Goal: Task Accomplishment & Management: Contribute content

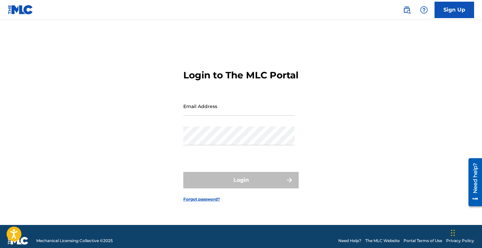
click at [198, 115] on input "Email Address" at bounding box center [238, 106] width 111 height 19
type input "[EMAIL_ADDRESS][DOMAIN_NAME]"
click at [201, 151] on div "Password" at bounding box center [238, 142] width 111 height 30
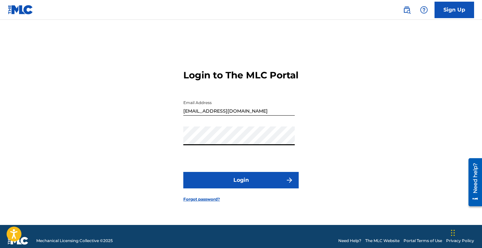
click at [234, 176] on form "Login to The MLC Portal Email Address [EMAIL_ADDRESS][DOMAIN_NAME] Password Log…" at bounding box center [240, 130] width 115 height 189
click at [234, 182] on button "Login" at bounding box center [240, 180] width 115 height 16
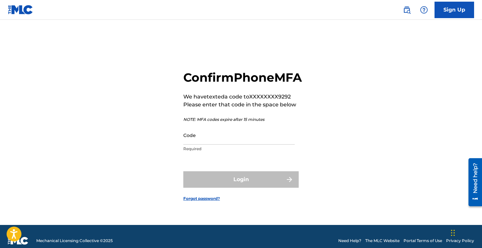
click at [239, 145] on input "Code" at bounding box center [238, 135] width 111 height 19
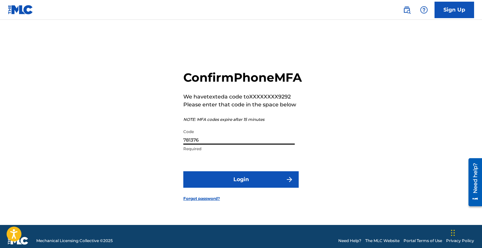
type input "781376"
click at [245, 183] on button "Login" at bounding box center [240, 179] width 115 height 16
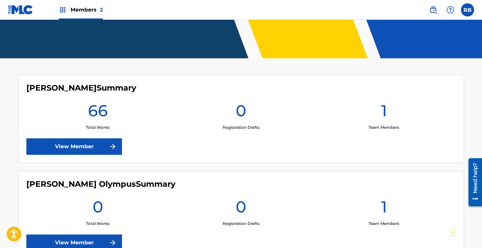
scroll to position [136, 0]
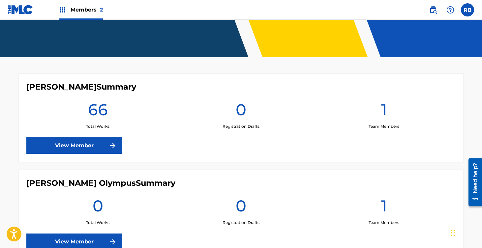
click at [97, 144] on link "View Member" at bounding box center [74, 146] width 96 height 16
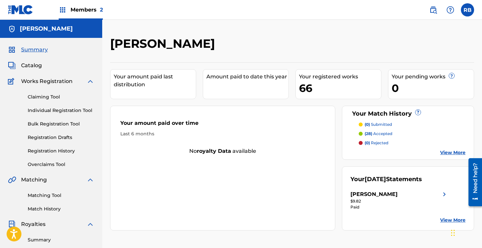
click at [41, 65] on span "Catalog" at bounding box center [31, 66] width 21 height 8
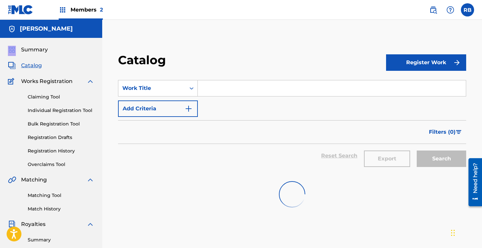
drag, startPoint x: 1, startPoint y: 46, endPoint x: 18, endPoint y: 46, distance: 17.1
click at [18, 46] on div "Summary Catalog Works Registration Claiming Tool Individual Registration Tool B…" at bounding box center [51, 207] width 102 height 339
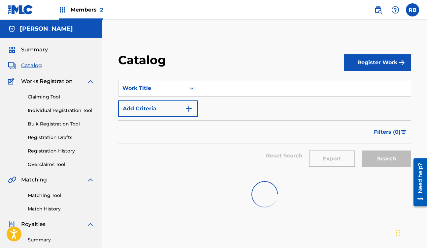
click at [216, 88] on input "Search Form" at bounding box center [304, 88] width 213 height 16
type input "lucid"
click at [34, 66] on span "Catalog" at bounding box center [31, 66] width 21 height 8
click at [36, 51] on span "Summary" at bounding box center [34, 50] width 27 height 8
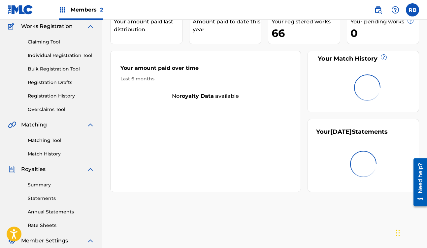
scroll to position [51, 0]
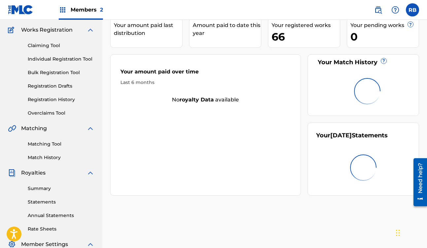
click at [295, 38] on div "66" at bounding box center [305, 36] width 68 height 15
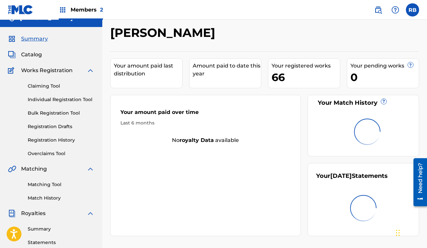
scroll to position [0, 0]
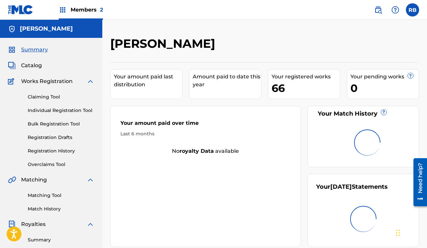
click at [32, 64] on span "Catalog" at bounding box center [31, 66] width 21 height 8
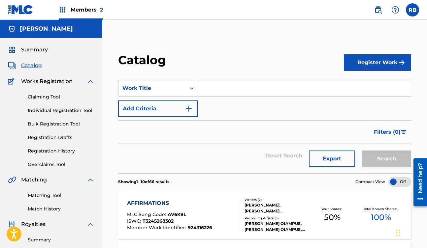
click at [243, 77] on section "SearchWithCriteria92894d5b-2956-49d3-88b5-95900e4c922b Work Title Add Criteria …" at bounding box center [264, 122] width 293 height 101
click at [240, 86] on input "Search Form" at bounding box center [304, 88] width 213 height 16
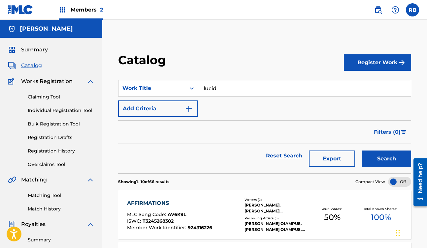
click at [361, 151] on button "Search" at bounding box center [385, 159] width 49 height 16
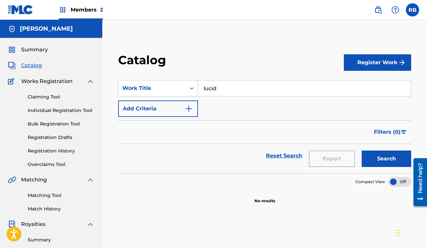
click at [240, 87] on input "lucid" at bounding box center [304, 88] width 213 height 16
click at [361, 151] on button "Search" at bounding box center [385, 159] width 49 height 16
click at [226, 86] on input "dinosaur" at bounding box center [304, 88] width 213 height 16
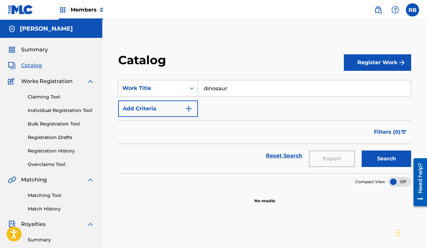
click at [226, 86] on input "dinosaur" at bounding box center [304, 88] width 213 height 16
type input "i"
click at [361, 151] on button "Search" at bounding box center [385, 159] width 49 height 16
click at [250, 92] on input "high" at bounding box center [304, 88] width 213 height 16
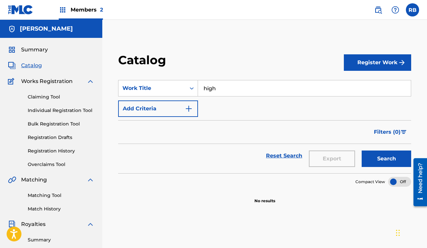
click at [250, 92] on input "high" at bounding box center [304, 88] width 213 height 16
click at [262, 88] on input "big bad bitch" at bounding box center [304, 88] width 213 height 16
click at [361, 151] on button "Search" at bounding box center [385, 159] width 49 height 16
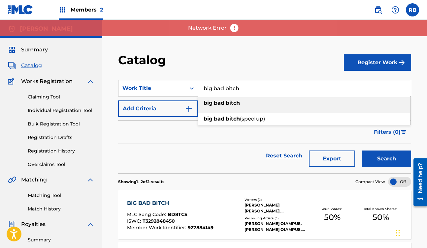
click at [228, 85] on input "big bad bitch" at bounding box center [304, 88] width 213 height 16
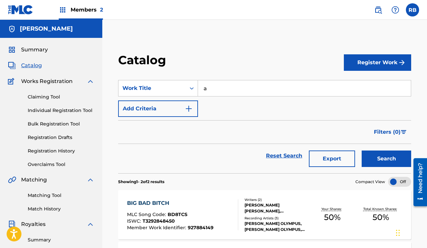
click at [222, 88] on input "a" at bounding box center [304, 88] width 213 height 16
type input "high"
click at [361, 151] on button "Search" at bounding box center [385, 159] width 49 height 16
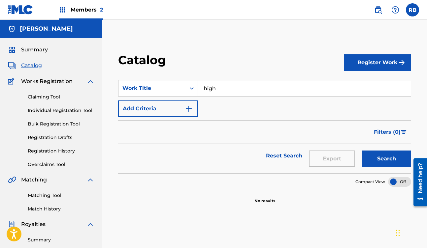
click at [394, 59] on button "Register Work" at bounding box center [377, 62] width 67 height 16
click at [362, 85] on link "Individual" at bounding box center [377, 84] width 67 height 16
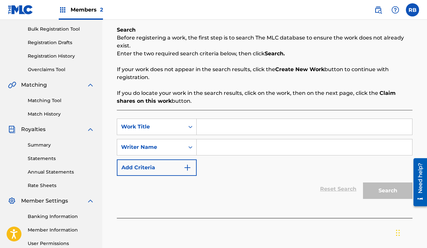
scroll to position [101, 0]
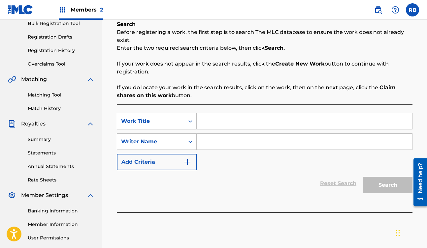
click at [235, 123] on input "Search Form" at bounding box center [304, 121] width 215 height 16
type input "high"
click at [228, 145] on input "Search Form" at bounding box center [304, 142] width 215 height 16
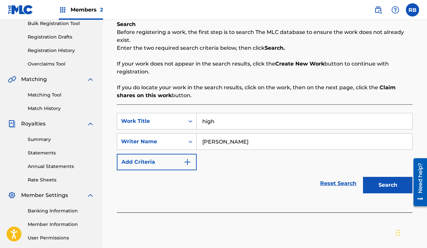
type input "[PERSON_NAME] Olympus"
click at [385, 183] on button "Search" at bounding box center [387, 185] width 49 height 16
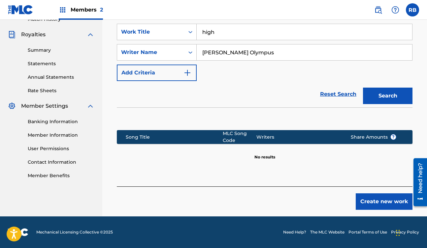
click at [366, 199] on button "Create new work" at bounding box center [384, 202] width 57 height 16
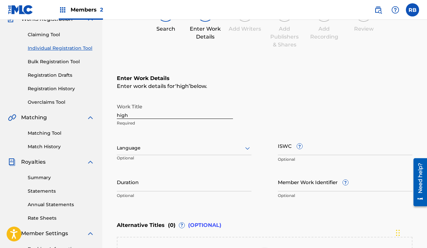
scroll to position [57, 0]
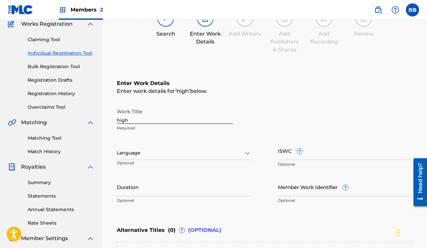
click at [158, 118] on input "high" at bounding box center [175, 114] width 116 height 19
type input "h"
type input "High"
click at [108, 157] on div "Register Work Search Enter Work Details Add Writers Add Publishers & Shares Add…" at bounding box center [264, 158] width 325 height 358
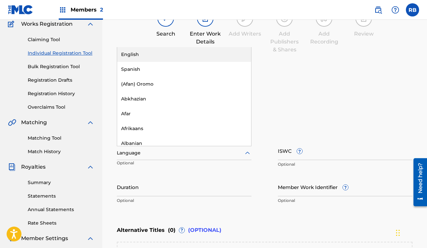
click at [134, 152] on div at bounding box center [184, 153] width 135 height 8
type input "eng"
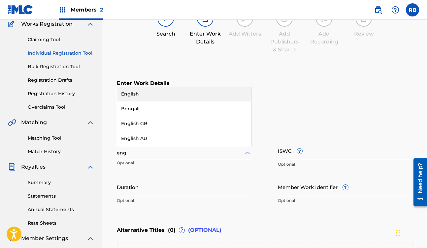
click at [153, 91] on div "English" at bounding box center [184, 94] width 134 height 15
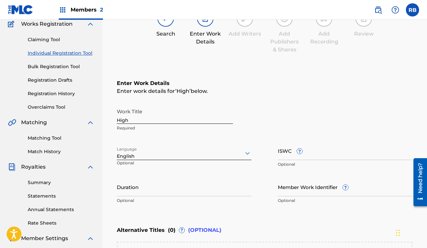
click at [309, 191] on input "Member Work Identifier ?" at bounding box center [345, 187] width 135 height 19
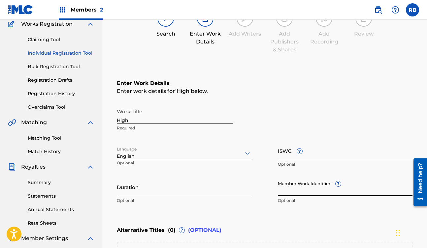
paste input "931068764"
type input "931068764"
click at [324, 149] on input "ISWC ?" at bounding box center [345, 150] width 135 height 19
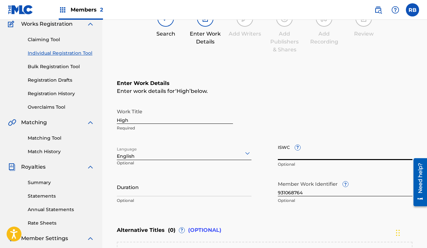
paste input "T3337559130"
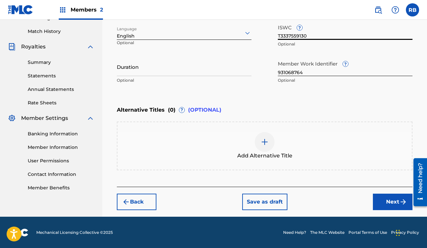
type input "T3337559130"
click at [390, 207] on button "Next" at bounding box center [393, 202] width 40 height 16
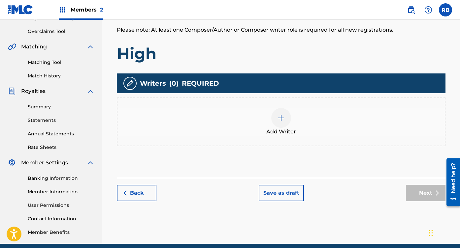
scroll to position [161, 0]
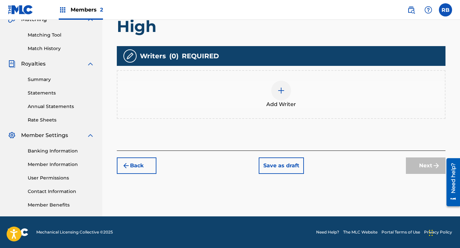
click at [277, 89] on img at bounding box center [281, 91] width 8 height 8
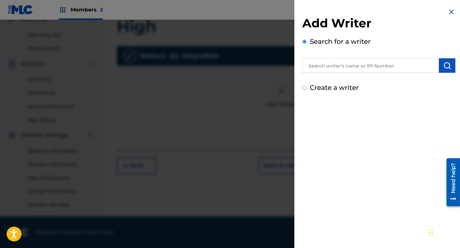
click at [335, 68] on input "text" at bounding box center [370, 65] width 137 height 15
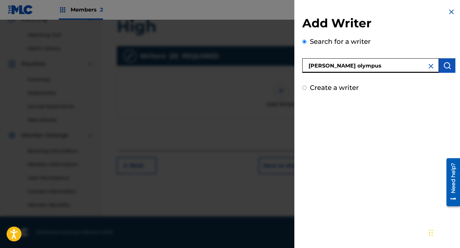
type input "[PERSON_NAME] olympus"
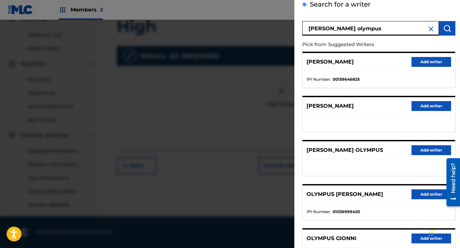
scroll to position [39, 0]
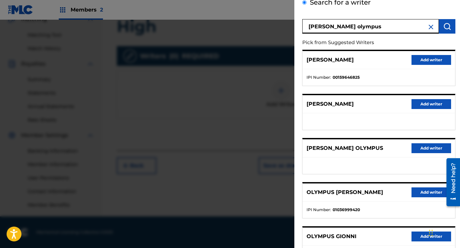
click at [415, 147] on button "Add writer" at bounding box center [431, 148] width 40 height 10
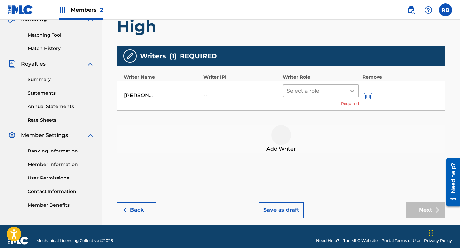
click at [352, 94] on icon at bounding box center [352, 91] width 7 height 7
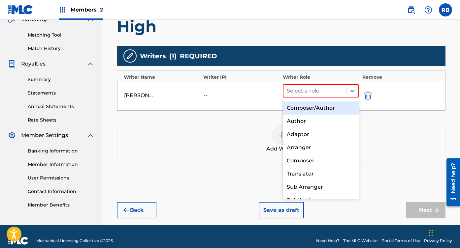
click at [325, 110] on div "Composer/Author" at bounding box center [321, 108] width 76 height 13
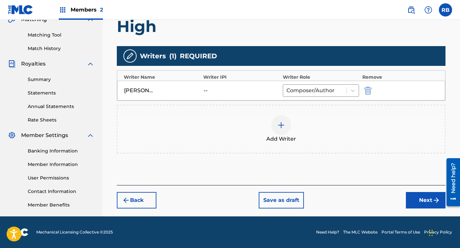
click at [278, 128] on img at bounding box center [281, 125] width 8 height 8
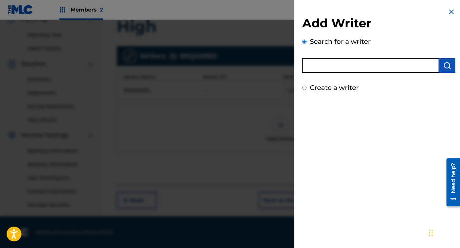
click at [348, 66] on input "text" at bounding box center [370, 65] width 137 height 15
type input "[PERSON_NAME] [PERSON_NAME]"
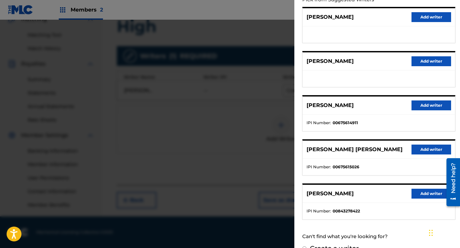
scroll to position [85, 0]
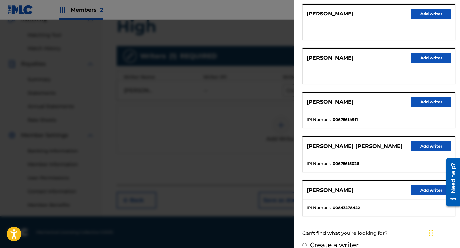
click at [421, 149] on button "Add writer" at bounding box center [431, 146] width 40 height 10
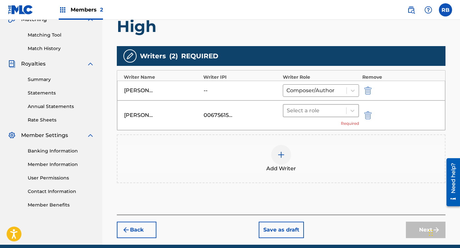
click at [346, 111] on span at bounding box center [346, 111] width 0 height 7
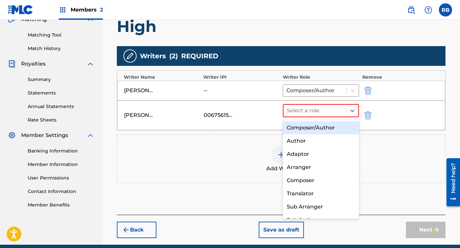
click at [325, 130] on div "Composer/Author" at bounding box center [321, 127] width 76 height 13
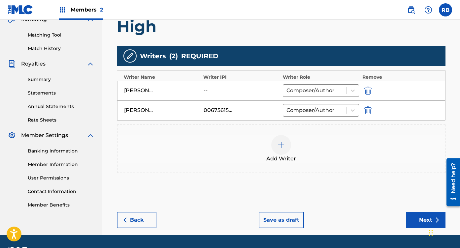
click at [417, 224] on button "Next" at bounding box center [426, 220] width 40 height 16
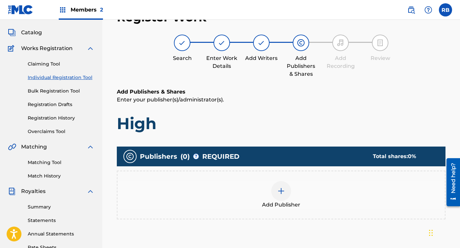
scroll to position [30, 0]
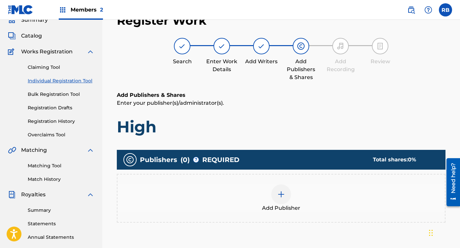
click at [274, 201] on div at bounding box center [281, 195] width 20 height 20
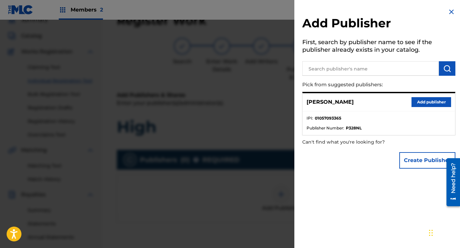
click at [417, 104] on button "Add publisher" at bounding box center [431, 102] width 40 height 10
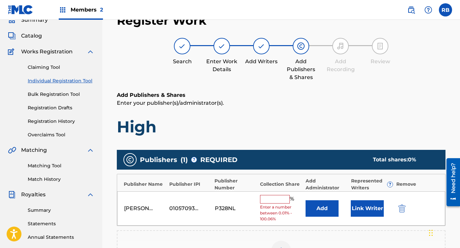
click at [272, 202] on input "text" at bounding box center [275, 199] width 30 height 9
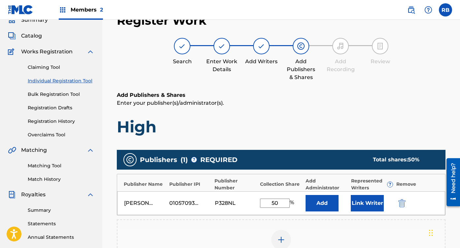
type input "50"
click at [374, 199] on button "Link Writer" at bounding box center [367, 203] width 33 height 16
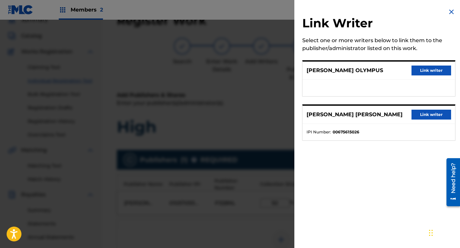
click at [436, 73] on button "Link writer" at bounding box center [431, 71] width 40 height 10
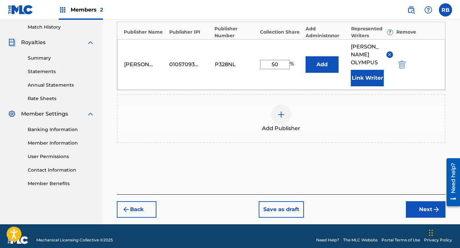
click at [413, 201] on button "Next" at bounding box center [426, 209] width 40 height 16
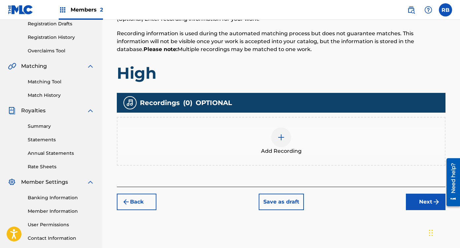
scroll to position [114, 0]
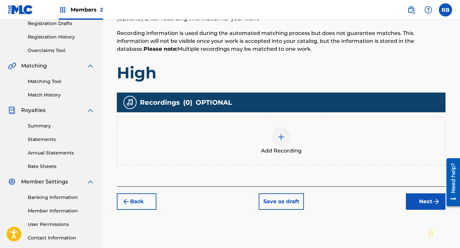
click at [276, 134] on div at bounding box center [281, 137] width 20 height 20
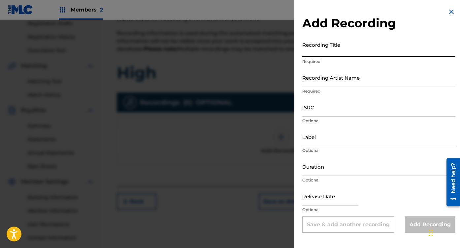
click at [345, 46] on input "Recording Title" at bounding box center [378, 48] width 153 height 19
type input "High"
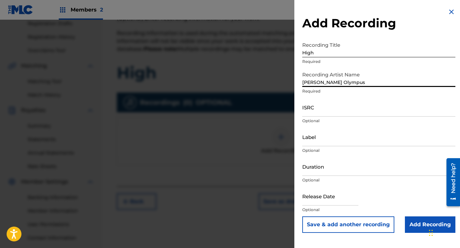
type input "[PERSON_NAME] Olympus"
click at [316, 106] on input "ISRC" at bounding box center [378, 107] width 153 height 19
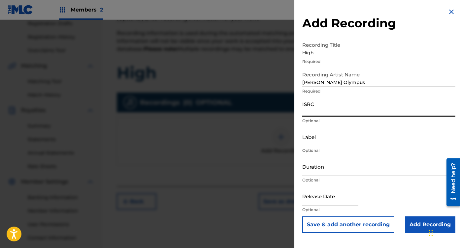
paste input "SGB502503558"
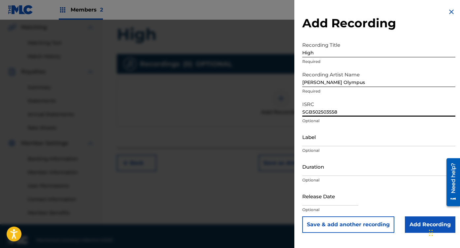
scroll to position [156, 0]
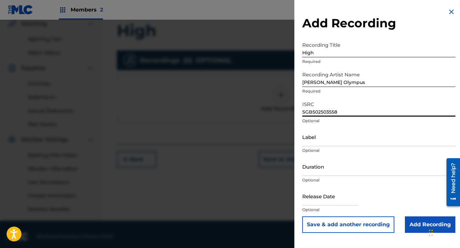
type input "SGB502503558"
click at [314, 198] on input "text" at bounding box center [330, 196] width 56 height 19
select select "7"
select select "2025"
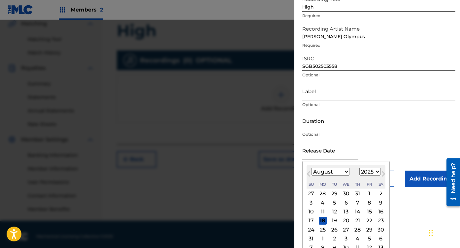
scroll to position [54, 0]
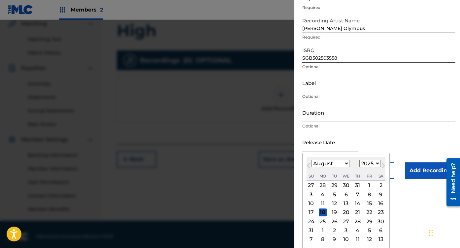
click at [315, 165] on select "January February March April May June July August September October November De…" at bounding box center [330, 164] width 38 height 8
select select "1"
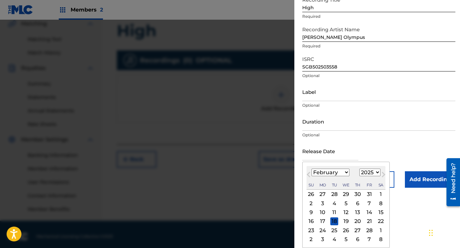
click at [367, 215] on div "14" at bounding box center [369, 213] width 8 height 8
type input "[DATE]"
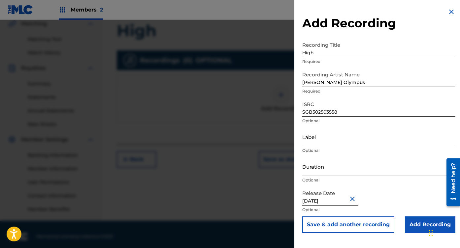
scroll to position [0, 0]
click at [416, 225] on input "Add Recording" at bounding box center [430, 225] width 50 height 16
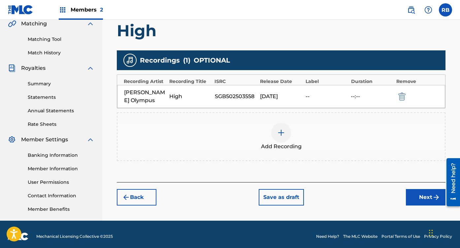
click at [418, 191] on button "Next" at bounding box center [426, 197] width 40 height 16
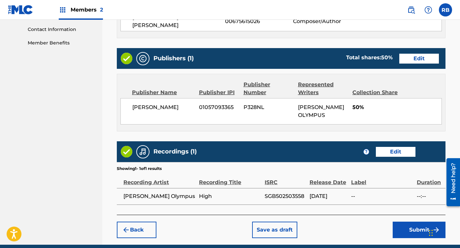
scroll to position [334, 0]
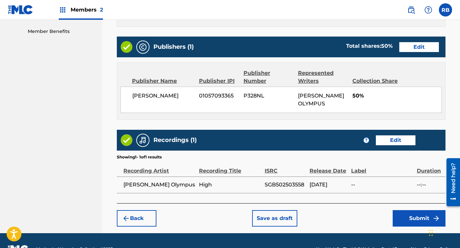
click at [416, 210] on button "Submit" at bounding box center [418, 218] width 53 height 16
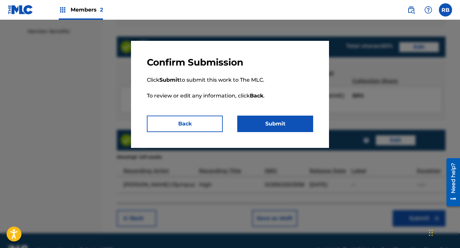
click at [273, 120] on button "Submit" at bounding box center [275, 124] width 76 height 16
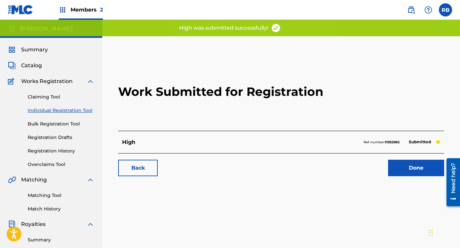
click at [404, 170] on link "Done" at bounding box center [416, 168] width 56 height 16
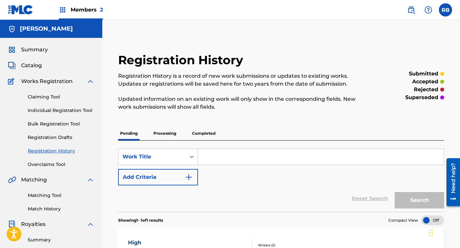
click at [53, 80] on span "Works Registration" at bounding box center [46, 81] width 51 height 8
click at [33, 62] on span "Catalog" at bounding box center [31, 66] width 21 height 8
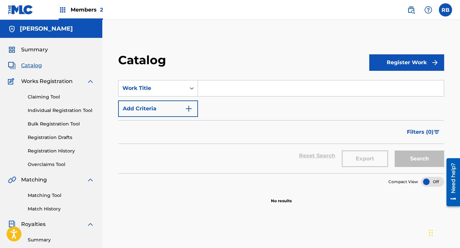
click at [402, 64] on button "Register Work" at bounding box center [406, 62] width 75 height 16
click at [409, 91] on link "Individual" at bounding box center [406, 84] width 75 height 16
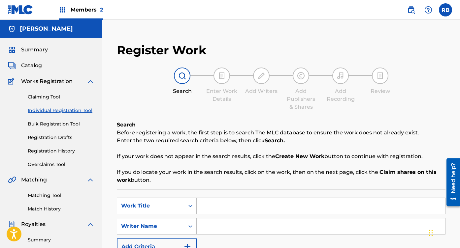
click at [231, 204] on input "Search Form" at bounding box center [321, 206] width 248 height 16
type input "High (Sped Up)"
click at [215, 231] on input "Search Form" at bounding box center [321, 227] width 248 height 16
type input "[PERSON_NAME] Olympus"
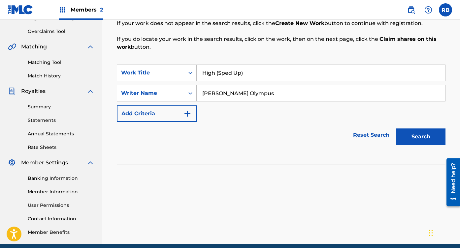
scroll to position [138, 0]
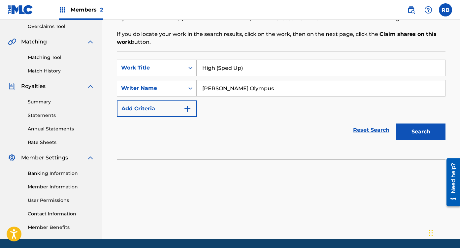
click at [424, 129] on button "Search" at bounding box center [420, 132] width 49 height 16
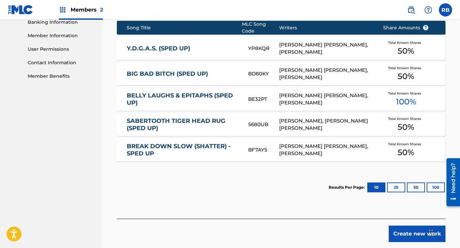
scroll to position [291, 0]
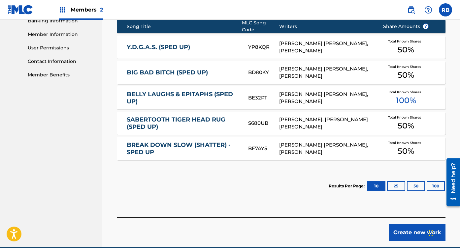
click at [401, 228] on button "Create new work" at bounding box center [416, 233] width 57 height 16
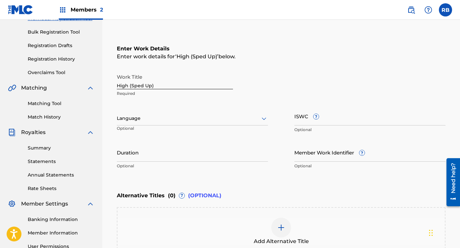
scroll to position [46, 0]
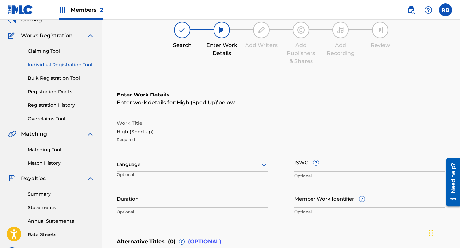
click at [164, 170] on div "Language" at bounding box center [192, 165] width 151 height 14
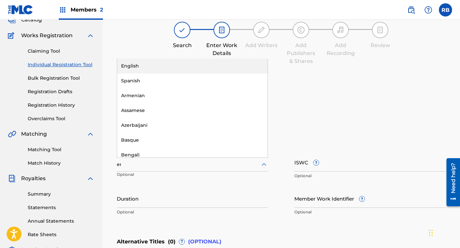
type input "eng"
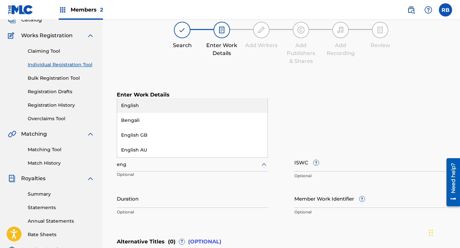
click at [154, 105] on div "English" at bounding box center [192, 105] width 150 height 15
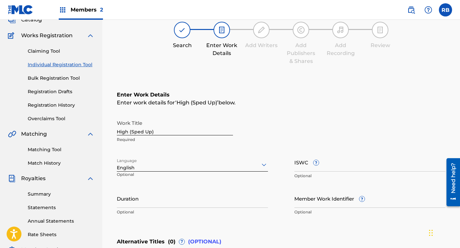
click at [310, 198] on input "Member Work Identifier ?" at bounding box center [369, 198] width 151 height 19
paste input "931068772"
type input "931068772"
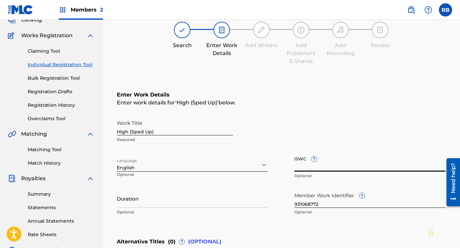
click at [334, 165] on input "ISWC ?" at bounding box center [369, 162] width 151 height 19
paste input "T3337559812"
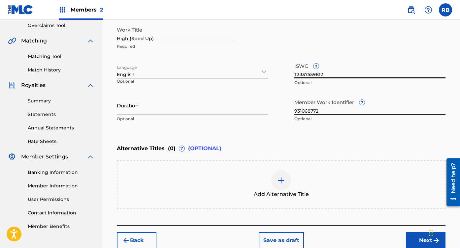
scroll to position [140, 0]
type input "T3337559812"
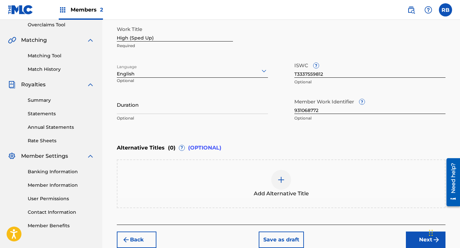
click at [420, 238] on button "Next" at bounding box center [426, 240] width 40 height 16
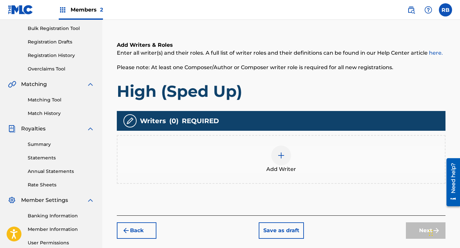
scroll to position [114, 0]
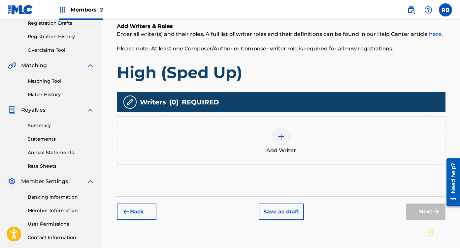
click at [279, 140] on img at bounding box center [281, 137] width 8 height 8
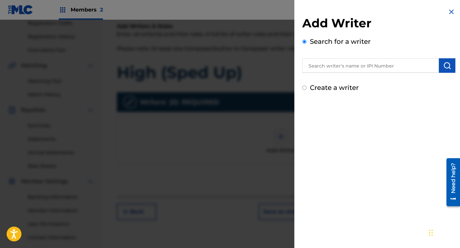
click at [349, 61] on input "text" at bounding box center [370, 65] width 137 height 15
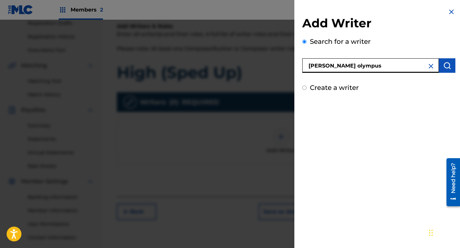
type input "[PERSON_NAME] olympus"
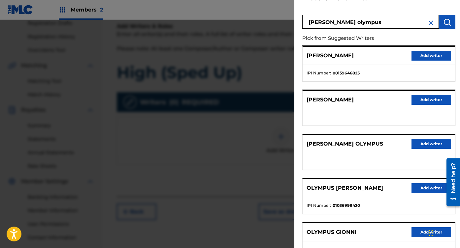
scroll to position [48, 0]
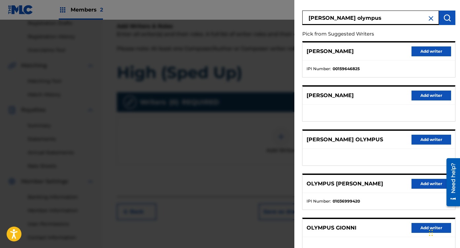
click at [415, 140] on button "Add writer" at bounding box center [431, 140] width 40 height 10
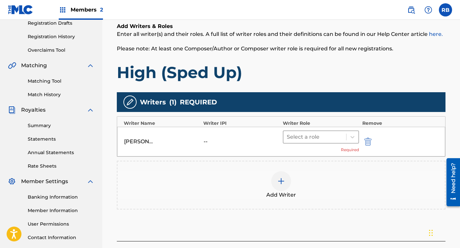
click at [337, 135] on div at bounding box center [315, 137] width 56 height 9
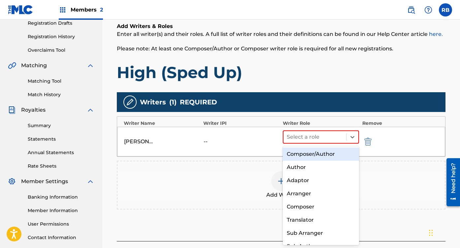
click at [308, 159] on div "Composer/Author" at bounding box center [321, 154] width 76 height 13
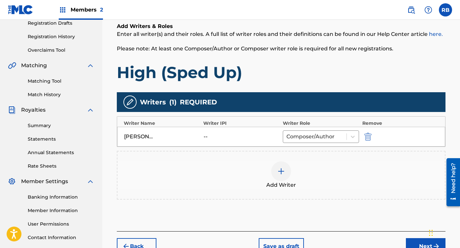
click at [274, 170] on div at bounding box center [281, 172] width 20 height 20
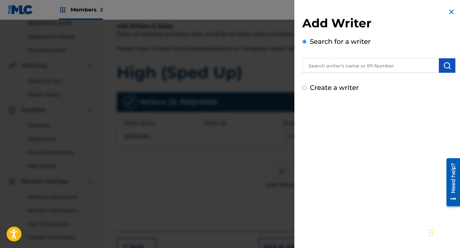
click at [366, 76] on div "Add Writer Search for a writer Create a writer" at bounding box center [378, 54] width 153 height 77
click at [372, 68] on input "text" at bounding box center [370, 65] width 137 height 15
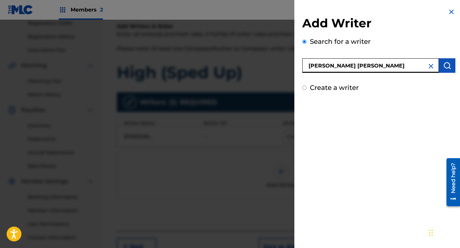
type input "[PERSON_NAME] [PERSON_NAME]"
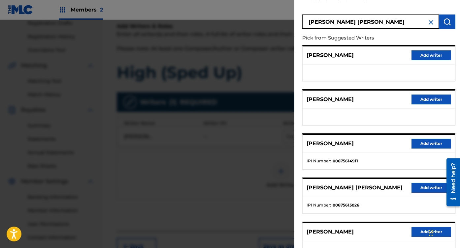
scroll to position [46, 0]
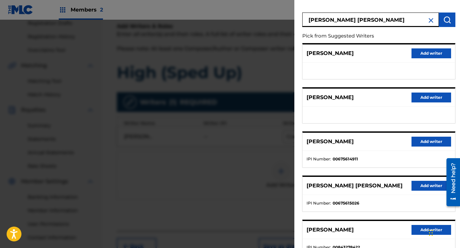
click at [429, 186] on button "Add writer" at bounding box center [431, 186] width 40 height 10
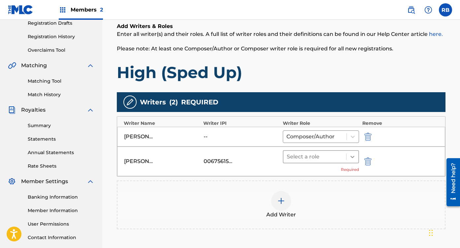
click at [346, 156] on div at bounding box center [352, 157] width 12 height 12
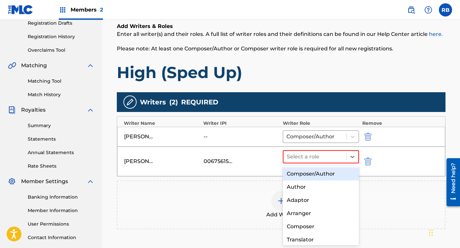
click at [318, 175] on div "Composer/Author" at bounding box center [321, 174] width 76 height 13
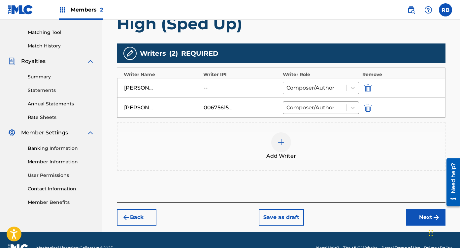
click at [416, 219] on button "Next" at bounding box center [426, 217] width 40 height 16
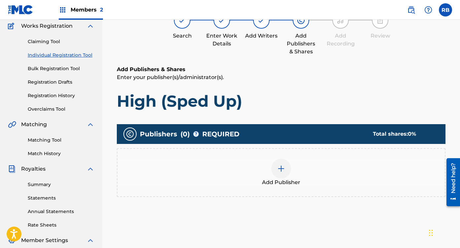
scroll to position [30, 0]
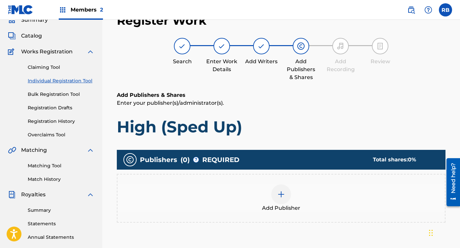
click at [283, 197] on img at bounding box center [281, 195] width 8 height 8
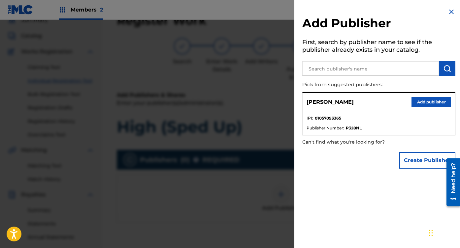
click at [428, 101] on button "Add publisher" at bounding box center [431, 102] width 40 height 10
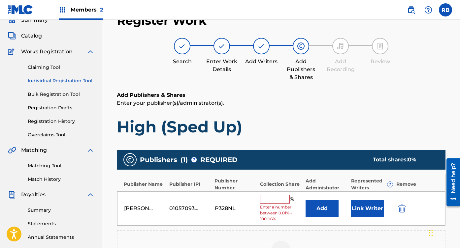
click at [283, 198] on input "text" at bounding box center [275, 199] width 30 height 9
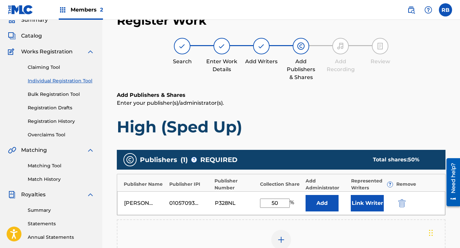
type input "50"
click at [358, 203] on button "Link Writer" at bounding box center [367, 203] width 33 height 16
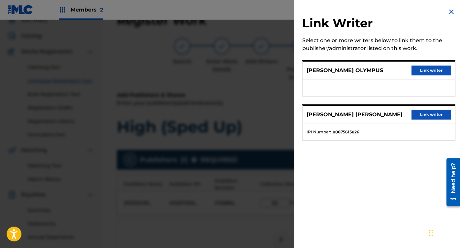
click at [430, 73] on button "Link writer" at bounding box center [431, 71] width 40 height 10
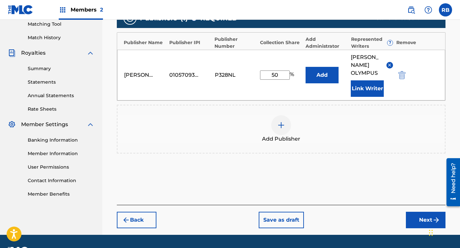
click at [416, 213] on button "Next" at bounding box center [426, 220] width 40 height 16
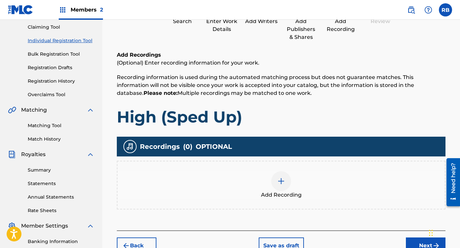
scroll to position [80, 0]
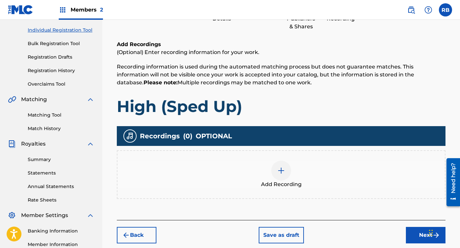
click at [282, 168] on img at bounding box center [281, 171] width 8 height 8
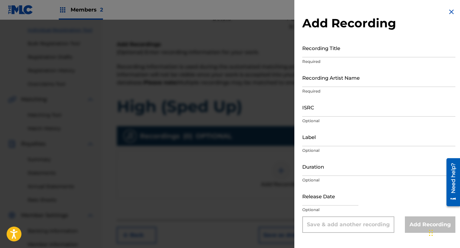
click at [340, 48] on input "Recording Title" at bounding box center [378, 48] width 153 height 19
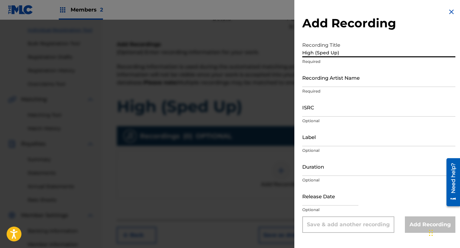
type input "High (Sped Up)"
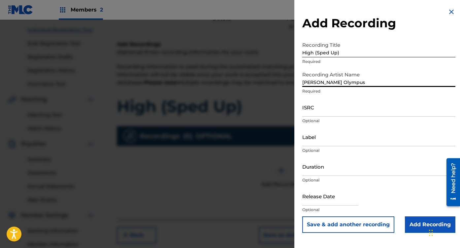
type input "[PERSON_NAME] Olympus"
click at [321, 117] on div "ISRC Optional" at bounding box center [378, 113] width 153 height 30
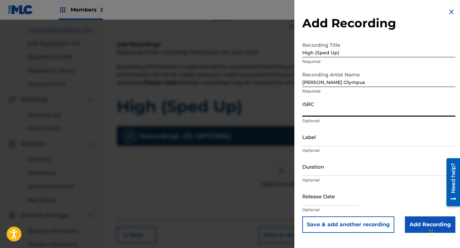
click at [331, 110] on input "ISRC" at bounding box center [378, 107] width 153 height 19
paste input "QZHN32581364"
type input "QZHN32581364"
select select "7"
select select "2025"
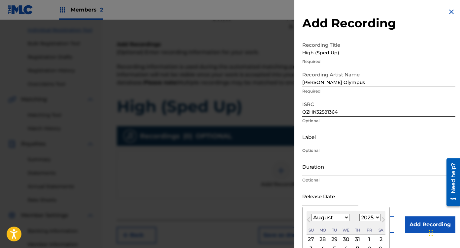
click at [319, 196] on input "text" at bounding box center [330, 196] width 56 height 19
click at [322, 212] on div "August [DATE] February March April May June July August September October Novem…" at bounding box center [345, 223] width 79 height 24
click at [321, 218] on select "January February March April May June July August September October November De…" at bounding box center [330, 218] width 38 height 8
select select "1"
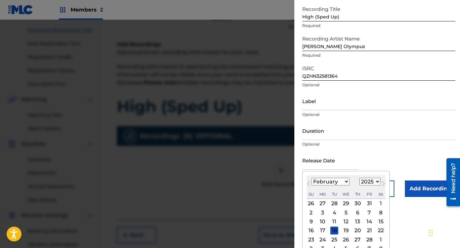
scroll to position [45, 0]
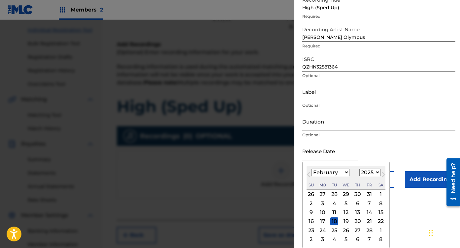
click at [369, 221] on div "21" at bounding box center [369, 222] width 8 height 8
type input "[DATE]"
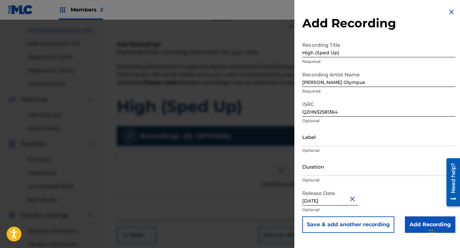
click at [424, 225] on input "Add Recording" at bounding box center [430, 225] width 50 height 16
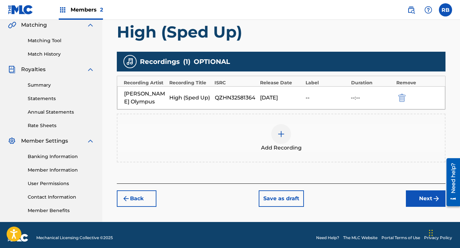
click at [416, 193] on button "Next" at bounding box center [426, 199] width 40 height 16
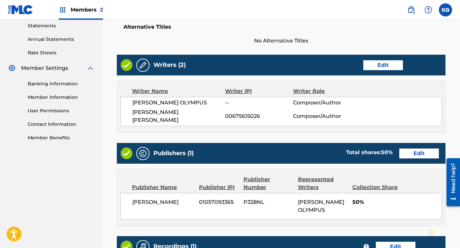
scroll to position [334, 0]
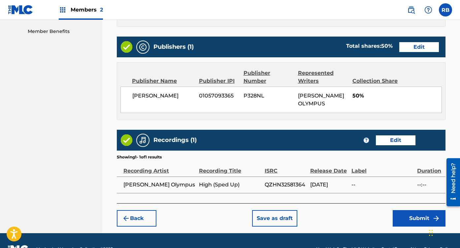
click at [420, 210] on button "Submit" at bounding box center [418, 218] width 53 height 16
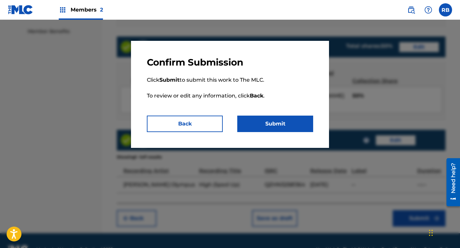
click at [291, 127] on button "Submit" at bounding box center [275, 124] width 76 height 16
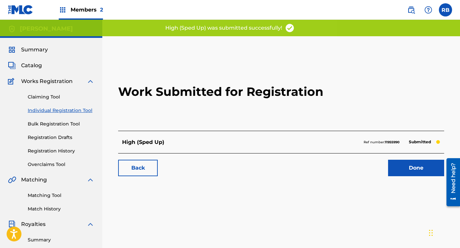
click at [24, 69] on span "Catalog" at bounding box center [31, 66] width 21 height 8
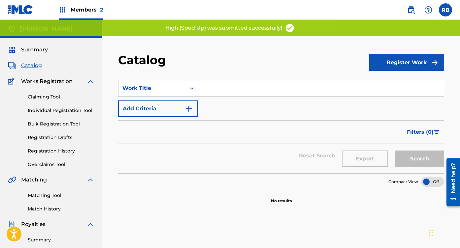
click at [390, 63] on button "Register Work" at bounding box center [406, 62] width 75 height 16
click at [389, 79] on link "Individual" at bounding box center [406, 84] width 75 height 16
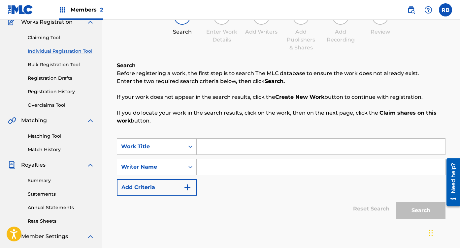
scroll to position [69, 0]
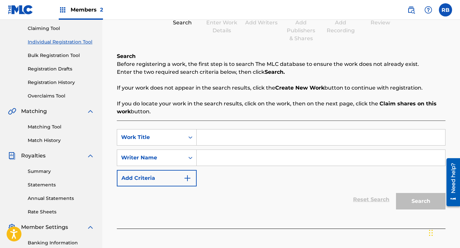
click at [231, 143] on input "Search Form" at bounding box center [321, 138] width 248 height 16
type input "High (Slowed + Reverb)"
click at [221, 159] on input "Search Form" at bounding box center [321, 158] width 248 height 16
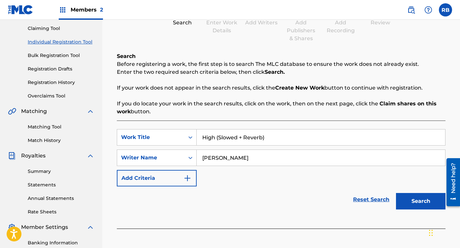
type input "[PERSON_NAME] Olympus"
click at [425, 202] on button "Search" at bounding box center [420, 201] width 49 height 16
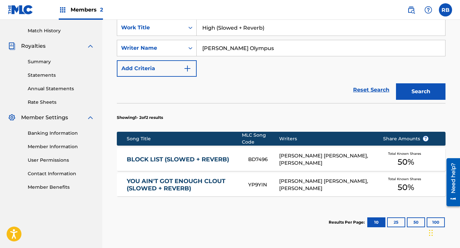
scroll to position [182, 0]
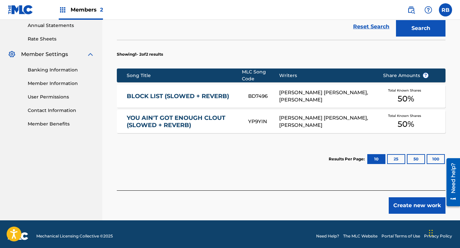
click at [407, 208] on button "Create new work" at bounding box center [416, 206] width 57 height 16
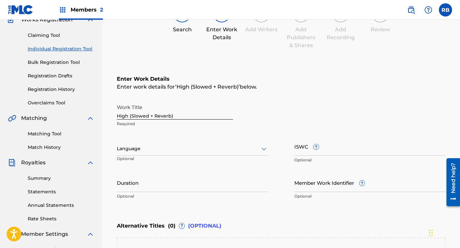
scroll to position [91, 0]
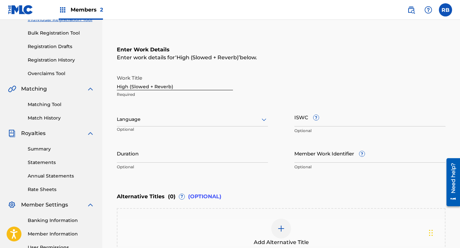
click at [168, 127] on div "Language Optional" at bounding box center [192, 123] width 151 height 30
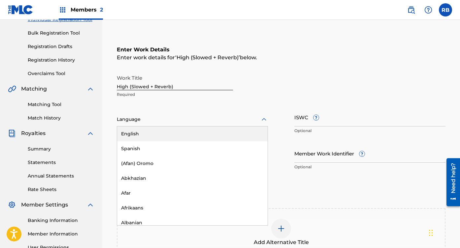
click at [168, 125] on div "Language" at bounding box center [192, 120] width 151 height 14
click at [150, 134] on div "English" at bounding box center [192, 134] width 150 height 15
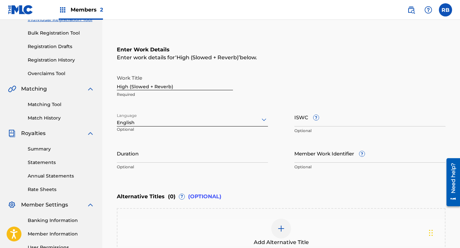
click at [325, 156] on input "Member Work Identifier ?" at bounding box center [369, 153] width 151 height 19
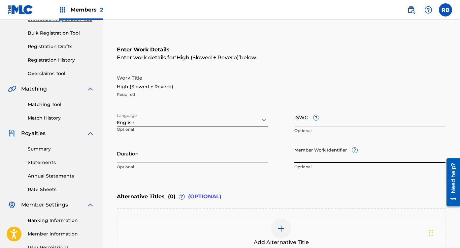
paste input "931068770"
type input "931068770"
click at [347, 116] on input "ISWC ?" at bounding box center [369, 117] width 151 height 19
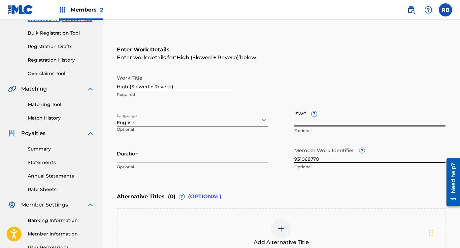
paste input "T3337550382"
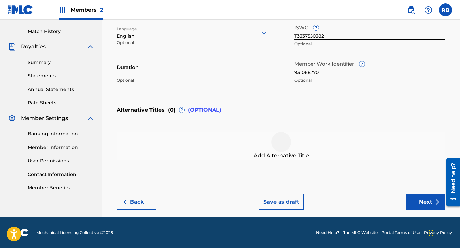
type input "T3337550382"
click at [415, 201] on button "Next" at bounding box center [426, 202] width 40 height 16
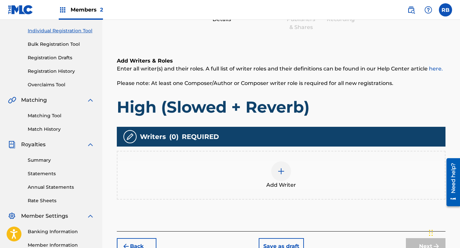
scroll to position [82, 0]
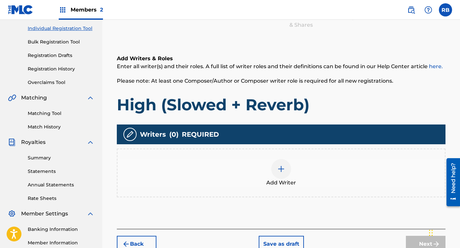
click at [287, 170] on div at bounding box center [281, 169] width 20 height 20
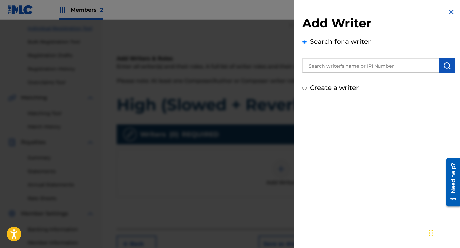
click at [346, 75] on div "Add Writer Search for a writer Create a writer" at bounding box center [378, 54] width 153 height 77
click at [352, 68] on input "text" at bounding box center [370, 65] width 137 height 15
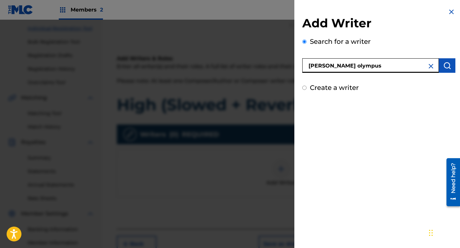
type input "[PERSON_NAME] olympus"
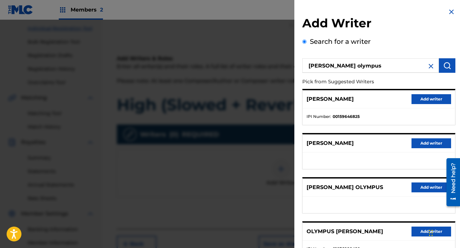
click at [415, 188] on button "Add writer" at bounding box center [431, 188] width 40 height 10
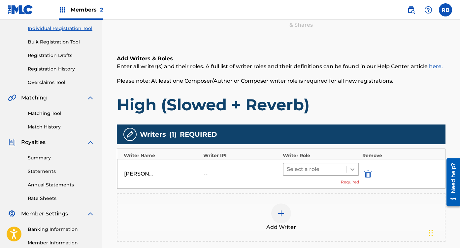
click at [349, 175] on div at bounding box center [352, 170] width 12 height 12
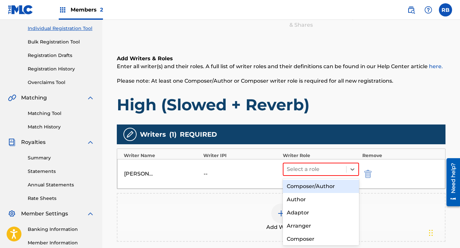
click at [334, 185] on div "Composer/Author" at bounding box center [321, 186] width 76 height 13
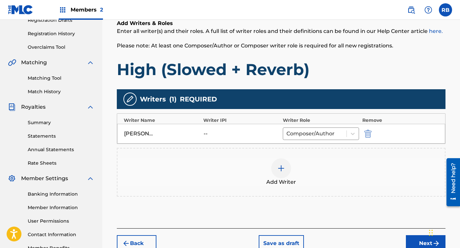
scroll to position [119, 0]
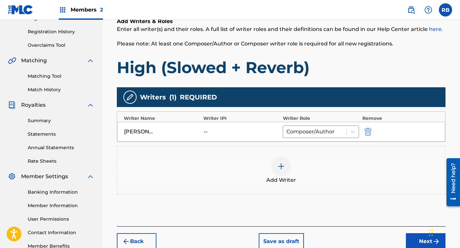
click at [284, 163] on img at bounding box center [281, 167] width 8 height 8
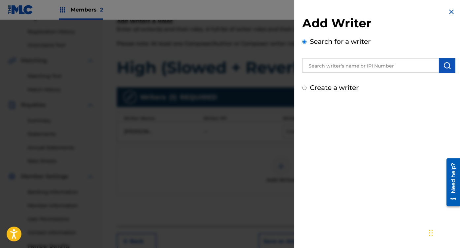
click at [357, 54] on div "Search for a writer" at bounding box center [378, 55] width 153 height 36
click at [356, 63] on input "text" at bounding box center [370, 65] width 137 height 15
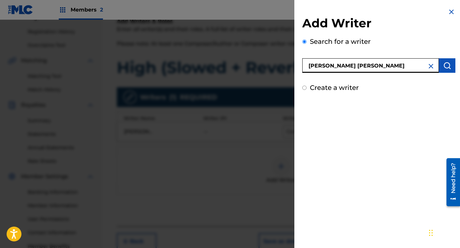
type input "[PERSON_NAME] [PERSON_NAME]"
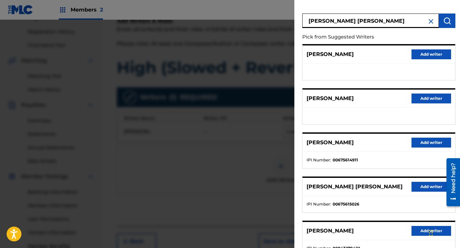
scroll to position [51, 0]
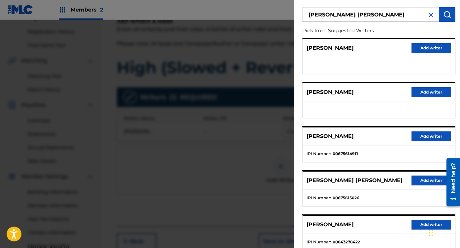
click at [429, 181] on button "Add writer" at bounding box center [431, 181] width 40 height 10
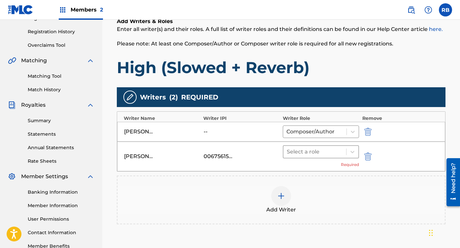
click at [345, 145] on div "[PERSON_NAME] [PERSON_NAME] 00675615026 Select a role Required" at bounding box center [281, 157] width 328 height 30
click at [335, 153] on div at bounding box center [315, 151] width 56 height 9
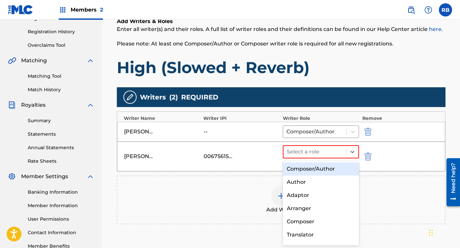
click at [318, 165] on div "Composer/Author" at bounding box center [321, 169] width 76 height 13
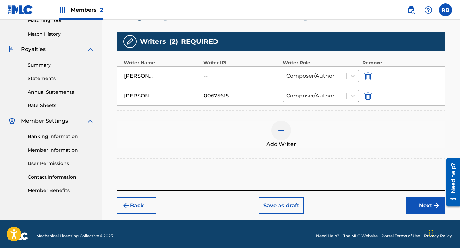
click at [421, 210] on button "Next" at bounding box center [426, 206] width 40 height 16
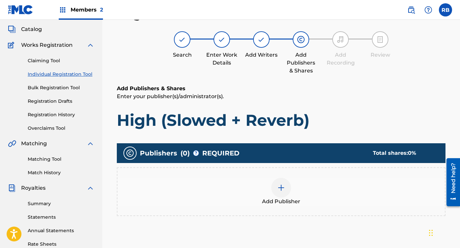
scroll to position [30, 0]
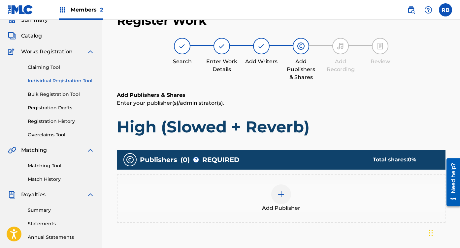
click at [276, 195] on div at bounding box center [281, 195] width 20 height 20
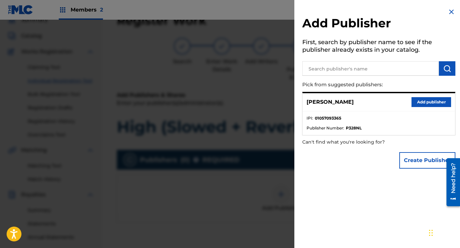
click at [428, 99] on button "Add publisher" at bounding box center [431, 102] width 40 height 10
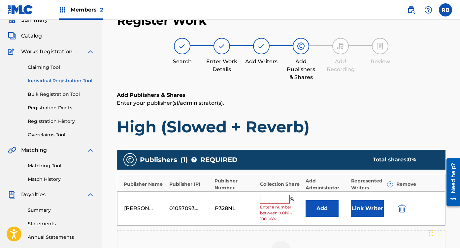
click at [267, 196] on input "text" at bounding box center [275, 199] width 30 height 9
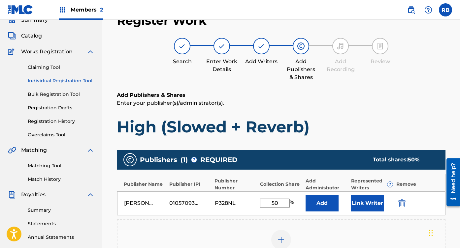
type input "50"
click at [361, 202] on button "Link Writer" at bounding box center [367, 203] width 33 height 16
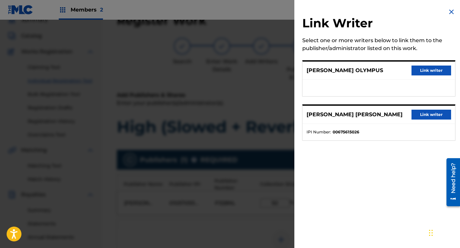
click at [434, 69] on button "Link writer" at bounding box center [431, 71] width 40 height 10
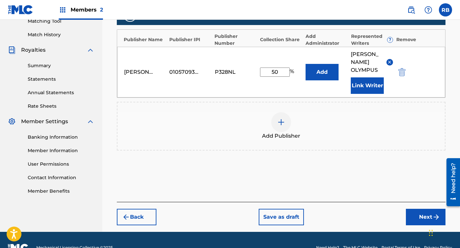
click at [417, 214] on button "Next" at bounding box center [426, 217] width 40 height 16
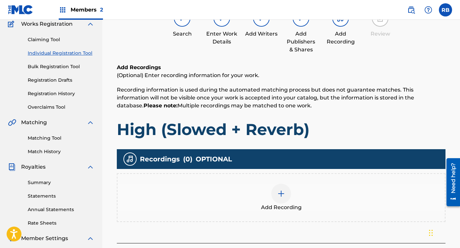
scroll to position [64, 0]
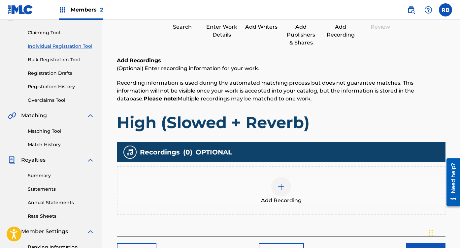
click at [284, 180] on div at bounding box center [281, 187] width 20 height 20
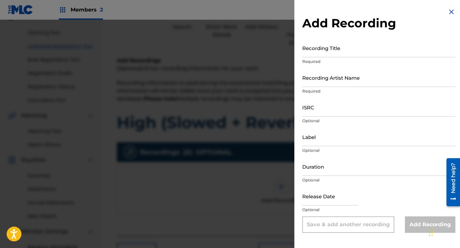
click at [339, 47] on input "Recording Title" at bounding box center [378, 48] width 153 height 19
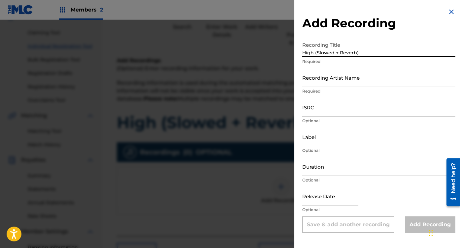
type input "High (Slowed + Reverb)"
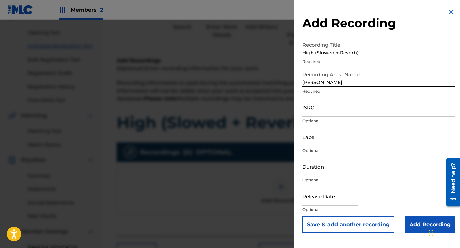
type input "[PERSON_NAME] Olympus"
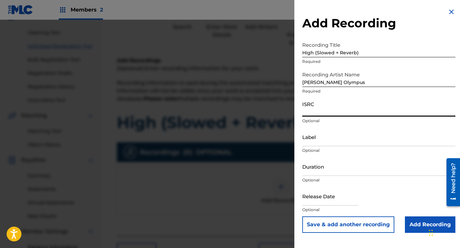
click at [354, 103] on input "ISRC" at bounding box center [378, 107] width 153 height 19
paste input "QZHN32581363"
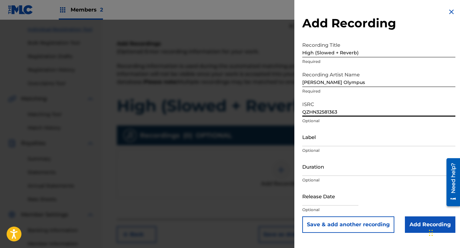
scroll to position [82, 0]
type input "QZHN32581363"
click at [323, 193] on input "text" at bounding box center [330, 196] width 56 height 19
select select "7"
select select "2025"
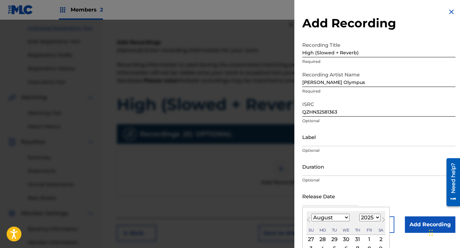
click at [320, 219] on select "January February March April May June July August September October November De…" at bounding box center [330, 218] width 38 height 8
select select "1"
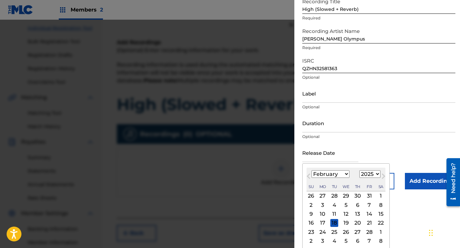
scroll to position [44, 0]
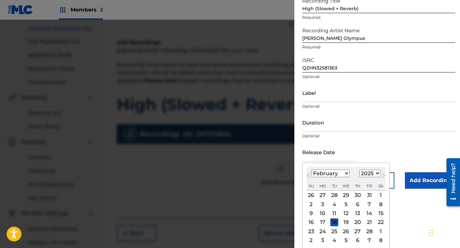
click at [366, 226] on div "21" at bounding box center [369, 223] width 8 height 8
type input "[DATE]"
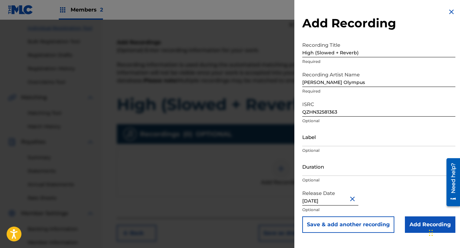
click at [411, 229] on input "Add Recording" at bounding box center [430, 225] width 50 height 16
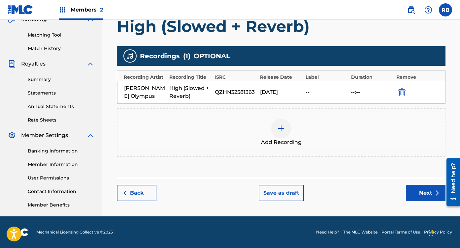
click at [416, 191] on button "Next" at bounding box center [426, 193] width 40 height 16
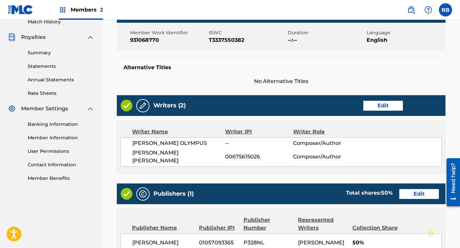
scroll to position [334, 0]
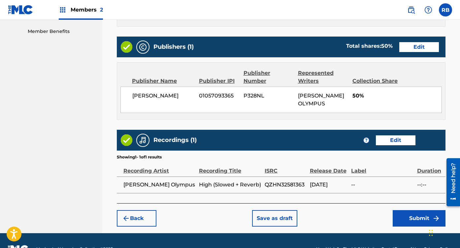
click at [422, 210] on button "Submit" at bounding box center [418, 218] width 53 height 16
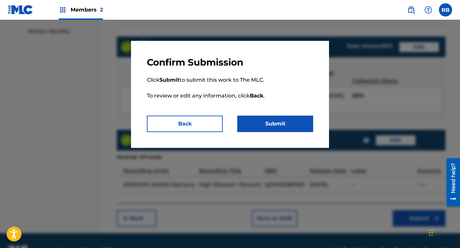
click at [287, 124] on button "Submit" at bounding box center [275, 124] width 76 height 16
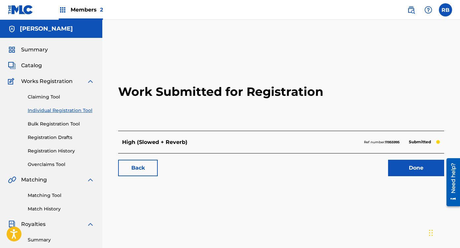
click at [427, 167] on link "Done" at bounding box center [416, 168] width 56 height 16
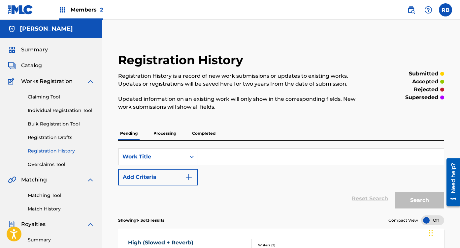
click at [39, 68] on span "Catalog" at bounding box center [31, 66] width 21 height 8
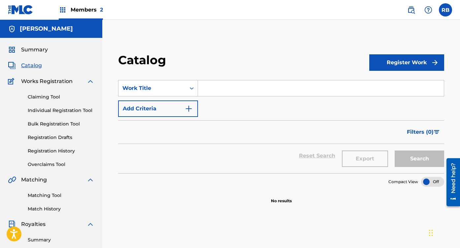
click at [233, 90] on input "Search Form" at bounding box center [321, 88] width 246 height 16
click at [413, 64] on button "Register Work" at bounding box center [406, 62] width 75 height 16
click at [385, 85] on link "Individual" at bounding box center [406, 84] width 75 height 16
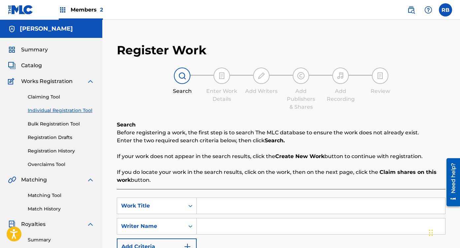
click at [215, 210] on input "Search Form" at bounding box center [321, 206] width 248 height 16
type input "d"
type input "Dinosaur Freestyle"
click at [251, 228] on input "Search Form" at bounding box center [321, 227] width 248 height 16
type input "[PERSON_NAME] Olympus"
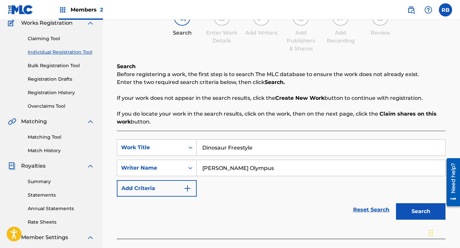
scroll to position [81, 0]
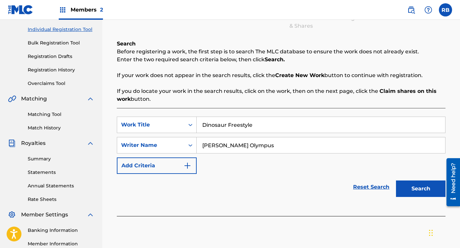
click at [417, 190] on button "Search" at bounding box center [420, 189] width 49 height 16
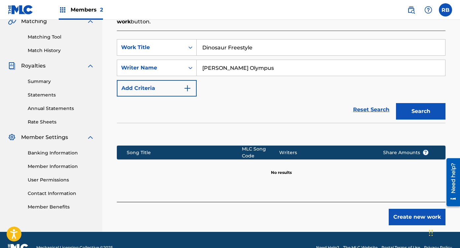
scroll to position [170, 0]
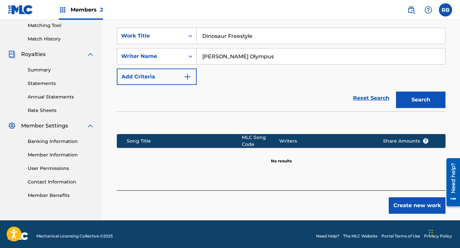
click at [413, 200] on button "Create new work" at bounding box center [416, 206] width 57 height 16
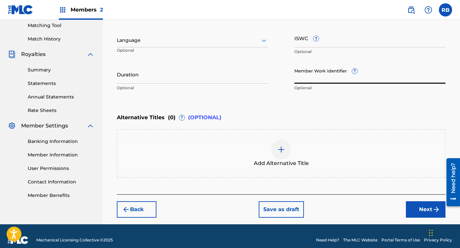
click at [326, 69] on input "Member Work Identifier ?" at bounding box center [369, 74] width 151 height 19
paste input "931068780"
type input "931068780"
click at [329, 43] on input "ISWC ?" at bounding box center [369, 38] width 151 height 19
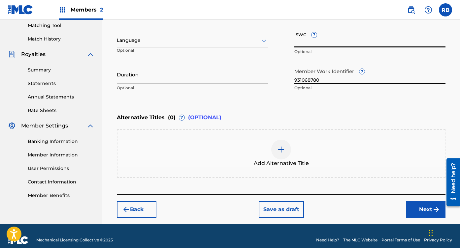
paste input "T3337559607"
type input "T3337559607"
click at [256, 35] on div "Language" at bounding box center [192, 41] width 151 height 14
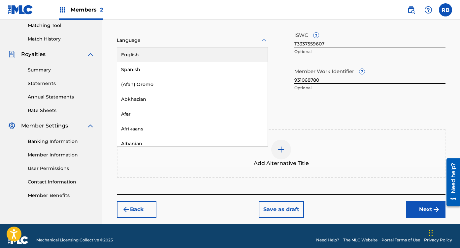
click at [243, 55] on div "English" at bounding box center [192, 54] width 150 height 15
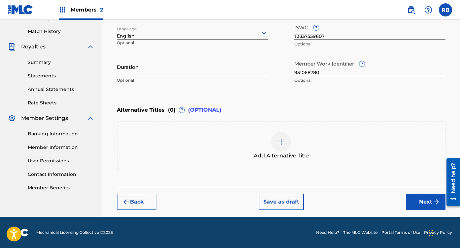
click at [425, 205] on button "Next" at bounding box center [426, 202] width 40 height 16
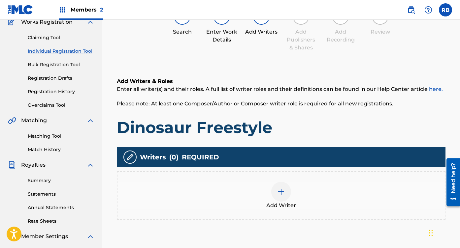
scroll to position [30, 0]
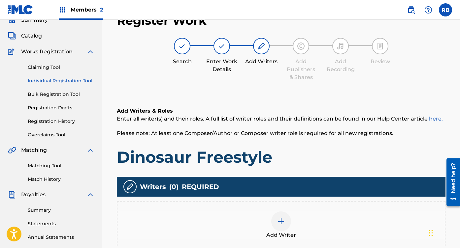
click at [277, 216] on div at bounding box center [281, 222] width 20 height 20
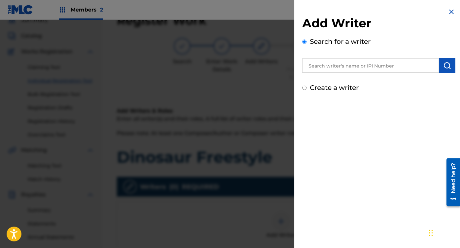
click at [362, 65] on input "text" at bounding box center [370, 65] width 137 height 15
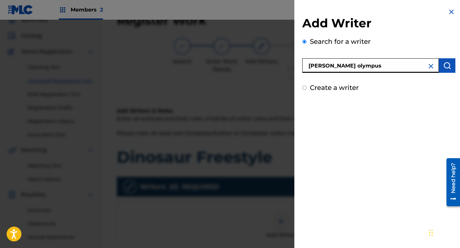
type input "[PERSON_NAME] olympus"
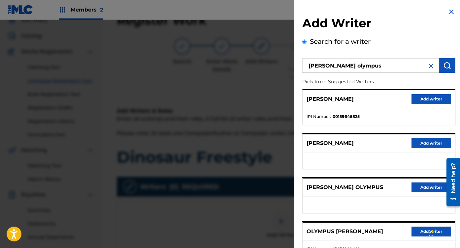
click at [426, 184] on button "Add writer" at bounding box center [431, 188] width 40 height 10
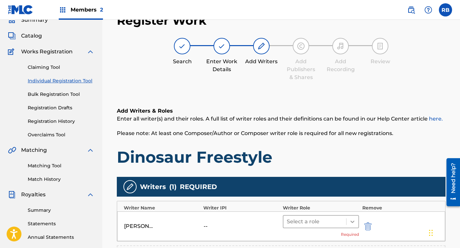
click at [356, 219] on div at bounding box center [352, 222] width 12 height 12
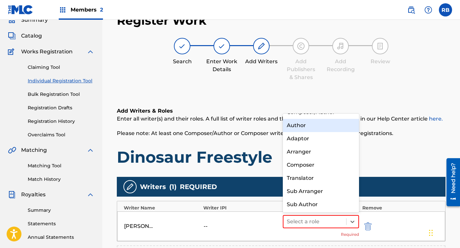
scroll to position [0, 0]
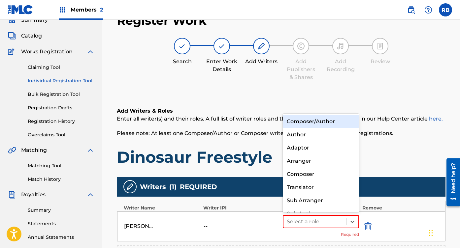
click at [304, 123] on div "Composer/Author" at bounding box center [321, 121] width 76 height 13
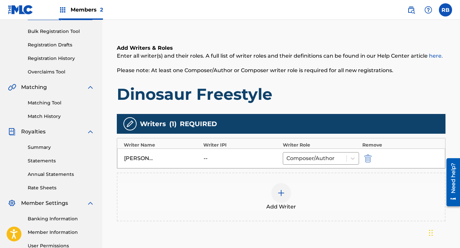
scroll to position [112, 0]
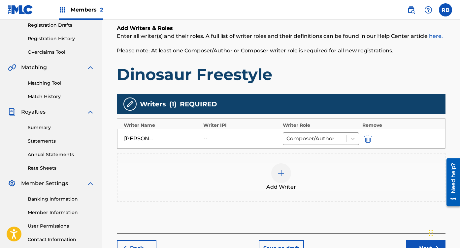
click at [272, 174] on div at bounding box center [281, 174] width 20 height 20
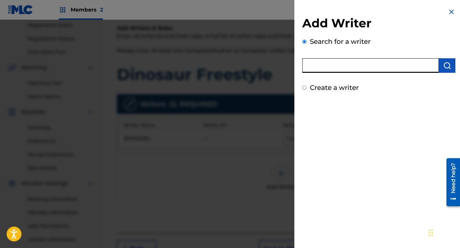
click at [371, 64] on input "text" at bounding box center [370, 65] width 137 height 15
type input "[PERSON_NAME] [PERSON_NAME]"
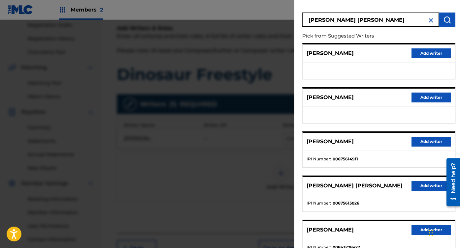
scroll to position [48, 0]
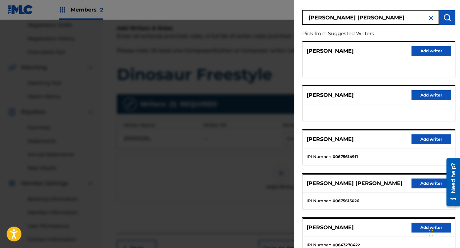
click at [420, 181] on button "Add writer" at bounding box center [431, 184] width 40 height 10
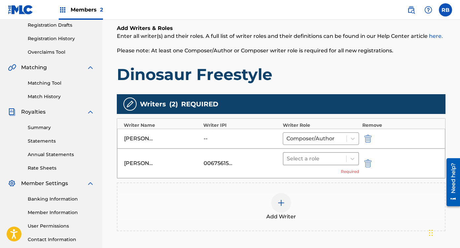
click at [310, 152] on div "Select a role" at bounding box center [321, 158] width 76 height 13
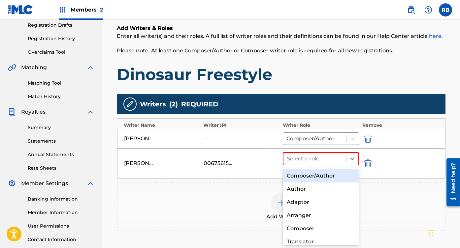
click at [305, 175] on div "Composer/Author" at bounding box center [321, 176] width 76 height 13
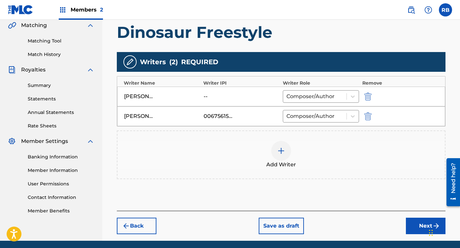
click at [415, 229] on button "Next" at bounding box center [426, 226] width 40 height 16
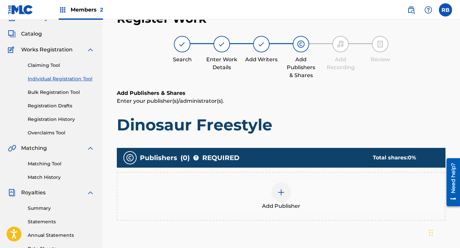
scroll to position [30, 0]
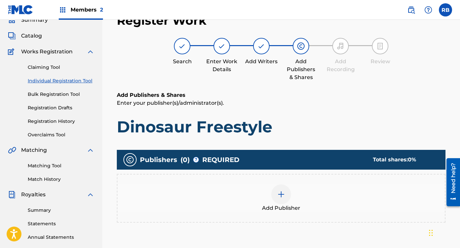
click at [283, 194] on img at bounding box center [281, 195] width 8 height 8
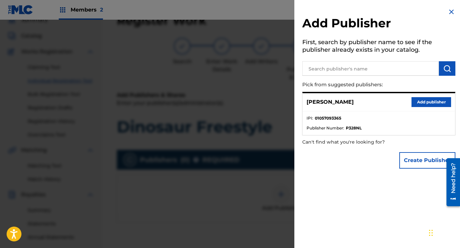
click at [432, 97] on button "Add publisher" at bounding box center [431, 102] width 40 height 10
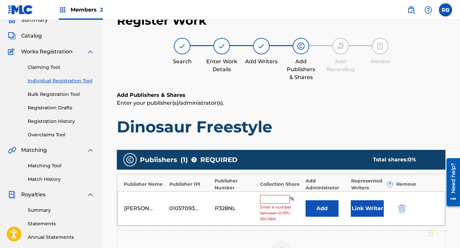
click at [263, 199] on input "text" at bounding box center [275, 199] width 30 height 9
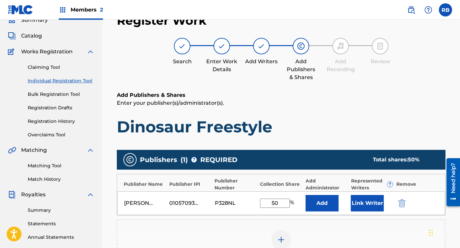
type input "50"
click at [361, 203] on button "Link Writer" at bounding box center [367, 203] width 33 height 16
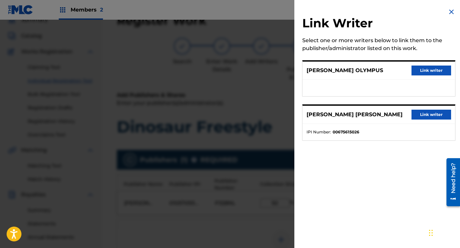
click at [434, 70] on button "Link writer" at bounding box center [431, 71] width 40 height 10
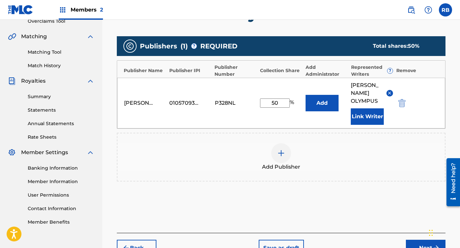
click at [411, 240] on button "Next" at bounding box center [426, 248] width 40 height 16
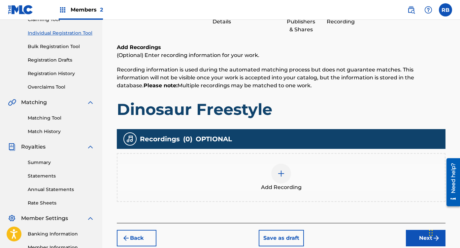
scroll to position [82, 0]
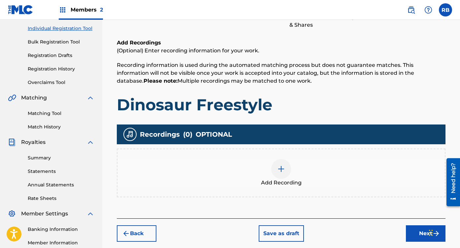
click at [295, 168] on div "Add Recording" at bounding box center [280, 173] width 327 height 28
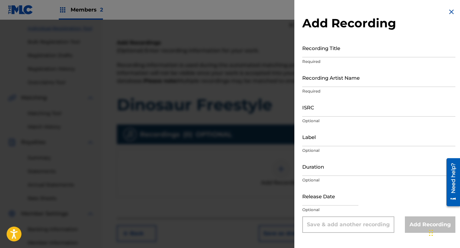
click at [348, 47] on input "Recording Title" at bounding box center [378, 48] width 153 height 19
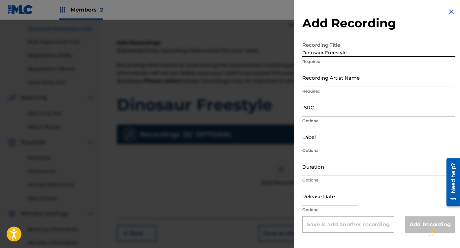
type input "Dinosaur Freestyle"
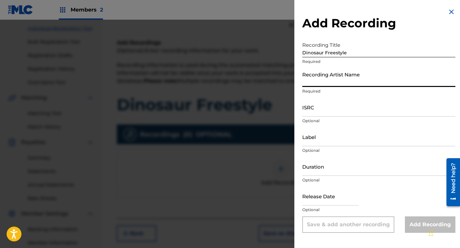
click at [345, 73] on input "Recording Artist Name" at bounding box center [378, 77] width 153 height 19
type input "[PERSON_NAME] Olympus"
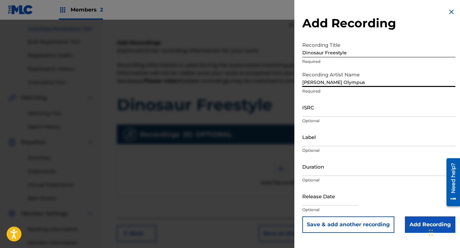
click at [345, 107] on input "ISRC" at bounding box center [378, 107] width 153 height 19
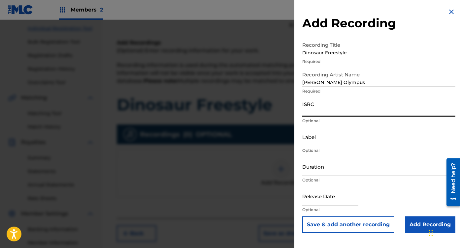
paste input "QZHN52591981"
type input "QZHN52591981"
click at [319, 198] on input "text" at bounding box center [330, 196] width 56 height 19
select select "7"
select select "2025"
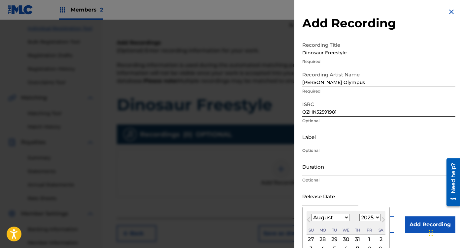
click at [322, 217] on select "January February March April May June July August September October November De…" at bounding box center [330, 218] width 38 height 8
select select "1"
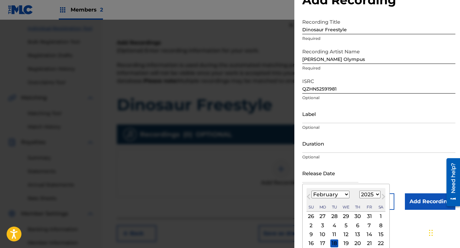
scroll to position [45, 0]
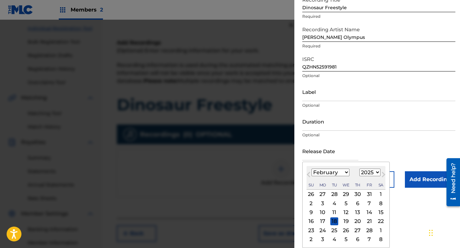
click at [369, 231] on div "28" at bounding box center [369, 231] width 8 height 8
type input "[DATE]"
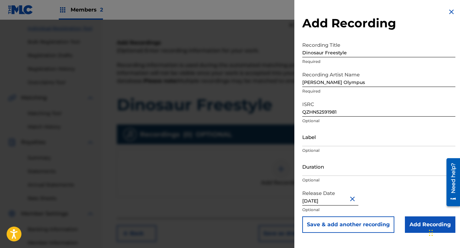
click at [417, 227] on input "Add Recording" at bounding box center [430, 225] width 50 height 16
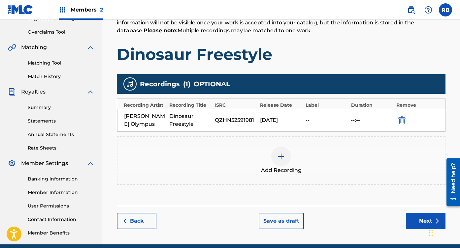
click at [421, 217] on button "Next" at bounding box center [426, 221] width 40 height 16
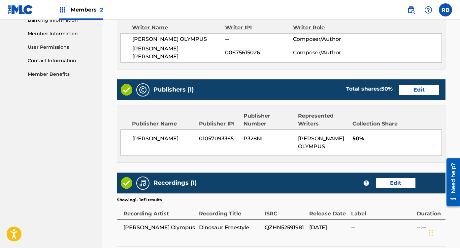
scroll to position [334, 0]
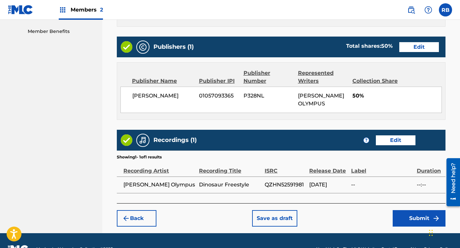
click at [419, 210] on button "Submit" at bounding box center [418, 218] width 53 height 16
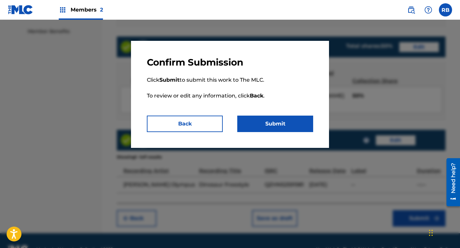
click at [284, 129] on button "Submit" at bounding box center [275, 124] width 76 height 16
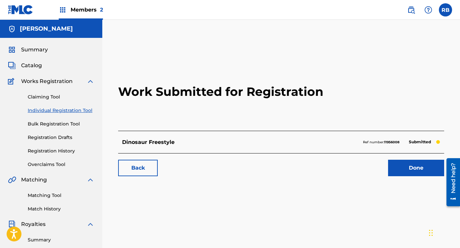
click at [41, 65] on span "Catalog" at bounding box center [31, 66] width 21 height 8
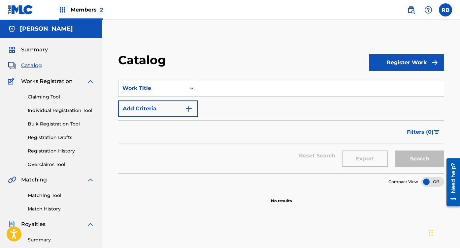
click at [401, 65] on button "Register Work" at bounding box center [406, 62] width 75 height 16
click at [395, 84] on link "Individual" at bounding box center [406, 84] width 75 height 16
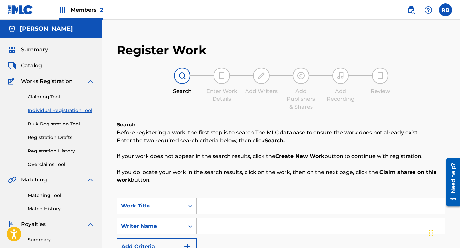
click at [205, 211] on input "Search Form" at bounding box center [321, 206] width 248 height 16
type input "Dinosaur Freestyle (Sped Up)"
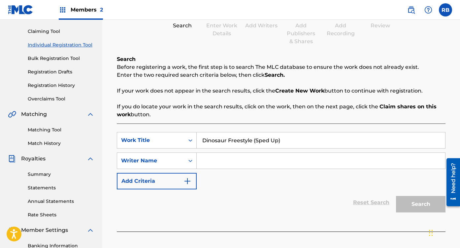
scroll to position [71, 0]
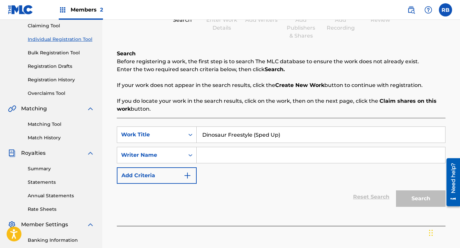
drag, startPoint x: 240, startPoint y: 168, endPoint x: 244, endPoint y: 165, distance: 4.4
click at [241, 167] on div "SearchWithCriteriacac656a7-00cd-42bd-abb6-68c406c4b510 Work Title Dinosaur Free…" at bounding box center [281, 155] width 328 height 57
click at [257, 155] on input "Search Form" at bounding box center [321, 155] width 248 height 16
type input "[PERSON_NAME] Olympus"
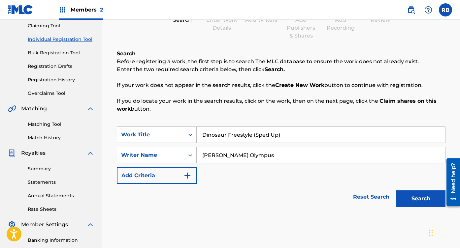
click at [408, 199] on button "Search" at bounding box center [420, 199] width 49 height 16
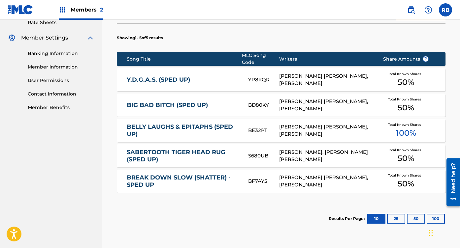
scroll to position [260, 0]
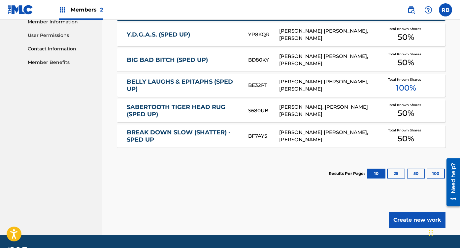
click at [402, 221] on button "Create new work" at bounding box center [416, 220] width 57 height 16
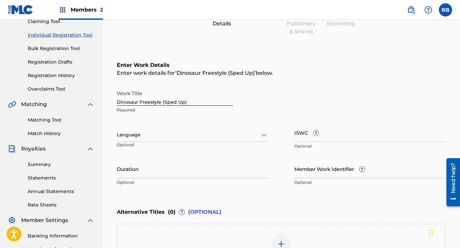
scroll to position [7, 0]
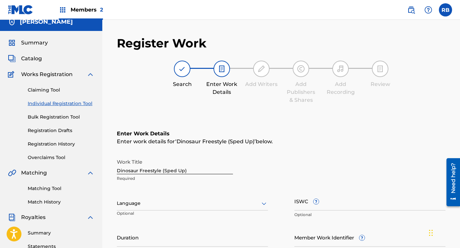
click at [161, 204] on div at bounding box center [192, 204] width 151 height 8
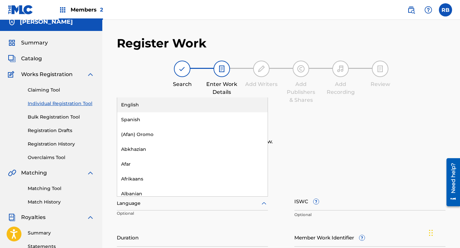
click at [181, 105] on div "English" at bounding box center [192, 105] width 150 height 15
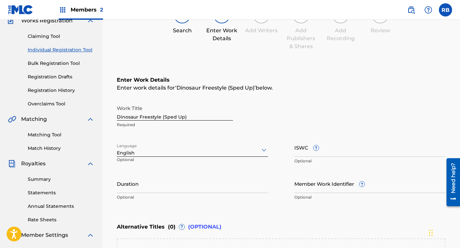
scroll to position [101, 0]
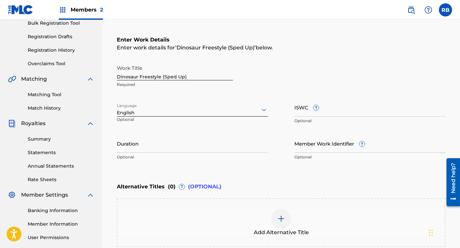
click at [328, 146] on input "Member Work Identifier ?" at bounding box center [369, 143] width 151 height 19
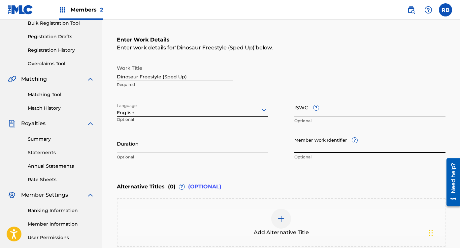
paste input "931068788"
type input "931068788"
click at [323, 105] on input "ISWC ?" at bounding box center [369, 107] width 151 height 19
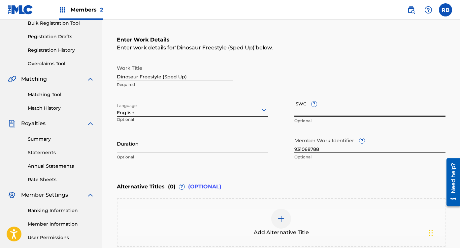
paste input "T3337559425"
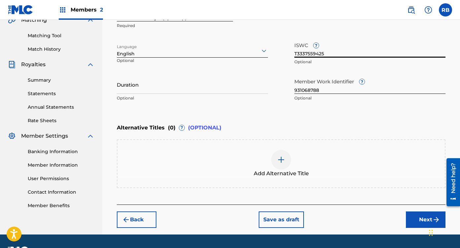
type input "T3337559425"
click at [418, 224] on button "Next" at bounding box center [426, 220] width 40 height 16
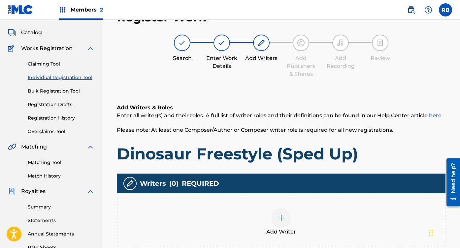
scroll to position [30, 0]
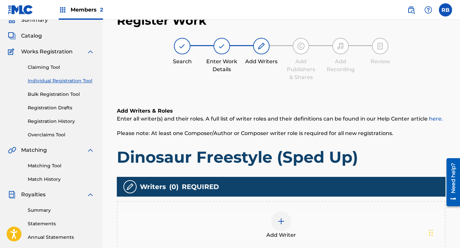
click at [282, 223] on img at bounding box center [281, 222] width 8 height 8
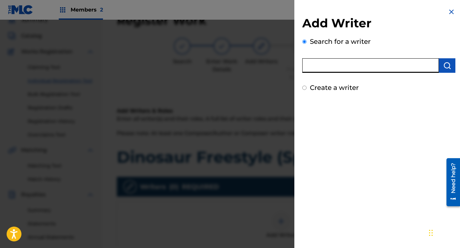
click at [376, 70] on input "text" at bounding box center [370, 65] width 137 height 15
type input "[PERSON_NAME] olympus"
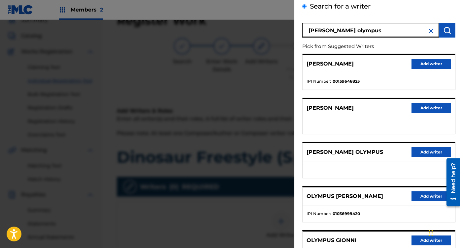
scroll to position [36, 0]
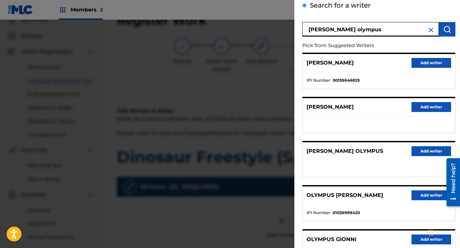
click at [420, 153] on button "Add writer" at bounding box center [431, 151] width 40 height 10
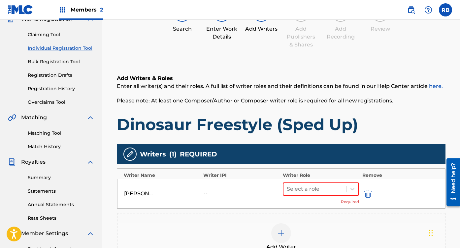
scroll to position [64, 0]
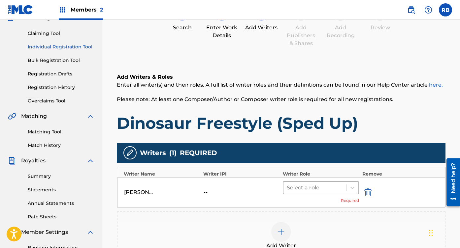
click at [320, 188] on div at bounding box center [315, 187] width 56 height 9
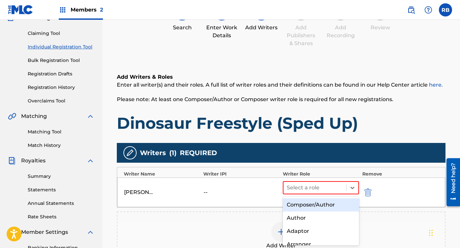
click at [307, 209] on div "Composer/Author" at bounding box center [321, 205] width 76 height 13
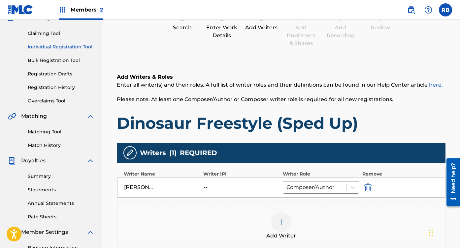
click at [288, 220] on div at bounding box center [281, 222] width 20 height 20
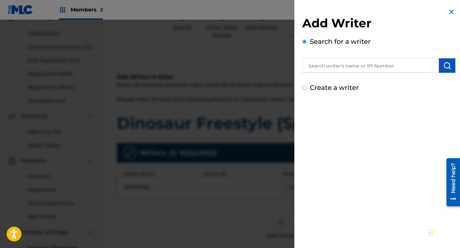
click at [374, 63] on input "text" at bounding box center [370, 65] width 137 height 15
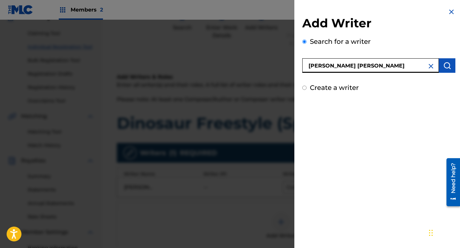
type input "[PERSON_NAME] [PERSON_NAME]"
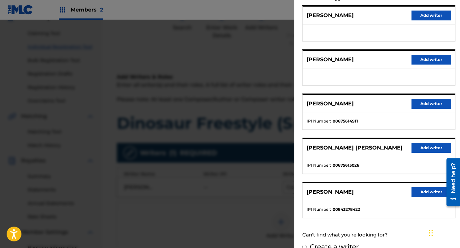
scroll to position [87, 0]
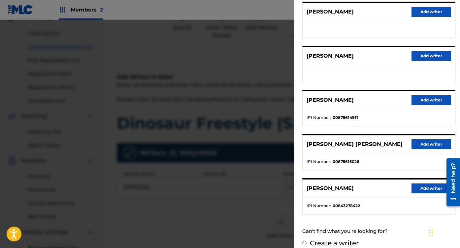
click at [427, 141] on button "Add writer" at bounding box center [431, 144] width 40 height 10
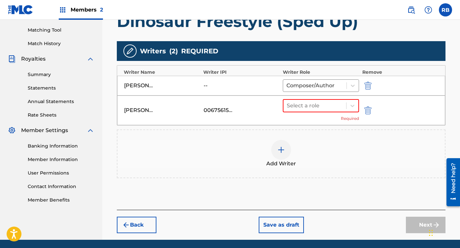
scroll to position [167, 0]
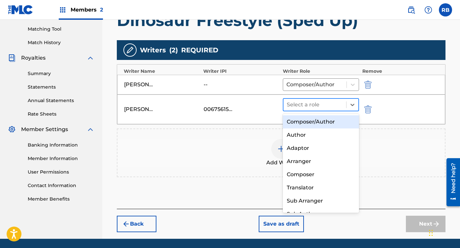
click at [324, 102] on div at bounding box center [315, 104] width 56 height 9
click at [314, 118] on div "Composer/Author" at bounding box center [321, 121] width 76 height 13
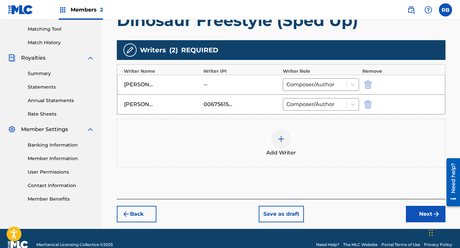
click at [423, 219] on button "Next" at bounding box center [426, 214] width 40 height 16
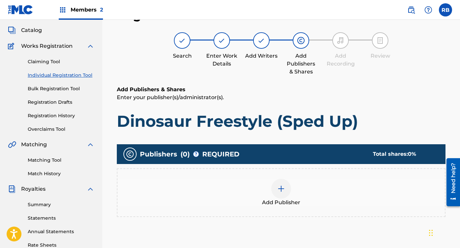
scroll to position [30, 0]
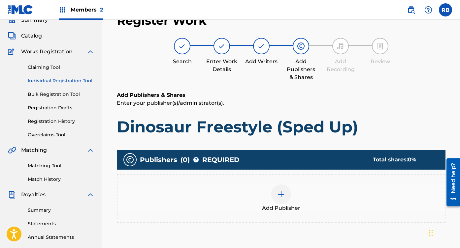
click at [276, 189] on div at bounding box center [281, 195] width 20 height 20
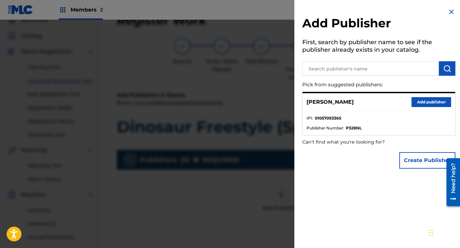
click at [419, 96] on div "[PERSON_NAME] Add publisher" at bounding box center [378, 102] width 152 height 18
click at [419, 101] on button "Add publisher" at bounding box center [431, 102] width 40 height 10
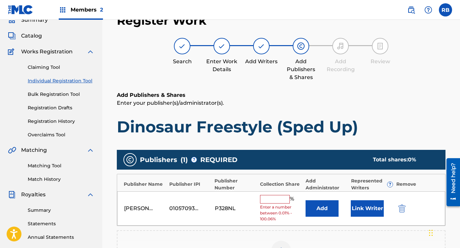
click at [367, 212] on button "Link Writer" at bounding box center [367, 209] width 33 height 16
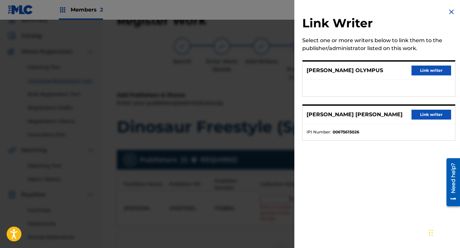
click at [423, 73] on button "Link writer" at bounding box center [431, 71] width 40 height 10
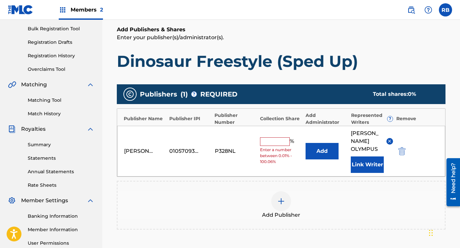
scroll to position [98, 0]
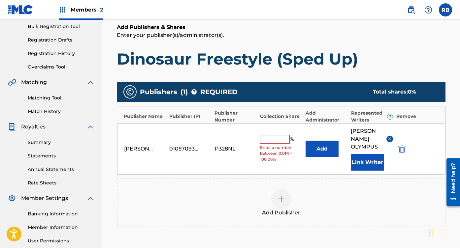
click at [275, 145] on span "Enter a number between 0.01% - 100.06%" at bounding box center [281, 154] width 42 height 18
click at [272, 135] on input "text" at bounding box center [275, 139] width 30 height 9
type input "50"
click at [337, 197] on div "Add Publisher" at bounding box center [280, 203] width 327 height 28
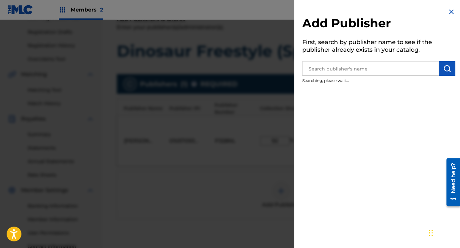
scroll to position [109, 0]
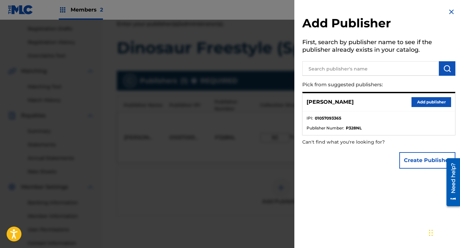
click at [452, 10] on img at bounding box center [451, 12] width 8 height 8
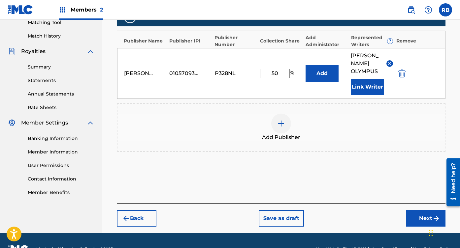
click at [415, 210] on button "Next" at bounding box center [426, 218] width 40 height 16
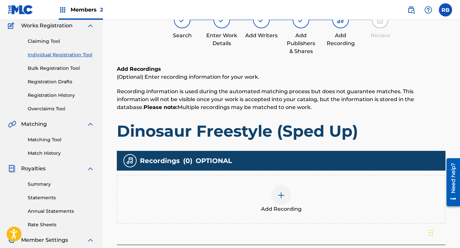
scroll to position [30, 0]
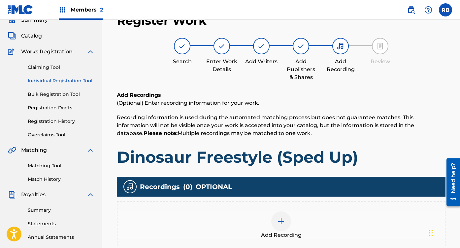
click at [288, 211] on div "Add Recording" at bounding box center [281, 225] width 328 height 49
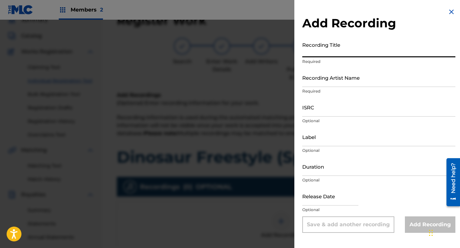
click at [354, 50] on input "Recording Title" at bounding box center [378, 48] width 153 height 19
type input "Dinosaur Freestyle (Sped Up)"
click at [340, 74] on input "Recording Artist Name" at bounding box center [378, 77] width 153 height 19
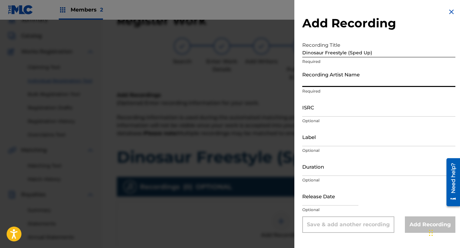
type input "[PERSON_NAME] Olympus"
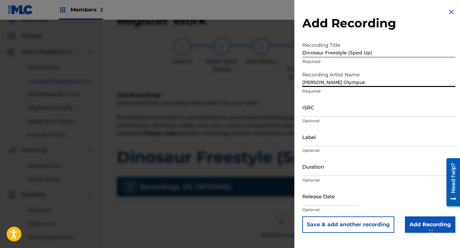
click at [315, 108] on input "ISRC" at bounding box center [378, 107] width 153 height 19
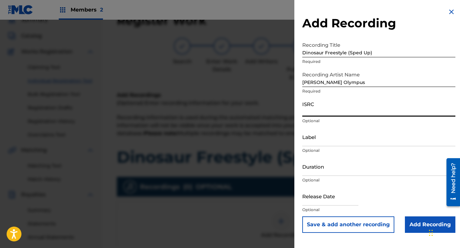
paste input "QZHN82595704"
type input "QZHN82595704"
select select "7"
select select "2025"
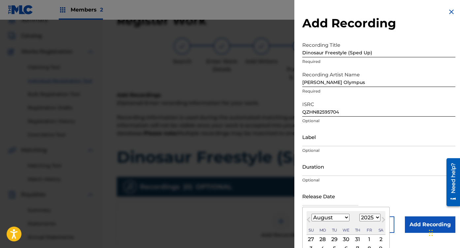
click at [325, 197] on input "text" at bounding box center [330, 196] width 56 height 19
click at [330, 220] on select "January February March April May June July August September October November De…" at bounding box center [330, 218] width 38 height 8
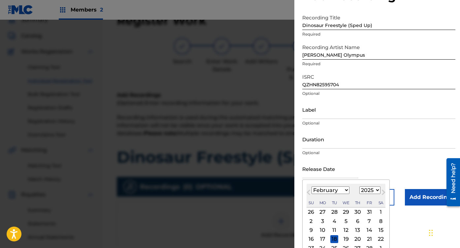
scroll to position [45, 0]
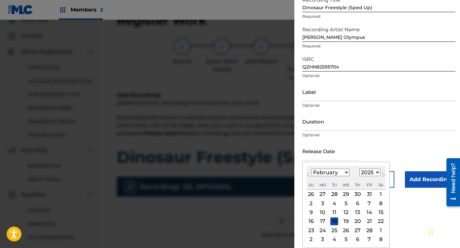
click at [338, 175] on select "January February March April May June July August September October November De…" at bounding box center [330, 173] width 38 height 8
select select "2"
click at [368, 204] on div "7" at bounding box center [369, 204] width 8 height 8
type input "[DATE]"
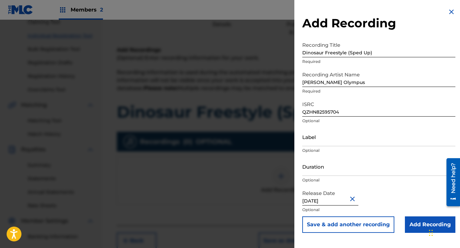
scroll to position [77, 0]
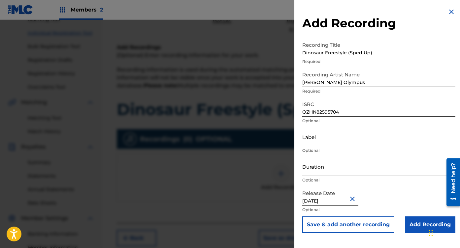
click at [422, 227] on input "Add Recording" at bounding box center [430, 225] width 50 height 16
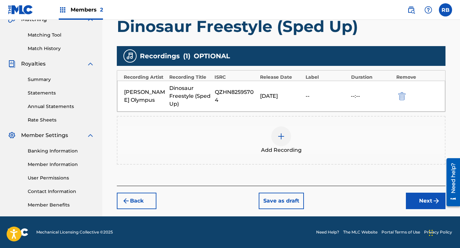
click at [418, 193] on button "Next" at bounding box center [426, 201] width 40 height 16
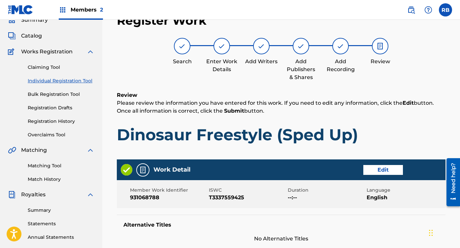
scroll to position [334, 0]
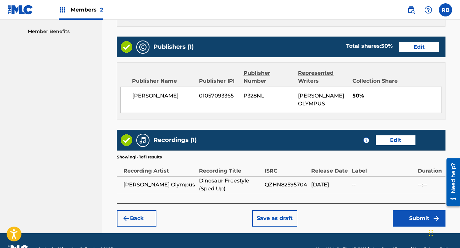
click at [419, 210] on button "Submit" at bounding box center [418, 218] width 53 height 16
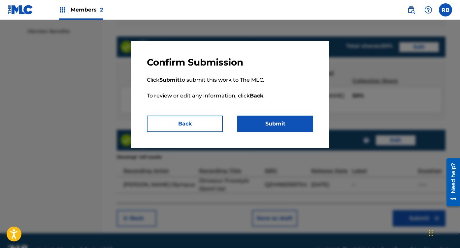
click at [280, 118] on button "Submit" at bounding box center [275, 124] width 76 height 16
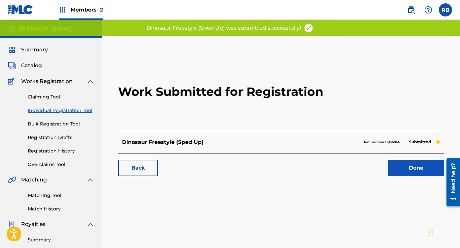
click at [44, 64] on div "Catalog" at bounding box center [51, 66] width 86 height 8
click at [40, 64] on span "Catalog" at bounding box center [31, 66] width 21 height 8
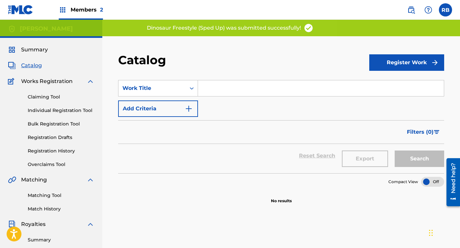
click at [225, 92] on input "Search Form" at bounding box center [321, 88] width 246 height 16
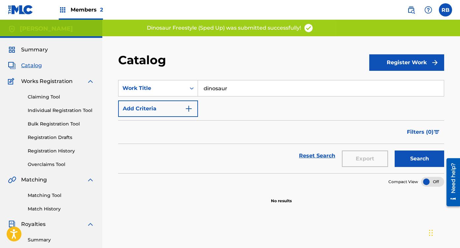
type input "dinosaur"
click at [394, 151] on button "Search" at bounding box center [418, 159] width 49 height 16
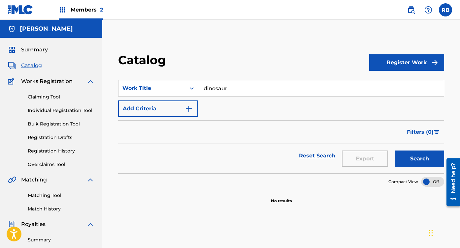
click at [391, 67] on button "Register Work" at bounding box center [406, 62] width 75 height 16
click at [390, 82] on link "Individual" at bounding box center [406, 84] width 75 height 16
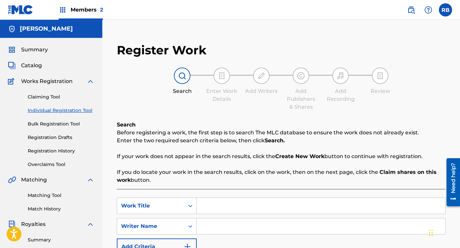
click at [209, 211] on input "Search Form" at bounding box center [321, 206] width 248 height 16
type input "Dinosaur Freestyle (Slowed + Reverb)"
click at [214, 228] on input "Search Form" at bounding box center [321, 227] width 248 height 16
type input "[PERSON_NAME] Olympus"
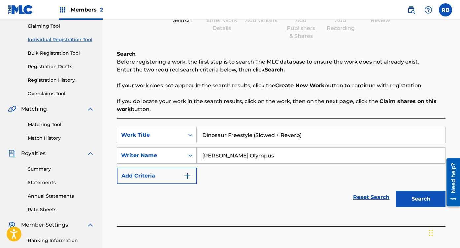
scroll to position [111, 0]
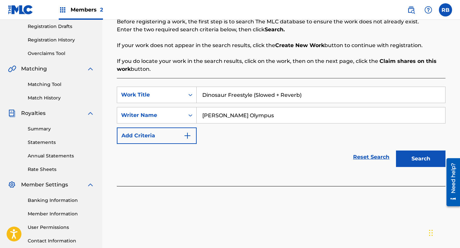
click at [427, 161] on button "Search" at bounding box center [420, 159] width 49 height 16
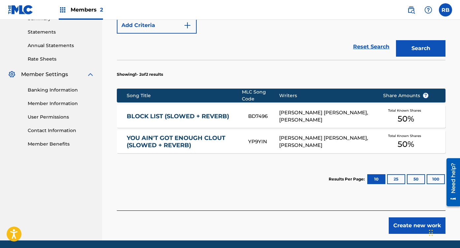
scroll to position [242, 0]
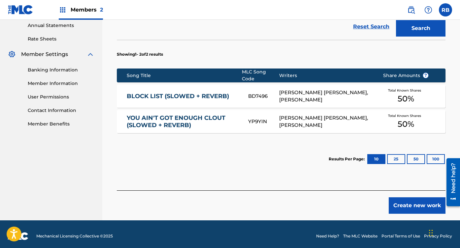
click at [417, 205] on button "Create new work" at bounding box center [416, 206] width 57 height 16
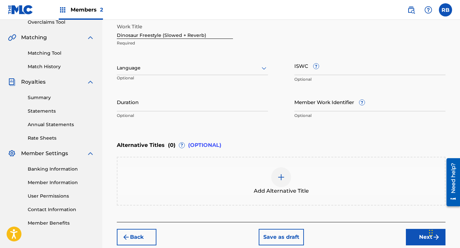
scroll to position [140, 0]
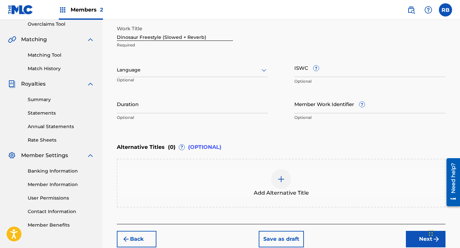
click at [330, 97] on input "Member Work Identifier ?" at bounding box center [369, 104] width 151 height 19
paste input "931068783"
type input "931068783"
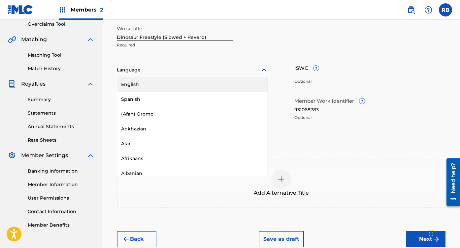
click at [173, 68] on div at bounding box center [192, 70] width 151 height 8
click at [152, 81] on div "English" at bounding box center [192, 84] width 150 height 15
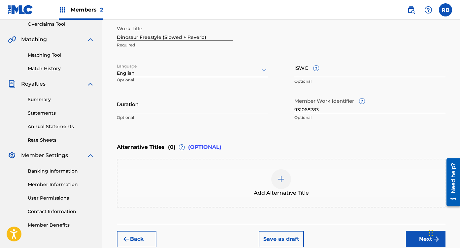
click at [349, 65] on input "ISWC ?" at bounding box center [369, 67] width 151 height 19
paste input "T3337550279"
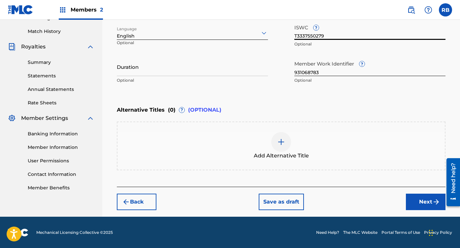
type input "T3337550279"
click at [422, 199] on button "Next" at bounding box center [426, 202] width 40 height 16
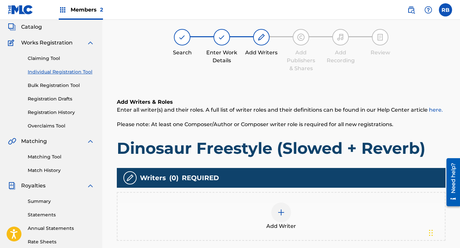
scroll to position [30, 0]
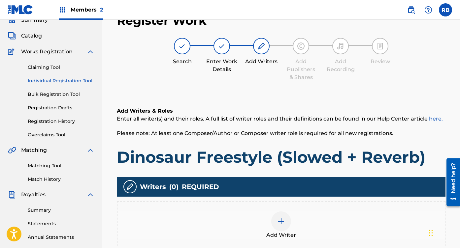
click at [280, 222] on img at bounding box center [281, 222] width 8 height 8
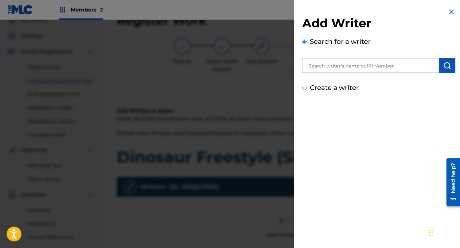
click at [381, 66] on input "text" at bounding box center [370, 65] width 137 height 15
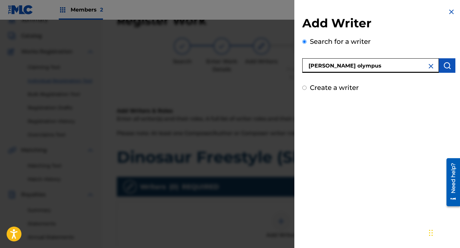
type input "[PERSON_NAME] olympus"
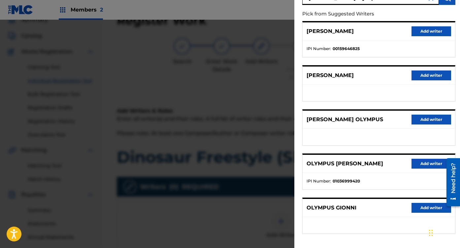
scroll to position [73, 0]
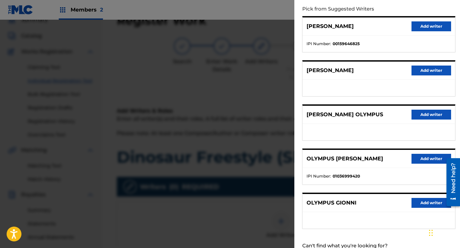
click at [428, 115] on button "Add writer" at bounding box center [431, 115] width 40 height 10
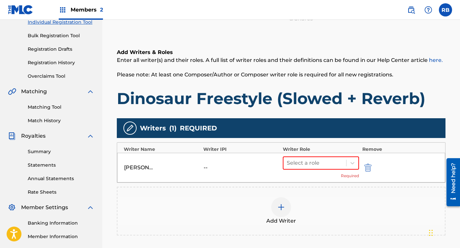
scroll to position [132, 0]
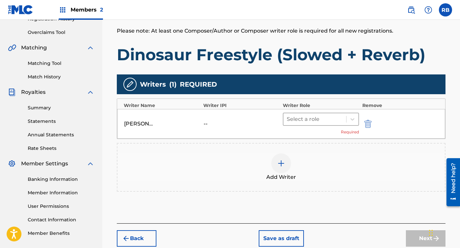
click at [340, 122] on div at bounding box center [315, 119] width 56 height 9
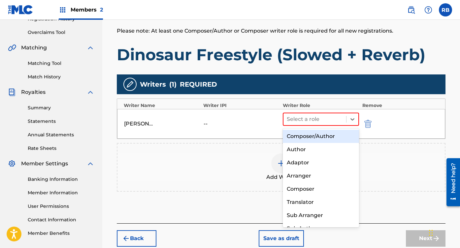
click at [316, 133] on div "Composer/Author" at bounding box center [321, 136] width 76 height 13
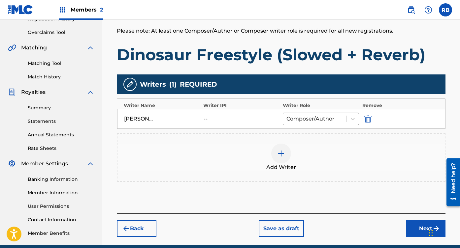
click at [278, 158] on div at bounding box center [281, 154] width 20 height 20
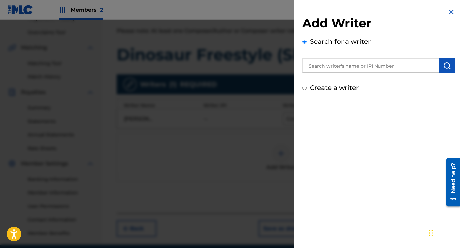
click at [373, 66] on input "text" at bounding box center [370, 65] width 137 height 15
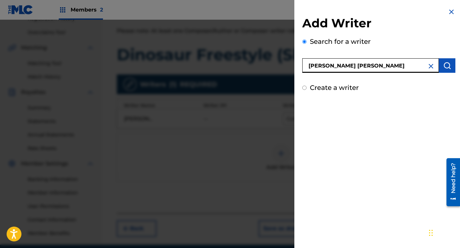
type input "[PERSON_NAME] [PERSON_NAME]"
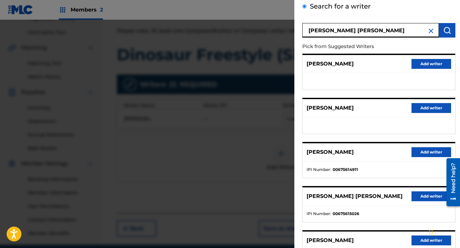
scroll to position [38, 0]
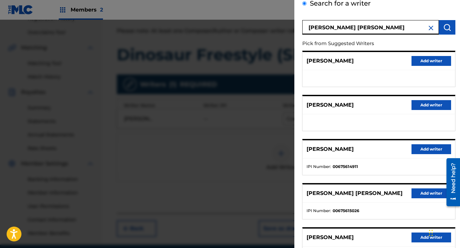
click at [421, 192] on button "Add writer" at bounding box center [431, 194] width 40 height 10
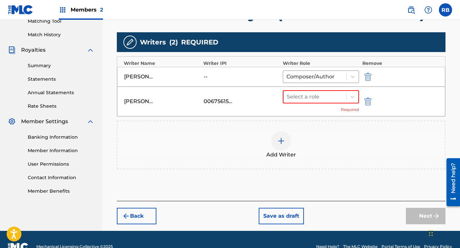
scroll to position [189, 0]
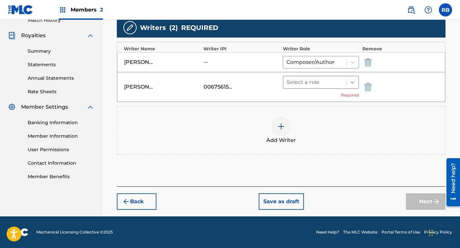
click at [355, 78] on div at bounding box center [352, 83] width 12 height 12
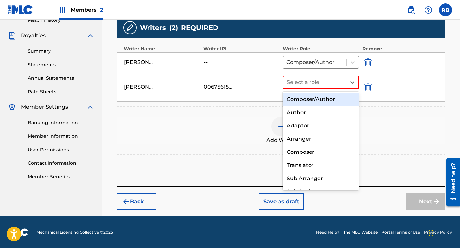
click at [338, 100] on div "Composer/Author" at bounding box center [321, 99] width 76 height 13
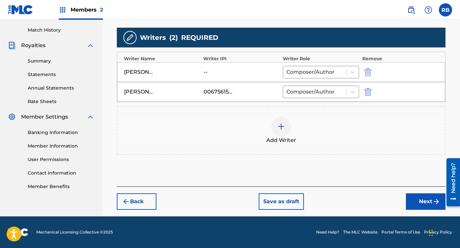
click at [420, 208] on button "Next" at bounding box center [426, 202] width 40 height 16
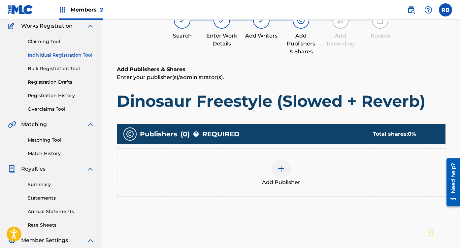
scroll to position [30, 0]
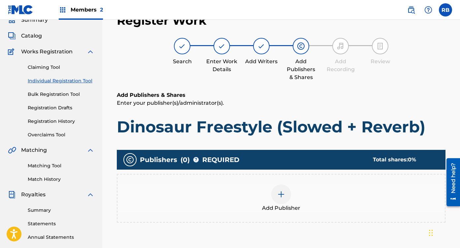
click at [279, 196] on img at bounding box center [281, 195] width 8 height 8
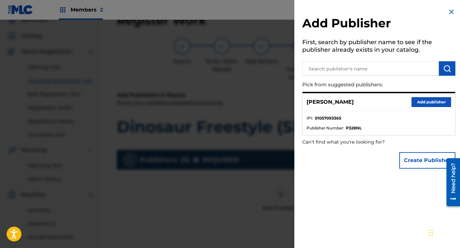
click at [413, 103] on button "Add publisher" at bounding box center [431, 102] width 40 height 10
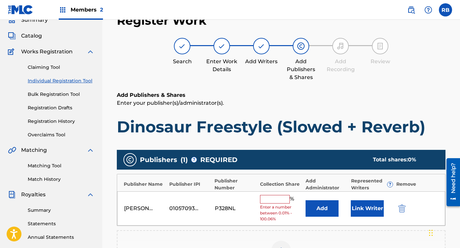
click at [258, 194] on div "[PERSON_NAME] 01057093365 P328NL % Enter a number between 0.01% - 100.06% Add L…" at bounding box center [281, 209] width 328 height 35
click at [262, 198] on input "text" at bounding box center [275, 199] width 30 height 9
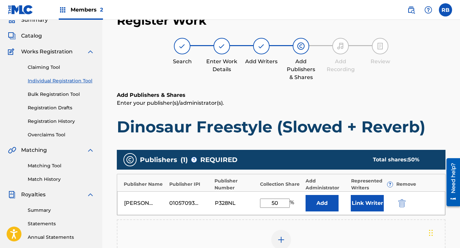
type input "50"
click at [370, 206] on button "Link Writer" at bounding box center [367, 203] width 33 height 16
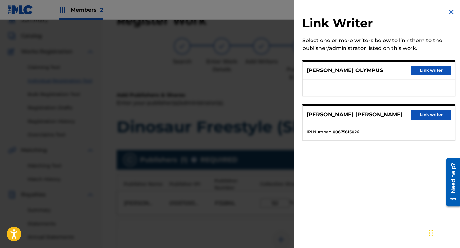
click at [434, 66] on button "Link writer" at bounding box center [431, 71] width 40 height 10
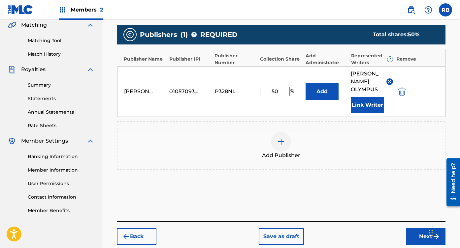
click at [408, 229] on button "Next" at bounding box center [426, 237] width 40 height 16
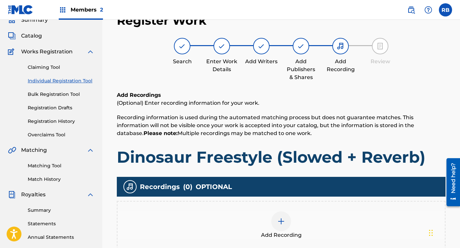
click at [288, 211] on div "Add Recording" at bounding box center [281, 225] width 328 height 49
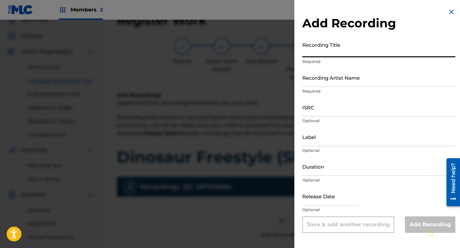
click at [350, 47] on input "Recording Title" at bounding box center [378, 48] width 153 height 19
type input "Dinosaur Freestyle (Slowed + Reverb)"
click at [331, 76] on input "Recording Artist Name" at bounding box center [378, 77] width 153 height 19
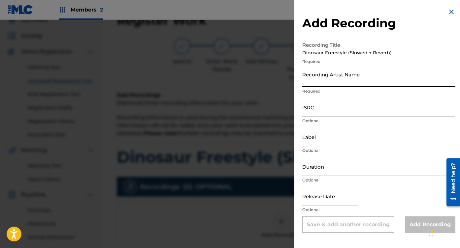
type input "[PERSON_NAME] Olympus"
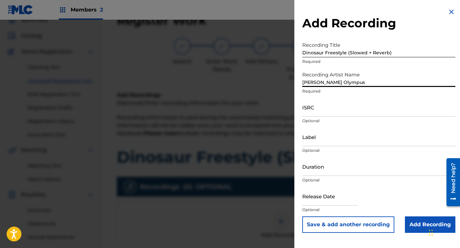
click at [335, 106] on input "ISRC" at bounding box center [378, 107] width 153 height 19
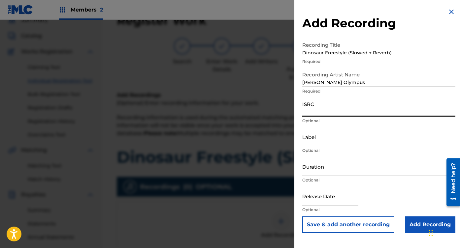
paste input "QZHN82595703"
type input "QZHN82595703"
select select "7"
select select "2025"
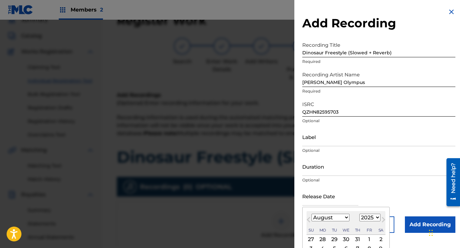
click at [329, 200] on input "text" at bounding box center [330, 196] width 56 height 19
click at [322, 220] on select "January February March April May June July August September October November De…" at bounding box center [330, 218] width 38 height 8
select select "2"
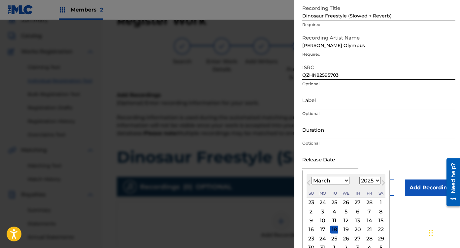
scroll to position [37, 0]
click at [369, 213] on div "7" at bounding box center [369, 211] width 8 height 8
type input "[DATE]"
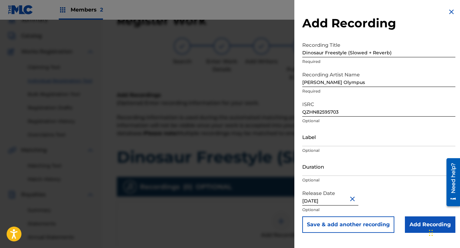
scroll to position [0, 0]
click at [413, 233] on div "Add Recording Recording Title Dinosaur Freestyle (Slowed + Reverb) Required Rec…" at bounding box center [378, 120] width 169 height 241
click at [416, 225] on input "Add Recording" at bounding box center [430, 225] width 50 height 16
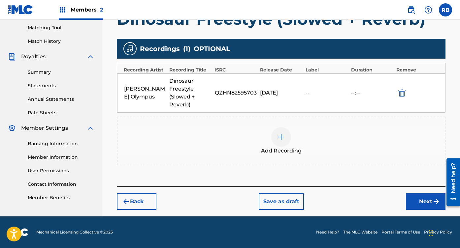
click at [423, 200] on button "Next" at bounding box center [426, 202] width 40 height 16
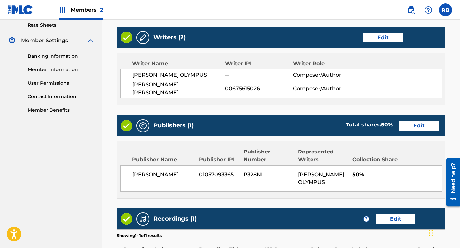
scroll to position [334, 0]
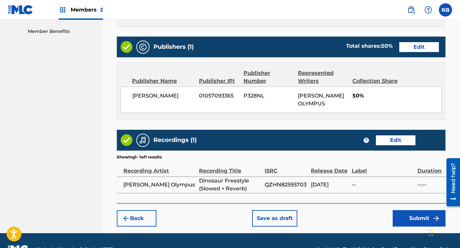
click at [417, 210] on button "Submit" at bounding box center [418, 218] width 53 height 16
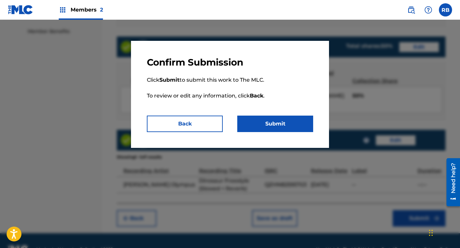
click at [294, 124] on button "Submit" at bounding box center [275, 124] width 76 height 16
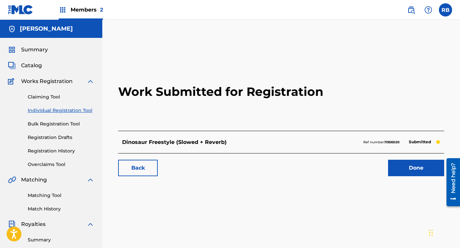
click at [30, 66] on span "Catalog" at bounding box center [31, 66] width 21 height 8
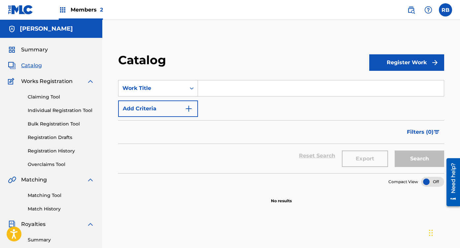
click at [385, 71] on div "Register Work" at bounding box center [406, 62] width 75 height 19
click at [392, 65] on button "Register Work" at bounding box center [406, 62] width 75 height 16
click at [400, 84] on link "Individual" at bounding box center [406, 84] width 75 height 16
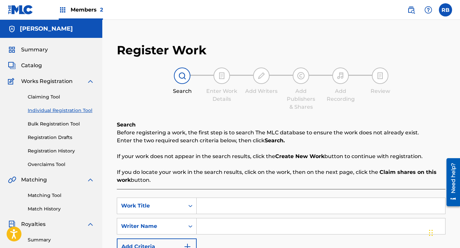
scroll to position [66, 0]
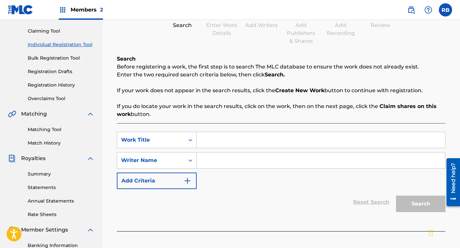
click at [225, 138] on input "Search Form" at bounding box center [321, 140] width 248 height 16
type input "Affirmations, Vol. 4"
click at [216, 161] on input "Search Form" at bounding box center [321, 161] width 248 height 16
type input "[PERSON_NAME] Olympus"
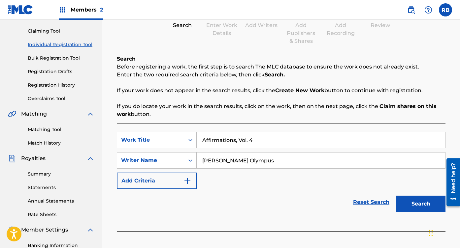
click at [409, 208] on button "Search" at bounding box center [420, 204] width 49 height 16
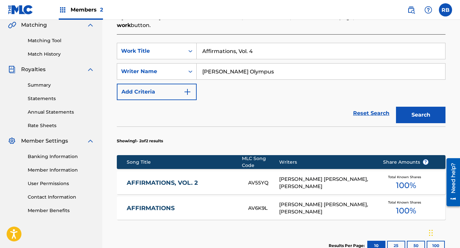
scroll to position [152, 0]
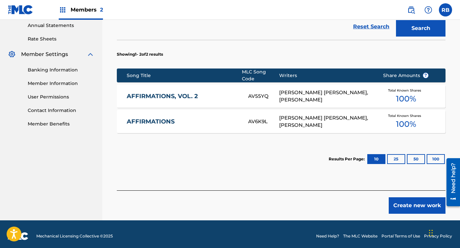
click at [410, 204] on button "Create new work" at bounding box center [416, 206] width 57 height 16
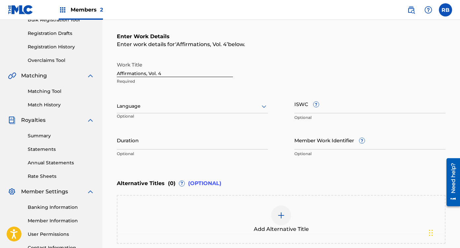
scroll to position [101, 0]
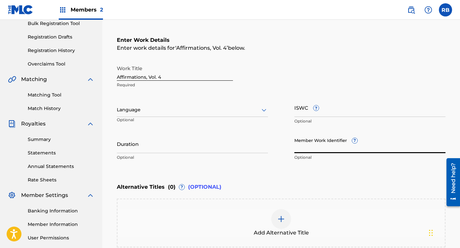
click at [315, 149] on input "Member Work Identifier ?" at bounding box center [369, 144] width 151 height 19
paste input "924316477"
type input "924316477"
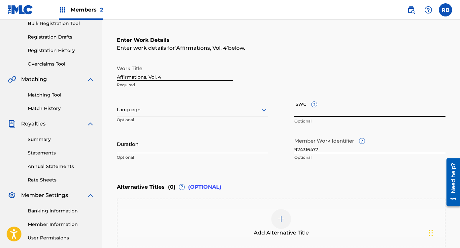
click at [338, 108] on input "ISWC ?" at bounding box center [369, 107] width 151 height 19
paste input "T3245267754"
type input "T3245267754"
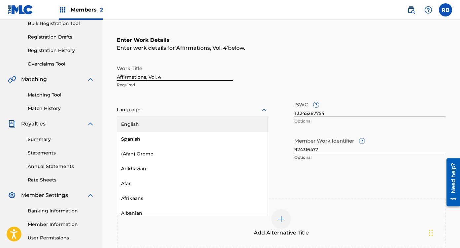
click at [213, 111] on div at bounding box center [192, 110] width 151 height 8
click at [174, 123] on div "English" at bounding box center [192, 124] width 150 height 15
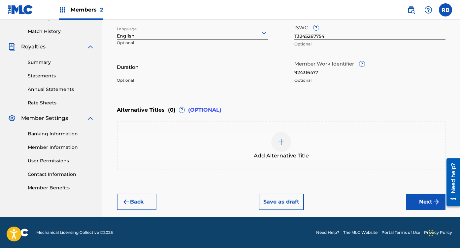
click at [427, 208] on button "Next" at bounding box center [426, 202] width 40 height 16
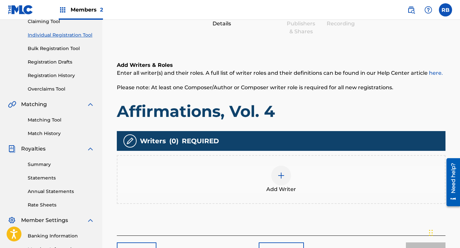
scroll to position [96, 0]
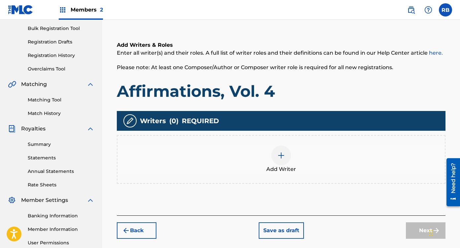
click at [291, 156] on div "Add Writer" at bounding box center [280, 160] width 327 height 28
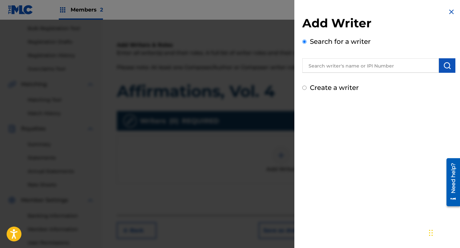
click at [345, 64] on input "text" at bounding box center [370, 65] width 137 height 15
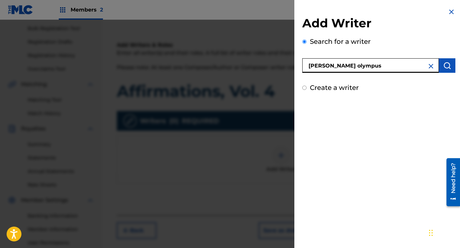
type input "[PERSON_NAME] olympus"
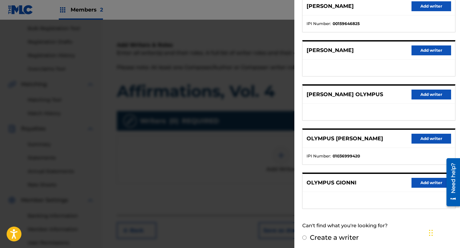
scroll to position [95, 0]
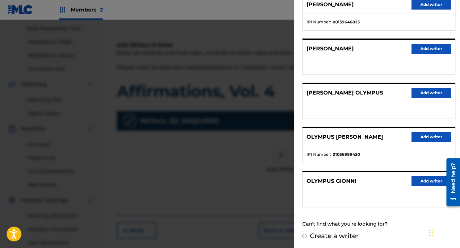
click at [420, 89] on button "Add writer" at bounding box center [431, 93] width 40 height 10
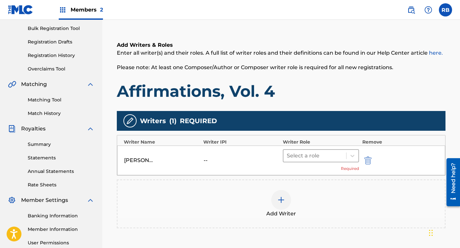
click at [344, 157] on div "Select a role" at bounding box center [314, 156] width 63 height 12
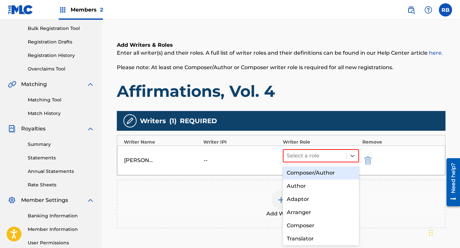
click at [315, 174] on div "Composer/Author" at bounding box center [321, 173] width 76 height 13
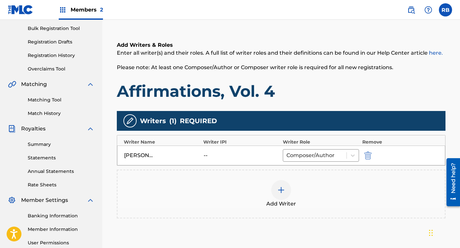
click at [277, 188] on div at bounding box center [281, 190] width 20 height 20
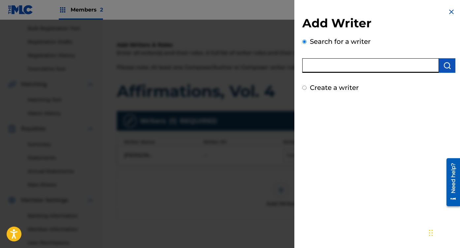
click at [354, 67] on input "text" at bounding box center [370, 65] width 137 height 15
type input "[PERSON_NAME] [PERSON_NAME]"
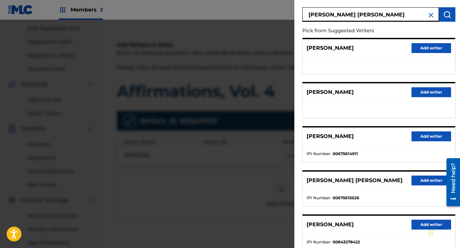
scroll to position [52, 0]
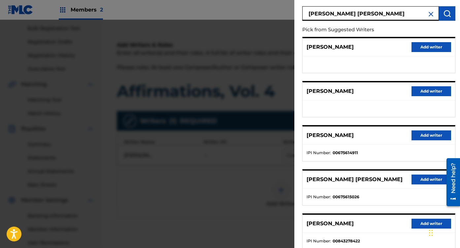
click at [413, 177] on button "Add writer" at bounding box center [431, 180] width 40 height 10
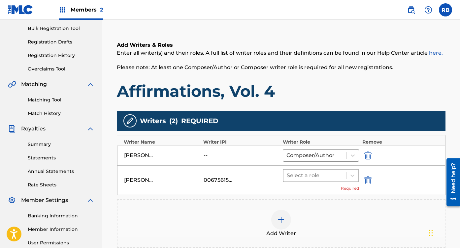
click at [312, 177] on div at bounding box center [315, 175] width 56 height 9
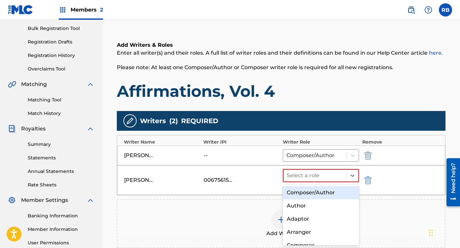
click at [308, 191] on div "Composer/Author" at bounding box center [321, 192] width 76 height 13
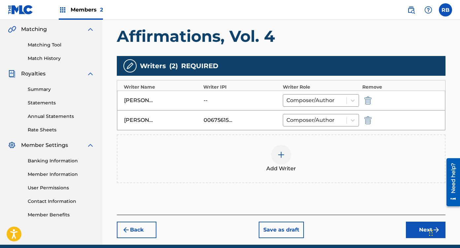
click at [414, 228] on button "Next" at bounding box center [426, 230] width 40 height 16
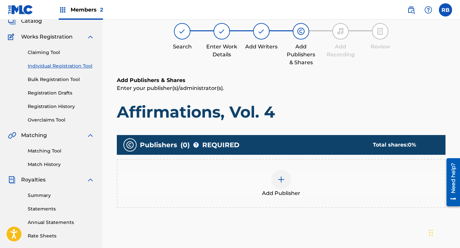
scroll to position [30, 0]
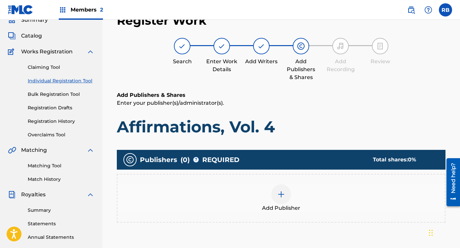
click at [280, 190] on div at bounding box center [281, 195] width 20 height 20
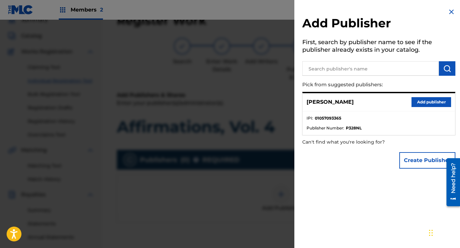
click at [422, 101] on button "Add publisher" at bounding box center [431, 102] width 40 height 10
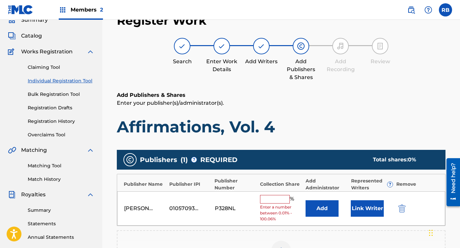
click at [263, 201] on input "text" at bounding box center [275, 199] width 30 height 9
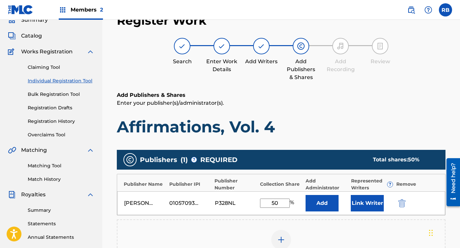
type input "50"
click at [361, 203] on button "Link Writer" at bounding box center [367, 203] width 33 height 16
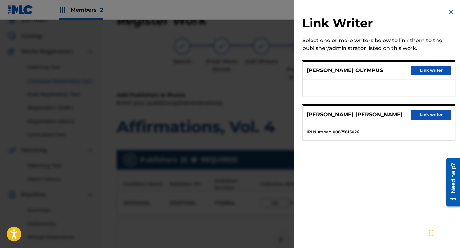
click at [436, 72] on button "Link writer" at bounding box center [431, 71] width 40 height 10
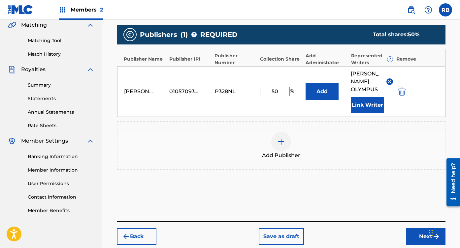
click at [410, 229] on button "Next" at bounding box center [426, 237] width 40 height 16
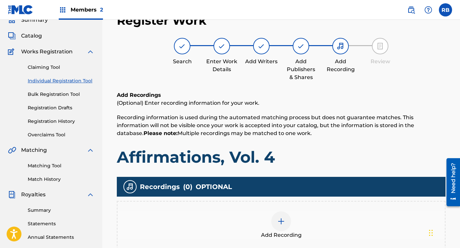
click at [276, 225] on div at bounding box center [281, 222] width 20 height 20
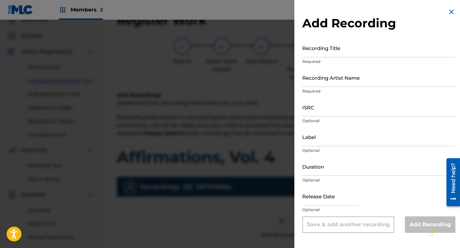
click at [357, 45] on input "Recording Title" at bounding box center [378, 48] width 153 height 19
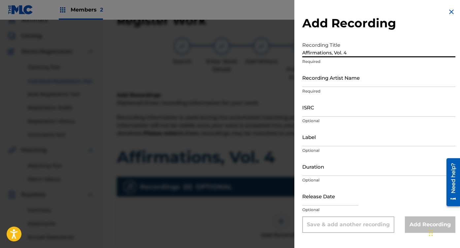
type input "Affirmations, Vol. 4"
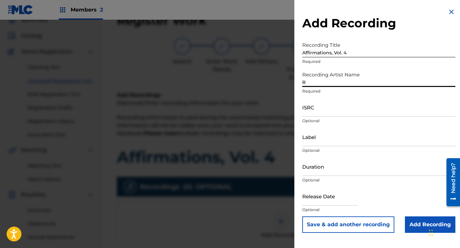
type input "[PERSON_NAME] Olympus"
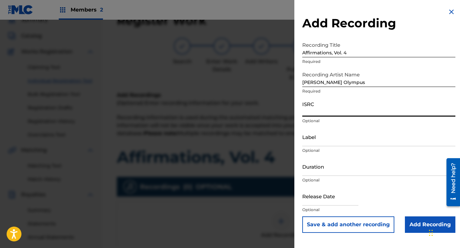
click at [333, 112] on input "ISRC" at bounding box center [378, 107] width 153 height 19
paste input "QZHNB2528659"
type input "QZHNB2528659"
click at [322, 197] on input "text" at bounding box center [330, 196] width 56 height 19
select select "7"
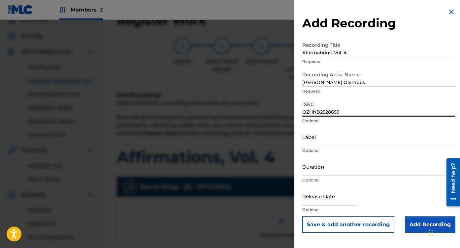
select select "2025"
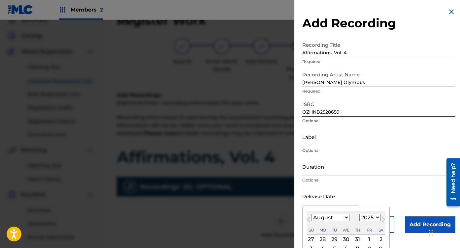
click at [325, 217] on select "January February March April May June July August September October November De…" at bounding box center [330, 218] width 38 height 8
select select "2"
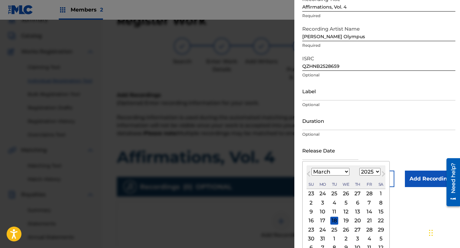
scroll to position [48, 0]
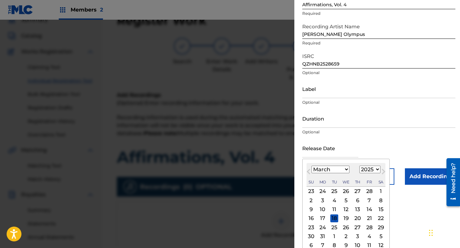
click at [369, 208] on div "14" at bounding box center [369, 210] width 8 height 8
type input "[DATE]"
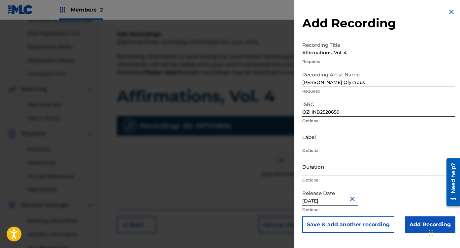
scroll to position [94, 0]
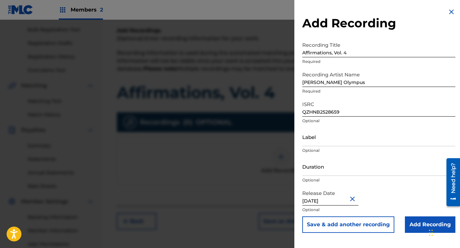
click at [407, 223] on input "Add Recording" at bounding box center [430, 225] width 50 height 16
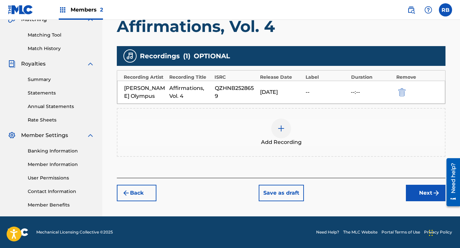
click at [425, 189] on button "Next" at bounding box center [426, 193] width 40 height 16
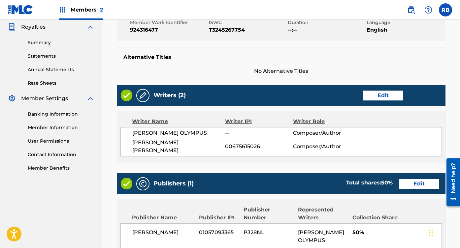
scroll to position [334, 0]
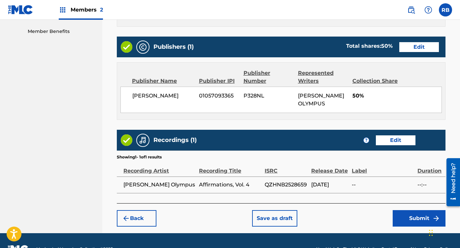
click at [425, 210] on button "Submit" at bounding box center [418, 218] width 53 height 16
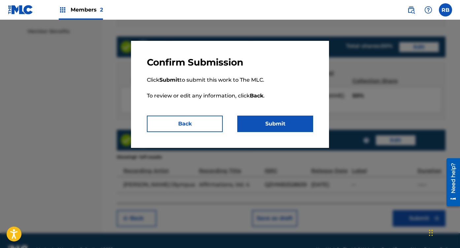
click at [288, 126] on button "Submit" at bounding box center [275, 124] width 76 height 16
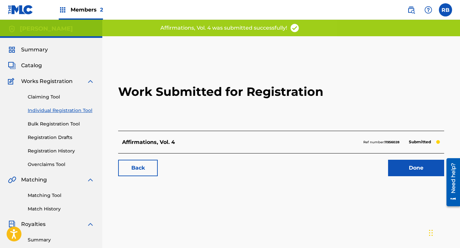
click at [408, 176] on link "Done" at bounding box center [416, 168] width 56 height 16
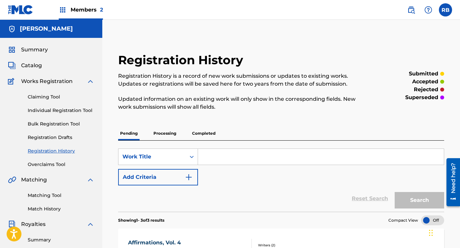
click at [18, 67] on link "Catalog" at bounding box center [25, 66] width 34 height 8
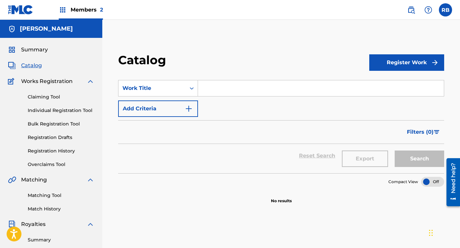
click at [410, 68] on button "Register Work" at bounding box center [406, 62] width 75 height 16
click at [411, 88] on link "Individual" at bounding box center [406, 84] width 75 height 16
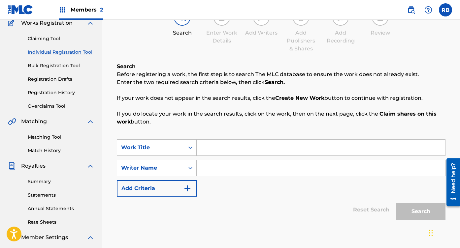
scroll to position [68, 0]
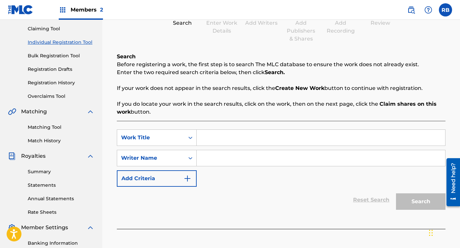
click at [225, 141] on input "Search Form" at bounding box center [321, 138] width 248 height 16
type input "Lucid Dreams"
click at [219, 170] on div "SearchWithCriteriacac656a7-00cd-42bd-abb6-68c406c4b510 Work Title Lucid Dreams …" at bounding box center [281, 158] width 328 height 57
click at [221, 162] on input "Search Form" at bounding box center [321, 158] width 248 height 16
paste input "931068793"
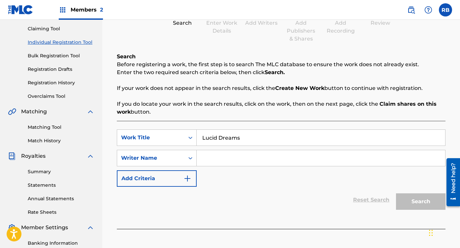
type input "931068793"
click at [294, 158] on input "Search Form" at bounding box center [321, 158] width 248 height 16
type input "[PERSON_NAME] Olympus"
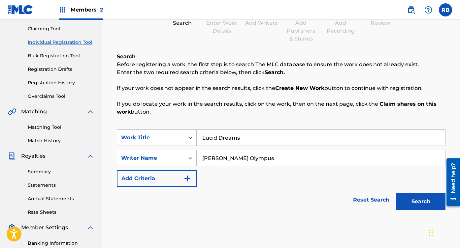
click at [430, 203] on button "Search" at bounding box center [420, 202] width 49 height 16
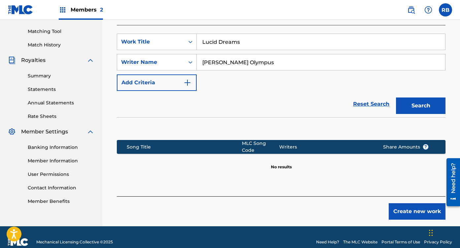
scroll to position [165, 0]
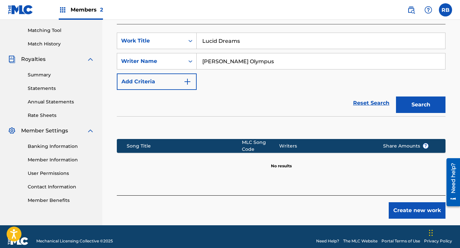
click at [398, 207] on button "Create new work" at bounding box center [416, 210] width 57 height 16
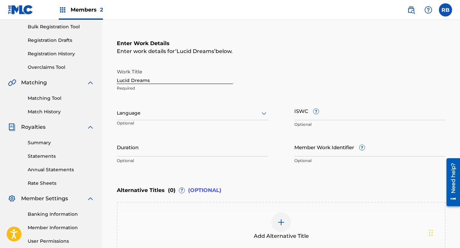
scroll to position [75, 0]
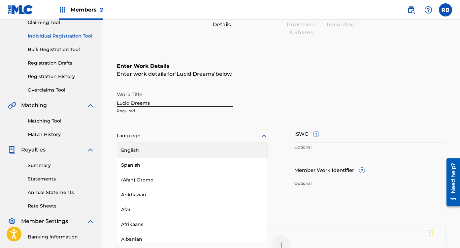
click at [196, 134] on div at bounding box center [192, 136] width 151 height 8
click at [170, 149] on div "English" at bounding box center [192, 150] width 150 height 15
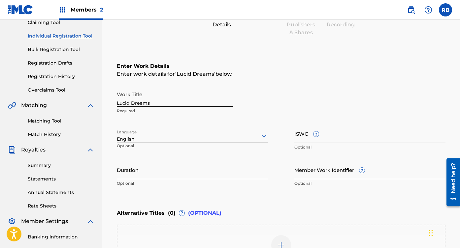
click at [335, 127] on input "ISWC ?" at bounding box center [369, 133] width 151 height 19
click at [311, 171] on input "Member Work Identifier ?" at bounding box center [369, 170] width 151 height 19
paste input "931068793"
type input "931068793"
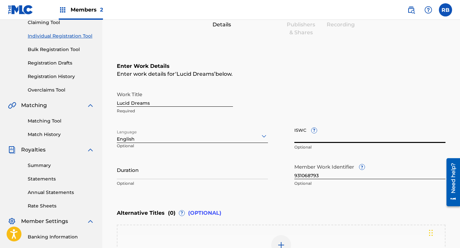
click at [331, 133] on input "ISWC ?" at bounding box center [369, 133] width 151 height 19
paste input "T3337550780"
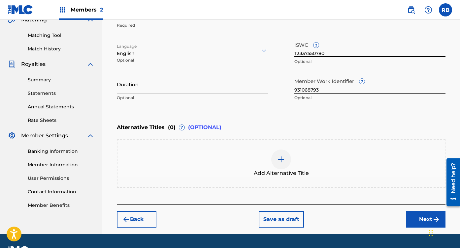
type input "T3337550780"
click at [408, 218] on button "Next" at bounding box center [426, 219] width 40 height 16
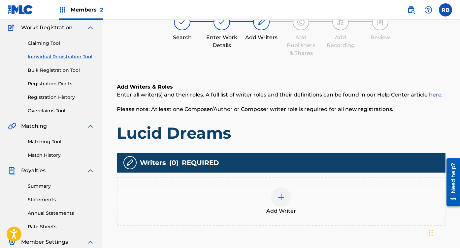
scroll to position [30, 0]
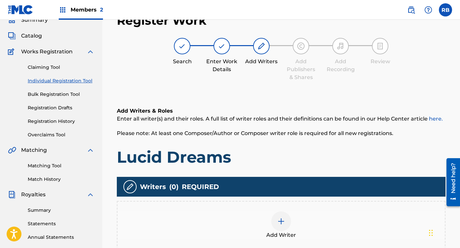
click at [280, 229] on div at bounding box center [281, 222] width 20 height 20
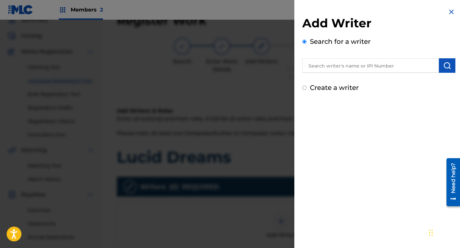
click at [354, 61] on input "text" at bounding box center [370, 65] width 137 height 15
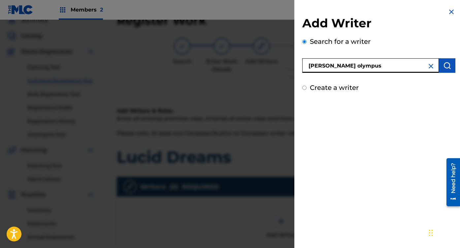
type input "[PERSON_NAME] olympus"
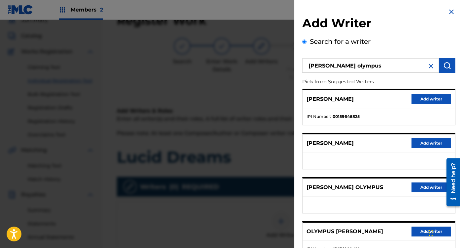
click at [417, 186] on button "Add writer" at bounding box center [431, 188] width 40 height 10
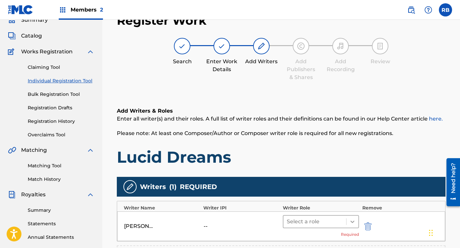
click at [348, 220] on div at bounding box center [352, 222] width 12 height 12
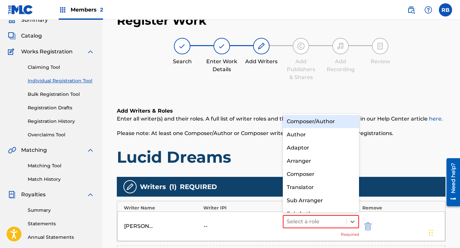
click at [320, 121] on div "Composer/Author" at bounding box center [321, 121] width 76 height 13
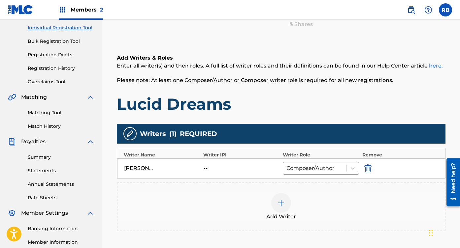
scroll to position [84, 0]
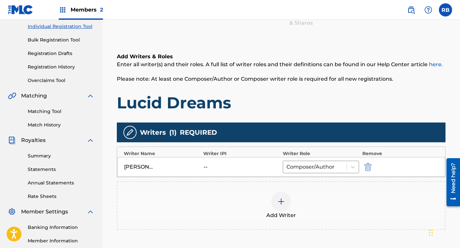
click at [278, 206] on div at bounding box center [281, 202] width 20 height 20
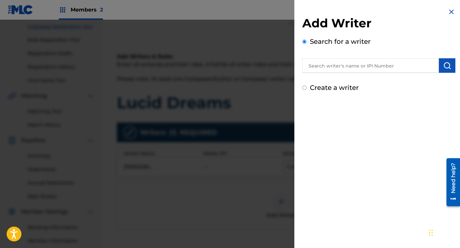
click at [364, 68] on input "text" at bounding box center [370, 65] width 137 height 15
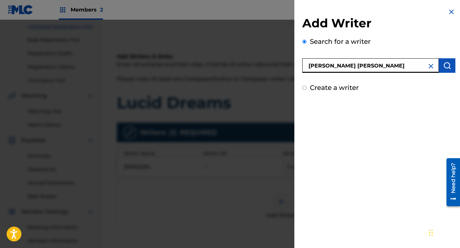
type input "[PERSON_NAME] [PERSON_NAME]"
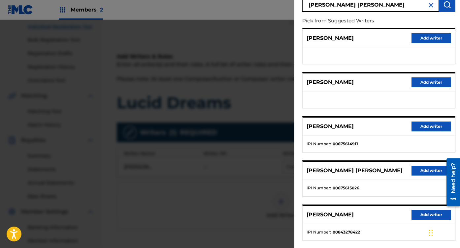
scroll to position [64, 0]
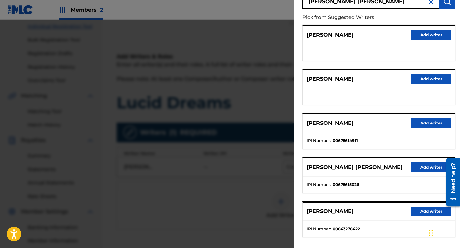
click at [425, 167] on button "Add writer" at bounding box center [431, 168] width 40 height 10
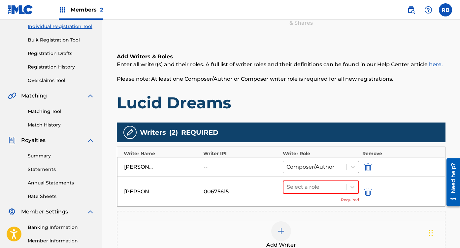
scroll to position [100, 0]
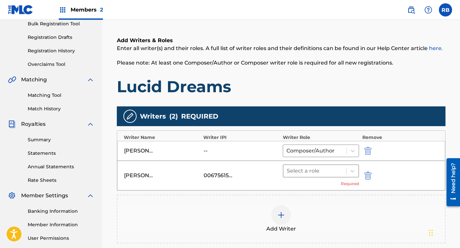
click at [338, 173] on div at bounding box center [315, 171] width 56 height 9
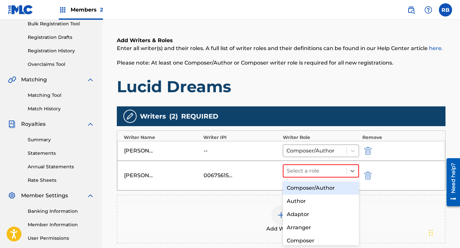
click at [321, 188] on div "Composer/Author" at bounding box center [321, 188] width 76 height 13
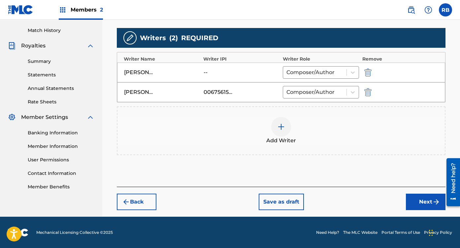
scroll to position [179, 0]
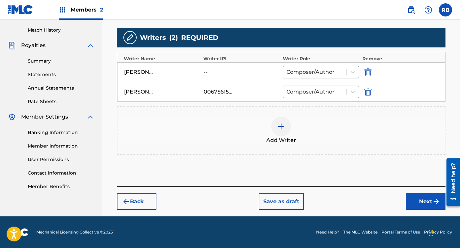
click at [425, 210] on div "Register Work Search Enter Work Details Add Writers Add Publishers & Shares Add…" at bounding box center [281, 36] width 342 height 359
click at [427, 204] on button "Next" at bounding box center [426, 202] width 40 height 16
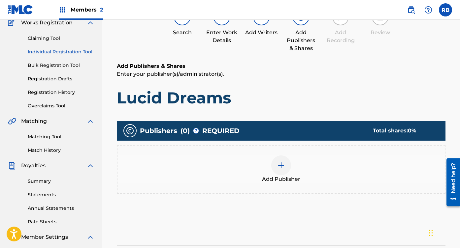
scroll to position [30, 0]
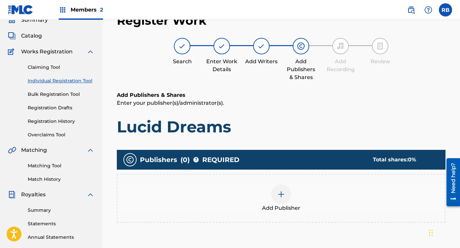
click at [288, 201] on div at bounding box center [281, 195] width 20 height 20
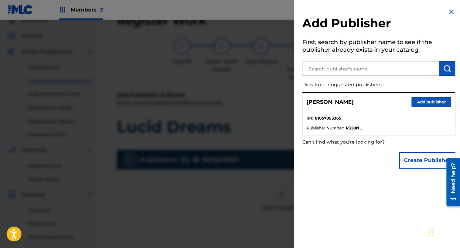
click at [421, 100] on button "Add publisher" at bounding box center [431, 102] width 40 height 10
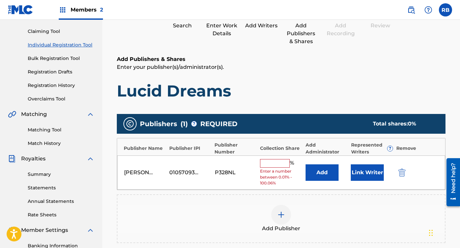
scroll to position [66, 0]
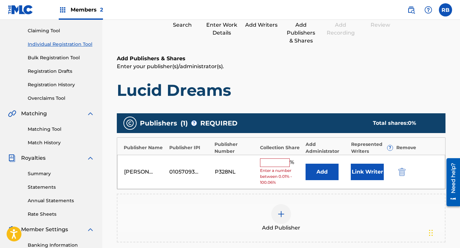
click at [275, 163] on input "text" at bounding box center [275, 163] width 30 height 9
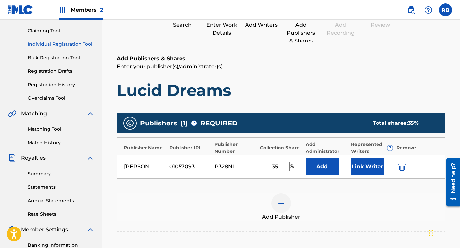
type input "35"
click at [375, 166] on button "Link Writer" at bounding box center [367, 167] width 33 height 16
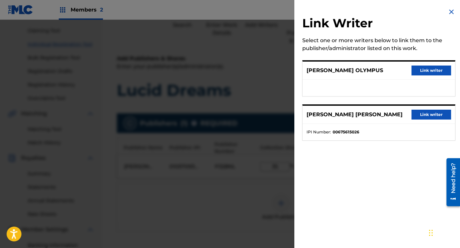
click at [437, 72] on button "Link writer" at bounding box center [431, 71] width 40 height 10
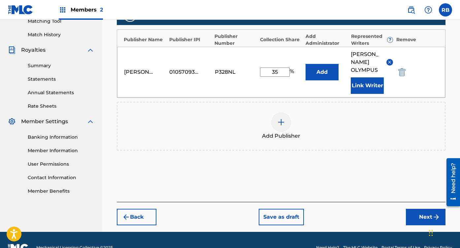
click at [428, 215] on button "Next" at bounding box center [426, 217] width 40 height 16
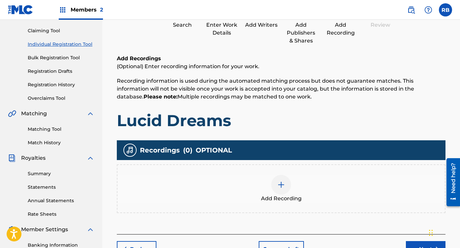
click at [302, 171] on div "Add Recording" at bounding box center [281, 189] width 328 height 49
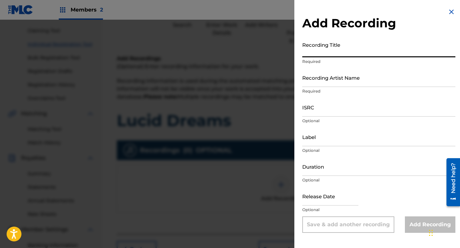
click at [354, 43] on input "Recording Title" at bounding box center [378, 48] width 153 height 19
type input "u"
type input "Lucid Dreams"
click at [340, 80] on input "Recording Artist Name" at bounding box center [378, 77] width 153 height 19
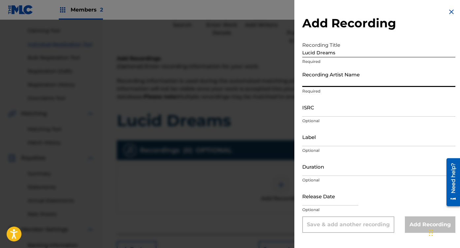
type input "[PERSON_NAME] Olympus"
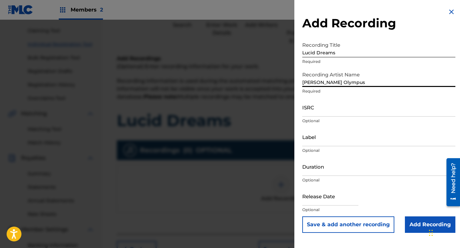
click at [325, 111] on input "ISRC" at bounding box center [378, 107] width 153 height 19
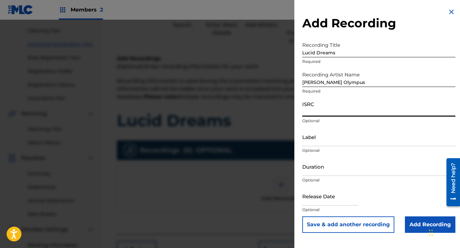
paste input "QZK6P2501314"
type input "QZK6P2501314"
select select "7"
select select "2025"
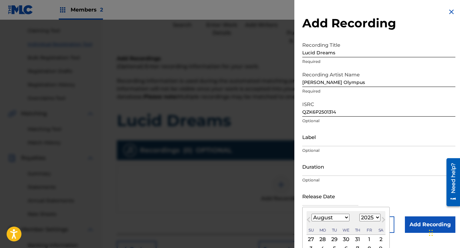
click at [327, 203] on input "text" at bounding box center [330, 196] width 56 height 19
click at [325, 215] on select "January February March April May June July August September October November De…" at bounding box center [330, 218] width 38 height 8
select select "2"
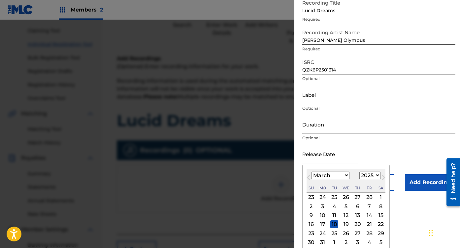
scroll to position [44, 0]
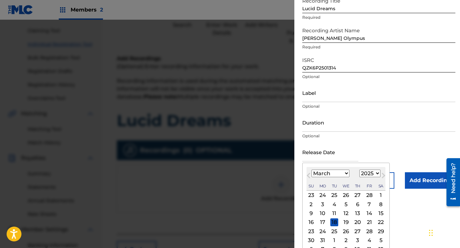
click at [369, 223] on div "21" at bounding box center [369, 223] width 8 height 8
type input "[DATE]"
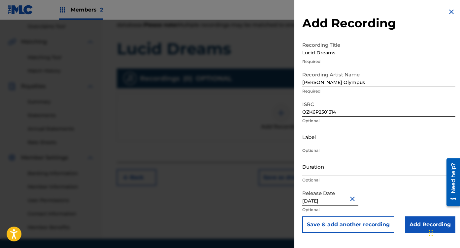
scroll to position [140, 0]
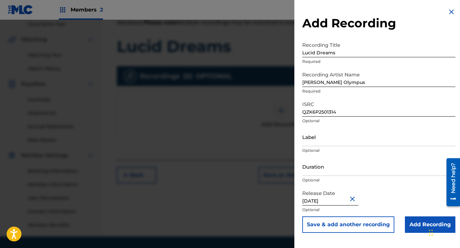
click at [416, 223] on input "Add Recording" at bounding box center [430, 225] width 50 height 16
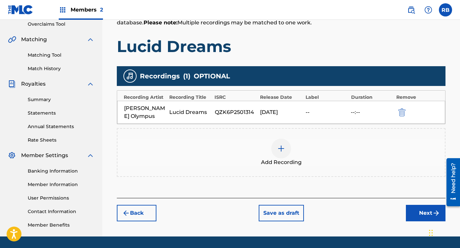
click at [423, 205] on button "Next" at bounding box center [426, 213] width 40 height 16
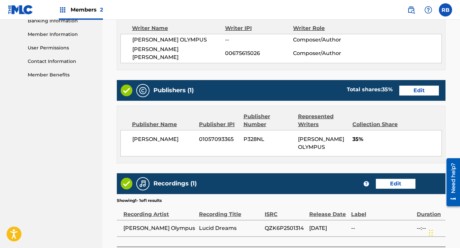
scroll to position [334, 0]
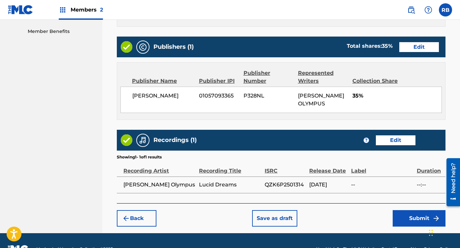
click at [419, 210] on button "Submit" at bounding box center [418, 218] width 53 height 16
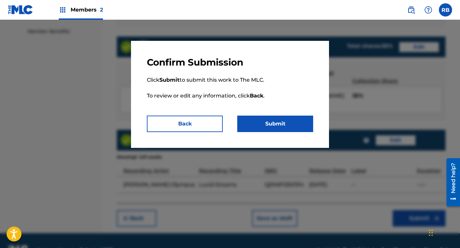
click at [275, 119] on button "Submit" at bounding box center [275, 124] width 76 height 16
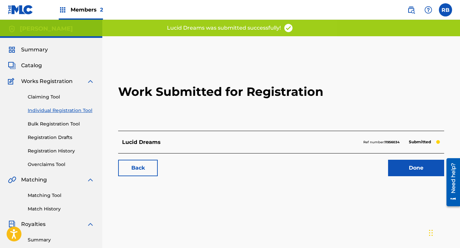
click at [30, 65] on span "Catalog" at bounding box center [31, 66] width 21 height 8
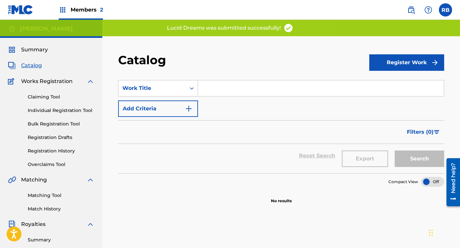
click at [221, 88] on input "Search Form" at bounding box center [321, 88] width 246 height 16
click at [381, 61] on button "Register Work" at bounding box center [406, 62] width 75 height 16
click at [380, 83] on link "Individual" at bounding box center [406, 84] width 75 height 16
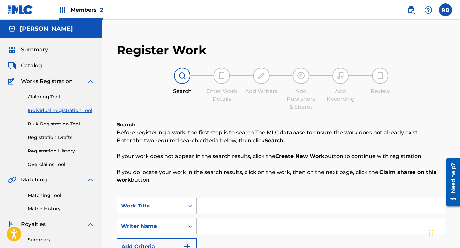
click at [216, 209] on input "Search Form" at bounding box center [321, 206] width 248 height 16
type input "Lucid Dreams (Sped Up)"
click at [252, 229] on input "Search Form" at bounding box center [321, 227] width 248 height 16
type input "[PERSON_NAME] Olympus"
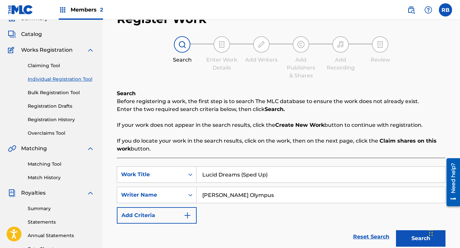
scroll to position [114, 0]
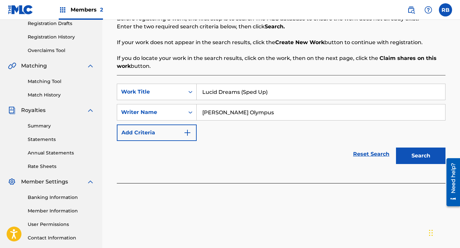
click at [430, 155] on button "Search" at bounding box center [420, 156] width 49 height 16
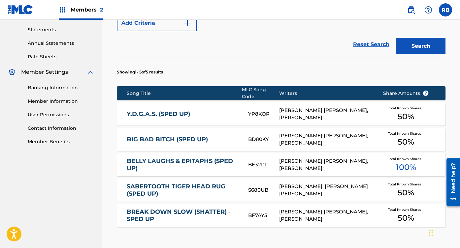
scroll to position [285, 0]
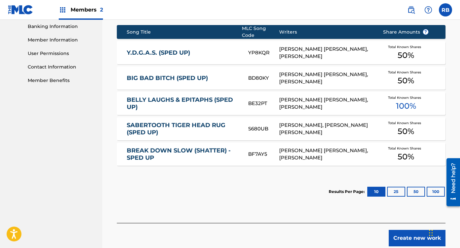
click at [409, 235] on button "Create new work" at bounding box center [416, 238] width 57 height 16
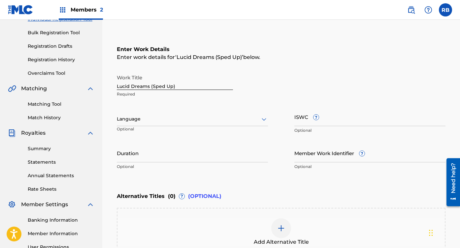
scroll to position [70, 0]
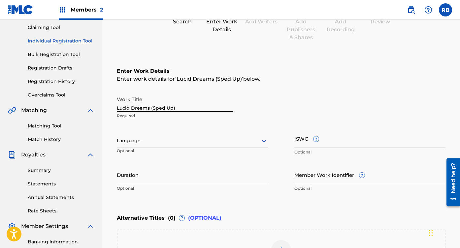
click at [231, 139] on div at bounding box center [192, 141] width 151 height 8
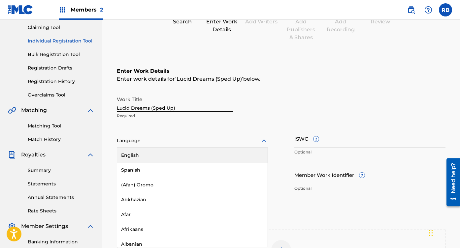
click at [178, 156] on div "English" at bounding box center [192, 155] width 150 height 15
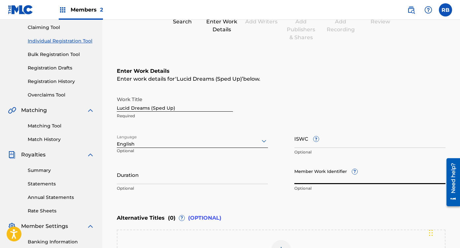
click at [330, 175] on input "Member Work Identifier ?" at bounding box center [369, 175] width 151 height 19
paste input "931068794"
type input "931068794"
click at [331, 142] on input "ISWC ?" at bounding box center [369, 138] width 151 height 19
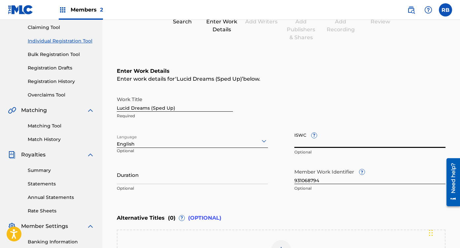
paste input "T3337559334"
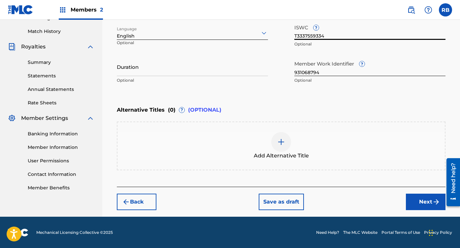
type input "T3337559334"
click at [415, 204] on button "Next" at bounding box center [426, 202] width 40 height 16
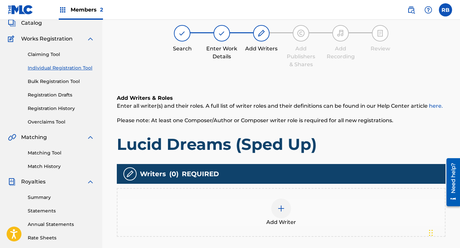
scroll to position [30, 0]
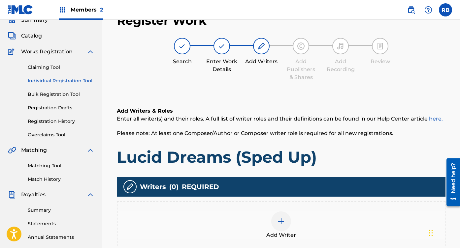
click at [283, 221] on img at bounding box center [281, 222] width 8 height 8
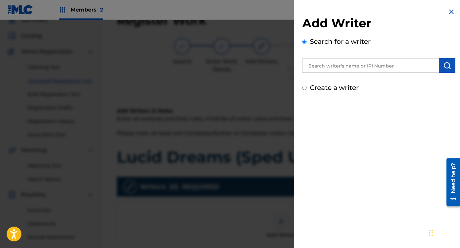
click at [358, 68] on input "text" at bounding box center [370, 65] width 137 height 15
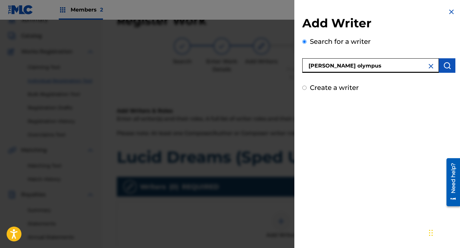
type input "[PERSON_NAME] olympus"
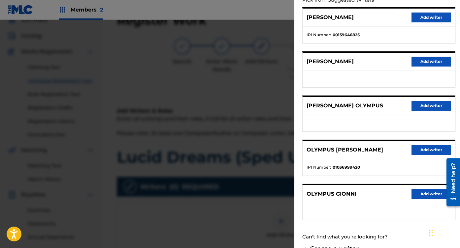
scroll to position [85, 0]
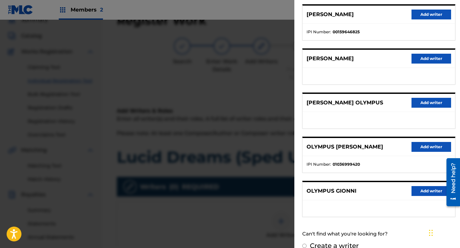
click at [419, 107] on button "Add writer" at bounding box center [431, 103] width 40 height 10
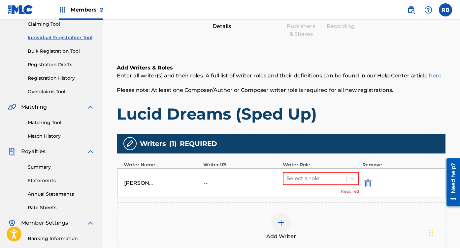
scroll to position [94, 0]
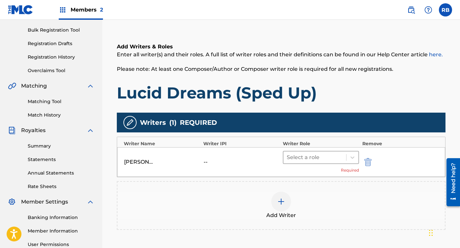
click at [323, 159] on div at bounding box center [315, 157] width 56 height 9
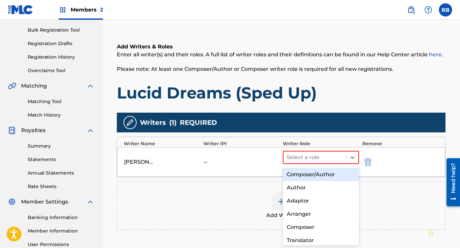
click at [309, 175] on div "Composer/Author" at bounding box center [321, 174] width 76 height 13
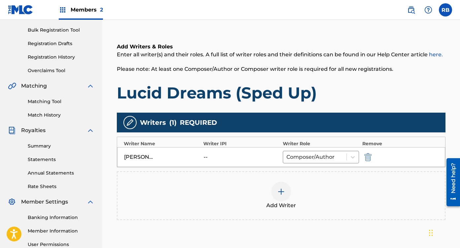
click at [284, 190] on img at bounding box center [281, 192] width 8 height 8
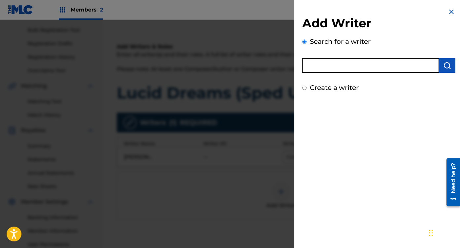
click at [365, 60] on input "text" at bounding box center [370, 65] width 137 height 15
type input "[PERSON_NAME] [PERSON_NAME]"
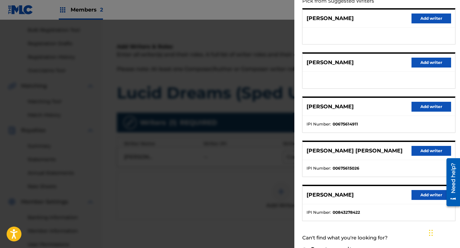
scroll to position [95, 0]
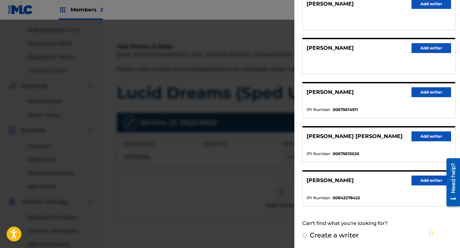
click at [418, 136] on button "Add writer" at bounding box center [431, 137] width 40 height 10
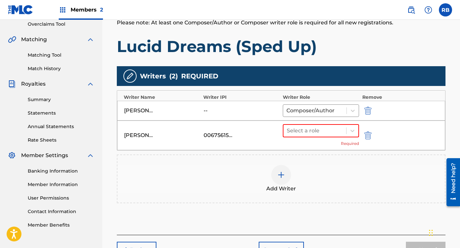
scroll to position [154, 0]
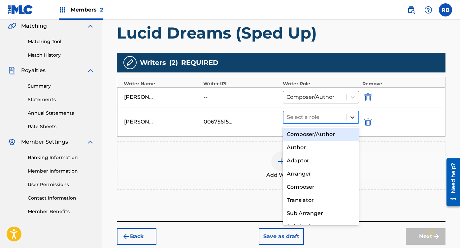
click at [348, 118] on div at bounding box center [352, 117] width 12 height 12
click at [327, 134] on div "Composer/Author" at bounding box center [321, 134] width 76 height 13
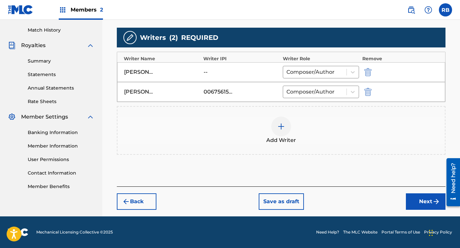
click at [416, 201] on button "Next" at bounding box center [426, 202] width 40 height 16
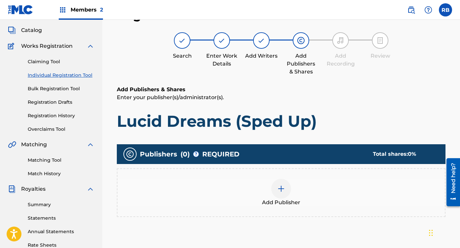
scroll to position [30, 0]
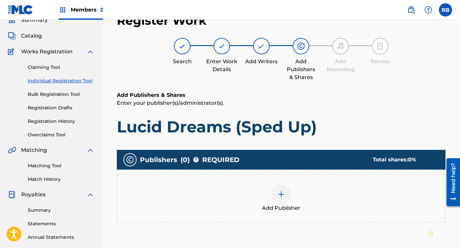
click at [275, 201] on div at bounding box center [281, 195] width 20 height 20
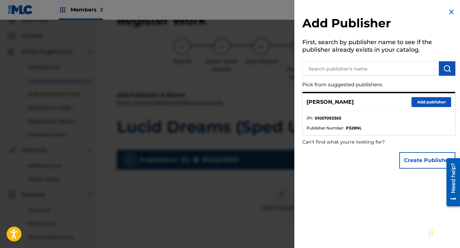
click at [393, 66] on input "text" at bounding box center [370, 68] width 137 height 15
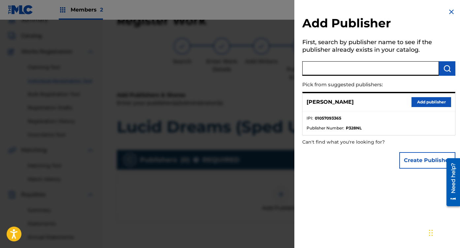
click at [421, 100] on button "Add publisher" at bounding box center [431, 102] width 40 height 10
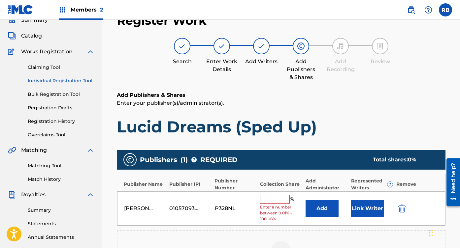
click at [278, 197] on input "text" at bounding box center [275, 199] width 30 height 9
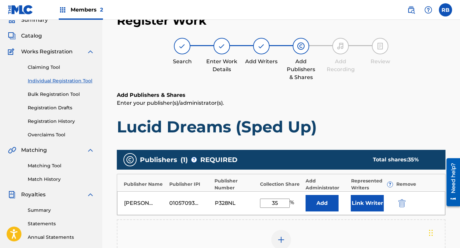
type input "35"
click at [378, 201] on button "Link Writer" at bounding box center [367, 203] width 33 height 16
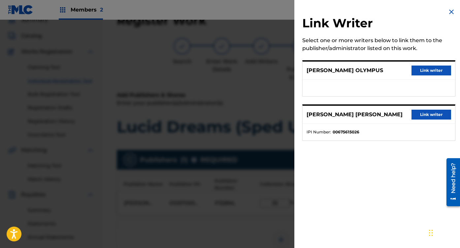
click at [436, 74] on button "Link writer" at bounding box center [431, 71] width 40 height 10
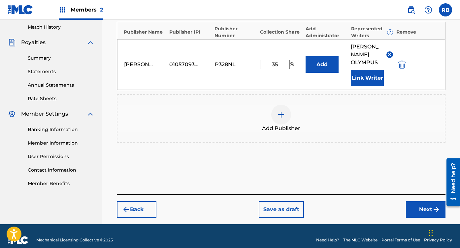
click at [418, 201] on button "Next" at bounding box center [426, 209] width 40 height 16
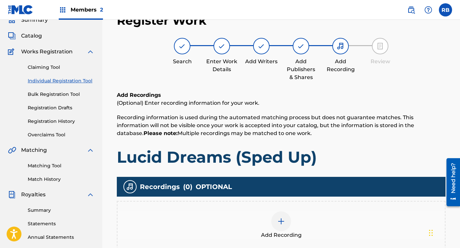
click at [291, 206] on div "Add Recording" at bounding box center [281, 225] width 328 height 49
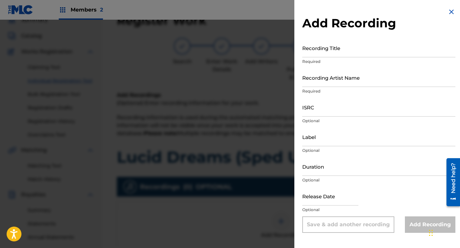
click at [359, 51] on input "Recording Title" at bounding box center [378, 48] width 153 height 19
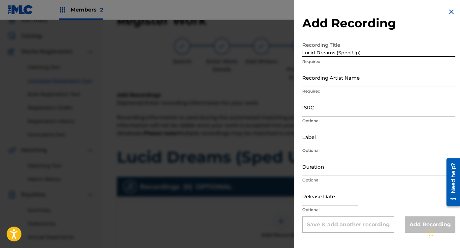
type input "Lucid Dreams (Sped Up)"
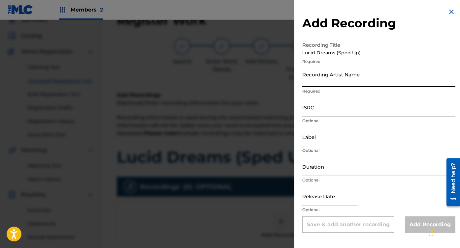
click at [341, 78] on input "Recording Artist Name" at bounding box center [378, 77] width 153 height 19
type input "[PERSON_NAME] Olympus"
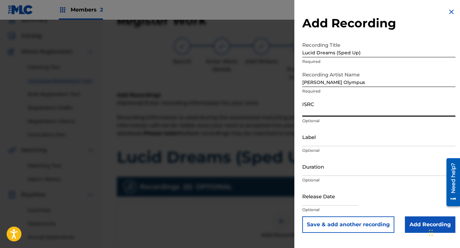
click at [323, 111] on input "ISRC" at bounding box center [378, 107] width 153 height 19
paste input "QZK6L2523864"
type input "QZK6L2523864"
select select "7"
select select "2025"
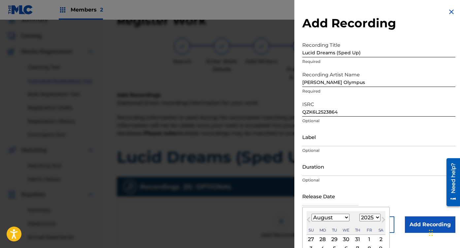
click at [331, 199] on input "text" at bounding box center [330, 196] width 56 height 19
click at [320, 217] on select "January February March April May June July August September October November De…" at bounding box center [330, 218] width 38 height 8
select select "2"
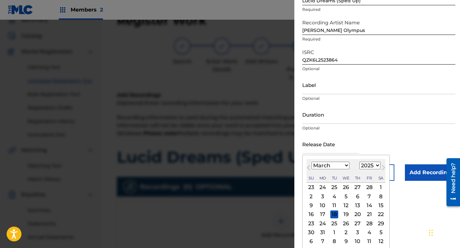
scroll to position [54, 0]
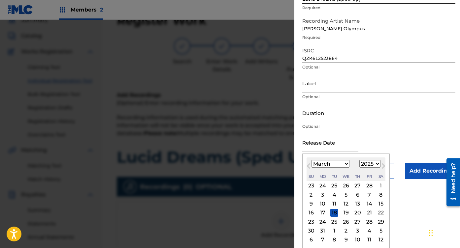
click at [368, 212] on div "21" at bounding box center [369, 213] width 8 height 8
type input "[DATE]"
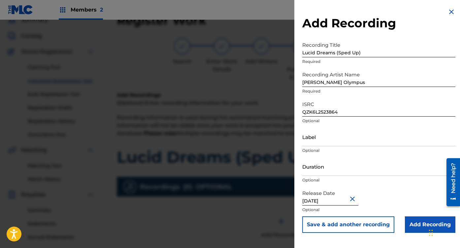
scroll to position [0, 0]
click at [410, 229] on input "Add Recording" at bounding box center [430, 225] width 50 height 16
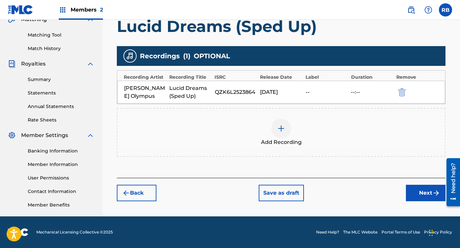
click at [416, 189] on button "Next" at bounding box center [426, 193] width 40 height 16
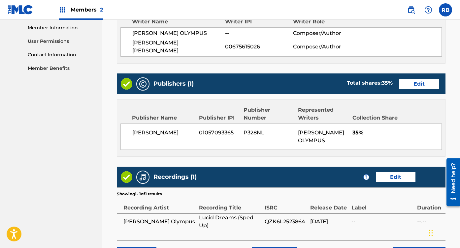
scroll to position [334, 0]
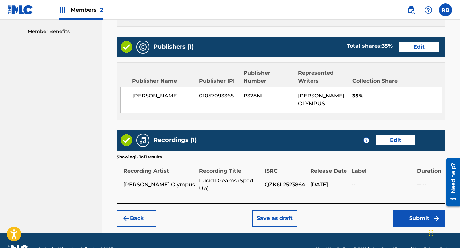
click at [405, 210] on button "Submit" at bounding box center [418, 218] width 53 height 16
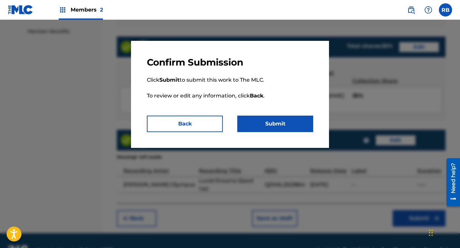
click at [277, 121] on button "Submit" at bounding box center [275, 124] width 76 height 16
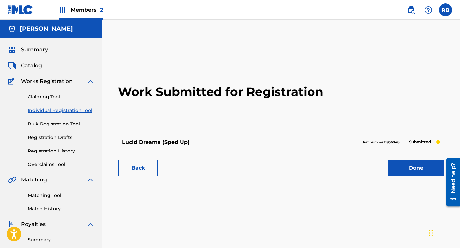
click at [29, 63] on span "Catalog" at bounding box center [31, 66] width 21 height 8
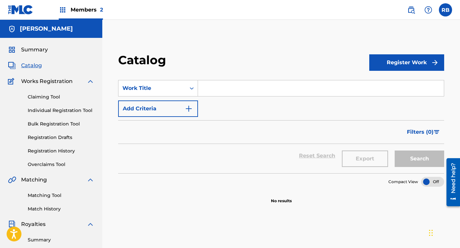
click at [416, 61] on button "Register Work" at bounding box center [406, 62] width 75 height 16
click at [404, 77] on link "Individual" at bounding box center [406, 84] width 75 height 16
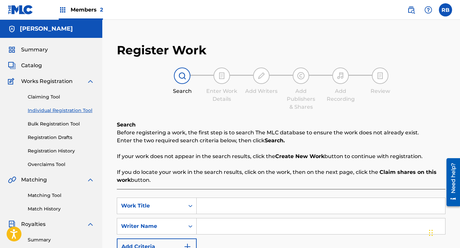
scroll to position [62, 0]
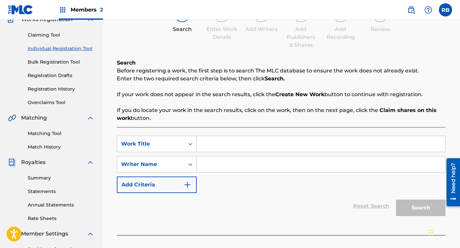
click at [234, 139] on input "Search Form" at bounding box center [321, 144] width 248 height 16
type input "Feelin You"
click at [226, 175] on div "SearchWithCriteriacac656a7-00cd-42bd-abb6-68c406c4b510 Work Title Feelin You Se…" at bounding box center [281, 164] width 328 height 57
click at [232, 167] on input "Search Form" at bounding box center [321, 165] width 248 height 16
type input "[PERSON_NAME] Olympus"
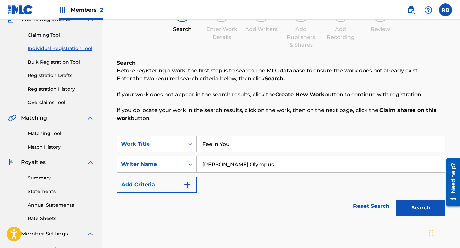
click at [417, 204] on button "Search" at bounding box center [420, 208] width 49 height 16
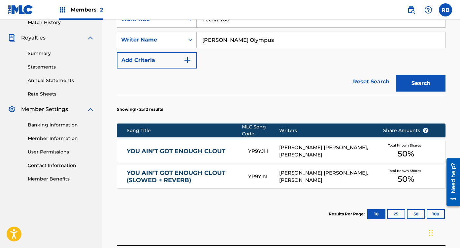
scroll to position [188, 0]
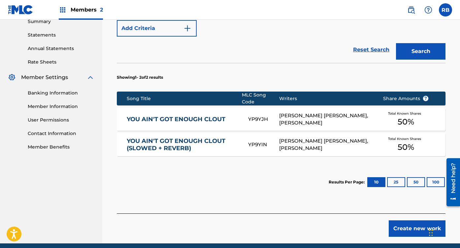
click at [409, 226] on button "Create new work" at bounding box center [416, 229] width 57 height 16
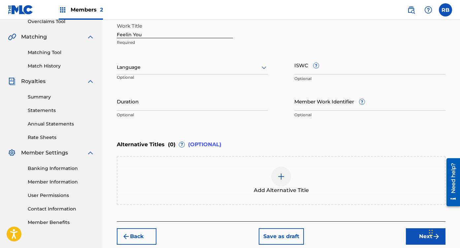
scroll to position [130, 0]
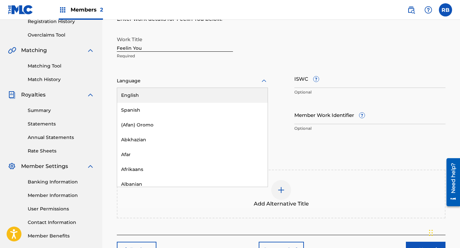
click at [214, 80] on div at bounding box center [192, 81] width 151 height 8
click at [183, 97] on div "English" at bounding box center [192, 95] width 150 height 15
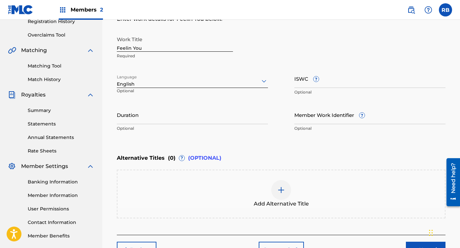
click at [315, 118] on input "Member Work Identifier ?" at bounding box center [369, 115] width 151 height 19
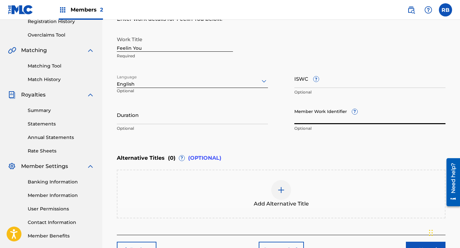
paste input "931068800"
type input "931068800"
click at [346, 73] on input "ISWC ?" at bounding box center [369, 78] width 151 height 19
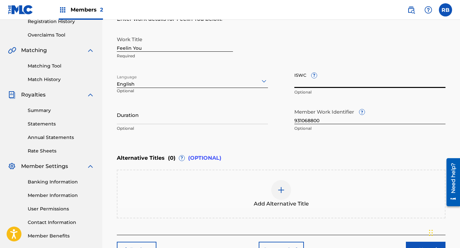
paste input "T3337559118"
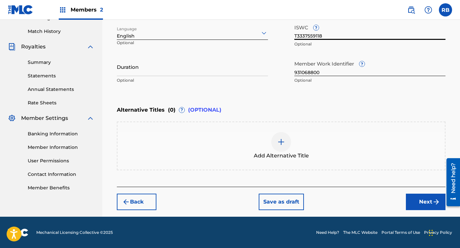
type input "T3337559118"
click at [418, 203] on button "Next" at bounding box center [426, 202] width 40 height 16
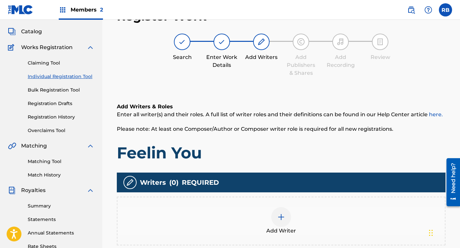
scroll to position [30, 0]
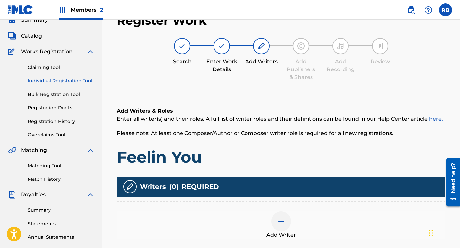
click at [271, 226] on div "Add Writer" at bounding box center [280, 226] width 327 height 28
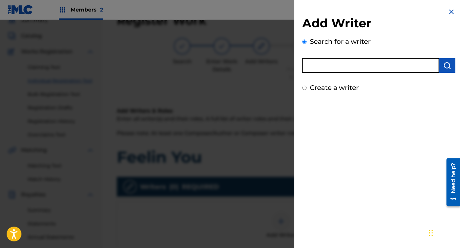
click at [372, 67] on input "text" at bounding box center [370, 65] width 137 height 15
type input "[PERSON_NAME] olympus"
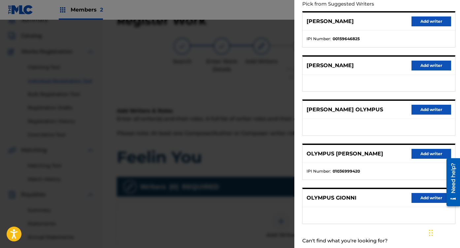
scroll to position [80, 0]
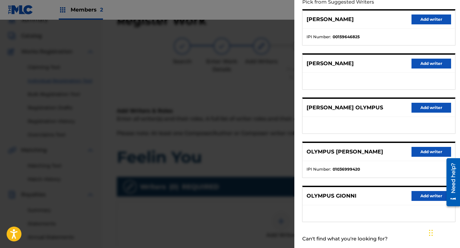
click at [420, 108] on button "Add writer" at bounding box center [431, 108] width 40 height 10
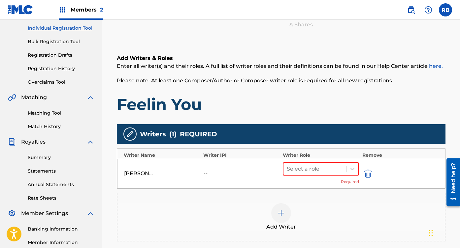
scroll to position [103, 0]
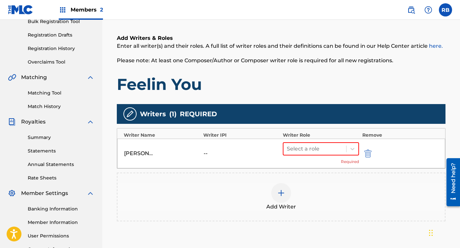
click at [321, 158] on div "Select a role Required" at bounding box center [321, 153] width 76 height 22
click at [325, 151] on div at bounding box center [315, 148] width 56 height 9
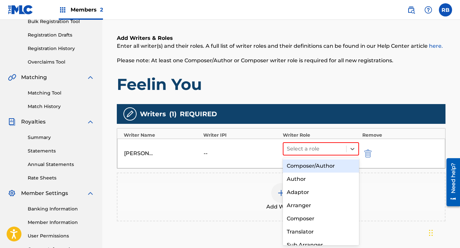
click at [310, 168] on div "Composer/Author" at bounding box center [321, 166] width 76 height 13
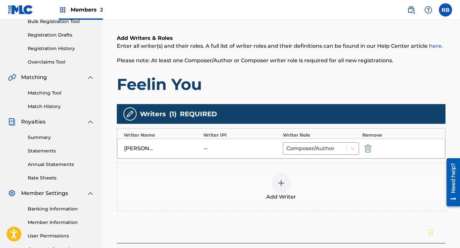
click at [282, 184] on img at bounding box center [281, 183] width 8 height 8
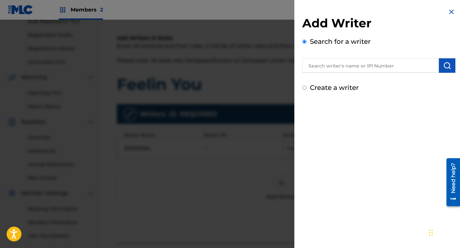
click at [362, 74] on div "Add Writer Search for a writer Create a writer" at bounding box center [378, 54] width 153 height 77
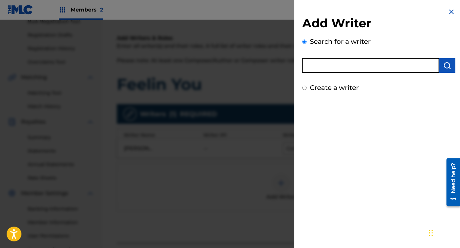
click at [365, 69] on input "text" at bounding box center [370, 65] width 137 height 15
type input "[PERSON_NAME] [PERSON_NAME]"
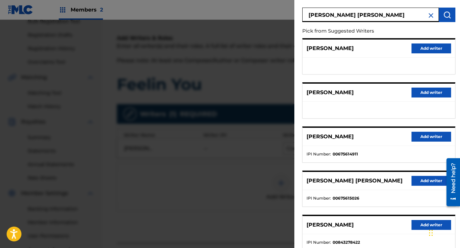
scroll to position [53, 0]
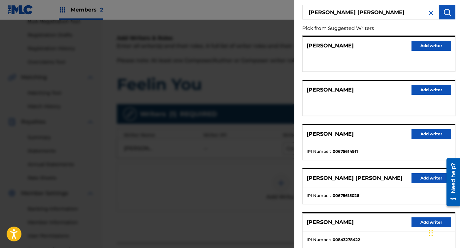
click at [419, 177] on button "Add writer" at bounding box center [431, 178] width 40 height 10
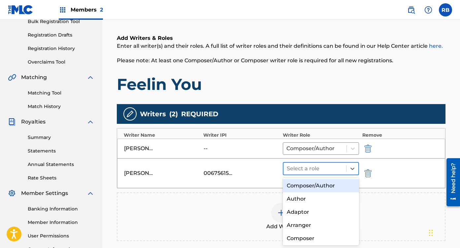
click at [333, 175] on div "Select a role" at bounding box center [321, 168] width 76 height 13
click at [324, 185] on div "Composer/Author" at bounding box center [321, 185] width 76 height 13
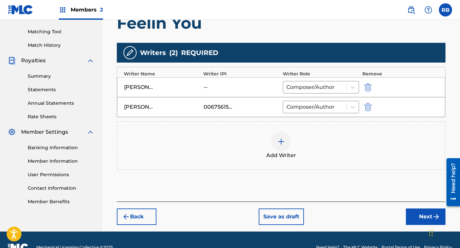
click at [410, 221] on button "Next" at bounding box center [426, 217] width 40 height 16
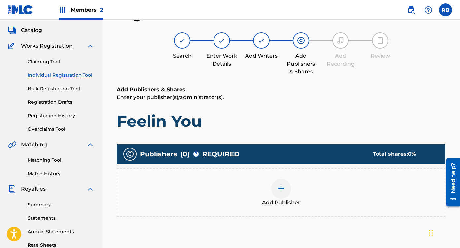
scroll to position [30, 0]
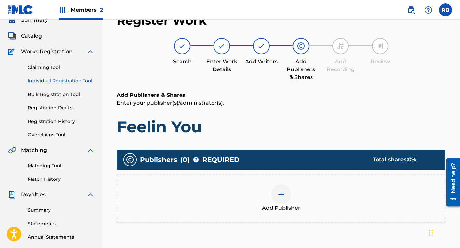
click at [287, 190] on div at bounding box center [281, 195] width 20 height 20
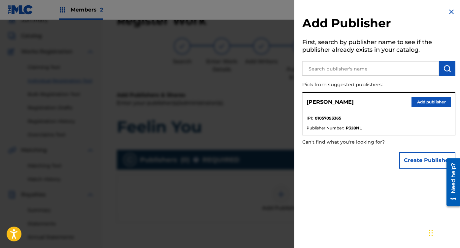
click at [436, 98] on button "Add publisher" at bounding box center [431, 102] width 40 height 10
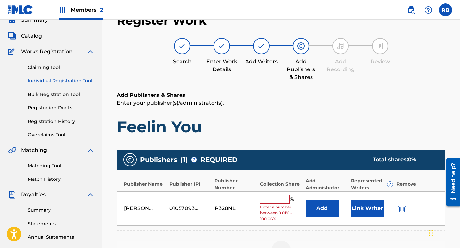
click at [269, 198] on input "text" at bounding box center [275, 199] width 30 height 9
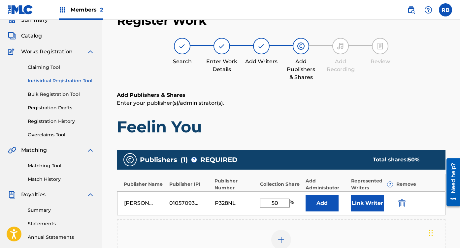
type input "50"
click at [373, 200] on button "Link Writer" at bounding box center [367, 203] width 33 height 16
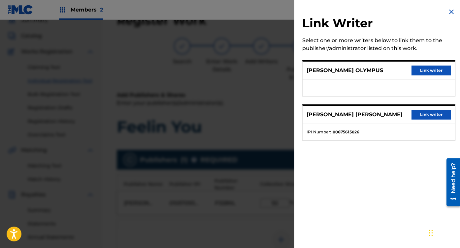
click at [437, 71] on button "Link writer" at bounding box center [431, 71] width 40 height 10
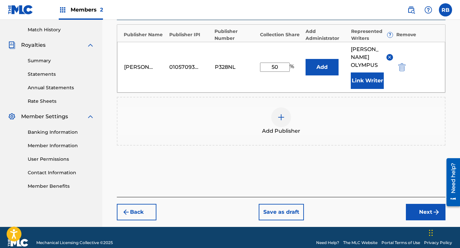
click at [421, 204] on button "Next" at bounding box center [426, 212] width 40 height 16
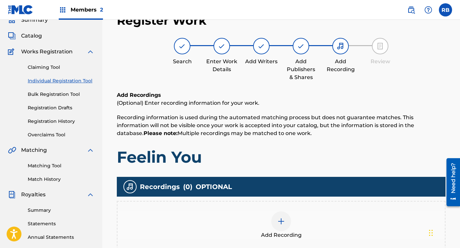
click at [290, 221] on div at bounding box center [281, 222] width 20 height 20
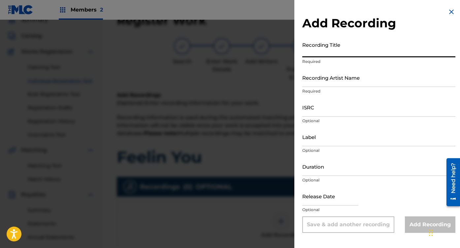
click at [386, 48] on input "Recording Title" at bounding box center [378, 48] width 153 height 19
type input "Feelin You"
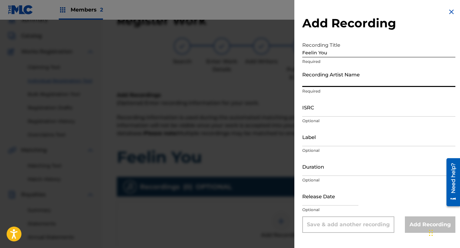
click at [365, 79] on input "Recording Artist Name" at bounding box center [378, 77] width 153 height 19
type input "[PERSON_NAME] Olympus"
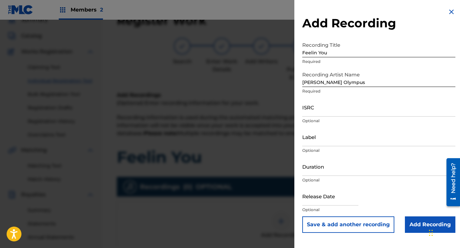
click at [327, 120] on p "Optional" at bounding box center [378, 121] width 153 height 6
click at [330, 109] on input "ISRC" at bounding box center [378, 107] width 153 height 19
paste input "QZK6J2558810"
type input "QZK6J2558810"
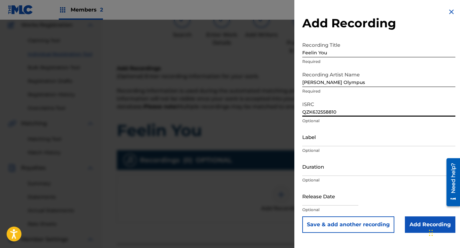
scroll to position [61, 0]
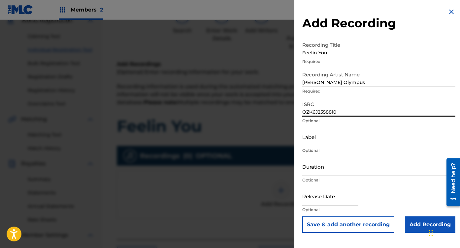
select select "7"
select select "2025"
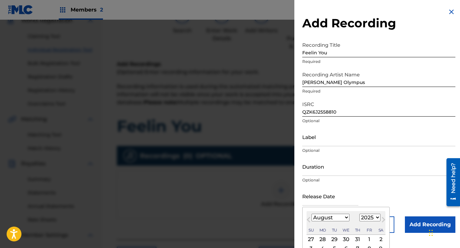
click at [314, 201] on input "text" at bounding box center [330, 196] width 56 height 19
click at [321, 216] on select "January February March April May June July August September October November De…" at bounding box center [330, 218] width 38 height 8
select select "3"
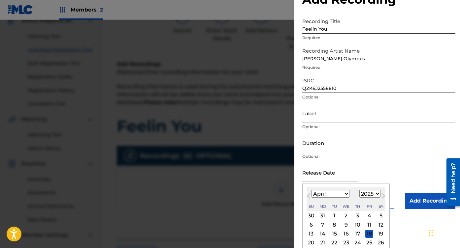
scroll to position [45, 0]
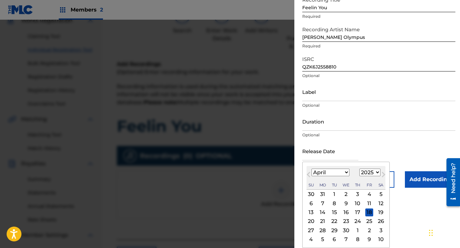
click at [368, 192] on div "4" at bounding box center [369, 195] width 8 height 8
type input "[DATE]"
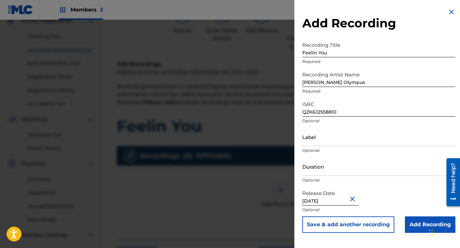
click at [423, 226] on input "Add Recording" at bounding box center [430, 225] width 50 height 16
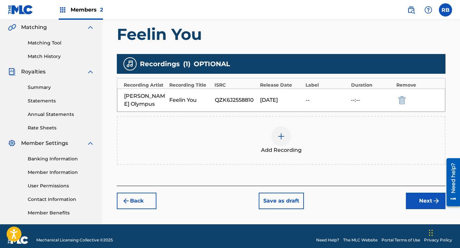
click at [428, 197] on button "Next" at bounding box center [426, 201] width 40 height 16
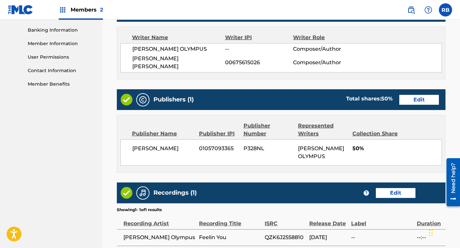
scroll to position [334, 0]
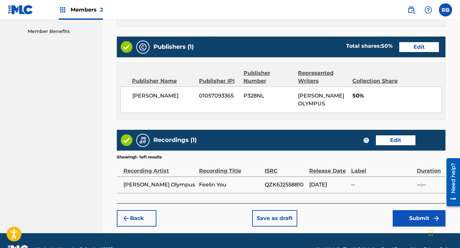
click at [403, 210] on button "Submit" at bounding box center [418, 218] width 53 height 16
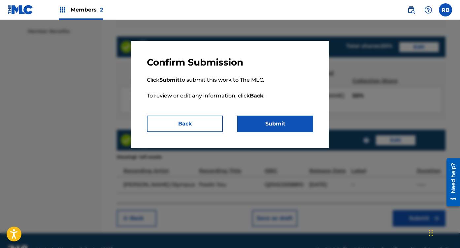
click at [305, 123] on button "Submit" at bounding box center [275, 124] width 76 height 16
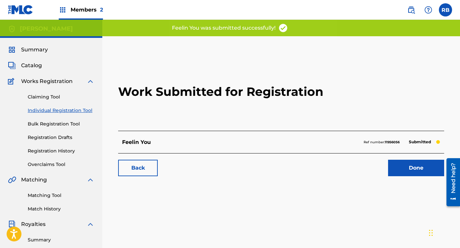
click at [30, 61] on div "Summary Catalog Works Registration Claiming Tool Individual Registration Tool B…" at bounding box center [51, 207] width 102 height 339
click at [32, 66] on span "Catalog" at bounding box center [31, 66] width 21 height 8
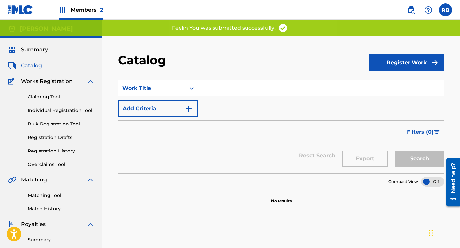
click at [410, 68] on button "Register Work" at bounding box center [406, 62] width 75 height 16
click at [395, 82] on link "Individual" at bounding box center [406, 84] width 75 height 16
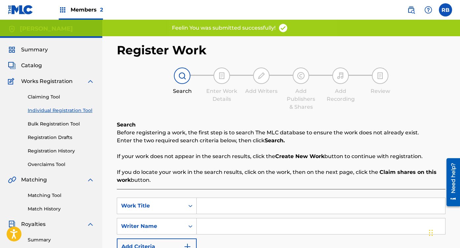
click at [227, 210] on input "Search Form" at bounding box center [321, 206] width 248 height 16
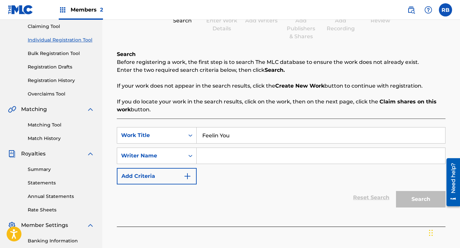
scroll to position [84, 0]
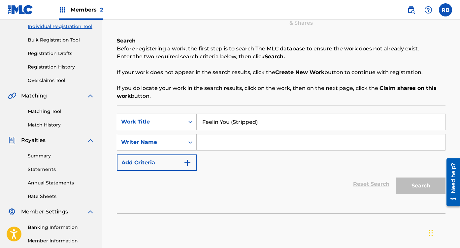
type input "Feelin You (Stripped)"
click at [241, 140] on input "Search Form" at bounding box center [321, 143] width 248 height 16
type input "[PERSON_NAME] Olympus"
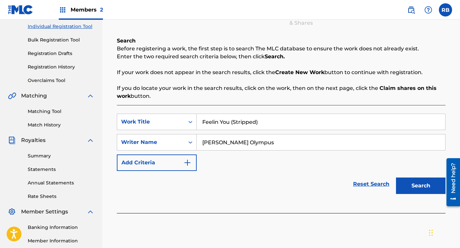
click at [412, 194] on button "Search" at bounding box center [420, 186] width 49 height 16
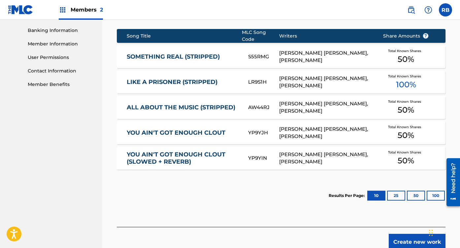
scroll to position [318, 0]
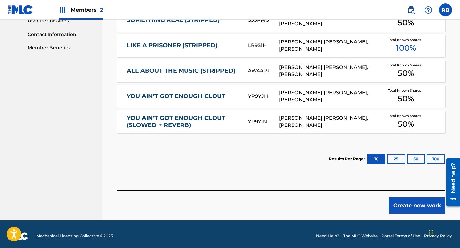
click at [400, 198] on button "Create new work" at bounding box center [416, 206] width 57 height 16
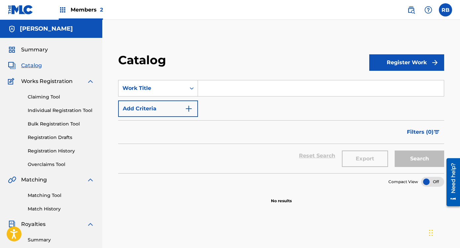
click at [412, 64] on button "Register Work" at bounding box center [406, 62] width 75 height 16
click at [386, 92] on link "By File Upload" at bounding box center [406, 100] width 75 height 16
click at [407, 51] on div "Catalog Register Work SearchWithCriteria92894d5b-2956-49d3-88b5-95900e4c922b Wo…" at bounding box center [280, 206] width 357 height 341
click at [402, 60] on button "Register Work" at bounding box center [406, 62] width 75 height 16
click at [391, 79] on link "Individual" at bounding box center [406, 84] width 75 height 16
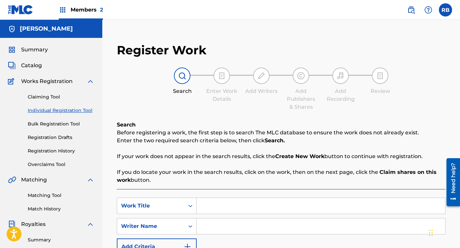
click at [213, 204] on input "Search Form" at bounding box center [321, 206] width 248 height 16
type input "Feelin You (Stripped)"
click at [226, 229] on input "Search Form" at bounding box center [321, 227] width 248 height 16
type input "[PERSON_NAME] Olympus"
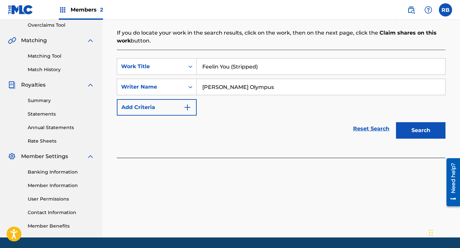
scroll to position [161, 0]
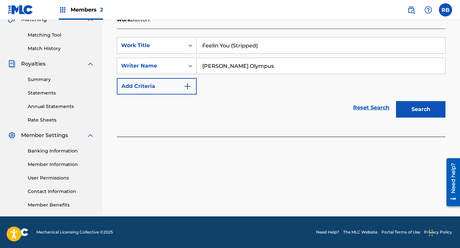
click at [426, 109] on button "Search" at bounding box center [420, 109] width 49 height 16
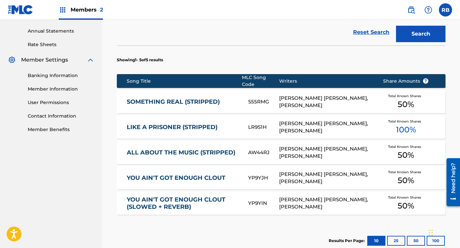
scroll to position [238, 0]
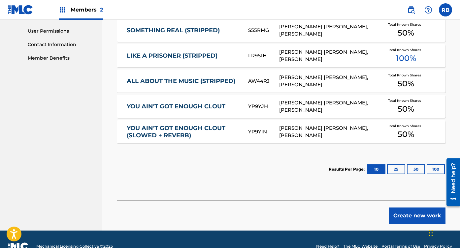
click at [413, 209] on button "Create new work" at bounding box center [416, 216] width 57 height 16
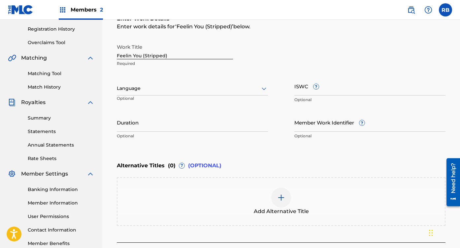
scroll to position [114, 0]
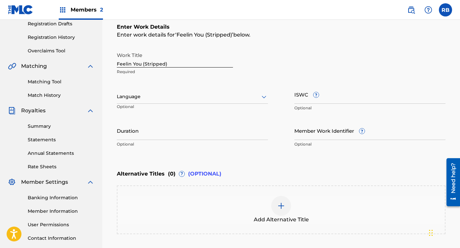
click at [322, 124] on input "Member Work Identifier ?" at bounding box center [369, 130] width 151 height 19
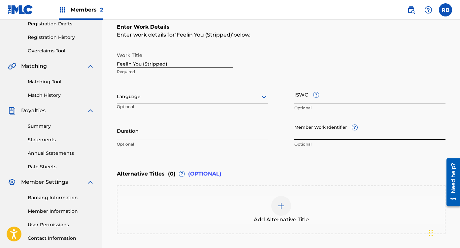
paste input "931068803"
type input "931068803"
click at [148, 94] on div at bounding box center [192, 97] width 151 height 8
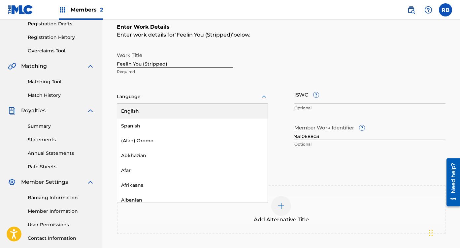
click at [155, 112] on div "English" at bounding box center [192, 111] width 150 height 15
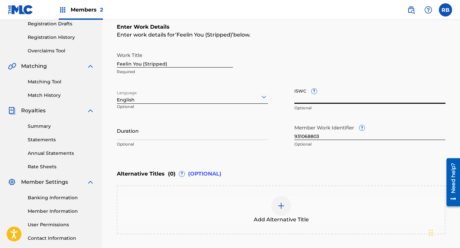
click at [334, 93] on input "ISWC ?" at bounding box center [369, 94] width 151 height 19
paste input "T3337559298"
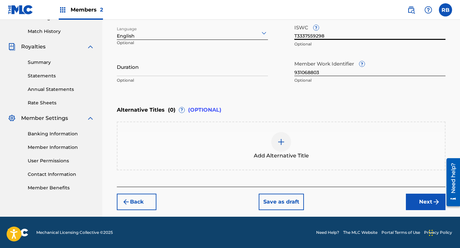
type input "T3337559298"
click at [422, 200] on button "Next" at bounding box center [426, 202] width 40 height 16
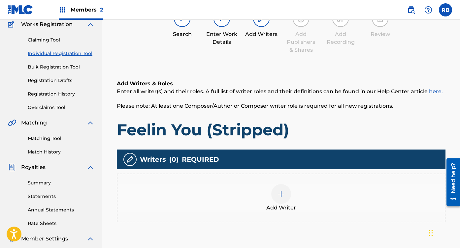
scroll to position [30, 0]
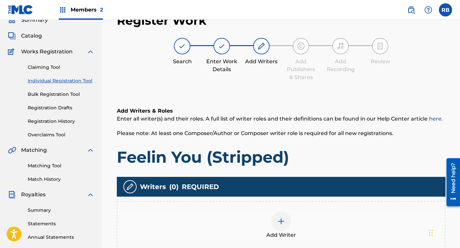
click at [278, 218] on img at bounding box center [281, 222] width 8 height 8
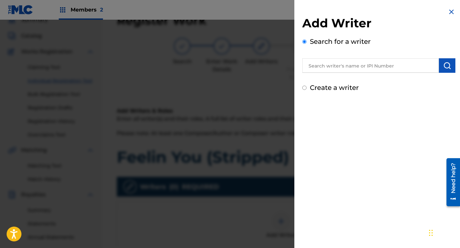
click at [376, 57] on div at bounding box center [378, 64] width 153 height 16
click at [376, 63] on input "text" at bounding box center [370, 65] width 137 height 15
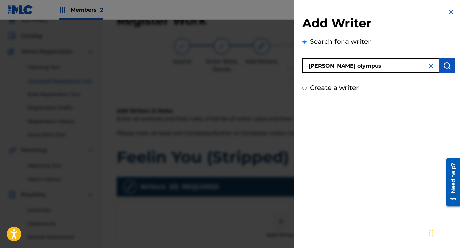
type input "[PERSON_NAME] olympus"
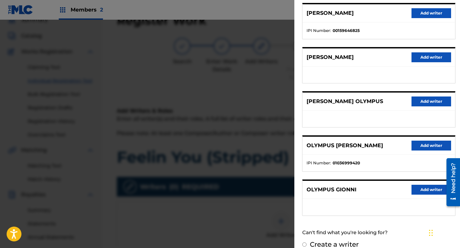
scroll to position [95, 0]
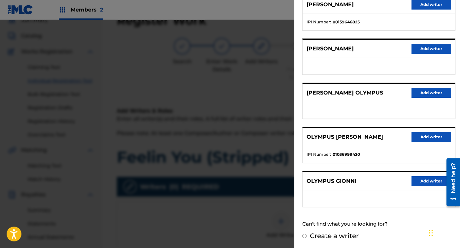
click at [424, 98] on button "Add writer" at bounding box center [431, 93] width 40 height 10
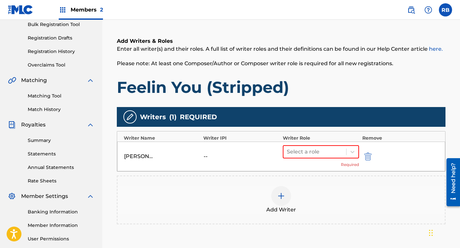
scroll to position [112, 0]
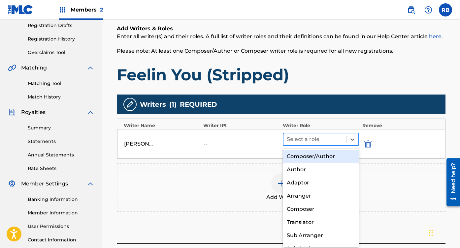
click at [338, 141] on div at bounding box center [315, 139] width 56 height 9
click at [327, 156] on div "Composer/Author" at bounding box center [321, 156] width 76 height 13
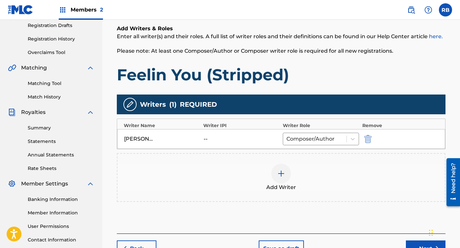
click at [278, 167] on div at bounding box center [281, 174] width 20 height 20
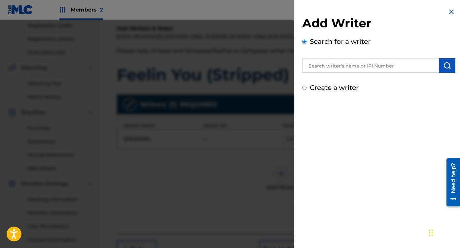
click at [390, 64] on input "text" at bounding box center [370, 65] width 137 height 15
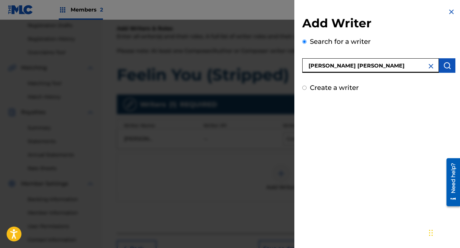
type input "[PERSON_NAME] [PERSON_NAME]"
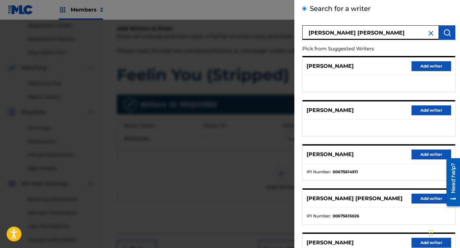
scroll to position [49, 0]
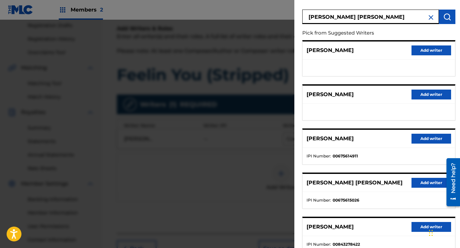
click at [421, 185] on button "Add writer" at bounding box center [431, 183] width 40 height 10
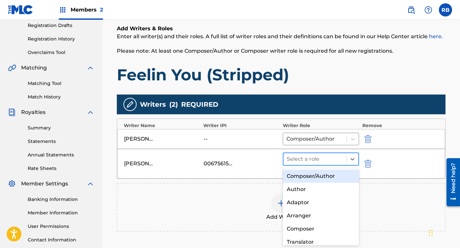
click at [341, 154] on div "Select a role" at bounding box center [314, 159] width 63 height 12
click at [320, 174] on div "Composer/Author" at bounding box center [321, 176] width 76 height 13
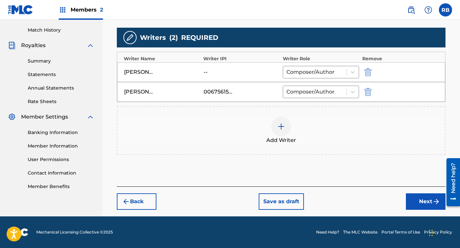
click at [421, 203] on button "Next" at bounding box center [426, 202] width 40 height 16
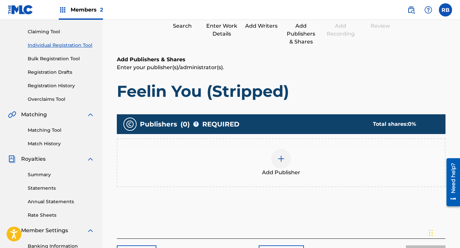
scroll to position [30, 0]
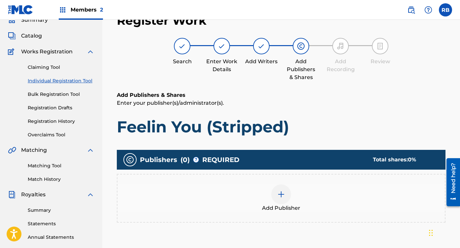
click at [286, 195] on div at bounding box center [281, 195] width 20 height 20
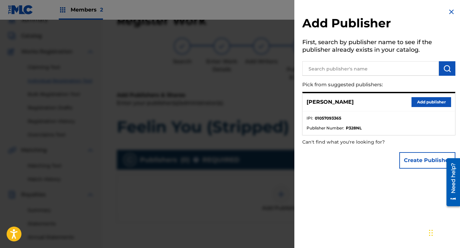
click at [440, 100] on button "Add publisher" at bounding box center [431, 102] width 40 height 10
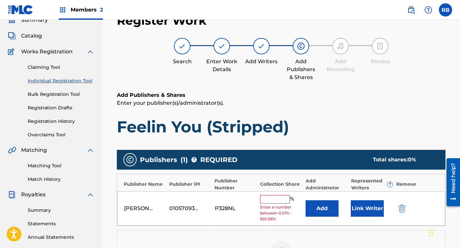
click at [266, 202] on input "text" at bounding box center [275, 199] width 30 height 9
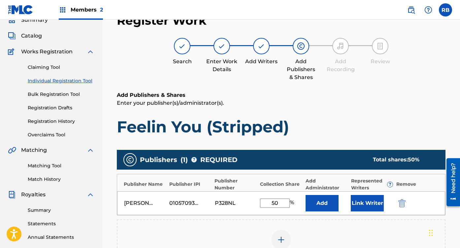
type input "50"
click at [366, 201] on button "Link Writer" at bounding box center [367, 203] width 33 height 16
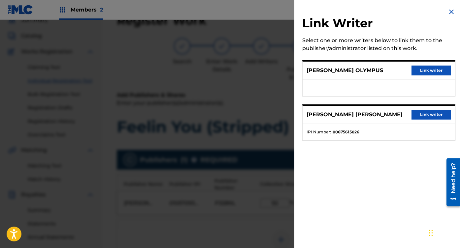
click at [429, 70] on button "Link writer" at bounding box center [431, 71] width 40 height 10
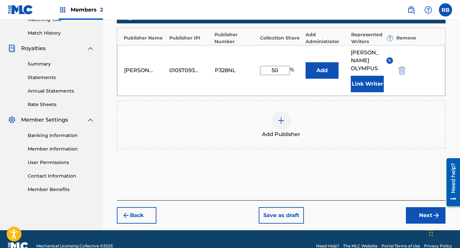
click at [411, 207] on button "Next" at bounding box center [426, 215] width 40 height 16
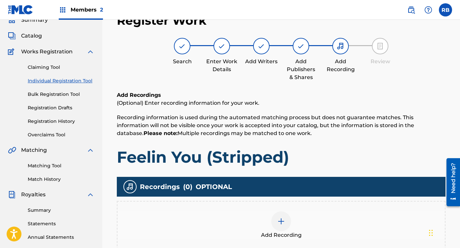
click at [374, 223] on div "Add Recording" at bounding box center [280, 226] width 327 height 28
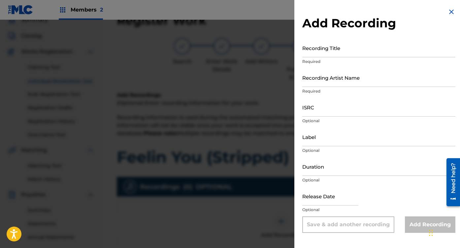
click at [372, 54] on input "Recording Title" at bounding box center [378, 48] width 153 height 19
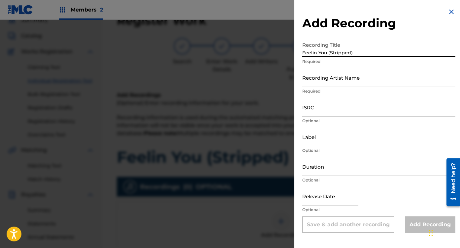
type input "Feelin You (Stripped)"
click at [365, 79] on input "Recording Artist Name" at bounding box center [378, 77] width 153 height 19
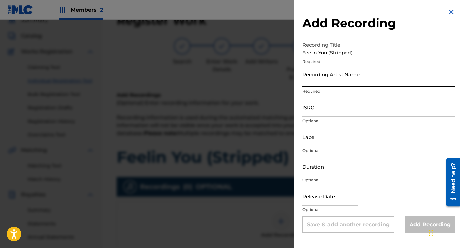
type input "[PERSON_NAME] Olympus"
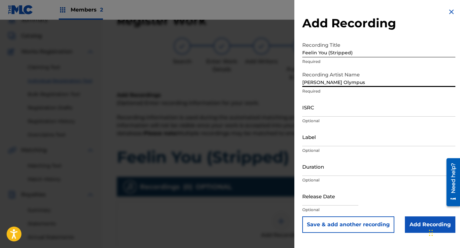
click at [338, 111] on input "ISRC" at bounding box center [378, 107] width 153 height 19
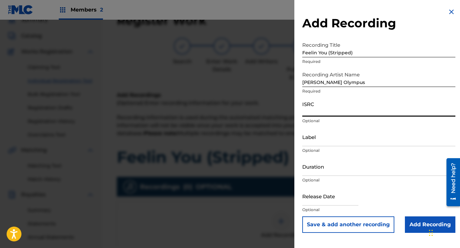
paste input "QZK6G2593528"
type input "QZK6G2593528"
click at [323, 194] on input "text" at bounding box center [330, 196] width 56 height 19
select select "7"
select select "2025"
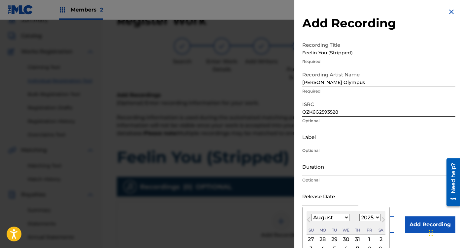
click at [323, 221] on select "January February March April May June July August September October November De…" at bounding box center [330, 218] width 38 height 8
select select "3"
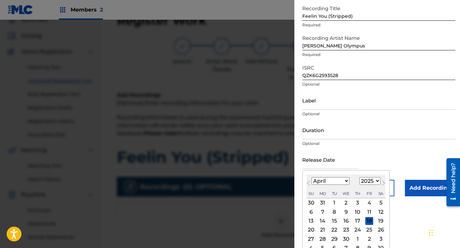
scroll to position [37, 0]
click at [369, 213] on div "11" at bounding box center [369, 212] width 8 height 8
type input "[DATE]"
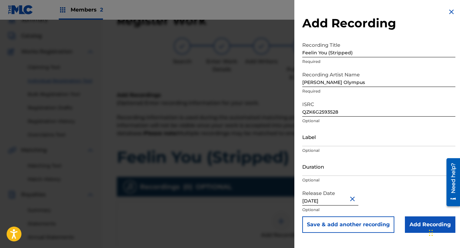
scroll to position [0, 0]
select select "3"
select select "2025"
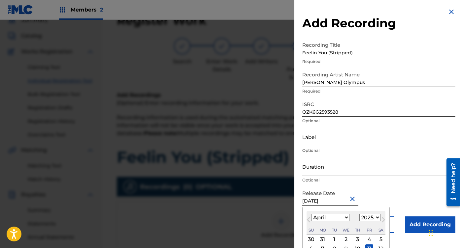
scroll to position [45, 0]
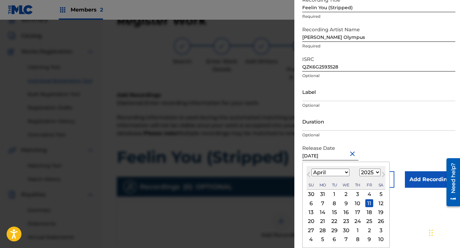
click at [395, 140] on form "Recording Title Feelin You (Stripped) Required Recording Artist Name [PERSON_NA…" at bounding box center [378, 90] width 153 height 195
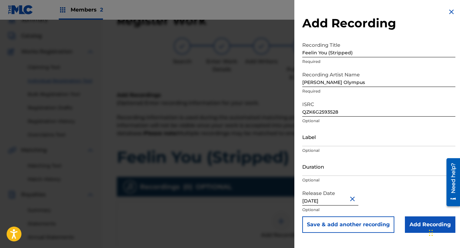
click at [420, 225] on input "Add Recording" at bounding box center [430, 225] width 50 height 16
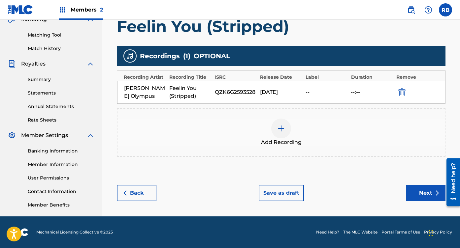
click at [415, 195] on button "Next" at bounding box center [426, 193] width 40 height 16
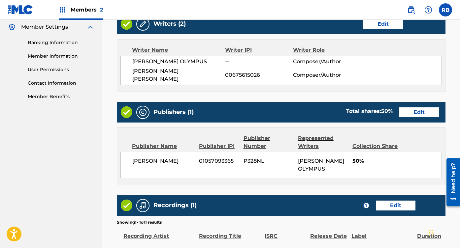
scroll to position [334, 0]
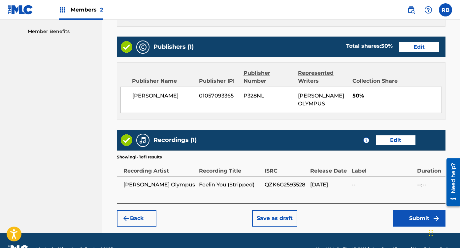
click at [425, 210] on button "Submit" at bounding box center [418, 218] width 53 height 16
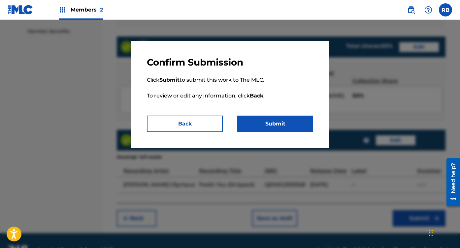
click at [271, 127] on button "Submit" at bounding box center [275, 124] width 76 height 16
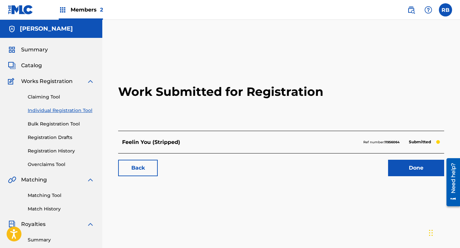
click at [28, 65] on span "Catalog" at bounding box center [31, 66] width 21 height 8
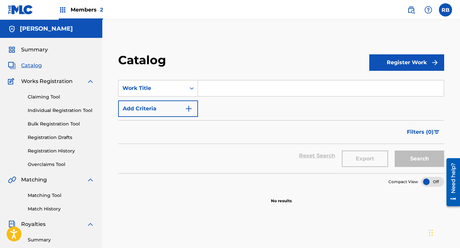
click at [403, 60] on button "Register Work" at bounding box center [406, 62] width 75 height 16
click at [388, 81] on link "Individual" at bounding box center [406, 84] width 75 height 16
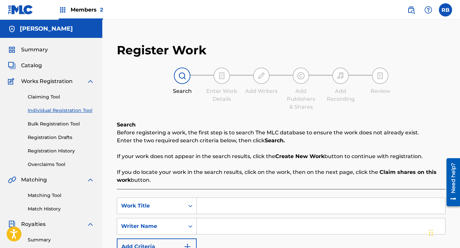
scroll to position [71, 0]
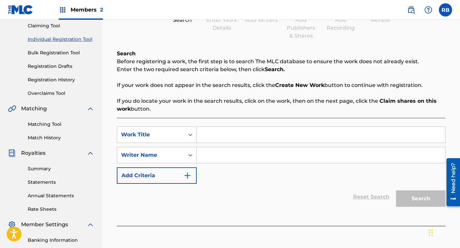
click at [240, 124] on div "SearchWithCriteriacac656a7-00cd-42bd-abb6-68c406c4b510 Work Title SearchWithCri…" at bounding box center [281, 172] width 328 height 108
click at [236, 131] on input "Search Form" at bounding box center [321, 135] width 248 height 16
paste input "931068810"
type input "9"
type input "LMTWILY"
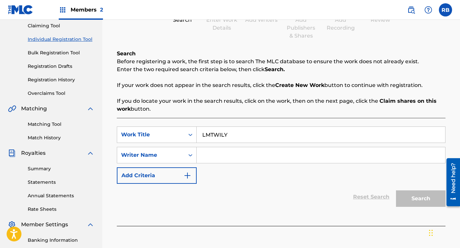
click at [237, 161] on input "Search Form" at bounding box center [321, 155] width 248 height 16
type input "[PERSON_NAME] Olympus"
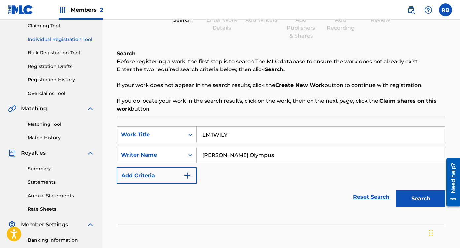
click at [410, 205] on button "Search" at bounding box center [420, 199] width 49 height 16
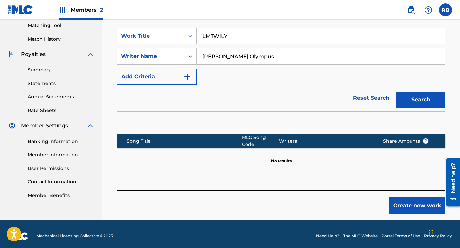
click at [417, 199] on button "Create new work" at bounding box center [416, 206] width 57 height 16
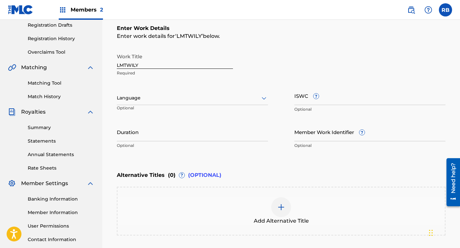
scroll to position [89, 0]
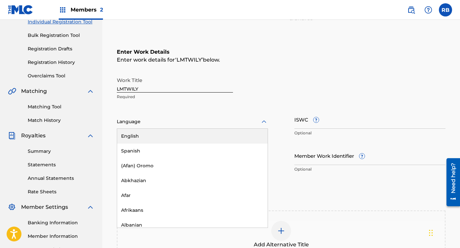
click at [232, 126] on div at bounding box center [192, 122] width 151 height 8
click at [189, 137] on div "English" at bounding box center [192, 136] width 150 height 15
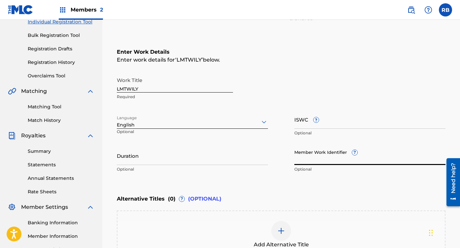
click at [326, 156] on input "Member Work Identifier ?" at bounding box center [369, 155] width 151 height 19
paste input "931068810"
type input "931068810"
click at [336, 117] on input "ISWC ?" at bounding box center [369, 119] width 151 height 19
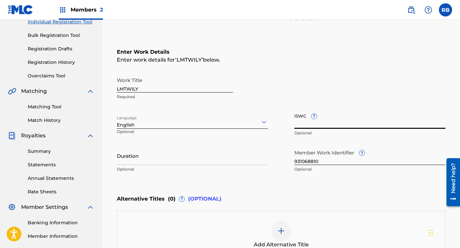
paste input "T3337559209"
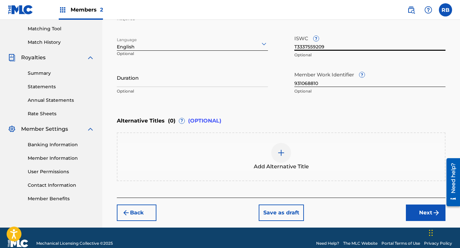
type input "T3337559209"
click at [417, 213] on button "Next" at bounding box center [426, 213] width 40 height 16
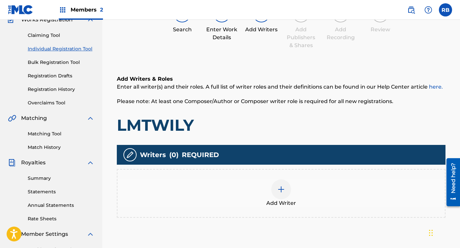
scroll to position [30, 0]
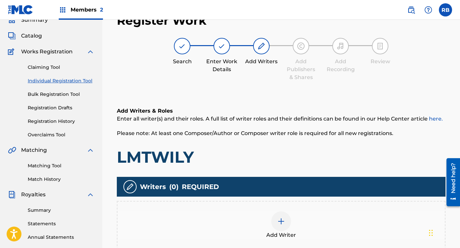
click at [282, 227] on div at bounding box center [281, 222] width 20 height 20
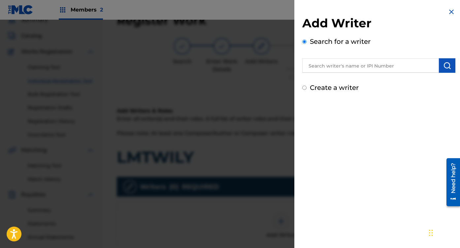
click at [371, 65] on input "text" at bounding box center [370, 65] width 137 height 15
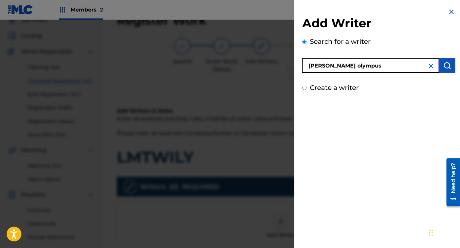
type input "[PERSON_NAME] olympus"
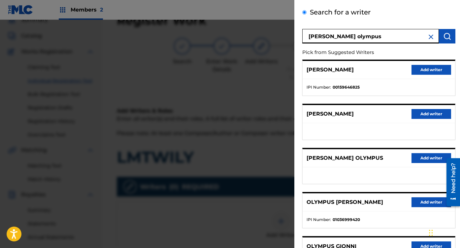
scroll to position [32, 0]
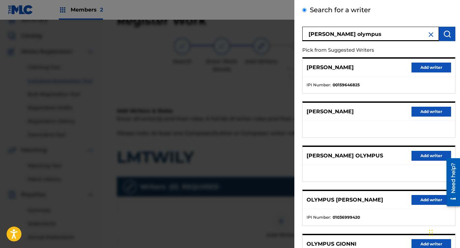
click at [420, 158] on button "Add writer" at bounding box center [431, 156] width 40 height 10
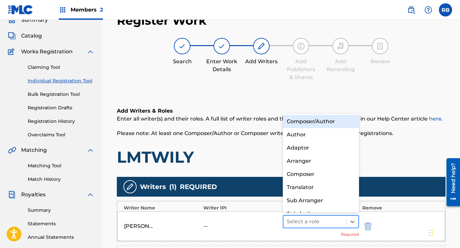
click at [307, 216] on div "Select a role" at bounding box center [321, 221] width 76 height 13
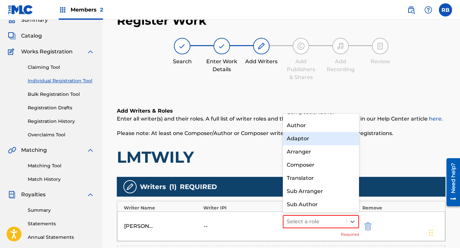
scroll to position [0, 0]
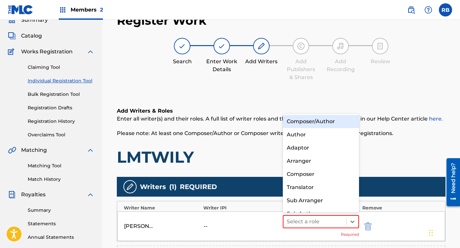
click at [317, 122] on div "Composer/Author" at bounding box center [321, 121] width 76 height 13
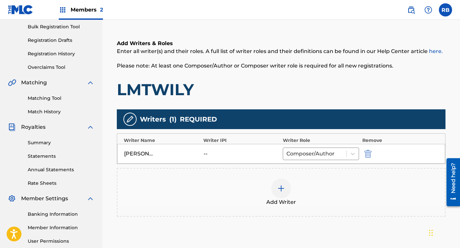
scroll to position [101, 0]
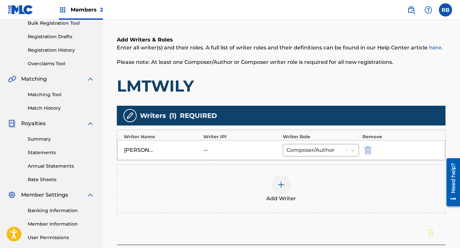
click at [278, 196] on span "Add Writer" at bounding box center [281, 199] width 30 height 8
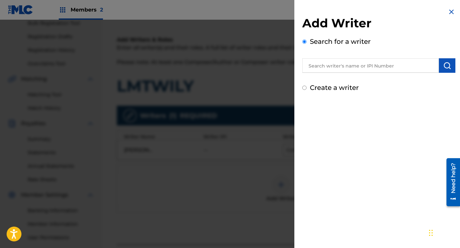
click at [396, 62] on input "text" at bounding box center [370, 65] width 137 height 15
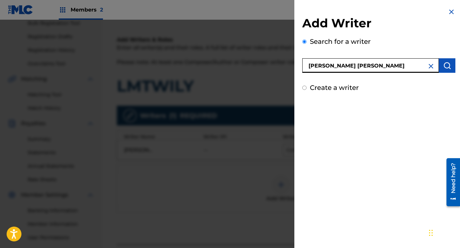
type input "[PERSON_NAME] [PERSON_NAME]"
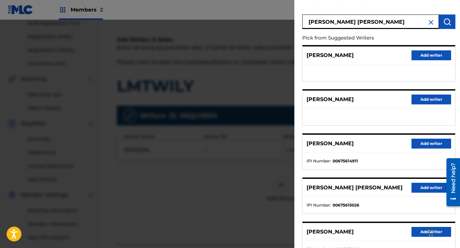
scroll to position [49, 0]
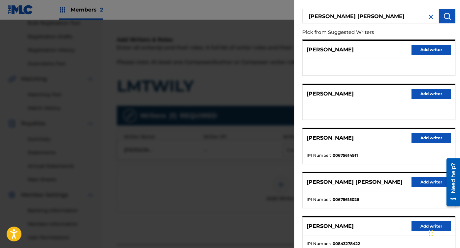
click at [419, 181] on button "Add writer" at bounding box center [431, 182] width 40 height 10
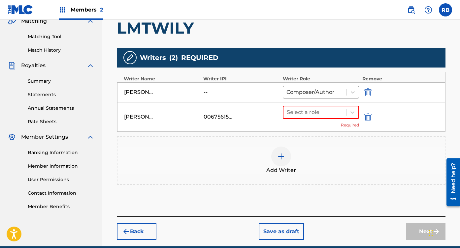
scroll to position [165, 0]
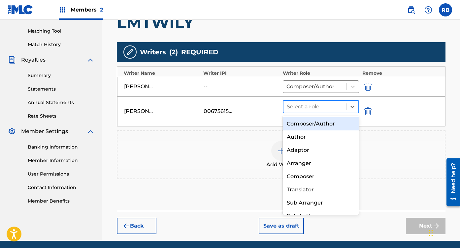
click at [332, 109] on div at bounding box center [315, 106] width 56 height 9
click at [320, 126] on div "Composer/Author" at bounding box center [321, 123] width 76 height 13
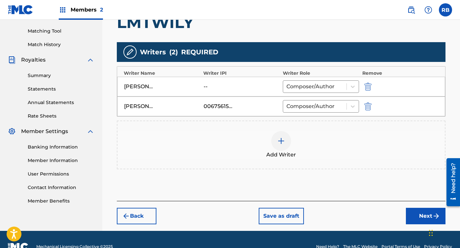
click at [418, 215] on button "Next" at bounding box center [426, 216] width 40 height 16
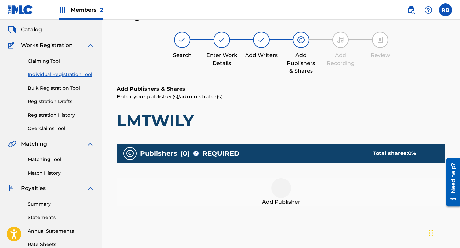
scroll to position [30, 0]
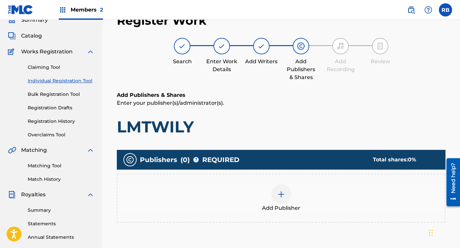
click at [274, 191] on div at bounding box center [281, 195] width 20 height 20
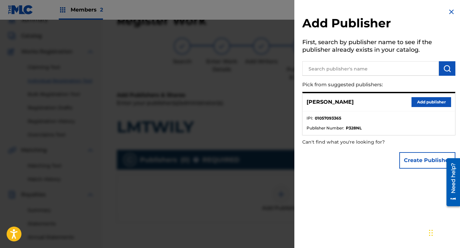
click at [434, 98] on button "Add publisher" at bounding box center [431, 102] width 40 height 10
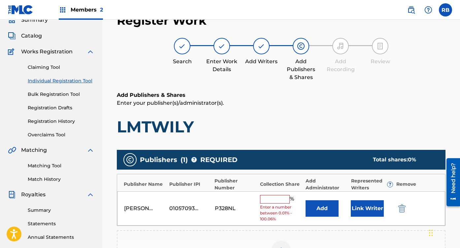
click at [274, 198] on input "text" at bounding box center [275, 199] width 30 height 9
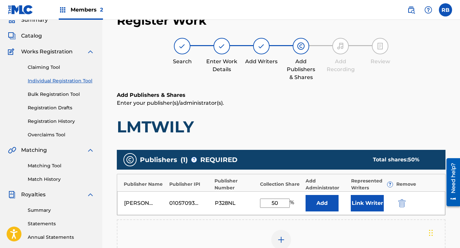
type input "50"
click at [368, 200] on button "Link Writer" at bounding box center [367, 203] width 33 height 16
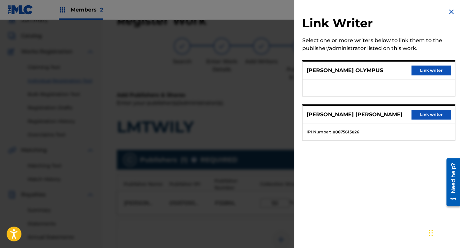
click at [438, 72] on button "Link writer" at bounding box center [431, 71] width 40 height 10
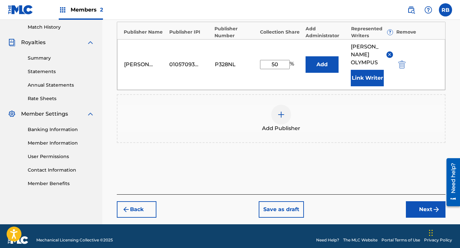
click at [420, 201] on button "Next" at bounding box center [426, 209] width 40 height 16
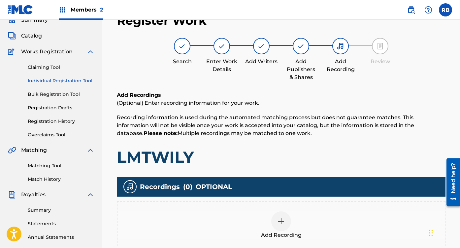
click at [306, 185] on div "Recordings ( 0 ) OPTIONAL" at bounding box center [281, 187] width 328 height 20
click at [292, 228] on div "Add Recording" at bounding box center [280, 226] width 327 height 28
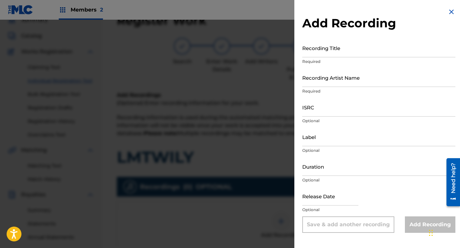
click at [353, 42] on input "Recording Title" at bounding box center [378, 48] width 153 height 19
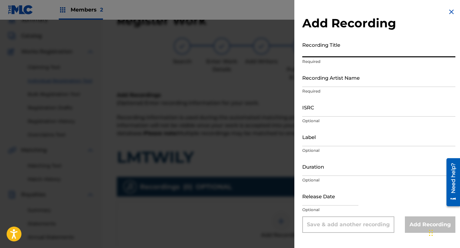
click at [351, 52] on input "Recording Title" at bounding box center [378, 48] width 153 height 19
type input "LMTWILY"
click at [347, 81] on input "Recording Artist Name" at bounding box center [378, 77] width 153 height 19
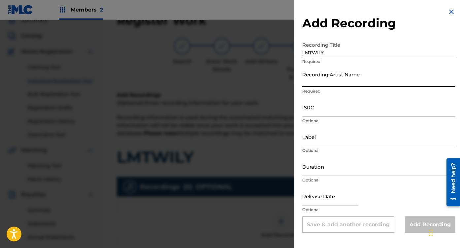
type input "[PERSON_NAME] Olympus"
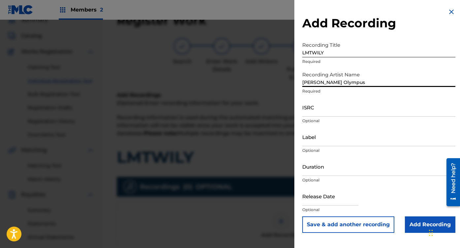
click at [354, 108] on input "ISRC" at bounding box center [378, 107] width 153 height 19
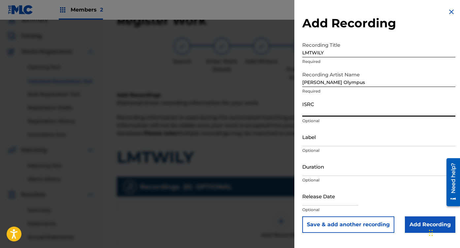
paste input "QZMER2552559"
type input "QZMER2552559"
click at [354, 200] on input "text" at bounding box center [330, 196] width 56 height 19
select select "7"
select select "2025"
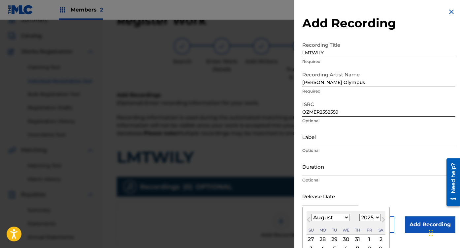
click at [318, 215] on select "January February March April May June July August September October November De…" at bounding box center [330, 218] width 38 height 8
select select "3"
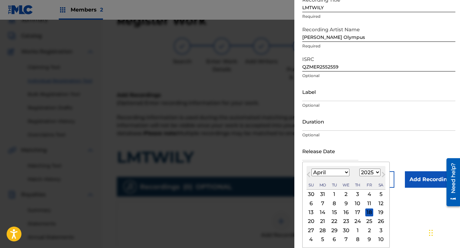
click at [369, 222] on div "25" at bounding box center [369, 222] width 8 height 8
type input "[DATE]"
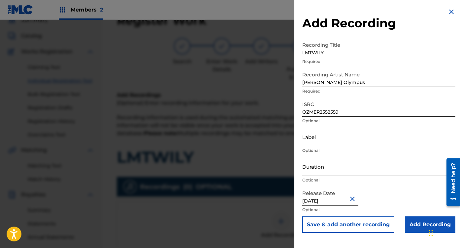
scroll to position [0, 0]
click at [417, 229] on input "Add Recording" at bounding box center [430, 225] width 50 height 16
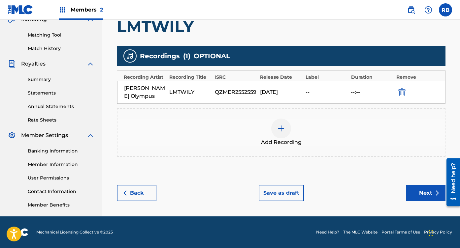
click at [422, 189] on button "Next" at bounding box center [426, 193] width 40 height 16
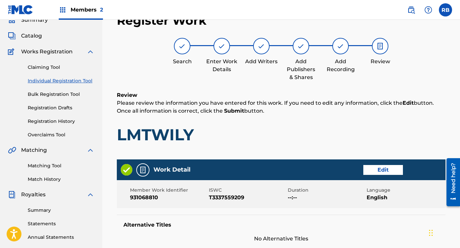
scroll to position [334, 0]
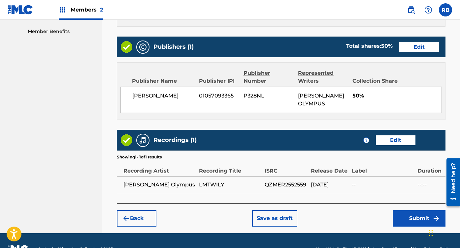
click at [408, 210] on button "Submit" at bounding box center [418, 218] width 53 height 16
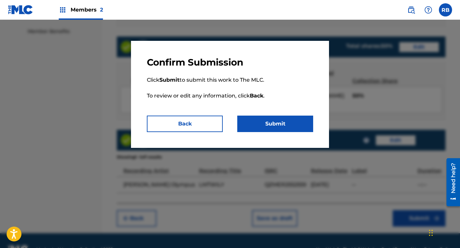
click at [279, 117] on button "Submit" at bounding box center [275, 124] width 76 height 16
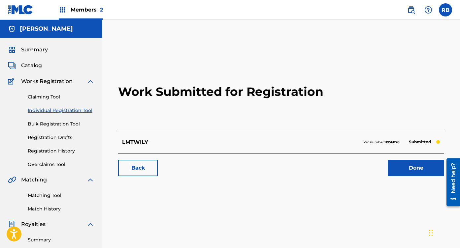
click at [38, 65] on span "Catalog" at bounding box center [31, 66] width 21 height 8
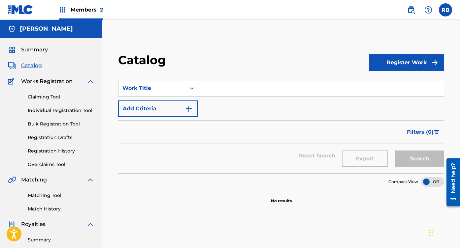
click at [412, 60] on button "Register Work" at bounding box center [406, 62] width 75 height 16
click at [392, 89] on link "Individual" at bounding box center [406, 84] width 75 height 16
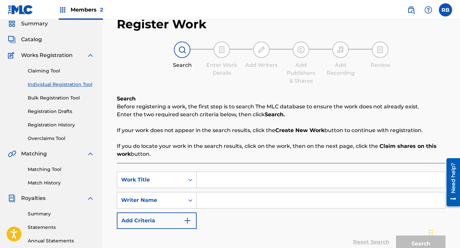
scroll to position [66, 0]
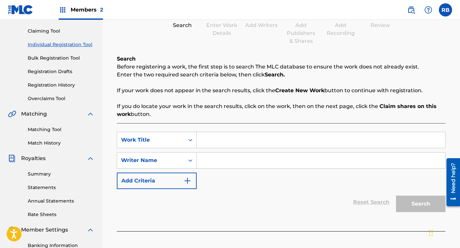
click at [233, 132] on input "Search Form" at bounding box center [321, 140] width 248 height 16
type input "LMTWILY (Slowed + Reverb)"
click at [239, 166] on input "Search Form" at bounding box center [321, 161] width 248 height 16
type input "[PERSON_NAME] Olympus"
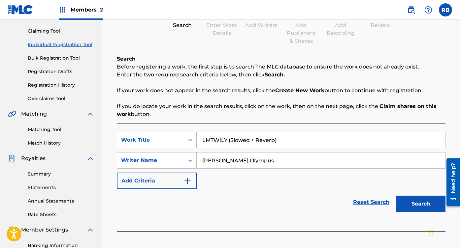
click at [415, 207] on button "Search" at bounding box center [420, 204] width 49 height 16
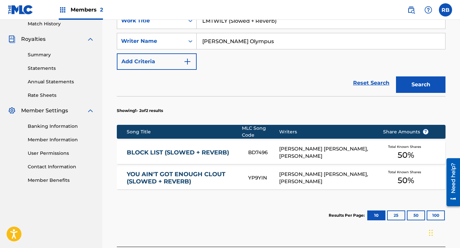
scroll to position [206, 0]
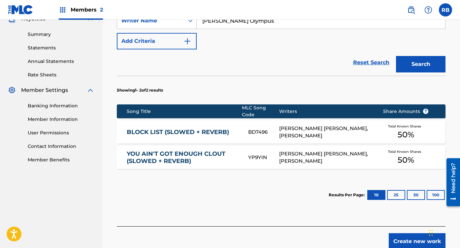
click at [415, 241] on button "Create new work" at bounding box center [416, 241] width 57 height 16
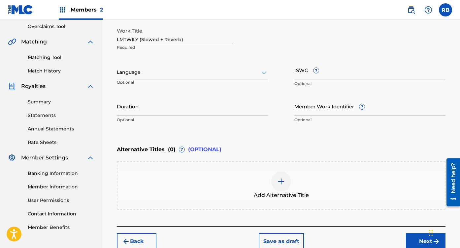
scroll to position [124, 0]
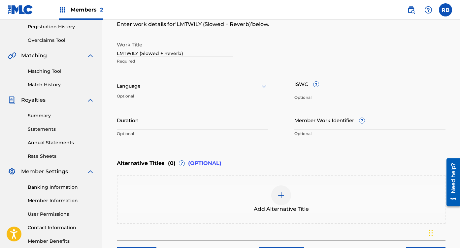
click at [323, 120] on input "Member Work Identifier ?" at bounding box center [369, 120] width 151 height 19
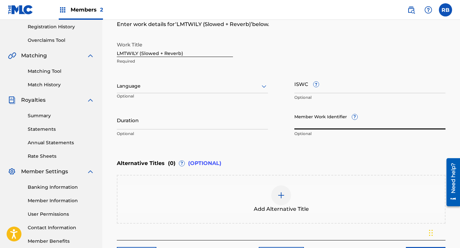
paste input "931068817"
type input "931068817"
click at [182, 82] on div at bounding box center [192, 86] width 151 height 8
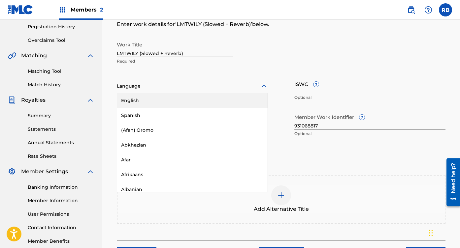
click at [170, 98] on div "English" at bounding box center [192, 100] width 150 height 15
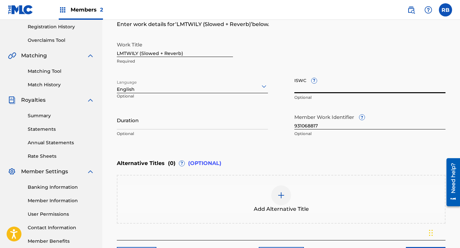
click at [335, 86] on input "ISWC ?" at bounding box center [369, 84] width 151 height 19
paste input "T3337559050"
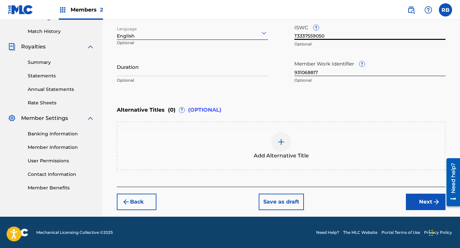
type input "T3337559050"
click at [413, 199] on button "Next" at bounding box center [426, 202] width 40 height 16
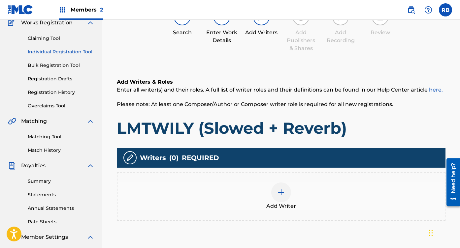
scroll to position [30, 0]
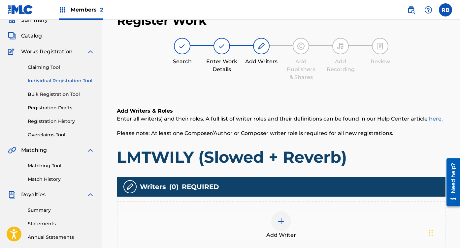
click at [273, 226] on div at bounding box center [281, 222] width 20 height 20
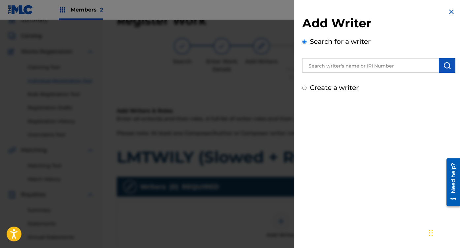
click at [351, 69] on input "text" at bounding box center [370, 65] width 137 height 15
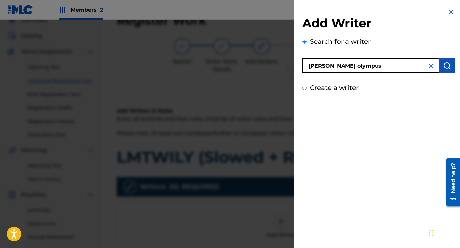
type input "[PERSON_NAME] olympus"
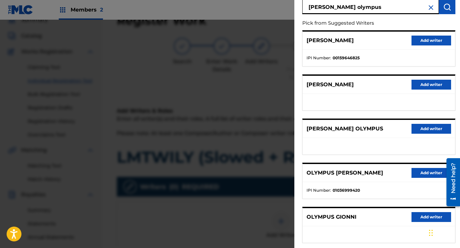
scroll to position [63, 0]
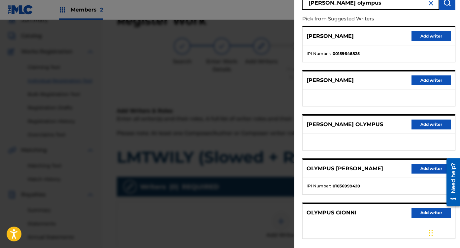
click at [424, 123] on button "Add writer" at bounding box center [431, 125] width 40 height 10
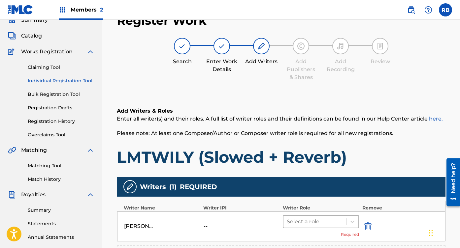
click at [310, 227] on div "Select a role" at bounding box center [314, 222] width 63 height 12
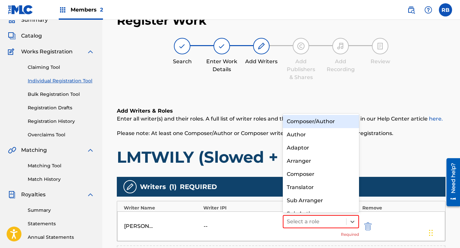
scroll to position [9, 0]
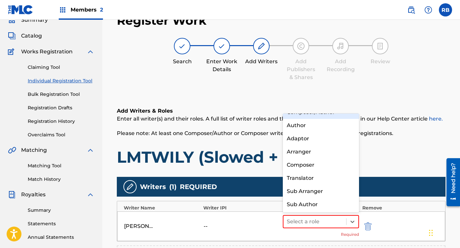
click at [323, 114] on div "Composer/Author" at bounding box center [321, 112] width 76 height 13
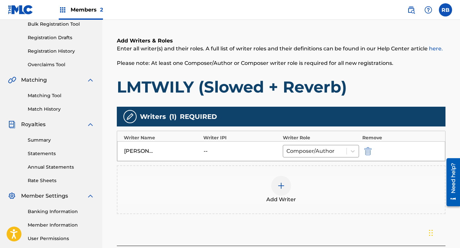
scroll to position [138, 0]
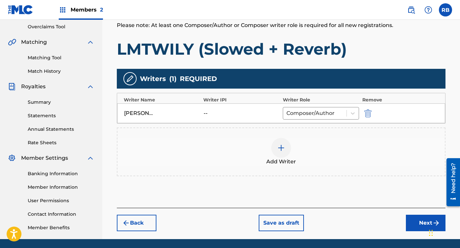
click at [276, 156] on div at bounding box center [281, 148] width 20 height 20
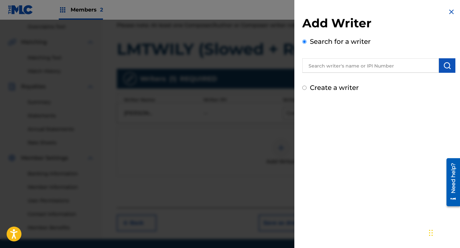
click at [377, 63] on input "text" at bounding box center [370, 65] width 137 height 15
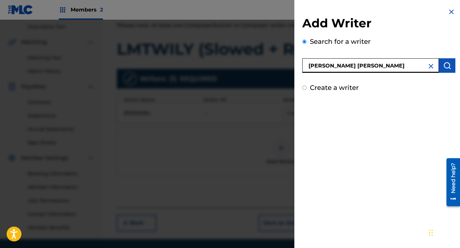
type input "[PERSON_NAME] [PERSON_NAME]"
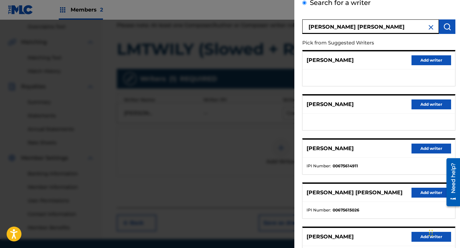
scroll to position [41, 0]
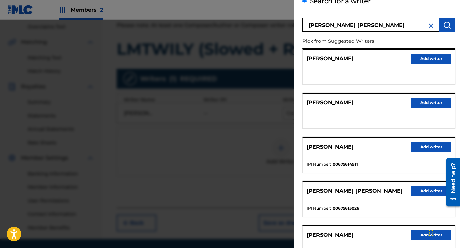
click at [415, 193] on button "Add writer" at bounding box center [431, 191] width 40 height 10
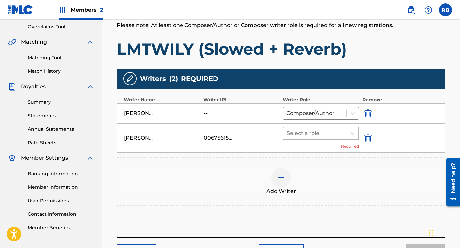
click at [332, 134] on div at bounding box center [315, 133] width 56 height 9
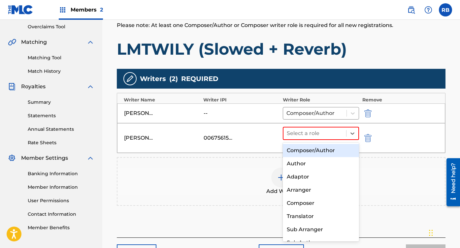
click at [306, 154] on div "Composer/Author" at bounding box center [321, 150] width 76 height 13
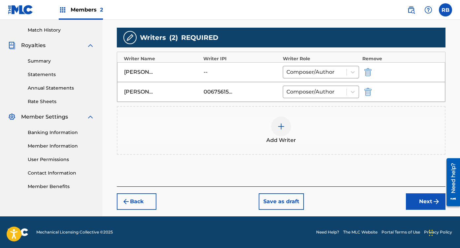
click at [433, 197] on button "Next" at bounding box center [426, 202] width 40 height 16
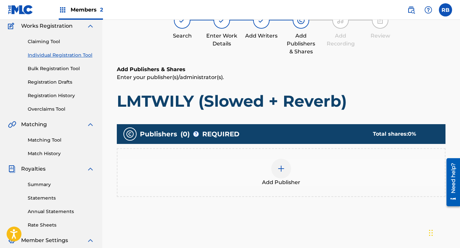
scroll to position [30, 0]
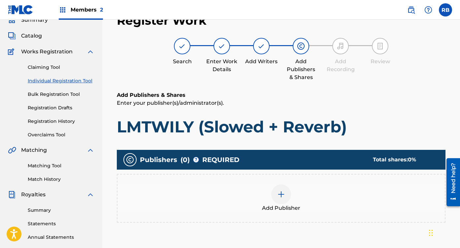
click at [311, 196] on div "Add Publisher" at bounding box center [280, 199] width 327 height 28
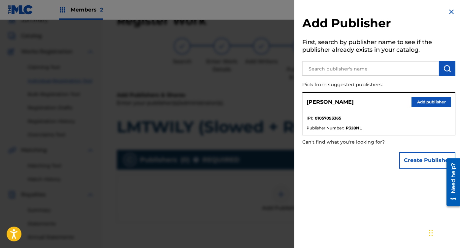
click at [420, 104] on button "Add publisher" at bounding box center [431, 102] width 40 height 10
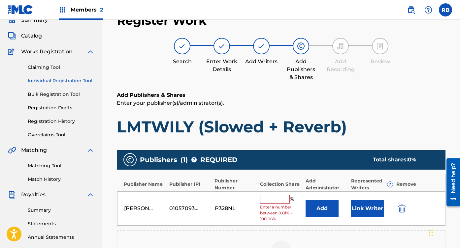
click at [279, 200] on input "text" at bounding box center [275, 199] width 30 height 9
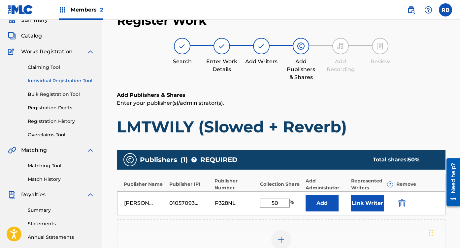
type input "50"
click at [368, 202] on button "Link Writer" at bounding box center [367, 203] width 33 height 16
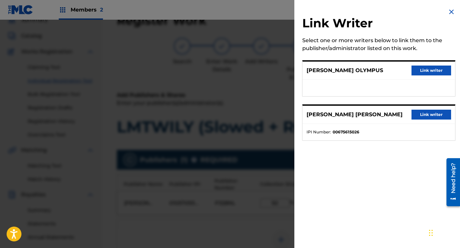
click at [432, 72] on button "Link writer" at bounding box center [431, 71] width 40 height 10
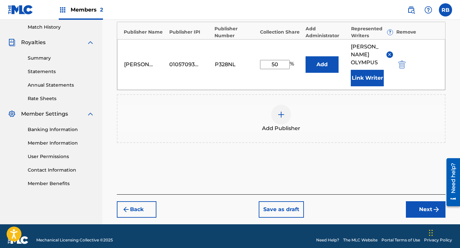
click at [427, 201] on button "Next" at bounding box center [426, 209] width 40 height 16
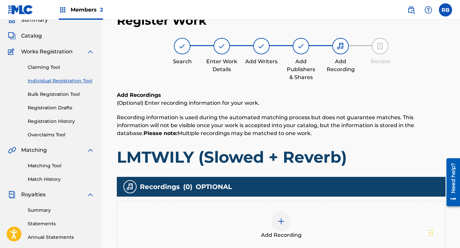
click at [292, 235] on span "Add Recording" at bounding box center [281, 236] width 41 height 8
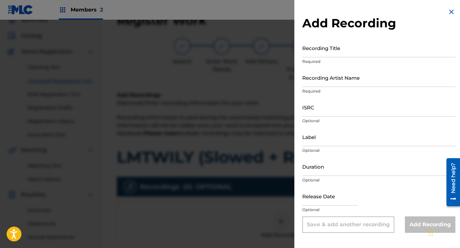
click at [356, 54] on input "Recording Title" at bounding box center [378, 48] width 153 height 19
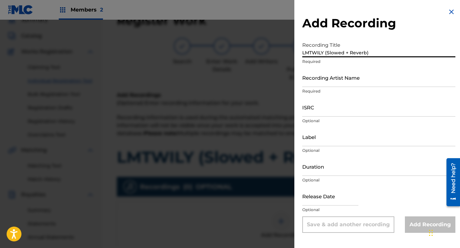
type input "LMTWILY (Slowed + Reverb)"
click at [345, 77] on input "Recording Artist Name" at bounding box center [378, 77] width 153 height 19
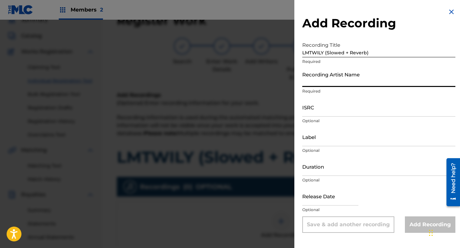
type input "[PERSON_NAME] Olympus"
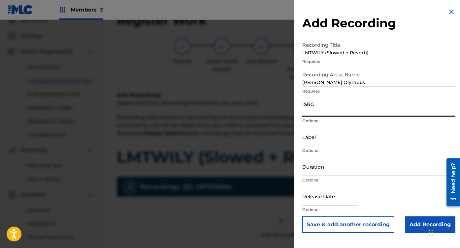
click at [346, 116] on input "ISRC" at bounding box center [378, 107] width 153 height 19
paste input "QZNWS2579142"
type input "QZNWS2579142"
select select "7"
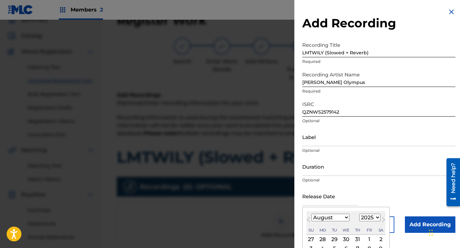
click at [329, 198] on input "text" at bounding box center [330, 196] width 56 height 19
click at [321, 218] on select "January February March April May June July August September October November De…" at bounding box center [330, 218] width 38 height 8
click at [369, 239] on div "2" at bounding box center [369, 240] width 8 height 8
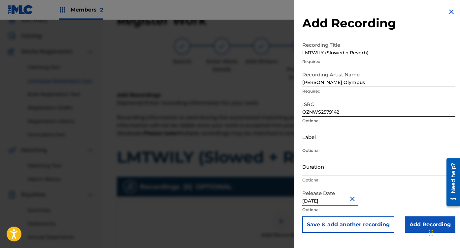
click at [408, 227] on input "Add Recording" at bounding box center [430, 225] width 50 height 16
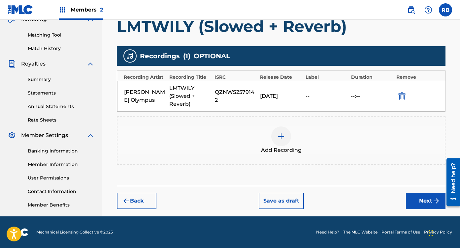
click at [419, 193] on button "Next" at bounding box center [426, 201] width 40 height 16
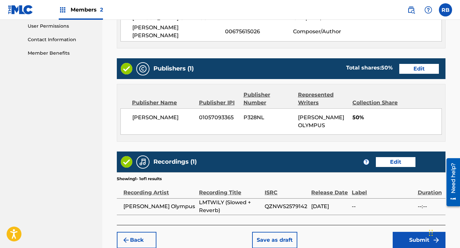
scroll to position [334, 0]
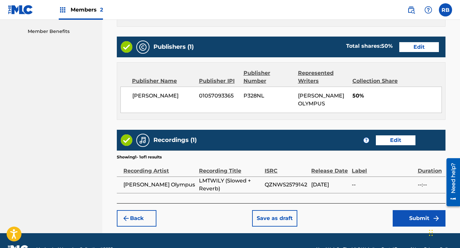
click at [422, 210] on button "Submit" at bounding box center [418, 218] width 53 height 16
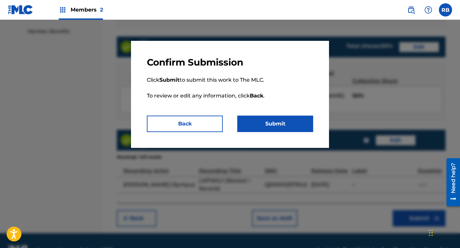
click at [292, 136] on div "Confirm Submission Click Submit to submit this work to The MLC. To review or ed…" at bounding box center [230, 94] width 198 height 107
click at [292, 124] on button "Submit" at bounding box center [275, 124] width 76 height 16
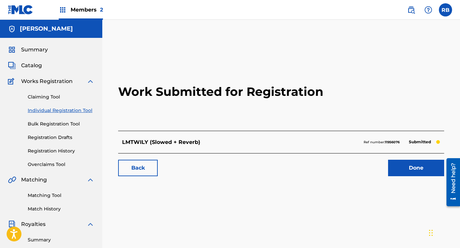
click at [36, 67] on span "Catalog" at bounding box center [31, 66] width 21 height 8
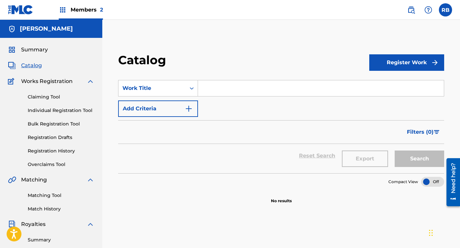
click at [401, 61] on button "Register Work" at bounding box center [406, 62] width 75 height 16
click at [399, 84] on link "Individual" at bounding box center [406, 84] width 75 height 16
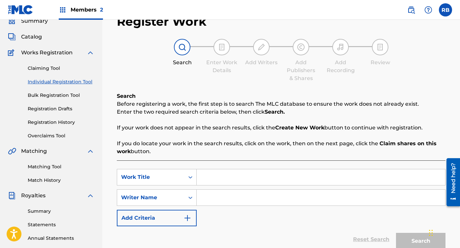
scroll to position [68, 0]
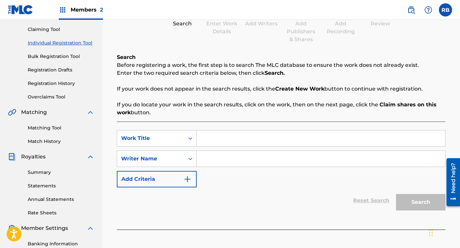
click at [220, 140] on input "Search Form" at bounding box center [321, 139] width 248 height 16
click at [219, 166] on input "Search Form" at bounding box center [321, 159] width 248 height 16
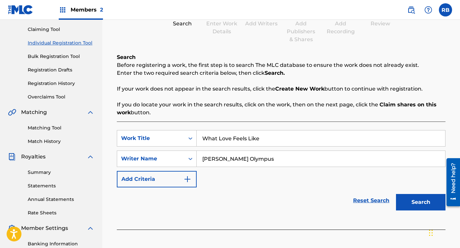
click at [434, 204] on button "Search" at bounding box center [420, 202] width 49 height 16
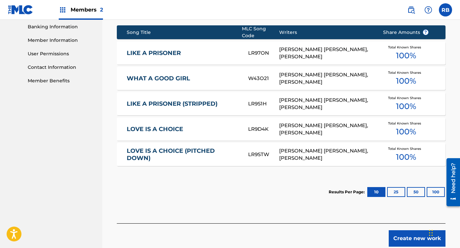
scroll to position [311, 0]
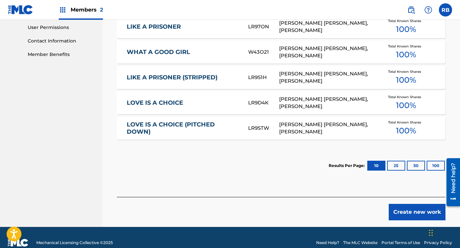
click at [400, 206] on button "Create new work" at bounding box center [416, 212] width 57 height 16
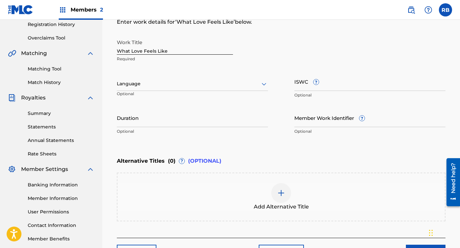
scroll to position [99, 0]
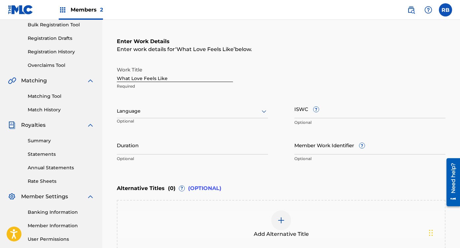
click at [222, 110] on div at bounding box center [192, 111] width 151 height 8
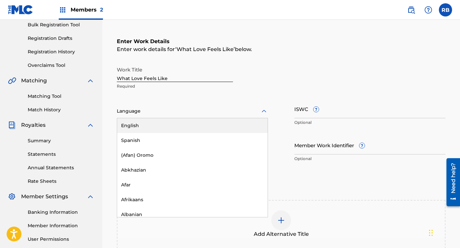
click at [183, 128] on div "English" at bounding box center [192, 125] width 150 height 15
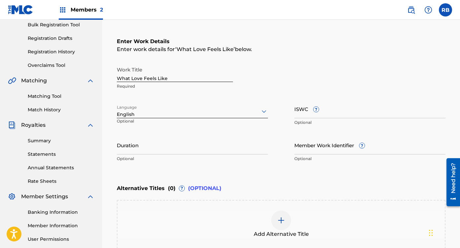
click at [320, 150] on input "Member Work Identifier ?" at bounding box center [369, 145] width 151 height 19
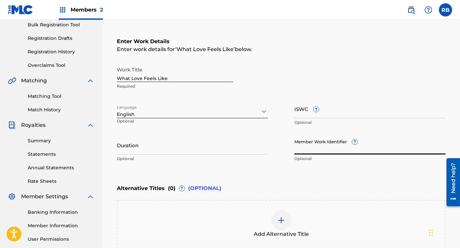
paste input "931068820"
click at [344, 115] on input "ISWC ?" at bounding box center [369, 109] width 151 height 19
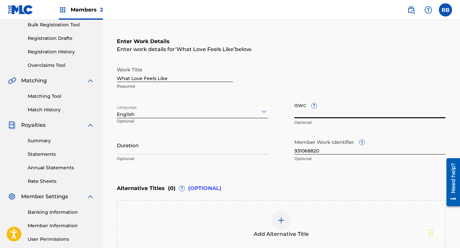
paste input "T3337559027"
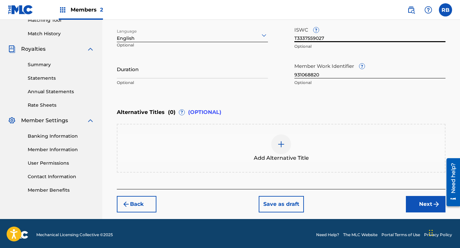
scroll to position [178, 0]
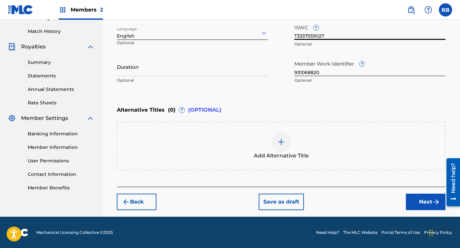
click at [418, 201] on button "Next" at bounding box center [426, 202] width 40 height 16
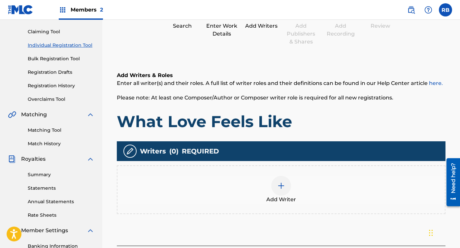
scroll to position [30, 0]
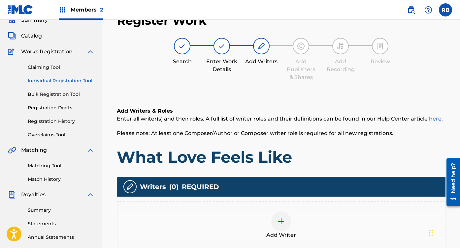
click at [273, 215] on div at bounding box center [281, 222] width 20 height 20
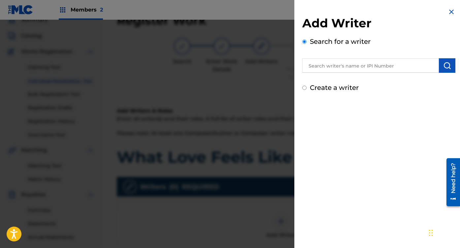
click at [356, 69] on input "text" at bounding box center [370, 65] width 137 height 15
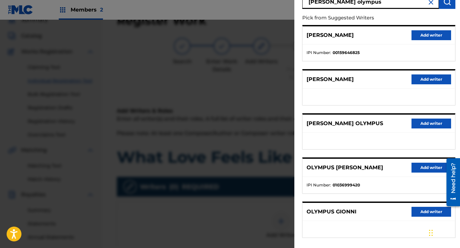
scroll to position [68, 0]
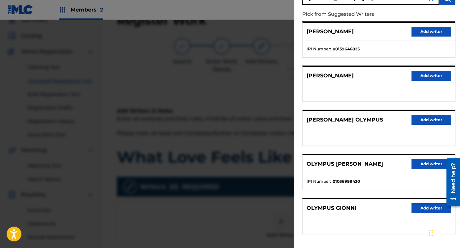
click at [423, 122] on button "Add writer" at bounding box center [431, 120] width 40 height 10
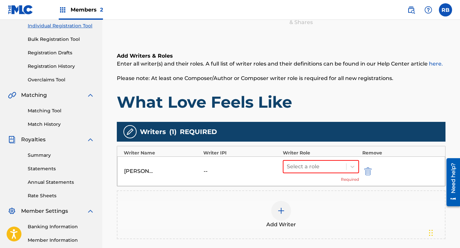
scroll to position [120, 0]
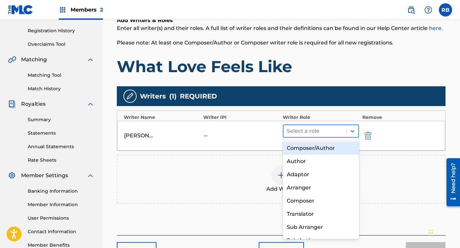
click at [313, 131] on div at bounding box center [315, 131] width 56 height 9
click at [307, 147] on div "Composer/Author" at bounding box center [321, 148] width 76 height 13
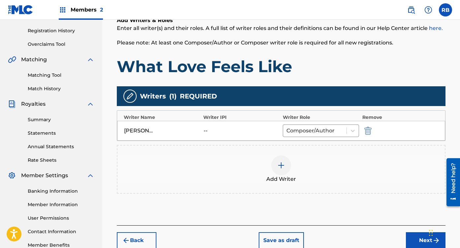
click at [288, 165] on div at bounding box center [281, 166] width 20 height 20
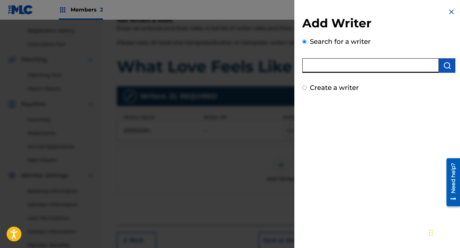
click at [382, 62] on input "text" at bounding box center [370, 65] width 137 height 15
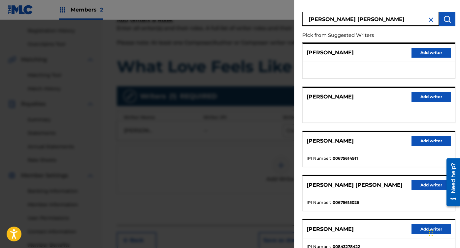
scroll to position [47, 0]
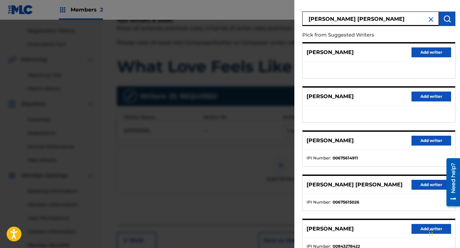
click at [418, 188] on button "Add writer" at bounding box center [431, 185] width 40 height 10
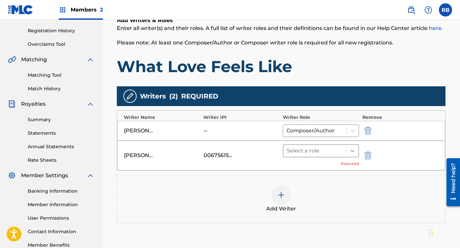
click at [353, 153] on icon at bounding box center [352, 151] width 7 height 7
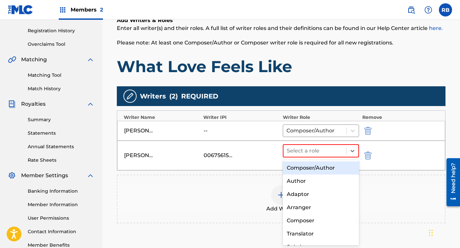
click at [325, 169] on div "Composer/Author" at bounding box center [321, 168] width 76 height 13
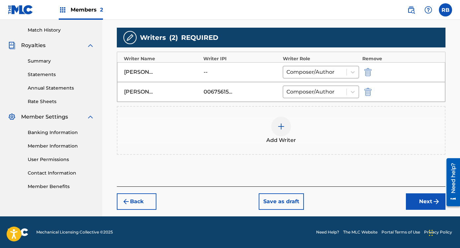
click at [422, 199] on button "Next" at bounding box center [426, 202] width 40 height 16
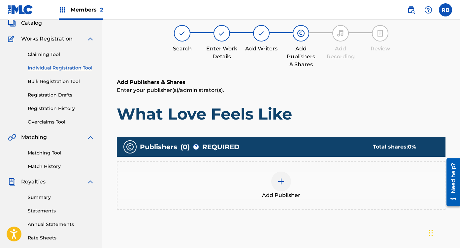
scroll to position [30, 0]
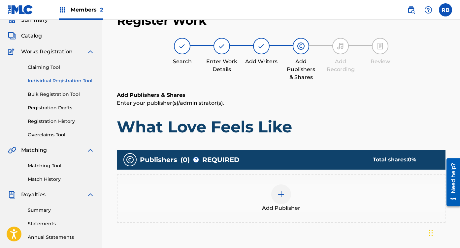
click at [290, 190] on div "Add Publisher" at bounding box center [280, 199] width 327 height 28
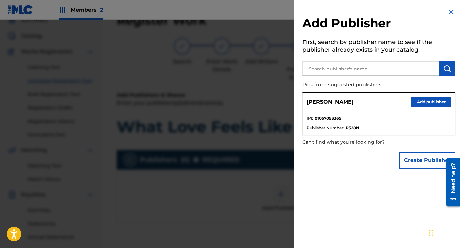
click at [420, 101] on button "Add publisher" at bounding box center [431, 102] width 40 height 10
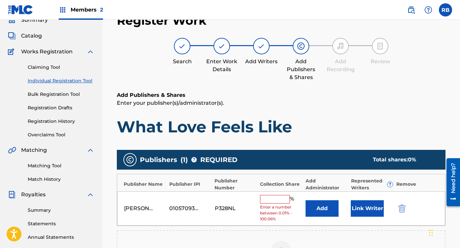
click at [270, 199] on input "text" at bounding box center [275, 199] width 30 height 9
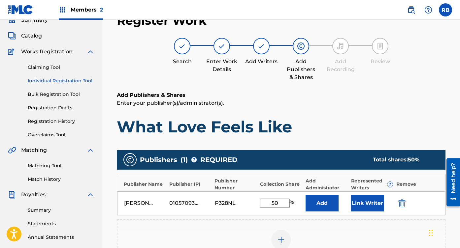
click at [361, 204] on button "Link Writer" at bounding box center [367, 203] width 33 height 16
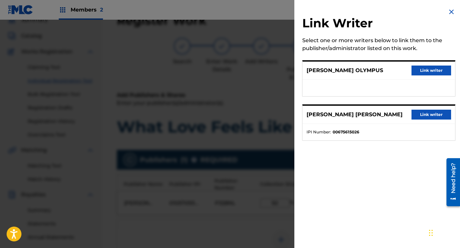
click at [433, 71] on button "Link writer" at bounding box center [431, 71] width 40 height 10
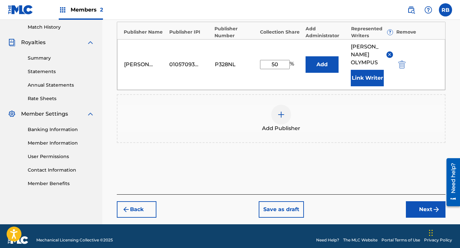
click at [421, 209] on button "Next" at bounding box center [426, 209] width 40 height 16
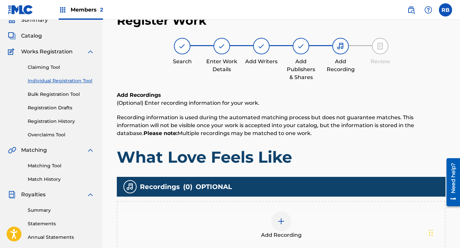
click at [297, 217] on div "Add Recording" at bounding box center [280, 226] width 327 height 28
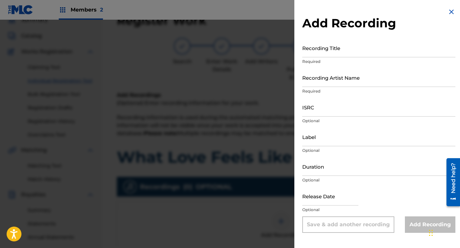
click at [374, 42] on input "Recording Title" at bounding box center [378, 48] width 153 height 19
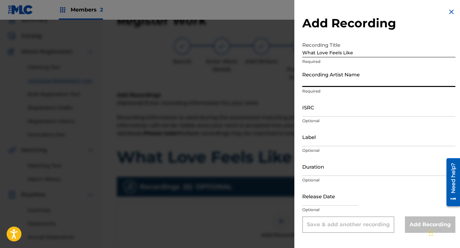
click at [358, 71] on input "Recording Artist Name" at bounding box center [378, 77] width 153 height 19
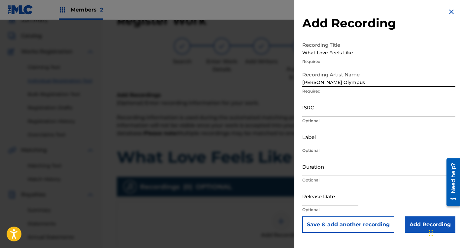
click at [329, 112] on input "ISRC" at bounding box center [378, 107] width 153 height 19
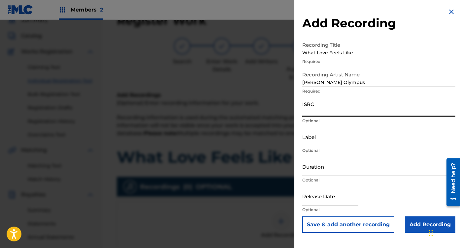
paste input "QZNWV2572954"
click at [334, 194] on input "text" at bounding box center [330, 196] width 56 height 19
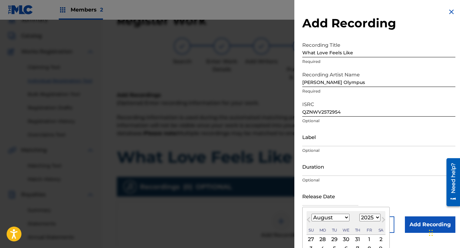
click at [325, 218] on select "January February March April May June July August September October November De…" at bounding box center [330, 218] width 38 height 8
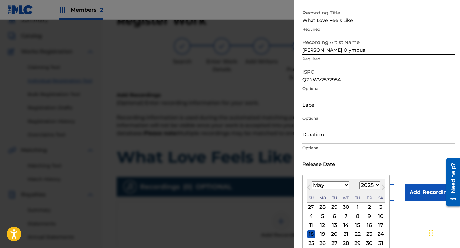
scroll to position [33, 0]
click at [367, 217] on div "9" at bounding box center [369, 216] width 8 height 8
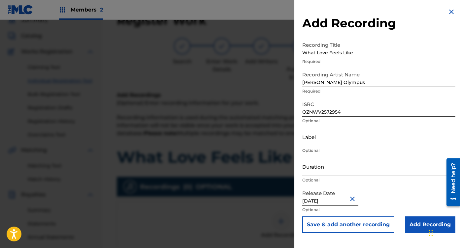
scroll to position [0, 0]
click at [414, 224] on input "Add Recording" at bounding box center [430, 225] width 50 height 16
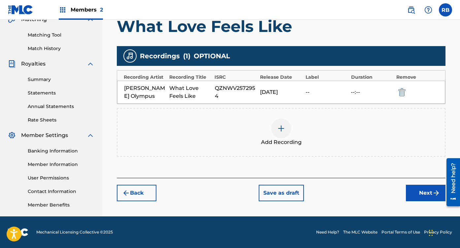
click at [412, 199] on button "Next" at bounding box center [426, 193] width 40 height 16
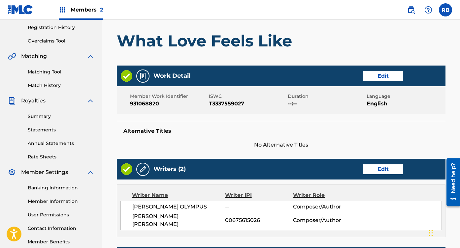
scroll to position [334, 0]
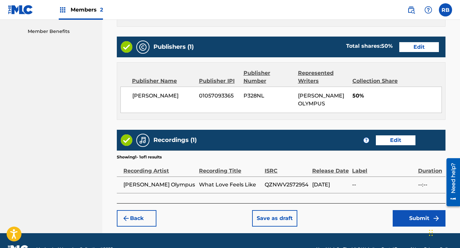
click at [413, 210] on button "Submit" at bounding box center [418, 218] width 53 height 16
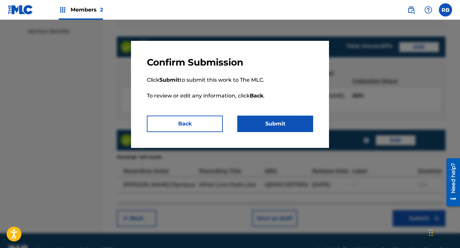
click at [279, 124] on button "Submit" at bounding box center [275, 124] width 76 height 16
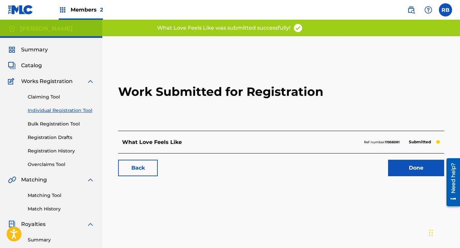
click at [39, 70] on div "Summary Catalog Works Registration Claiming Tool Individual Registration Tool B…" at bounding box center [51, 207] width 102 height 339
click at [39, 68] on span "Catalog" at bounding box center [31, 66] width 21 height 8
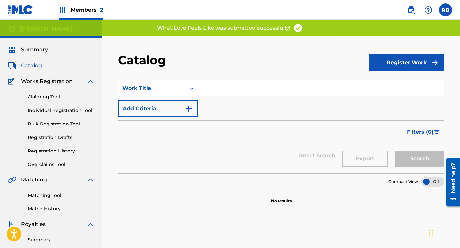
click at [384, 66] on button "Register Work" at bounding box center [406, 62] width 75 height 16
click at [386, 86] on link "Individual" at bounding box center [406, 84] width 75 height 16
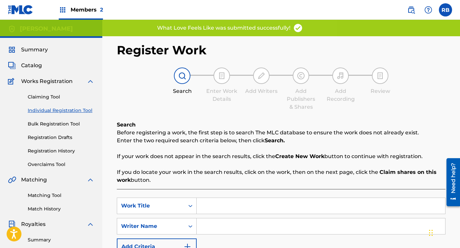
click at [204, 209] on input "Search Form" at bounding box center [321, 206] width 248 height 16
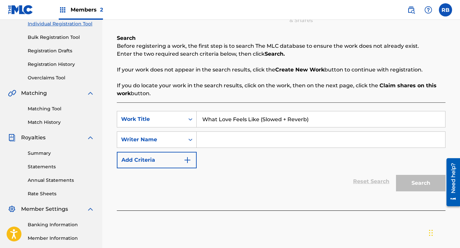
scroll to position [97, 0]
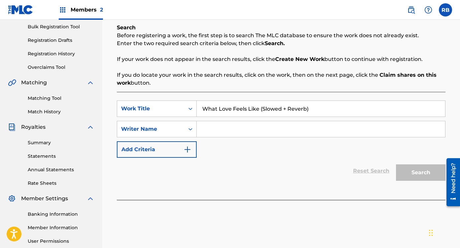
click at [277, 117] on div "What Love Feels Like (Slowed + Reverb)" at bounding box center [321, 109] width 249 height 16
click at [272, 126] on input "Search Form" at bounding box center [321, 129] width 248 height 16
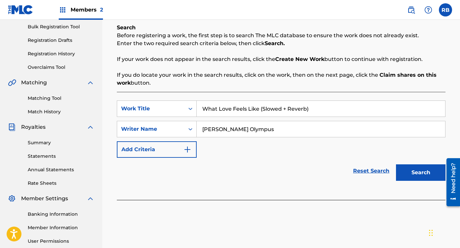
click at [411, 170] on button "Search" at bounding box center [420, 173] width 49 height 16
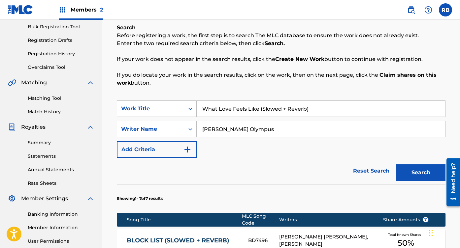
drag, startPoint x: 263, startPoint y: 108, endPoint x: 304, endPoint y: 105, distance: 41.6
click at [305, 108] on input "What Love Feels Like (Slowed + Reverb)" at bounding box center [321, 109] width 248 height 16
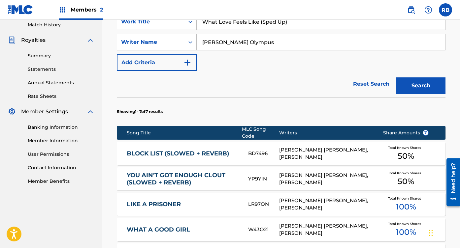
scroll to position [154, 0]
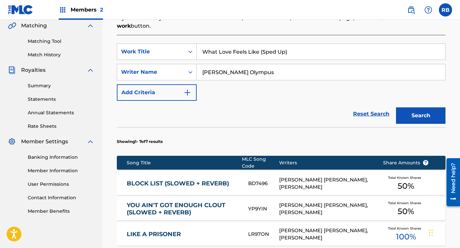
click at [423, 120] on button "Search" at bounding box center [420, 116] width 49 height 16
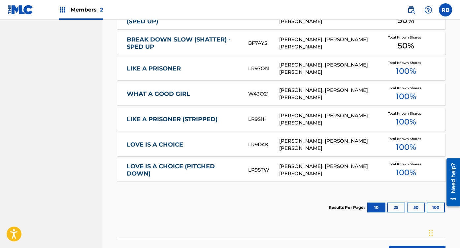
scroll to position [397, 0]
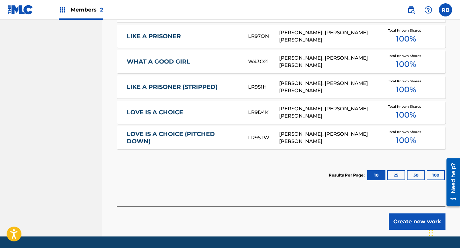
click at [408, 218] on button "Create new work" at bounding box center [416, 222] width 57 height 16
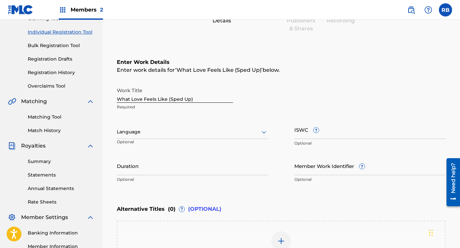
scroll to position [77, 0]
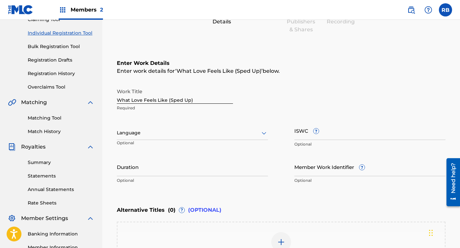
click at [349, 165] on input "Member Work Identifier ?" at bounding box center [369, 167] width 151 height 19
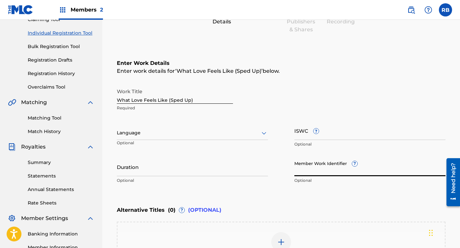
paste input "931068825"
click at [345, 129] on input "ISWC ?" at bounding box center [369, 130] width 151 height 19
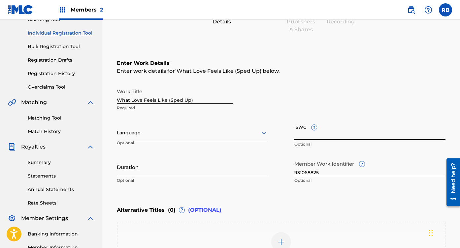
paste input "T3337559389"
click at [251, 134] on div at bounding box center [192, 133] width 151 height 8
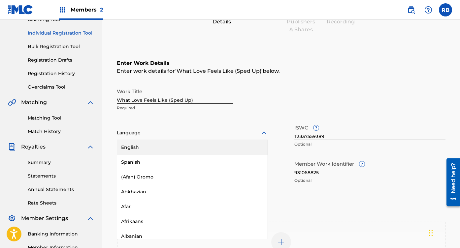
click at [229, 148] on div "English" at bounding box center [192, 147] width 150 height 15
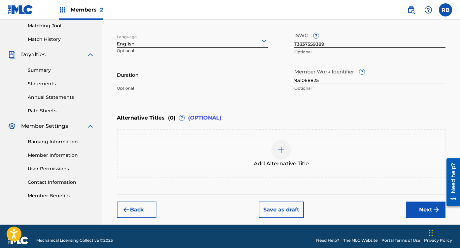
click at [422, 211] on button "Next" at bounding box center [426, 210] width 40 height 16
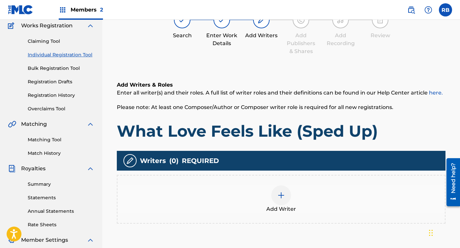
scroll to position [30, 0]
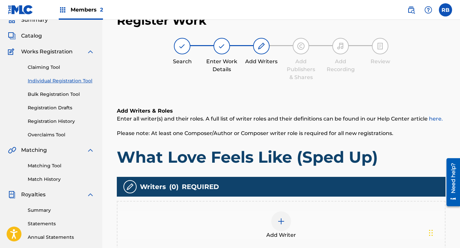
click at [298, 229] on div "Add Writer" at bounding box center [280, 226] width 327 height 28
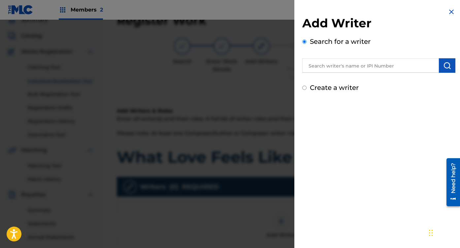
click at [371, 73] on div "Add Writer Search for a writer Create a writer" at bounding box center [378, 54] width 153 height 77
click at [373, 72] on input "text" at bounding box center [370, 65] width 137 height 15
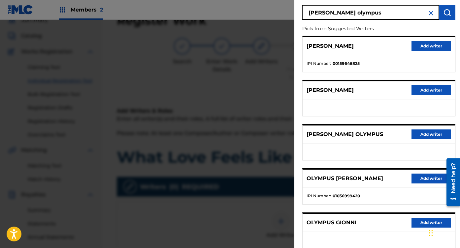
scroll to position [55, 0]
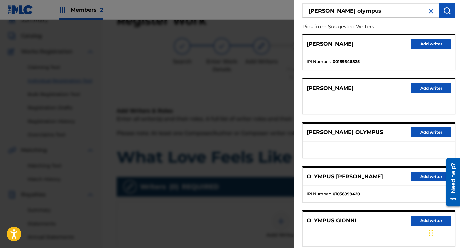
click at [423, 134] on button "Add writer" at bounding box center [431, 133] width 40 height 10
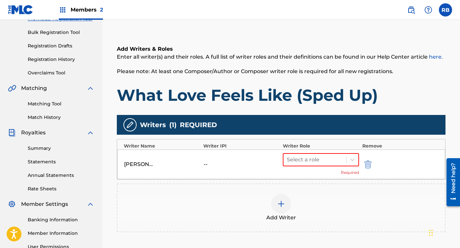
scroll to position [111, 0]
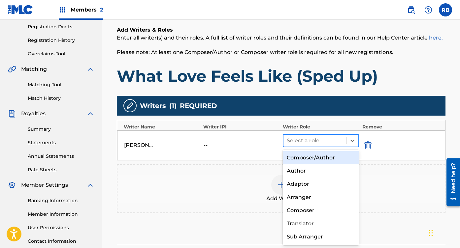
click at [314, 140] on div at bounding box center [315, 140] width 56 height 9
click at [310, 155] on div "Composer/Author" at bounding box center [321, 157] width 76 height 13
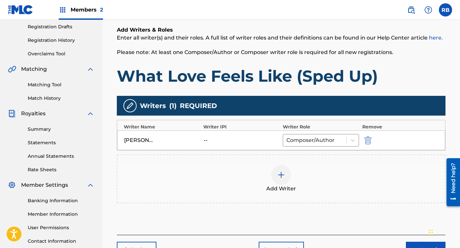
click at [283, 173] on img at bounding box center [281, 175] width 8 height 8
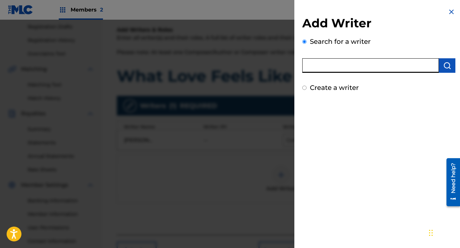
click at [367, 65] on input "text" at bounding box center [370, 65] width 137 height 15
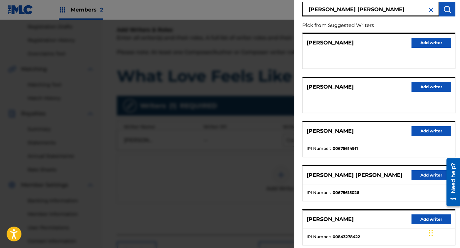
scroll to position [61, 0]
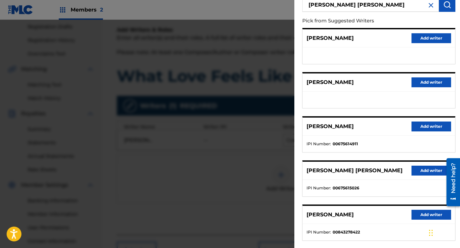
click at [424, 173] on button "Add writer" at bounding box center [431, 171] width 40 height 10
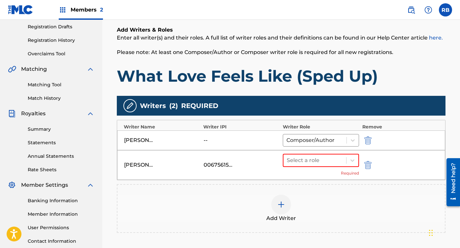
scroll to position [189, 0]
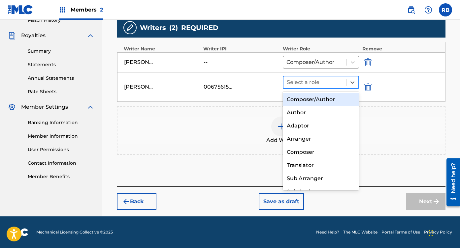
click at [332, 79] on div at bounding box center [315, 82] width 56 height 9
click at [319, 96] on div "Composer/Author" at bounding box center [321, 99] width 76 height 13
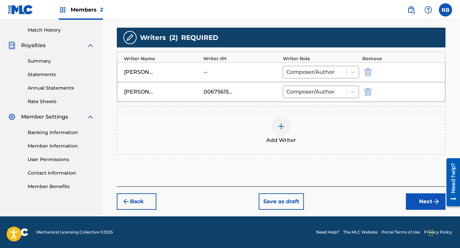
click at [425, 205] on button "Next" at bounding box center [426, 202] width 40 height 16
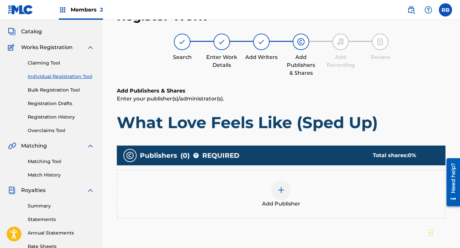
scroll to position [30, 0]
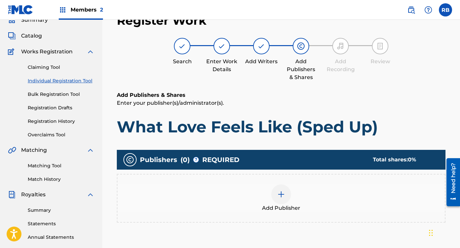
click at [290, 196] on div at bounding box center [281, 195] width 20 height 20
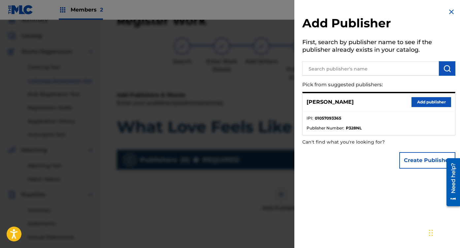
click at [430, 104] on button "Add publisher" at bounding box center [431, 102] width 40 height 10
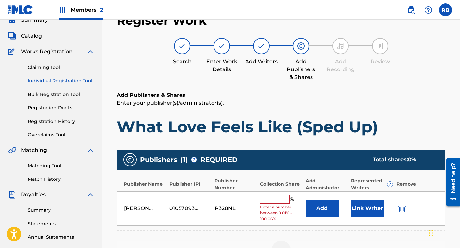
click at [278, 198] on input "text" at bounding box center [275, 199] width 30 height 9
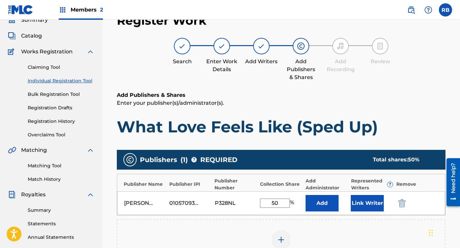
click at [363, 203] on button "Link Writer" at bounding box center [367, 203] width 33 height 16
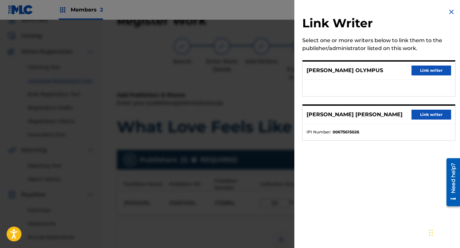
click at [442, 65] on div "[PERSON_NAME] Link writer" at bounding box center [378, 71] width 152 height 18
click at [436, 72] on button "Link writer" at bounding box center [431, 71] width 40 height 10
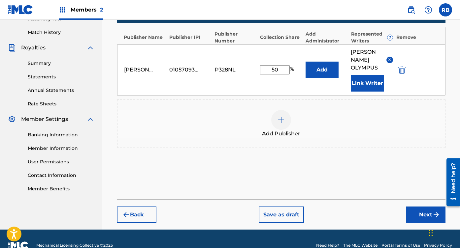
scroll to position [177, 0]
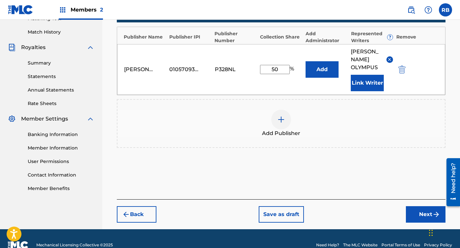
click at [421, 217] on div "Register Work Search Enter Work Details Add Writers Add Publishers & Shares Add…" at bounding box center [281, 44] width 342 height 370
click at [421, 215] on div "Register Work Search Enter Work Details Add Writers Add Publishers & Shares Add…" at bounding box center [281, 44] width 342 height 370
click at [421, 211] on button "Next" at bounding box center [426, 214] width 40 height 16
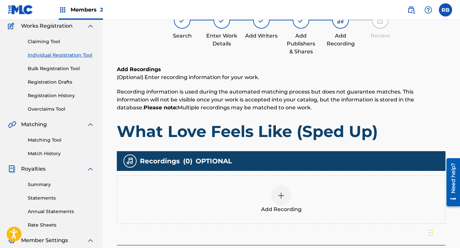
scroll to position [30, 0]
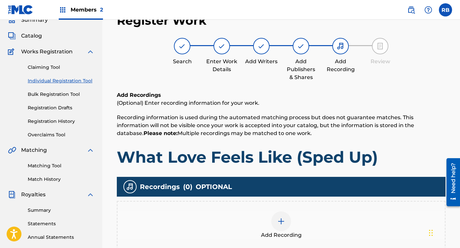
click at [300, 220] on div "Add Recording" at bounding box center [280, 226] width 327 height 28
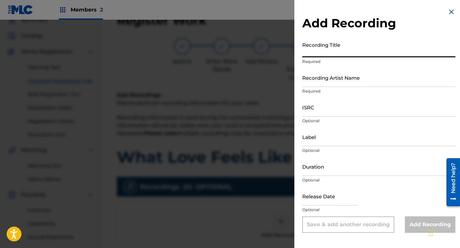
click at [345, 53] on input "Recording Title" at bounding box center [378, 48] width 153 height 19
click at [324, 77] on input "Recording Artist Name" at bounding box center [378, 77] width 153 height 19
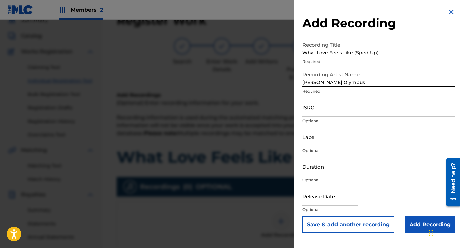
click at [334, 110] on input "ISRC" at bounding box center [378, 107] width 153 height 19
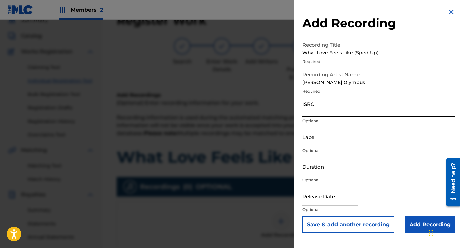
paste input "QZNWY2579032"
click at [330, 196] on input "text" at bounding box center [330, 196] width 56 height 19
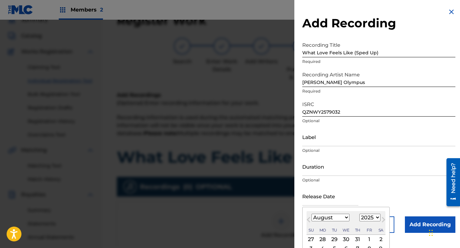
click at [325, 215] on select "January February March April May June July August September October November De…" at bounding box center [330, 218] width 38 height 8
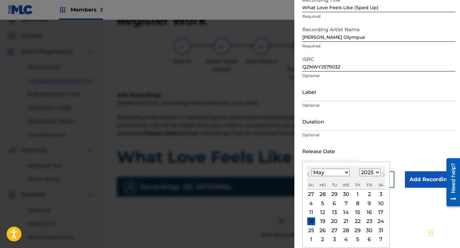
click at [367, 214] on div "16" at bounding box center [369, 213] width 8 height 8
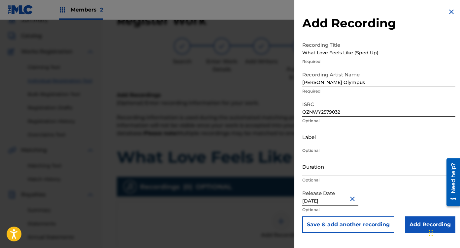
scroll to position [0, 0]
click at [418, 226] on input "Add Recording" at bounding box center [430, 225] width 50 height 16
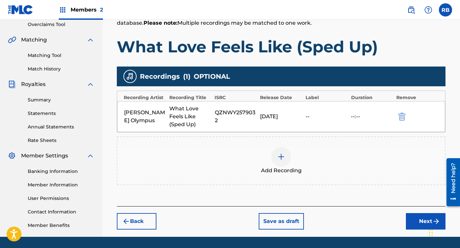
scroll to position [139, 0]
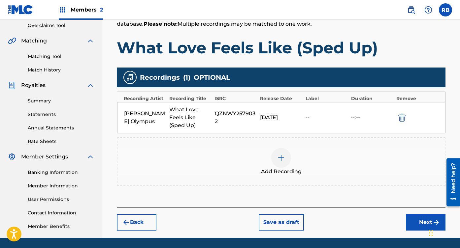
click at [417, 222] on button "Next" at bounding box center [426, 222] width 40 height 16
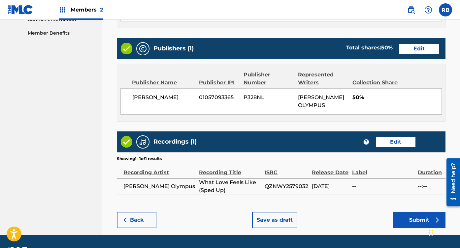
scroll to position [334, 0]
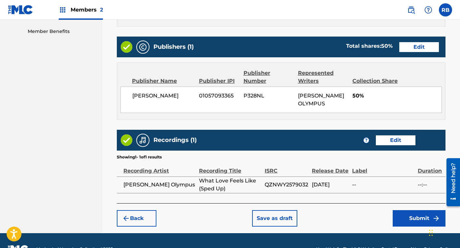
click at [408, 210] on button "Submit" at bounding box center [418, 218] width 53 height 16
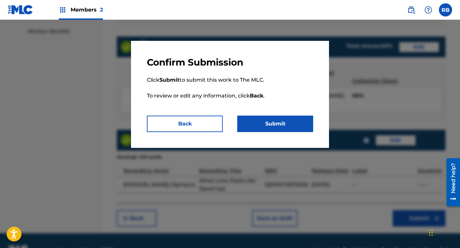
click at [273, 131] on button "Submit" at bounding box center [275, 124] width 76 height 16
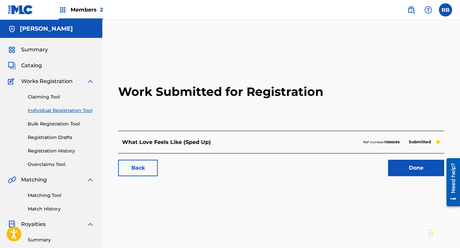
click at [41, 63] on span "Catalog" at bounding box center [31, 66] width 21 height 8
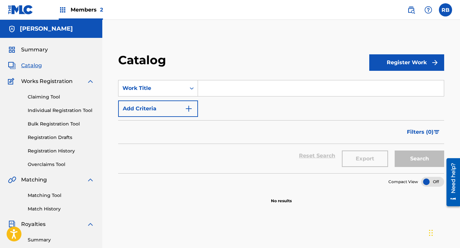
click at [420, 61] on button "Register Work" at bounding box center [406, 62] width 75 height 16
click at [390, 83] on link "Individual" at bounding box center [406, 84] width 75 height 16
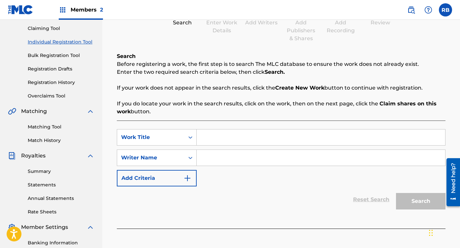
scroll to position [94, 0]
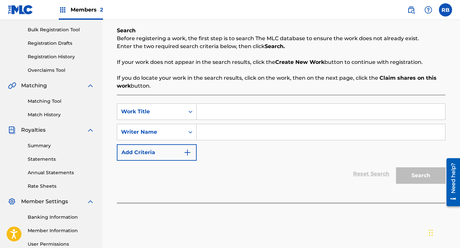
click at [226, 118] on input "Search Form" at bounding box center [321, 112] width 248 height 16
click at [219, 133] on input "Search Form" at bounding box center [321, 132] width 248 height 16
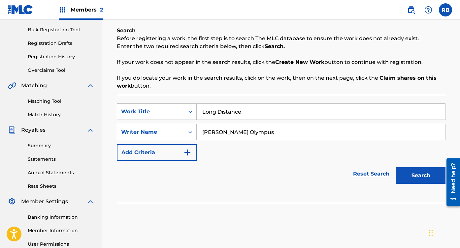
click at [420, 175] on button "Search" at bounding box center [420, 176] width 49 height 16
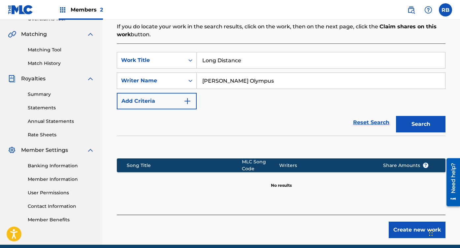
scroll to position [170, 0]
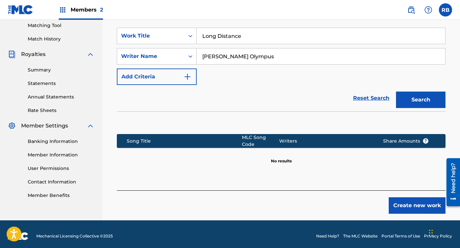
click at [397, 207] on button "Create new work" at bounding box center [416, 206] width 57 height 16
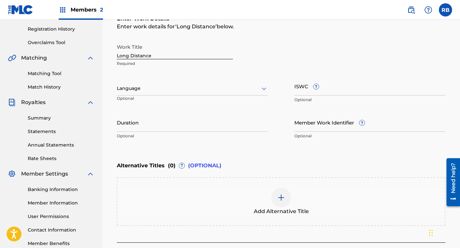
scroll to position [117, 0]
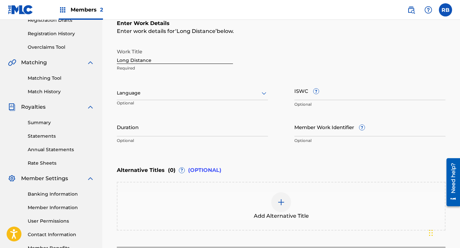
click at [318, 122] on input "Member Work Identifier ?" at bounding box center [369, 127] width 151 height 19
paste input "931068829"
click at [370, 91] on input "ISWC ?" at bounding box center [369, 90] width 151 height 19
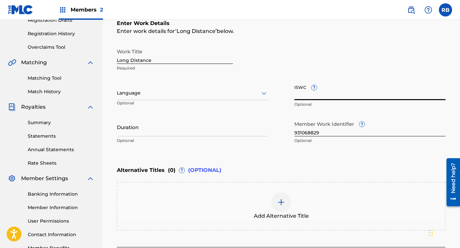
paste input "T3337559210"
click at [199, 92] on div at bounding box center [192, 93] width 151 height 8
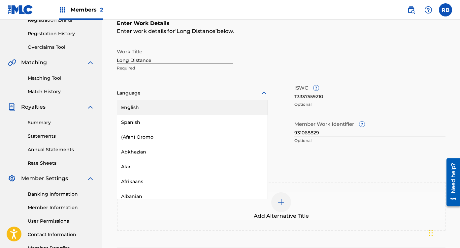
click at [180, 107] on div "English" at bounding box center [192, 107] width 150 height 15
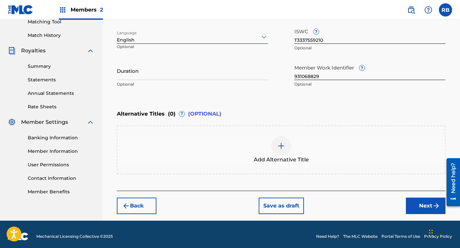
scroll to position [178, 0]
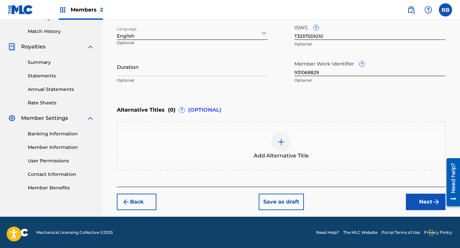
click at [417, 202] on button "Next" at bounding box center [426, 202] width 40 height 16
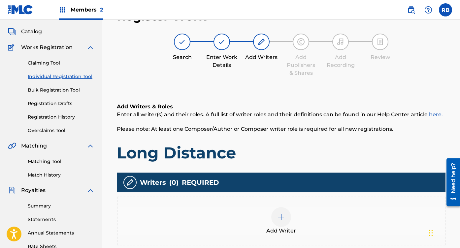
scroll to position [30, 0]
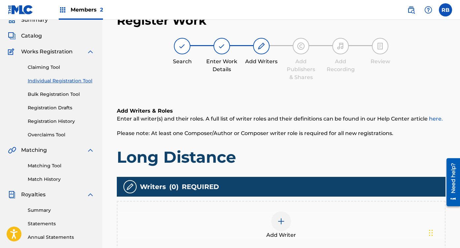
click at [285, 232] on span "Add Writer" at bounding box center [281, 236] width 30 height 8
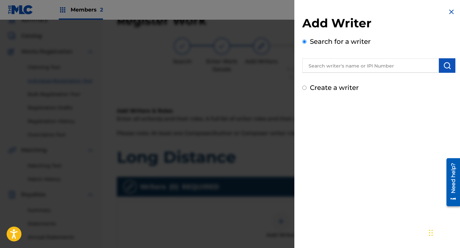
click at [397, 51] on div "Search for a writer" at bounding box center [378, 55] width 153 height 36
click at [391, 65] on input "text" at bounding box center [370, 65] width 137 height 15
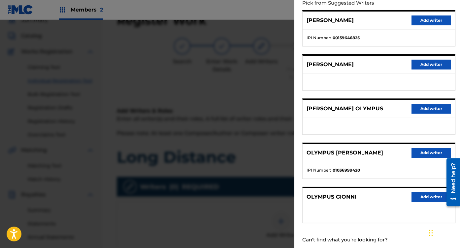
scroll to position [84, 0]
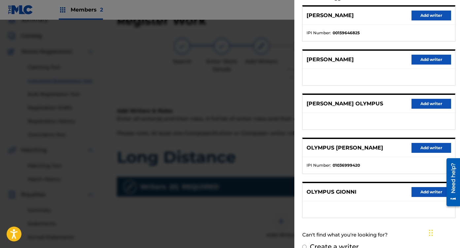
click at [429, 105] on button "Add writer" at bounding box center [431, 104] width 40 height 10
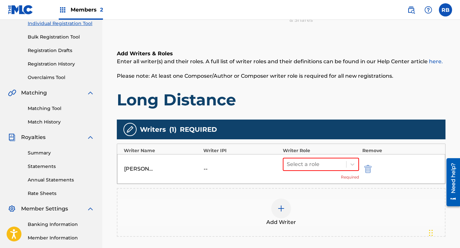
scroll to position [103, 0]
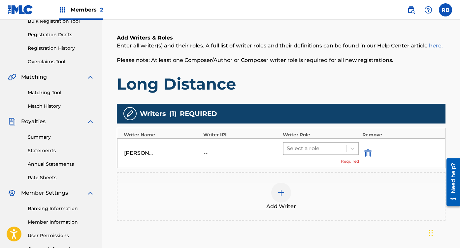
click at [339, 150] on div at bounding box center [315, 148] width 56 height 9
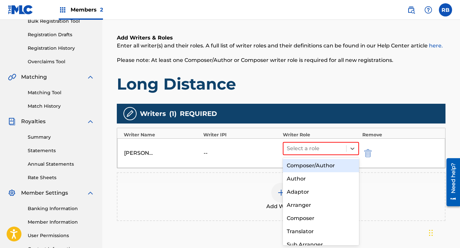
click at [324, 164] on div "Composer/Author" at bounding box center [321, 165] width 76 height 13
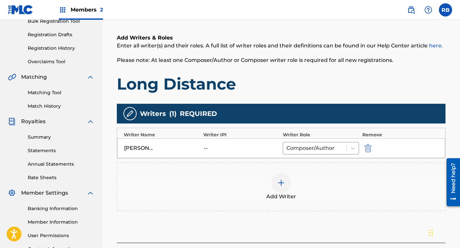
click at [280, 185] on img at bounding box center [281, 183] width 8 height 8
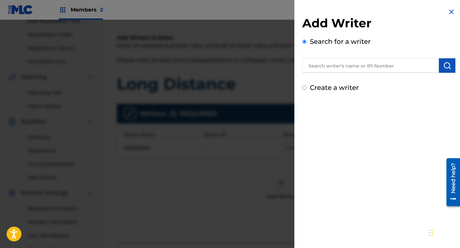
click at [382, 60] on input "text" at bounding box center [370, 65] width 137 height 15
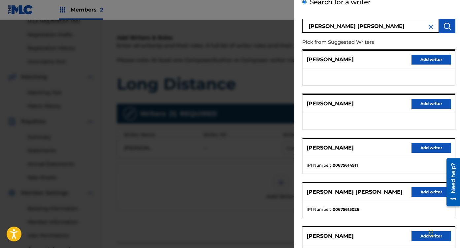
scroll to position [41, 0]
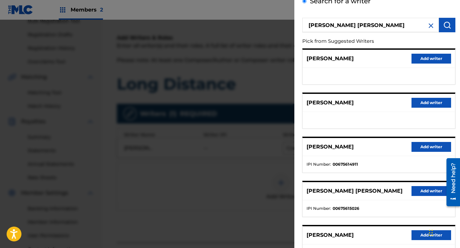
click at [433, 192] on button "Add writer" at bounding box center [431, 191] width 40 height 10
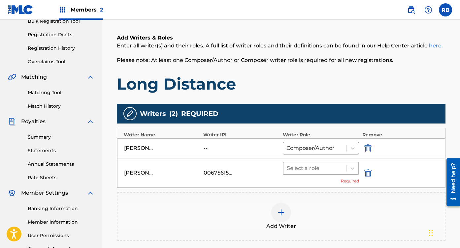
click at [329, 170] on div at bounding box center [315, 168] width 56 height 9
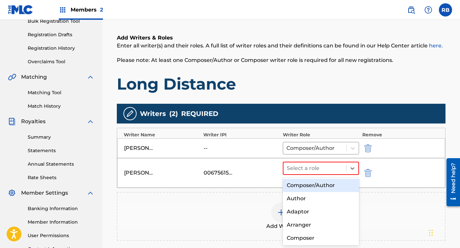
click at [316, 183] on div "Composer/Author" at bounding box center [321, 185] width 76 height 13
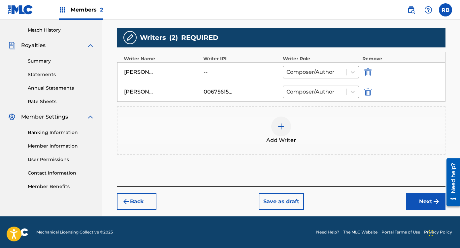
click at [424, 205] on button "Next" at bounding box center [426, 202] width 40 height 16
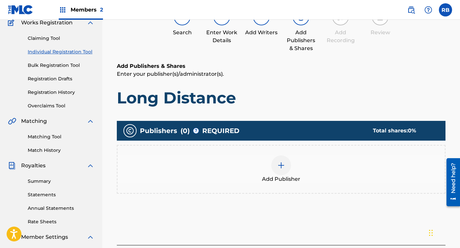
scroll to position [30, 0]
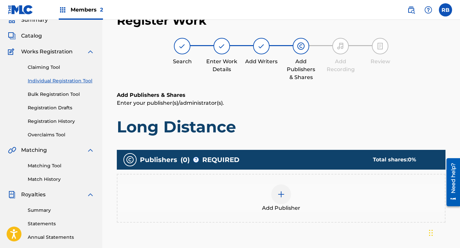
click at [318, 211] on div "Add Publisher" at bounding box center [280, 199] width 327 height 28
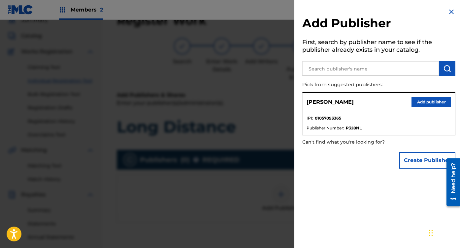
click at [435, 99] on button "Add publisher" at bounding box center [431, 102] width 40 height 10
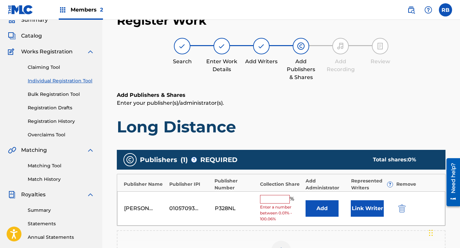
click at [271, 195] on input "text" at bounding box center [275, 199] width 30 height 9
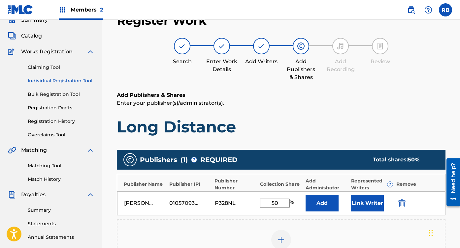
click at [361, 201] on button "Link Writer" at bounding box center [367, 203] width 33 height 16
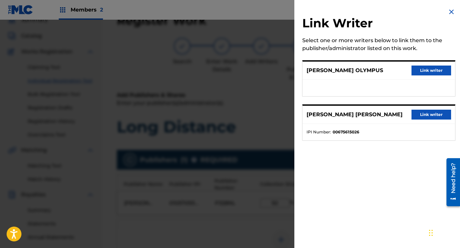
click at [432, 66] on button "Link writer" at bounding box center [431, 71] width 40 height 10
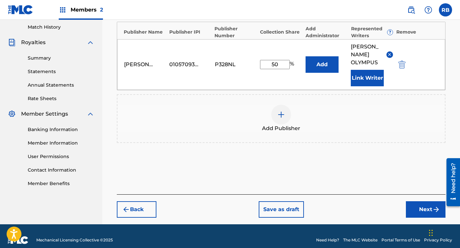
click at [425, 201] on button "Next" at bounding box center [426, 209] width 40 height 16
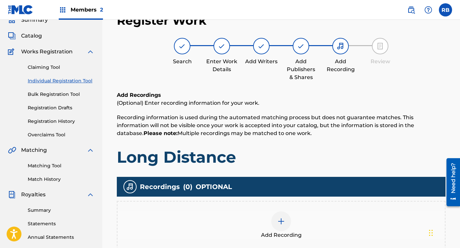
click at [264, 232] on span "Add Recording" at bounding box center [281, 236] width 41 height 8
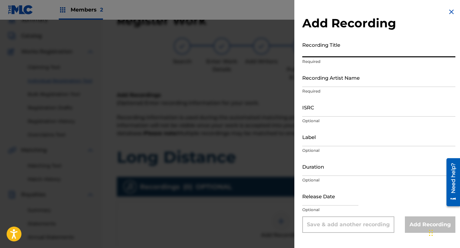
click at [356, 52] on input "Recording Title" at bounding box center [378, 48] width 153 height 19
click at [348, 78] on input "Recording Artist Name" at bounding box center [378, 77] width 153 height 19
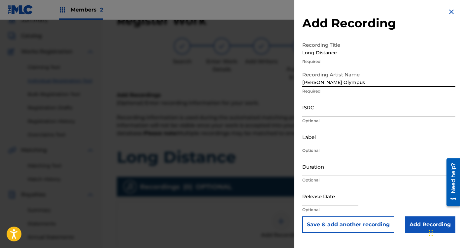
click at [346, 105] on input "ISRC" at bounding box center [378, 107] width 153 height 19
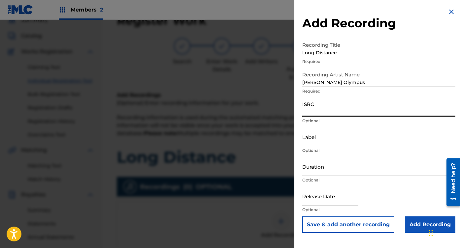
paste input "QZTAS2543661"
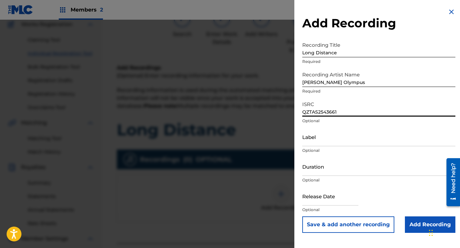
scroll to position [64, 0]
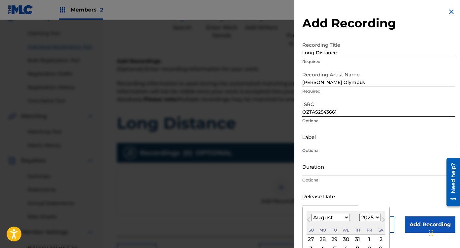
click at [322, 196] on input "text" at bounding box center [330, 196] width 56 height 19
click at [317, 219] on select "January February March April May June July August September October November De…" at bounding box center [330, 218] width 38 height 8
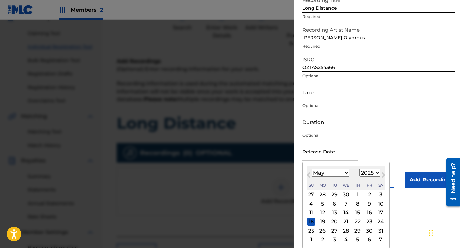
scroll to position [45, 0]
click at [373, 231] on div "25 26 27 28 29 30 31" at bounding box center [345, 230] width 79 height 9
click at [368, 231] on div "30" at bounding box center [369, 231] width 8 height 8
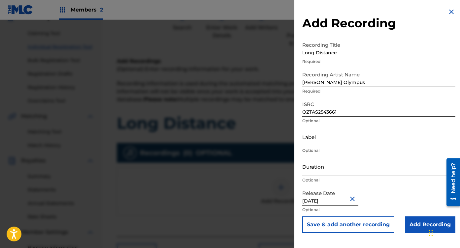
scroll to position [0, 0]
click at [412, 229] on input "Add Recording" at bounding box center [430, 225] width 50 height 16
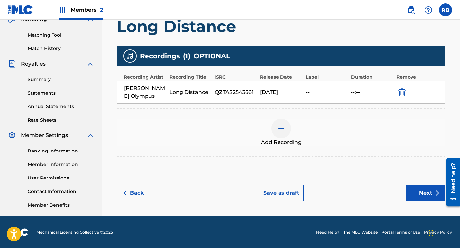
click at [418, 192] on button "Next" at bounding box center [426, 193] width 40 height 16
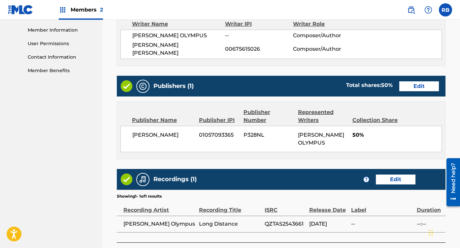
scroll to position [334, 0]
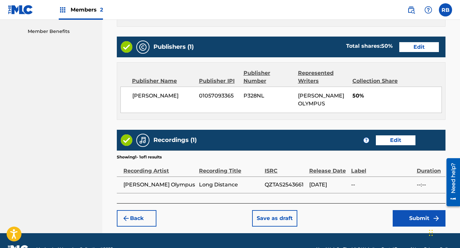
click at [408, 210] on button "Submit" at bounding box center [418, 218] width 53 height 16
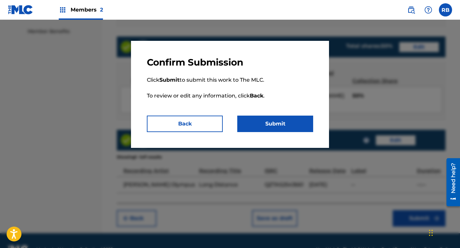
click at [292, 125] on button "Submit" at bounding box center [275, 124] width 76 height 16
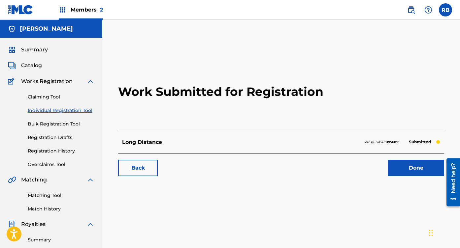
click at [414, 170] on link "Done" at bounding box center [416, 168] width 56 height 16
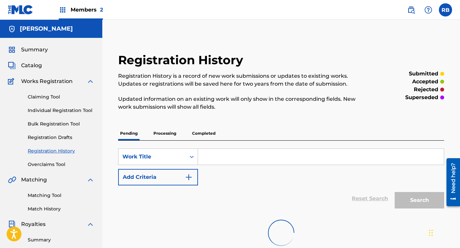
click at [35, 63] on span "Catalog" at bounding box center [31, 66] width 21 height 8
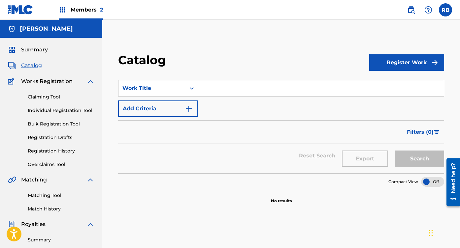
click at [399, 68] on button "Register Work" at bounding box center [406, 62] width 75 height 16
click at [402, 88] on link "Individual" at bounding box center [406, 84] width 75 height 16
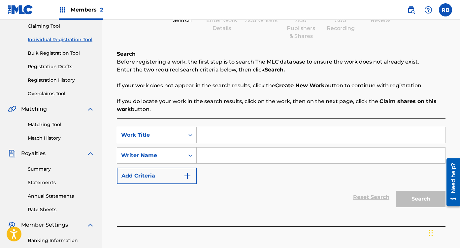
scroll to position [88, 0]
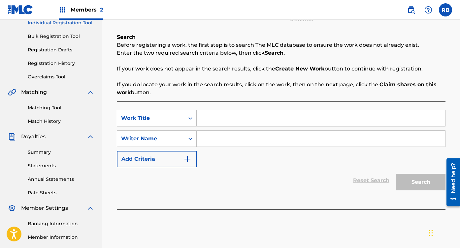
click at [241, 124] on input "Search Form" at bounding box center [321, 118] width 248 height 16
click at [243, 136] on input "Search Form" at bounding box center [321, 139] width 248 height 16
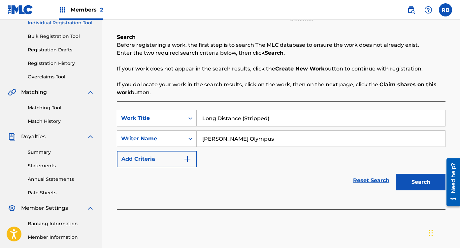
click at [421, 183] on button "Search" at bounding box center [420, 182] width 49 height 16
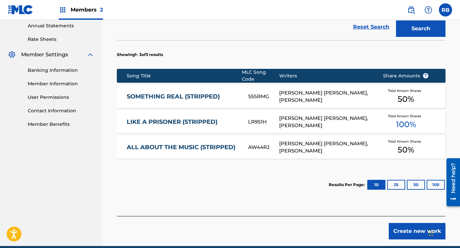
scroll to position [267, 0]
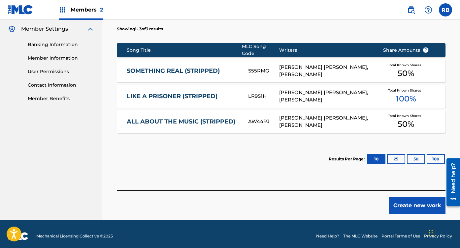
click at [421, 205] on button "Create new work" at bounding box center [416, 206] width 57 height 16
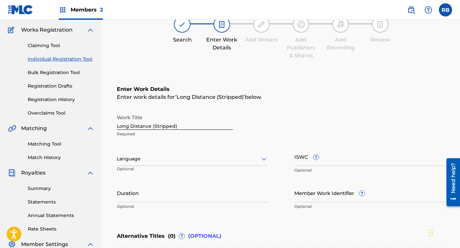
scroll to position [26, 0]
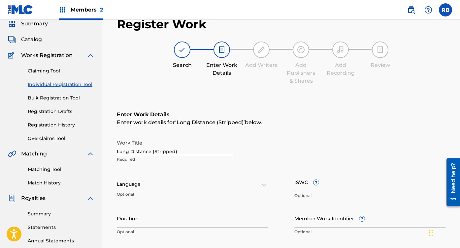
click at [253, 187] on div at bounding box center [192, 184] width 151 height 8
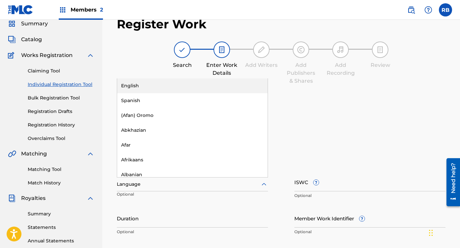
click at [186, 90] on div "English" at bounding box center [192, 85] width 150 height 15
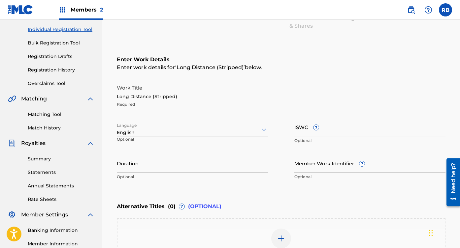
scroll to position [88, 0]
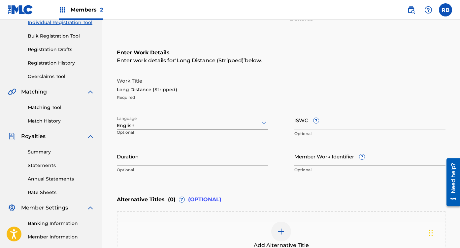
click at [355, 151] on input "Member Work Identifier ?" at bounding box center [369, 156] width 151 height 19
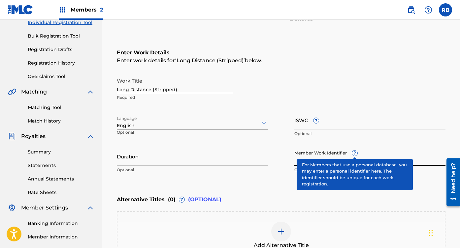
paste input "931068834"
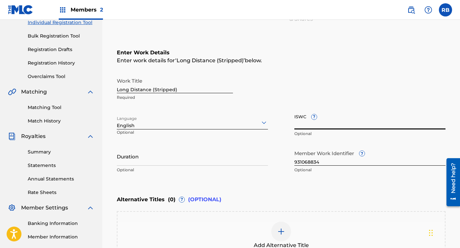
click at [324, 120] on input "ISWC ?" at bounding box center [369, 120] width 151 height 19
paste input "T3337559061"
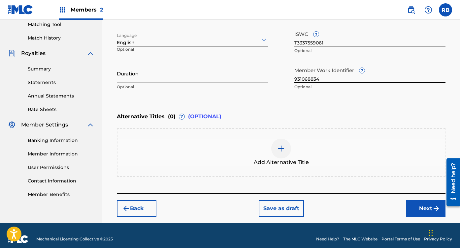
click at [429, 212] on button "Next" at bounding box center [426, 209] width 40 height 16
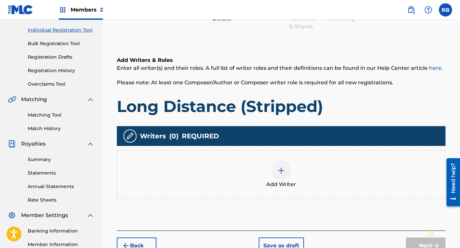
scroll to position [81, 0]
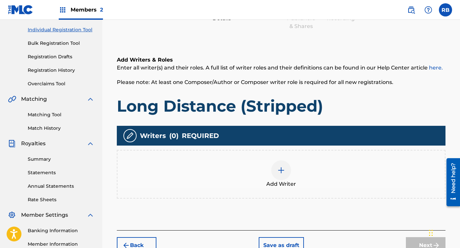
click at [291, 170] on div "Add Writer" at bounding box center [280, 175] width 327 height 28
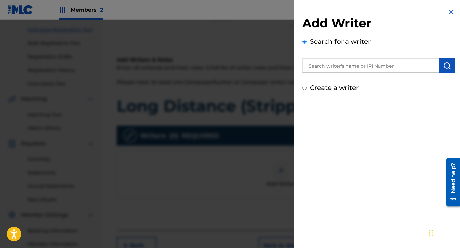
click at [361, 63] on input "text" at bounding box center [370, 65] width 137 height 15
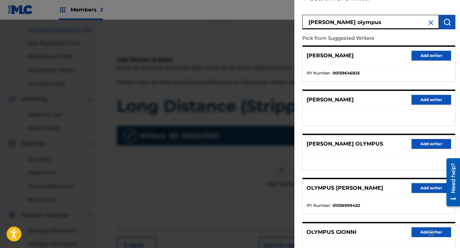
scroll to position [55, 0]
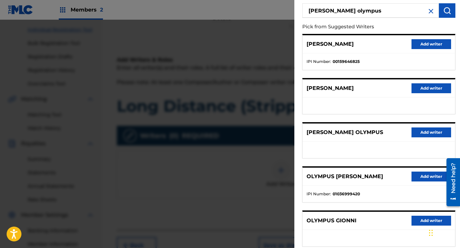
click at [421, 135] on button "Add writer" at bounding box center [431, 133] width 40 height 10
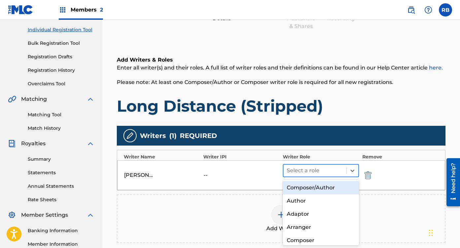
click at [337, 166] on div at bounding box center [315, 170] width 56 height 9
click at [314, 183] on div "Composer/Author" at bounding box center [321, 187] width 76 height 13
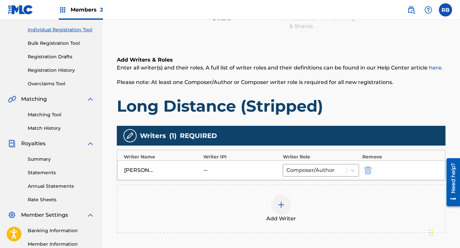
click at [282, 206] on img at bounding box center [281, 205] width 8 height 8
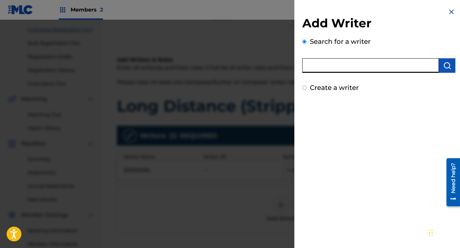
click at [367, 69] on input "text" at bounding box center [370, 65] width 137 height 15
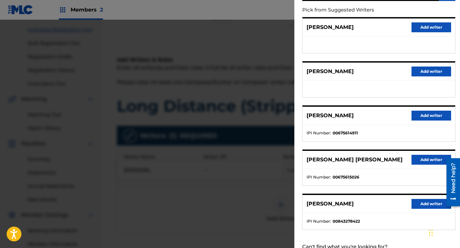
scroll to position [95, 0]
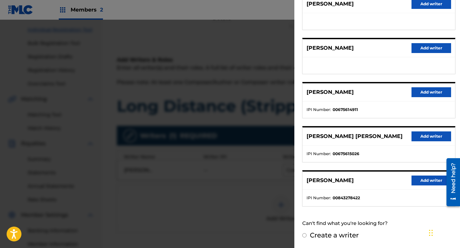
click at [425, 137] on button "Add writer" at bounding box center [431, 137] width 40 height 10
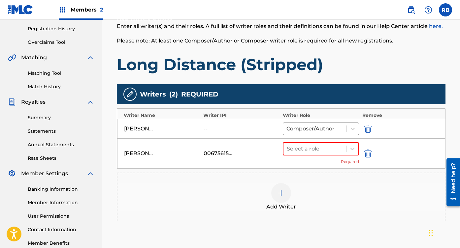
scroll to position [125, 0]
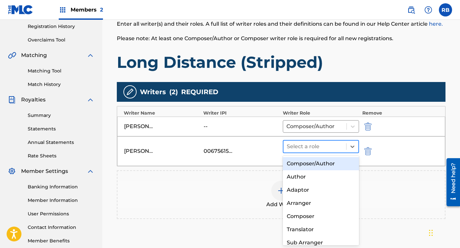
click at [308, 151] on div at bounding box center [315, 146] width 56 height 9
click at [306, 161] on div "Composer/Author" at bounding box center [321, 163] width 76 height 13
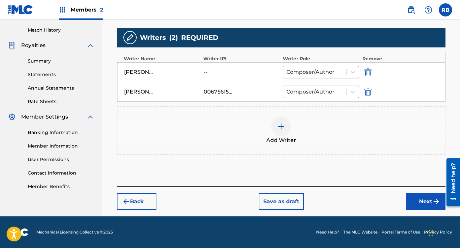
click at [420, 202] on button "Next" at bounding box center [426, 202] width 40 height 16
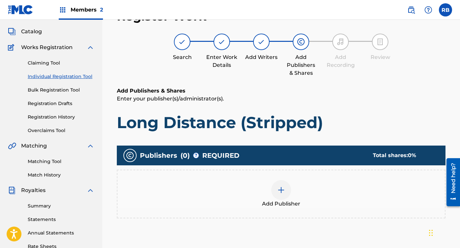
scroll to position [30, 0]
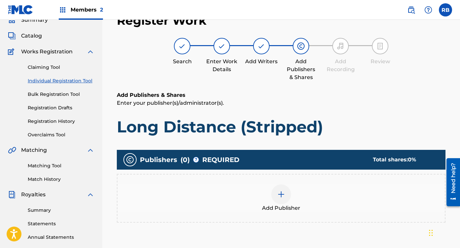
click at [318, 201] on div "Add Publisher" at bounding box center [280, 199] width 327 height 28
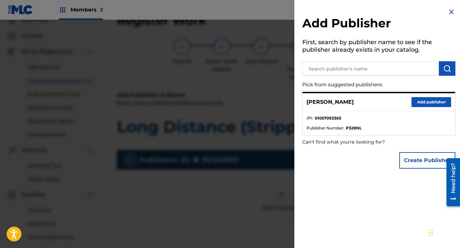
click at [426, 100] on button "Add publisher" at bounding box center [431, 102] width 40 height 10
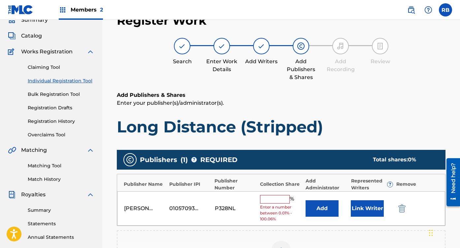
click at [274, 200] on input "text" at bounding box center [275, 199] width 30 height 9
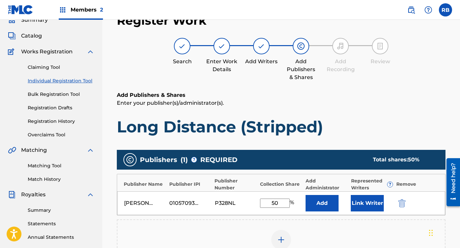
click at [368, 201] on button "Link Writer" at bounding box center [367, 203] width 33 height 16
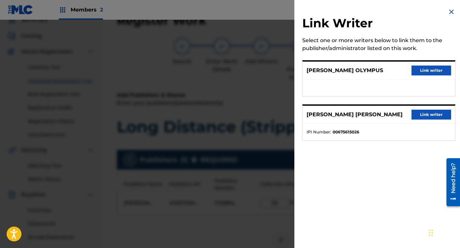
click at [435, 66] on button "Link writer" at bounding box center [431, 71] width 40 height 10
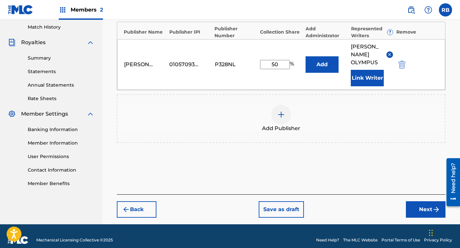
click at [415, 203] on button "Next" at bounding box center [426, 209] width 40 height 16
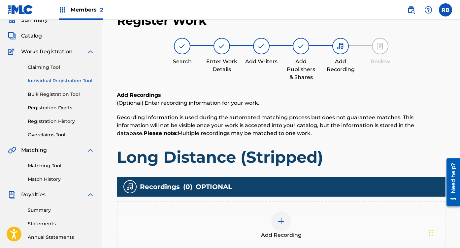
click at [277, 232] on span "Add Recording" at bounding box center [281, 236] width 41 height 8
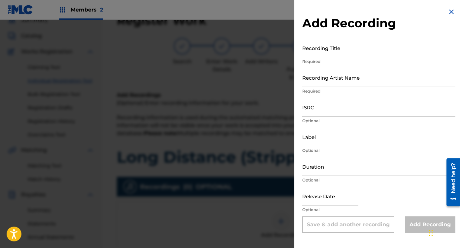
click at [367, 49] on input "Recording Title" at bounding box center [378, 48] width 153 height 19
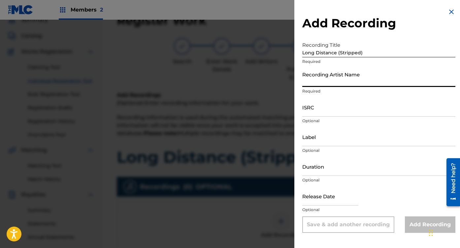
click at [359, 72] on input "Recording Artist Name" at bounding box center [378, 77] width 153 height 19
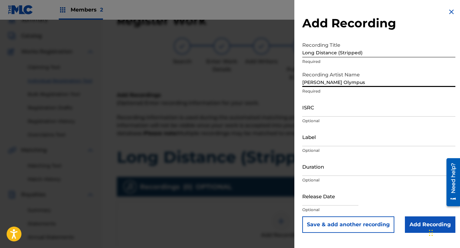
click at [342, 106] on input "ISRC" at bounding box center [378, 107] width 153 height 19
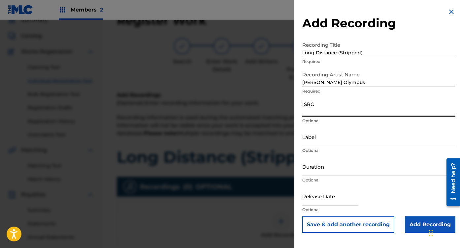
paste input "QZTAW2586534"
click at [324, 195] on input "text" at bounding box center [330, 196] width 56 height 19
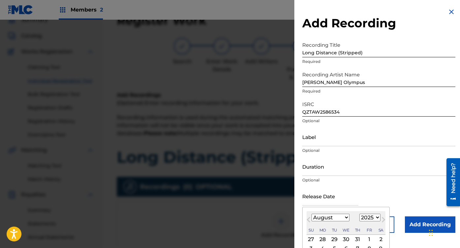
click at [319, 218] on select "January February March April May June July August September October November De…" at bounding box center [330, 218] width 38 height 8
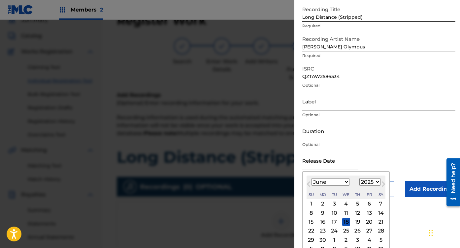
scroll to position [38, 0]
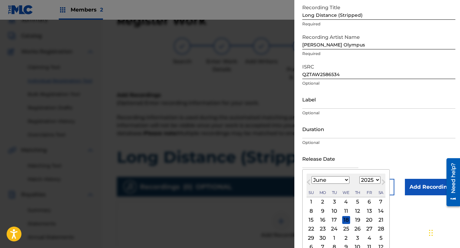
click at [368, 201] on div "6" at bounding box center [369, 202] width 8 height 8
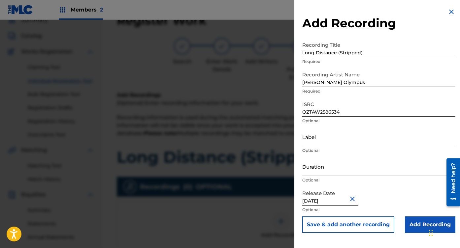
click at [414, 225] on input "Add Recording" at bounding box center [430, 225] width 50 height 16
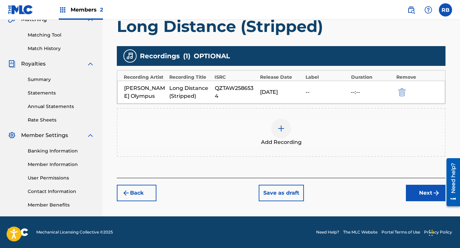
click at [420, 191] on button "Next" at bounding box center [426, 193] width 40 height 16
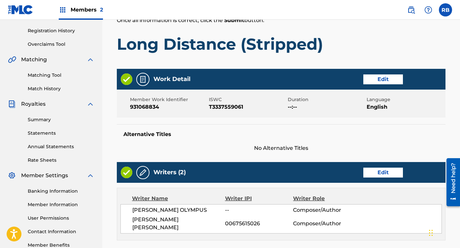
scroll to position [334, 0]
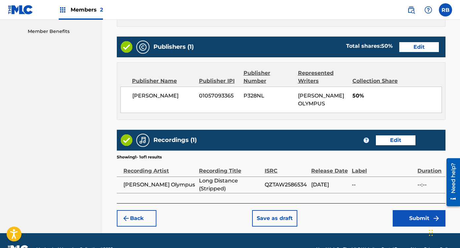
click at [413, 210] on button "Submit" at bounding box center [418, 218] width 53 height 16
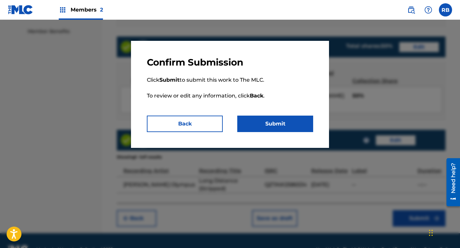
click at [274, 118] on button "Submit" at bounding box center [275, 124] width 76 height 16
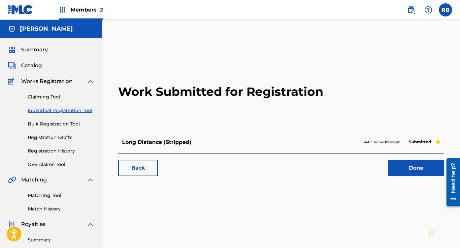
click at [36, 63] on span "Catalog" at bounding box center [31, 66] width 21 height 8
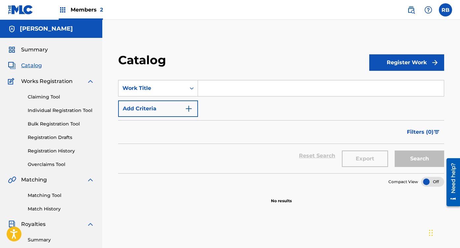
click at [410, 63] on button "Register Work" at bounding box center [406, 62] width 75 height 16
click at [395, 87] on link "Individual" at bounding box center [406, 84] width 75 height 16
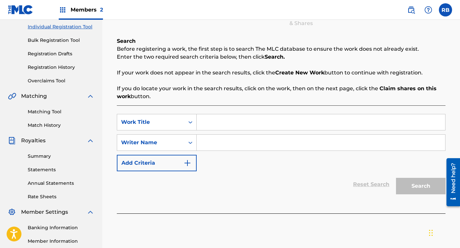
scroll to position [91, 0]
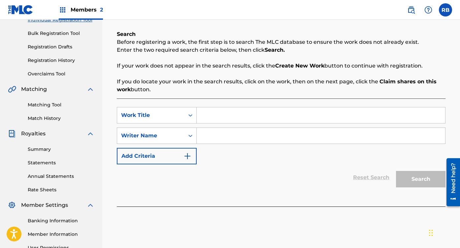
click at [237, 118] on input "Search Form" at bounding box center [321, 116] width 248 height 16
click at [231, 138] on input "Search Form" at bounding box center [321, 136] width 248 height 16
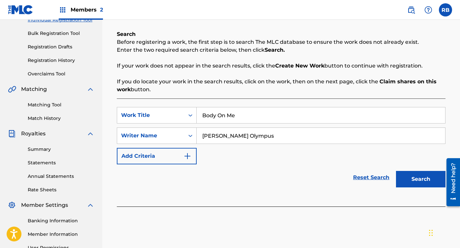
click at [425, 184] on button "Search" at bounding box center [420, 179] width 49 height 16
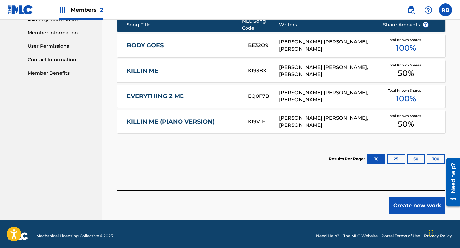
click at [408, 201] on button "Create new work" at bounding box center [416, 206] width 57 height 16
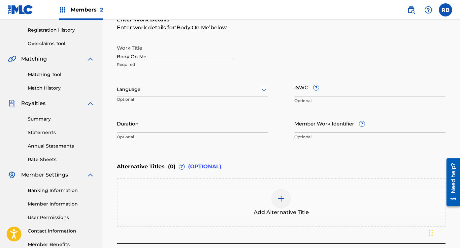
scroll to position [120, 0]
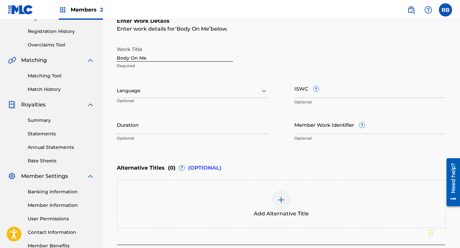
click at [208, 88] on div at bounding box center [192, 91] width 151 height 8
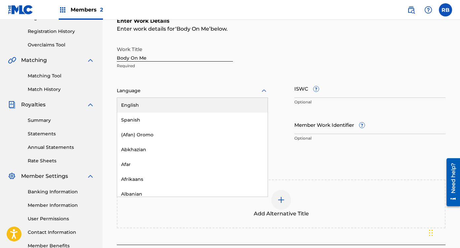
click at [166, 108] on div "English" at bounding box center [192, 105] width 150 height 15
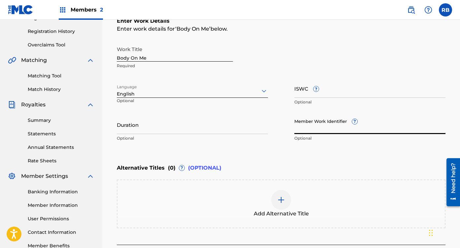
click at [312, 128] on input "Member Work Identifier ?" at bounding box center [369, 124] width 151 height 19
paste input "931068838"
click at [366, 88] on input "ISWC ?" at bounding box center [369, 88] width 151 height 19
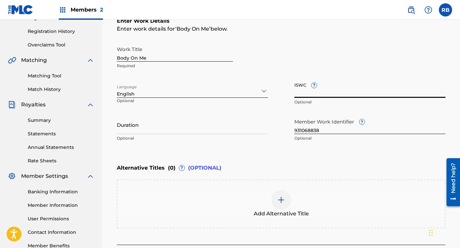
paste input "T3337559970"
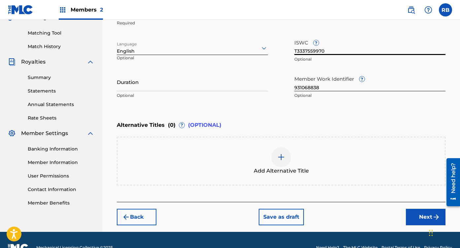
click at [414, 218] on button "Next" at bounding box center [426, 217] width 40 height 16
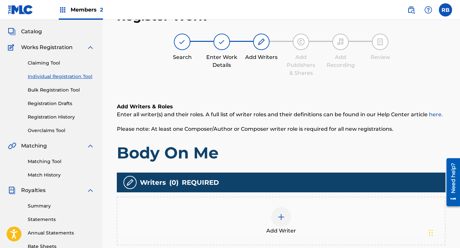
scroll to position [30, 0]
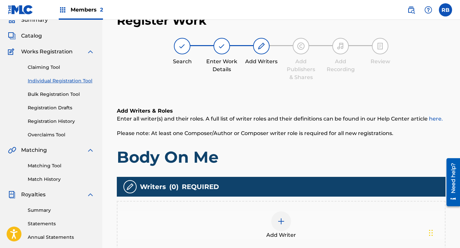
click at [281, 223] on img at bounding box center [281, 222] width 8 height 8
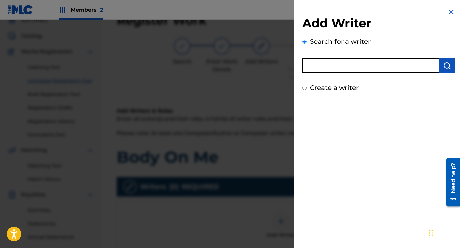
click at [363, 70] on input "text" at bounding box center [370, 65] width 137 height 15
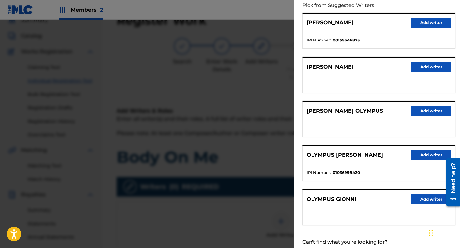
scroll to position [95, 0]
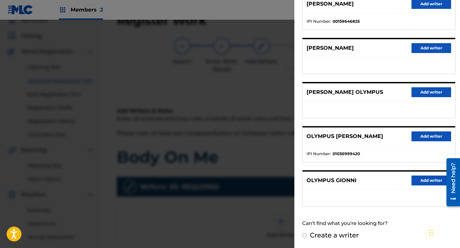
click at [418, 91] on button "Add writer" at bounding box center [431, 92] width 40 height 10
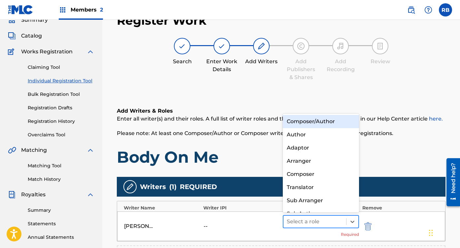
click at [310, 221] on div at bounding box center [315, 221] width 56 height 9
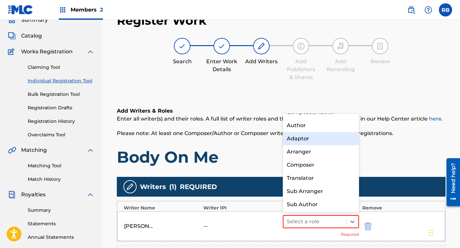
scroll to position [1, 0]
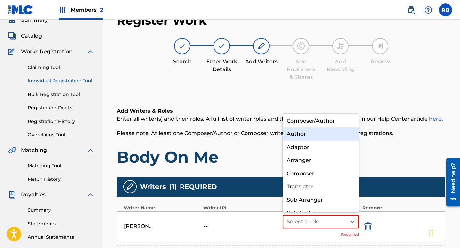
click at [320, 121] on div "Composer/Author" at bounding box center [321, 120] width 76 height 13
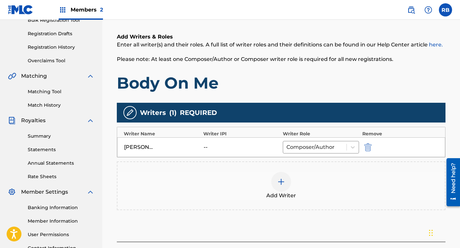
scroll to position [144, 0]
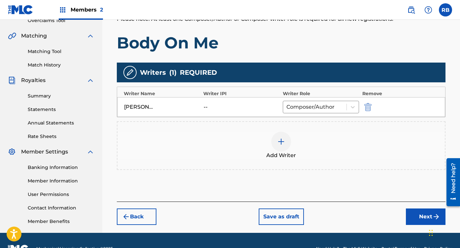
click at [279, 154] on span "Add Writer" at bounding box center [281, 156] width 30 height 8
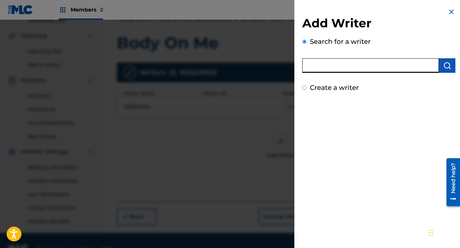
click at [380, 63] on input "text" at bounding box center [370, 65] width 137 height 15
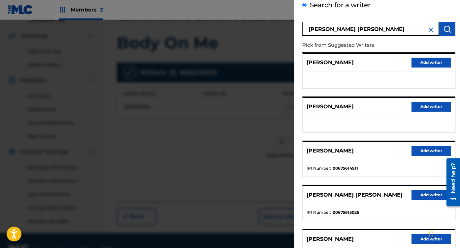
scroll to position [39, 0]
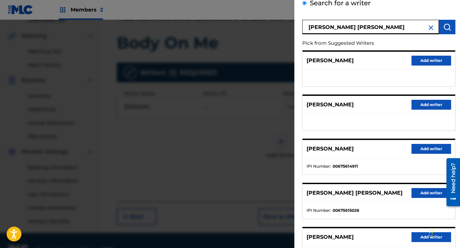
click at [423, 189] on button "Add writer" at bounding box center [431, 193] width 40 height 10
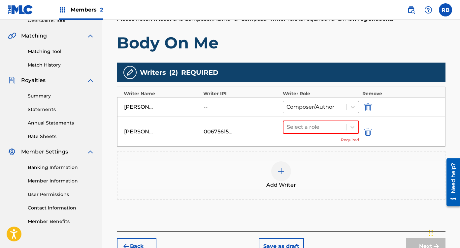
click at [330, 120] on div "[PERSON_NAME] [PERSON_NAME] 00675615026 Select a role Required" at bounding box center [281, 132] width 328 height 30
click at [324, 131] on div at bounding box center [315, 127] width 56 height 9
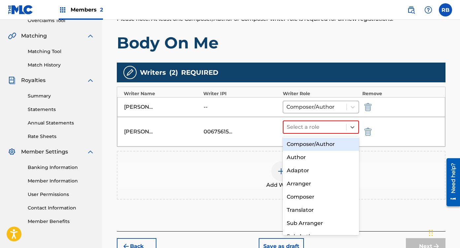
click at [316, 143] on div "Composer/Author" at bounding box center [321, 144] width 76 height 13
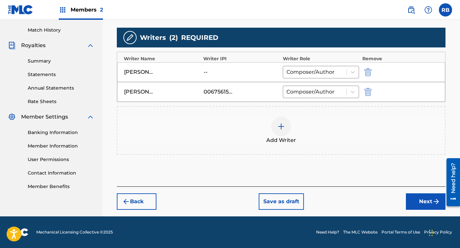
click at [414, 202] on button "Next" at bounding box center [426, 202] width 40 height 16
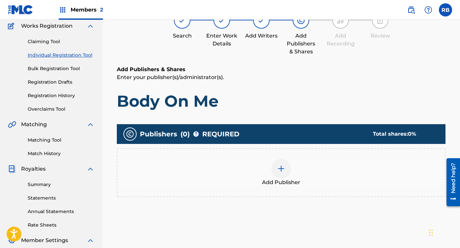
scroll to position [30, 0]
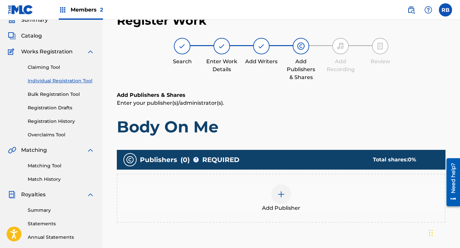
click at [285, 196] on img at bounding box center [281, 195] width 8 height 8
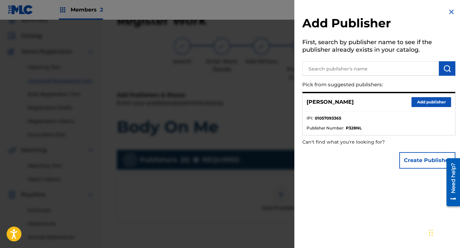
click at [441, 100] on button "Add publisher" at bounding box center [431, 102] width 40 height 10
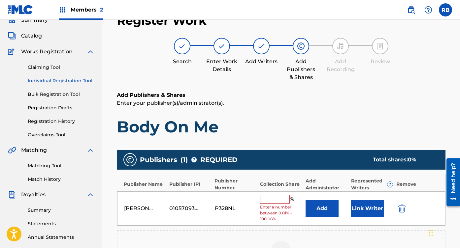
click at [271, 197] on input "text" at bounding box center [275, 199] width 30 height 9
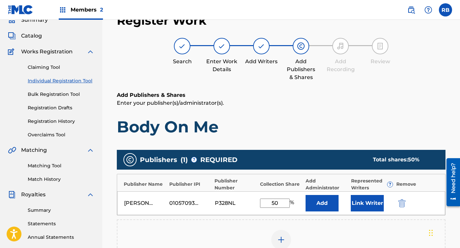
click at [360, 201] on button "Link Writer" at bounding box center [367, 203] width 33 height 16
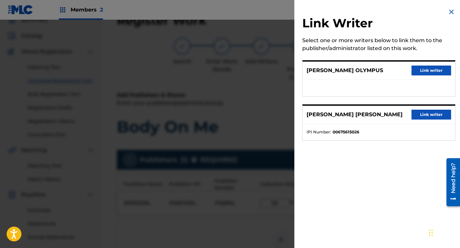
click at [425, 74] on button "Link writer" at bounding box center [431, 71] width 40 height 10
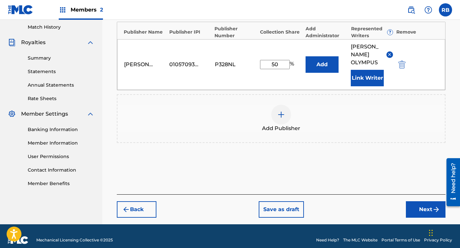
click at [423, 201] on button "Next" at bounding box center [426, 209] width 40 height 16
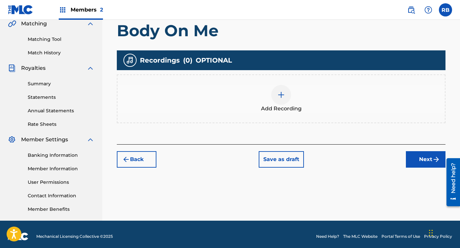
scroll to position [161, 0]
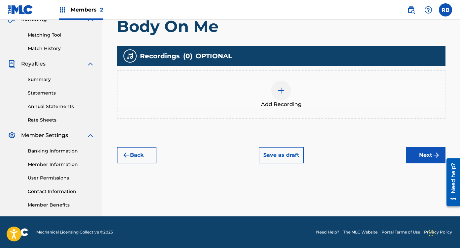
click at [137, 154] on button "Back" at bounding box center [137, 155] width 40 height 16
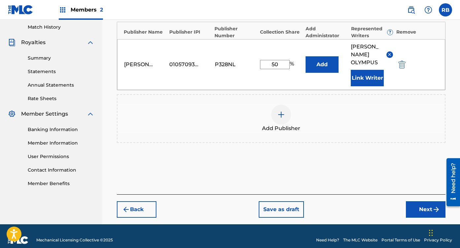
click at [421, 208] on button "Next" at bounding box center [426, 209] width 40 height 16
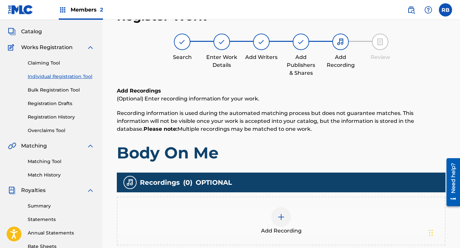
scroll to position [30, 0]
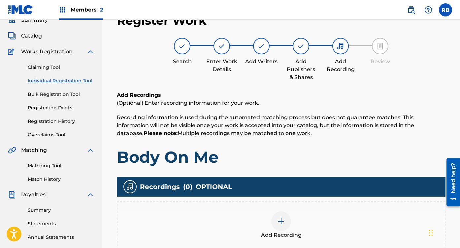
click at [272, 219] on div at bounding box center [281, 222] width 20 height 20
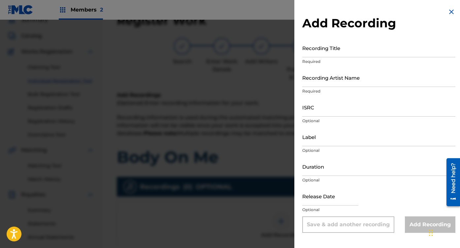
click at [369, 41] on input "Recording Title" at bounding box center [378, 48] width 153 height 19
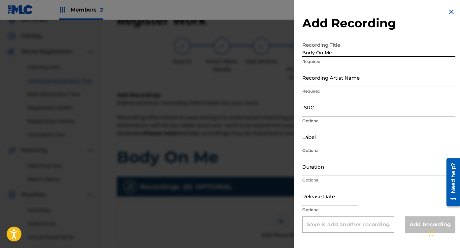
click
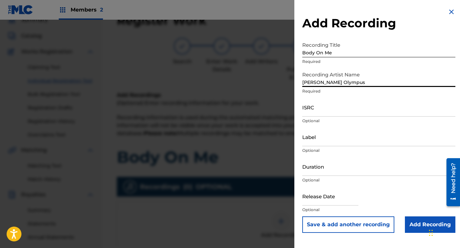
click at [337, 107] on input "ISRC" at bounding box center [378, 107] width 153 height 19
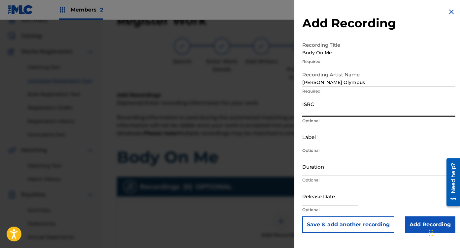
paste input "QZTB52514680"
click at [324, 192] on input "text" at bounding box center [330, 196] width 56 height 19
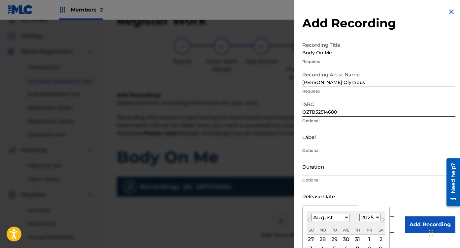
click at [329, 221] on select "January February March April May June July August September October November De…" at bounding box center [330, 218] width 38 height 8
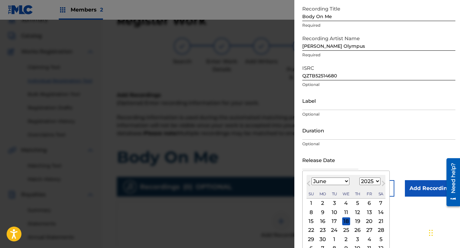
scroll to position [45, 0]
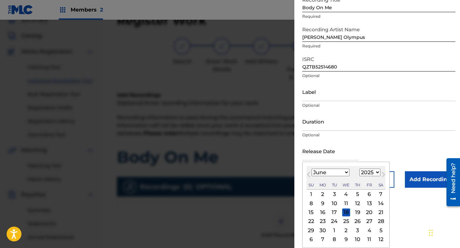
click at [369, 213] on div "20" at bounding box center [369, 213] width 8 height 8
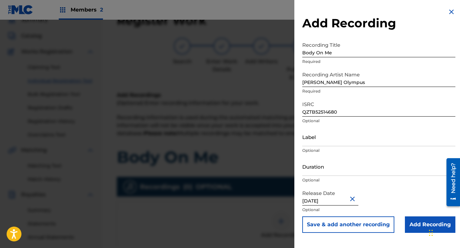
scroll to position [0, 0]
click at [415, 225] on input "Add Recording" at bounding box center [430, 225] width 50 height 16
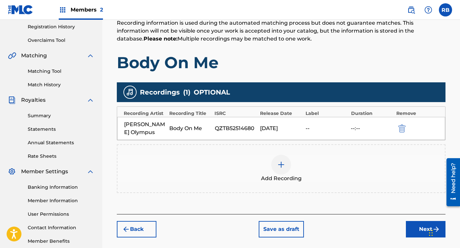
click at [415, 221] on button "Next" at bounding box center [426, 229] width 40 height 16
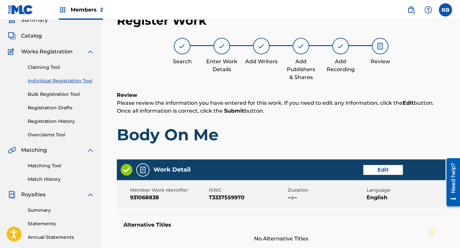
scroll to position [334, 0]
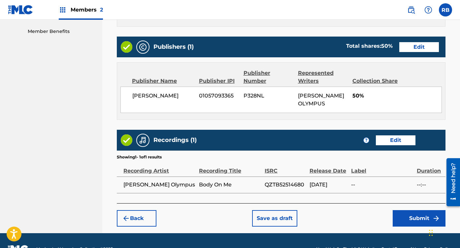
click at [414, 210] on button "Submit" at bounding box center [418, 218] width 53 height 16
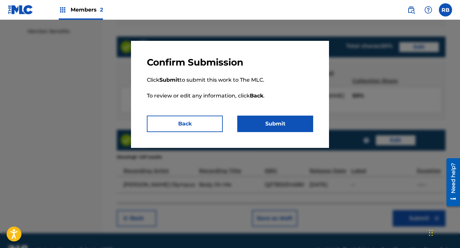
click at [272, 126] on button "Submit" at bounding box center [275, 124] width 76 height 16
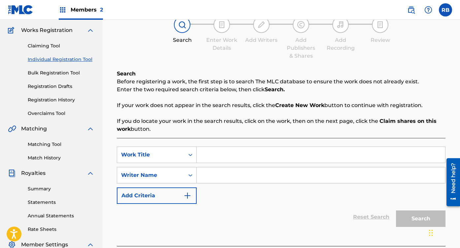
scroll to position [59, 0]
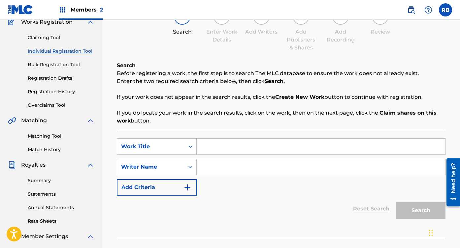
drag, startPoint x: 227, startPoint y: 133, endPoint x: 226, endPoint y: 138, distance: 5.6
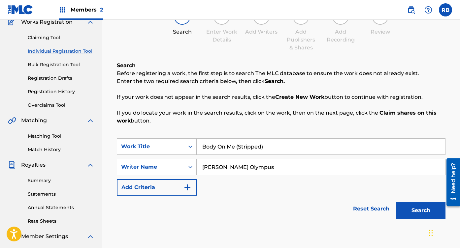
click at [417, 210] on button "Search" at bounding box center [420, 210] width 49 height 16
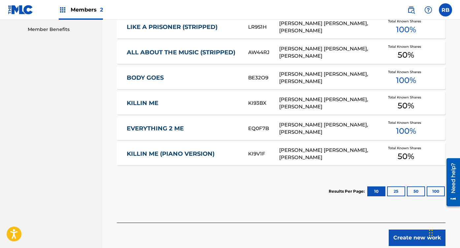
scroll to position [338, 0]
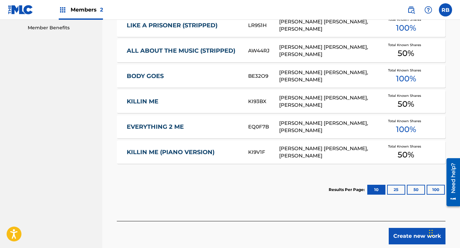
click at [408, 232] on button "Create new work" at bounding box center [416, 236] width 57 height 16
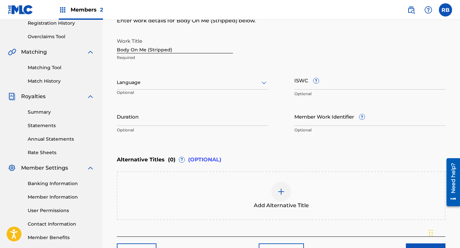
scroll to position [113, 0]
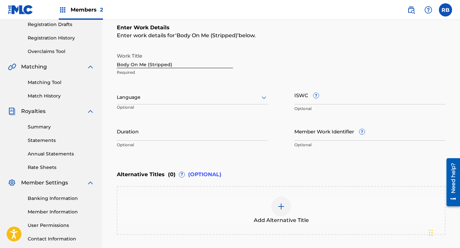
click at [320, 139] on input "Member Work Identifier ?" at bounding box center [369, 131] width 151 height 19
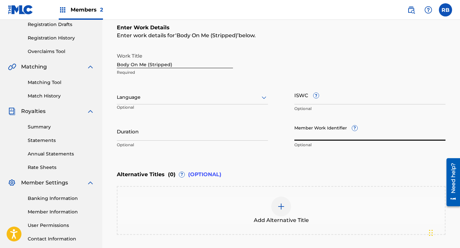
paste input "931068842"
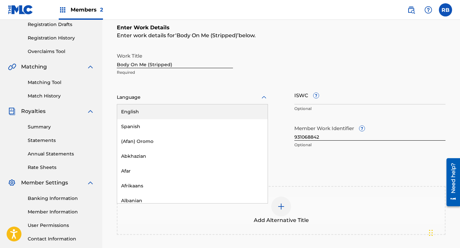
click at [197, 100] on div at bounding box center [192, 97] width 151 height 8
click at [177, 112] on div "English" at bounding box center [192, 112] width 150 height 15
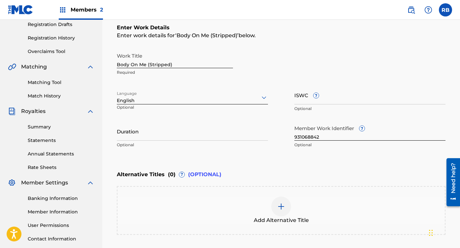
click at [347, 93] on input "ISWC ?" at bounding box center [369, 95] width 151 height 19
paste input "QZTB52555152"
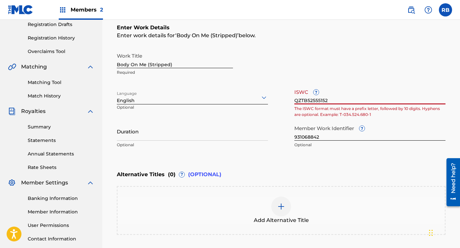
click at [332, 101] on input "QZTB52555152" at bounding box center [369, 95] width 151 height 19
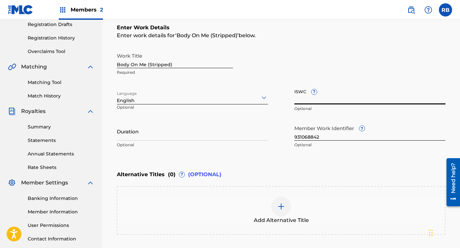
paste input "T3337559481"
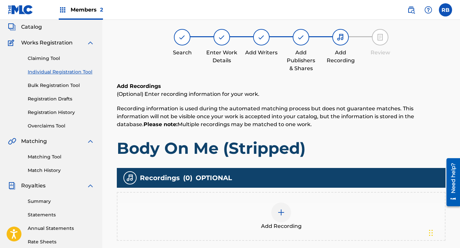
scroll to position [30, 0]
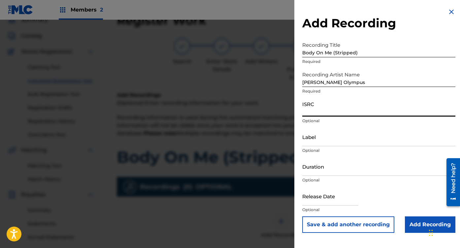
paste input "QZTB52555152"
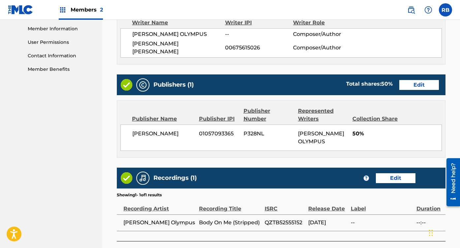
scroll to position [334, 0]
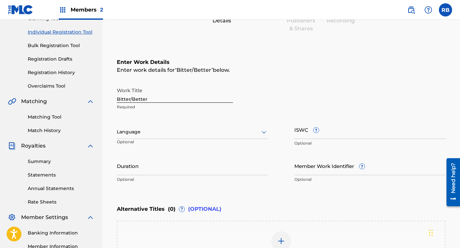
scroll to position [68, 0]
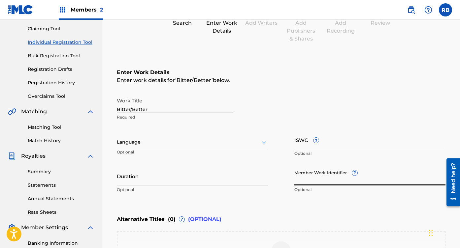
paste input "931068851"
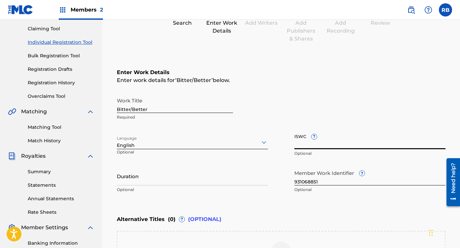
paste input "T3337558886"
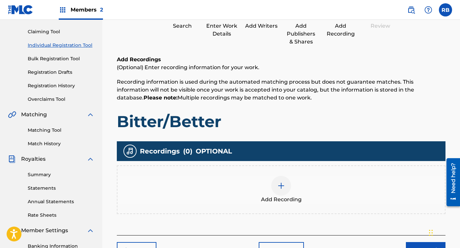
scroll to position [30, 0]
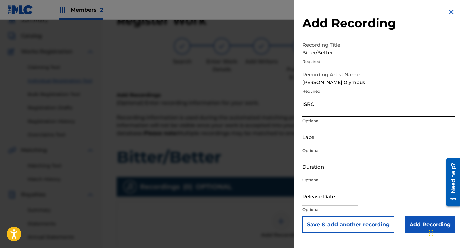
paste input "QZTBF2544714"
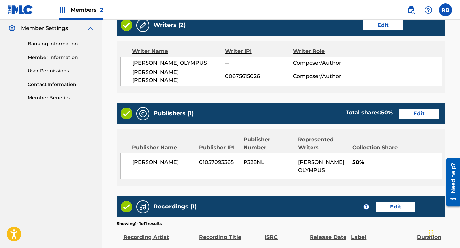
scroll to position [334, 0]
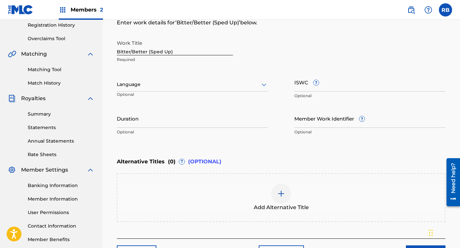
scroll to position [76, 0]
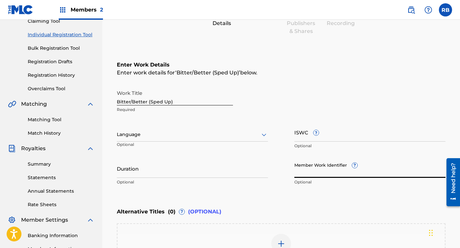
paste input "931068854"
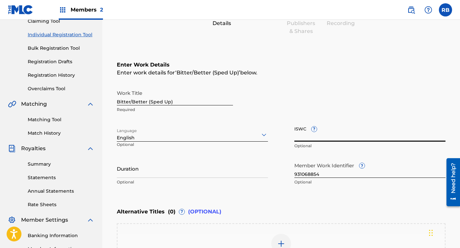
paste input "T3337558988"
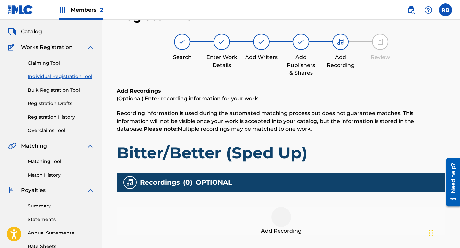
scroll to position [30, 0]
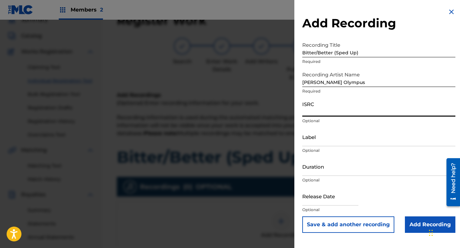
paste input "QZWFG2556570"
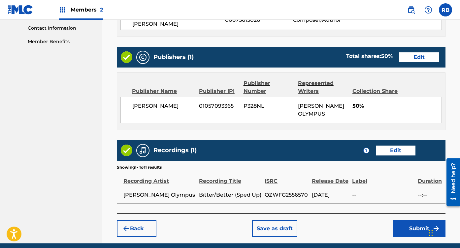
scroll to position [334, 0]
